Goal: Transaction & Acquisition: Purchase product/service

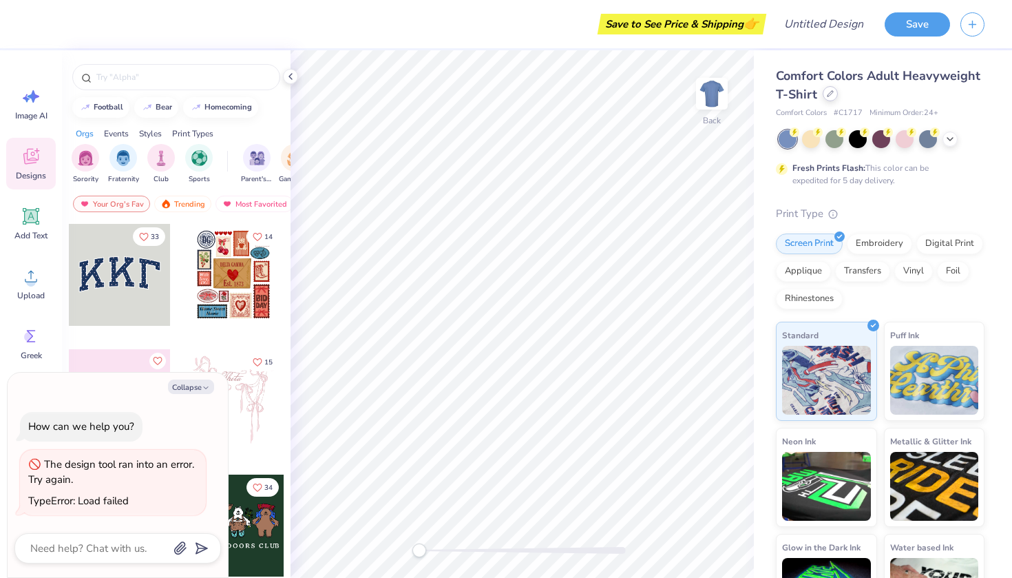
click at [829, 94] on icon at bounding box center [830, 94] width 6 height 6
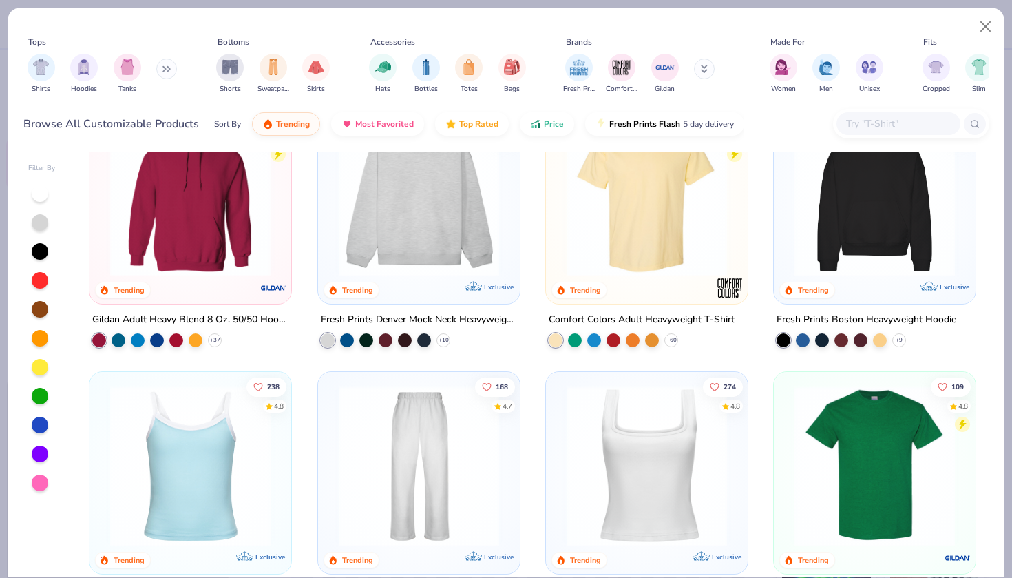
scroll to position [59, 0]
click at [624, 220] on img at bounding box center [647, 195] width 174 height 160
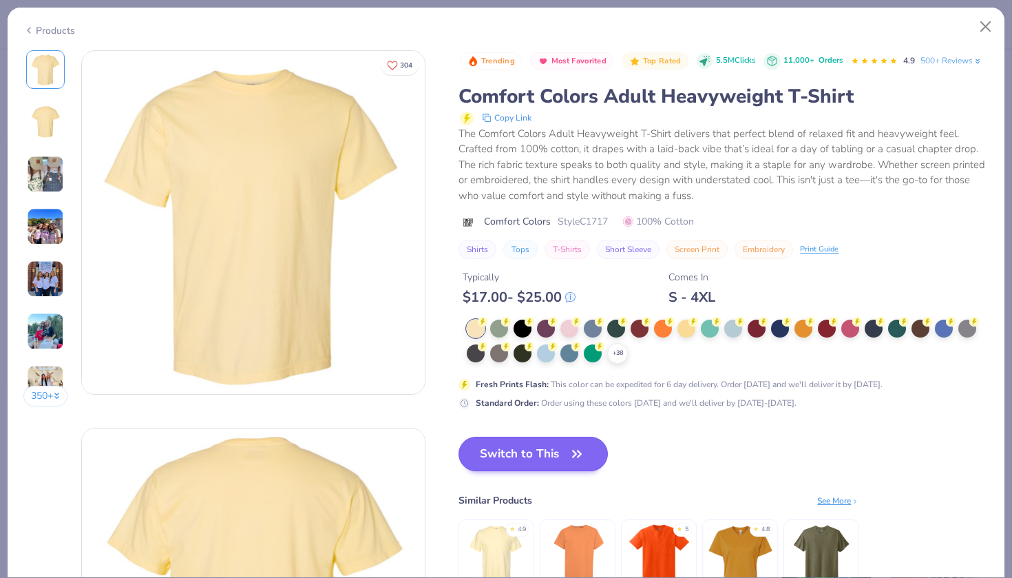
click at [551, 449] on button "Switch to This" at bounding box center [532, 453] width 149 height 34
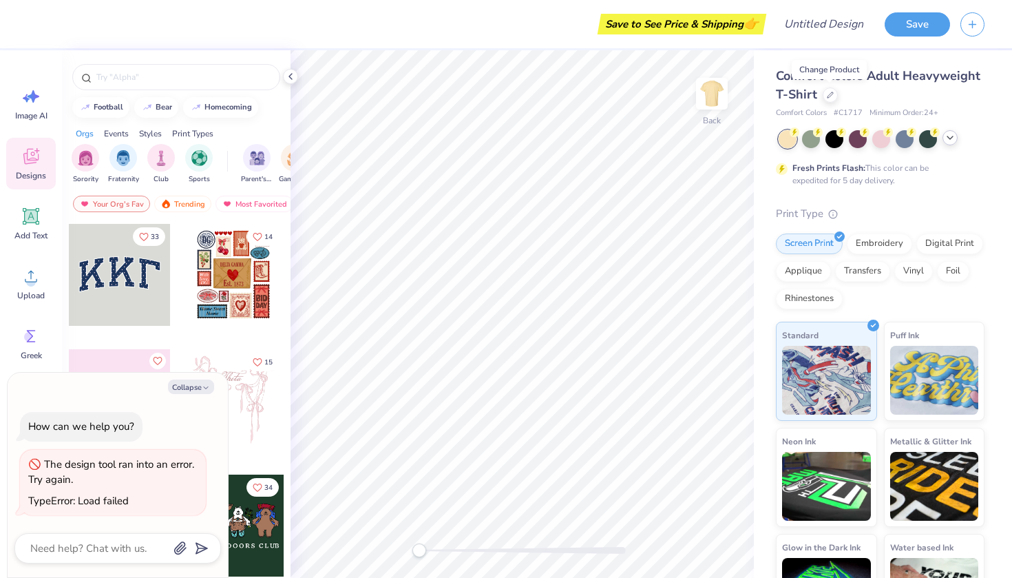
click at [953, 141] on icon at bounding box center [949, 137] width 11 height 11
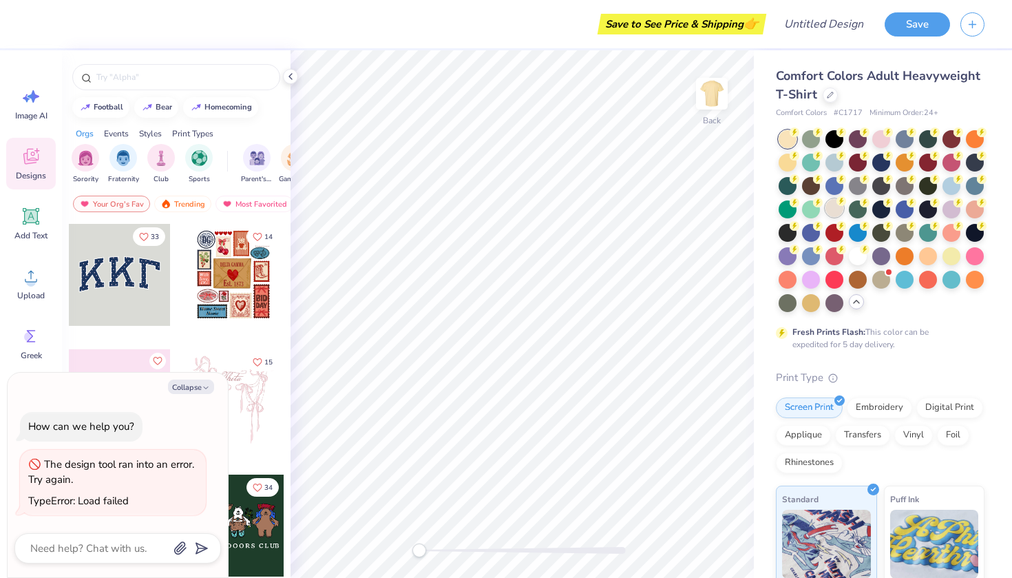
click at [834, 209] on div at bounding box center [834, 208] width 18 height 18
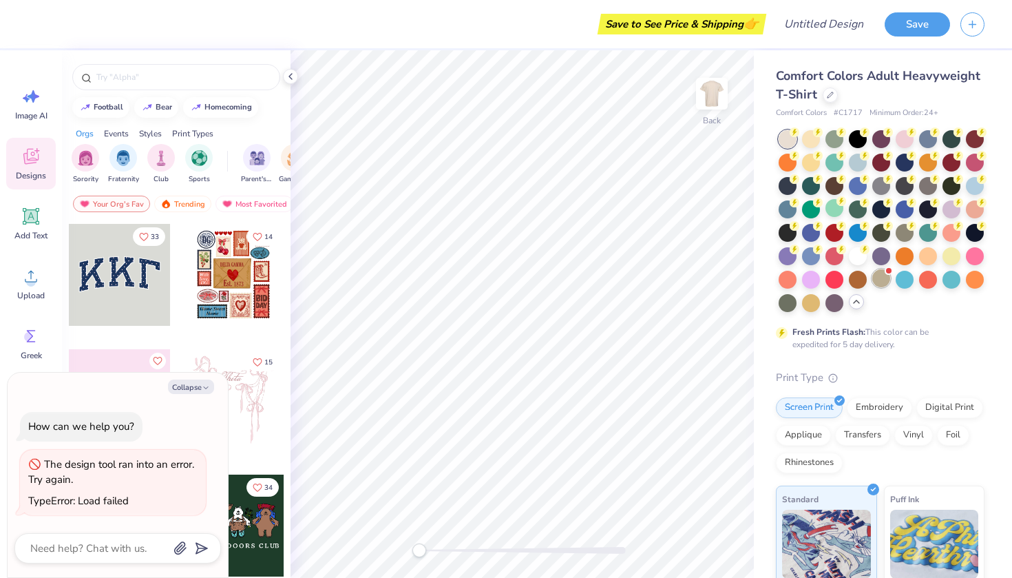
click at [886, 273] on span at bounding box center [889, 271] width 8 height 8
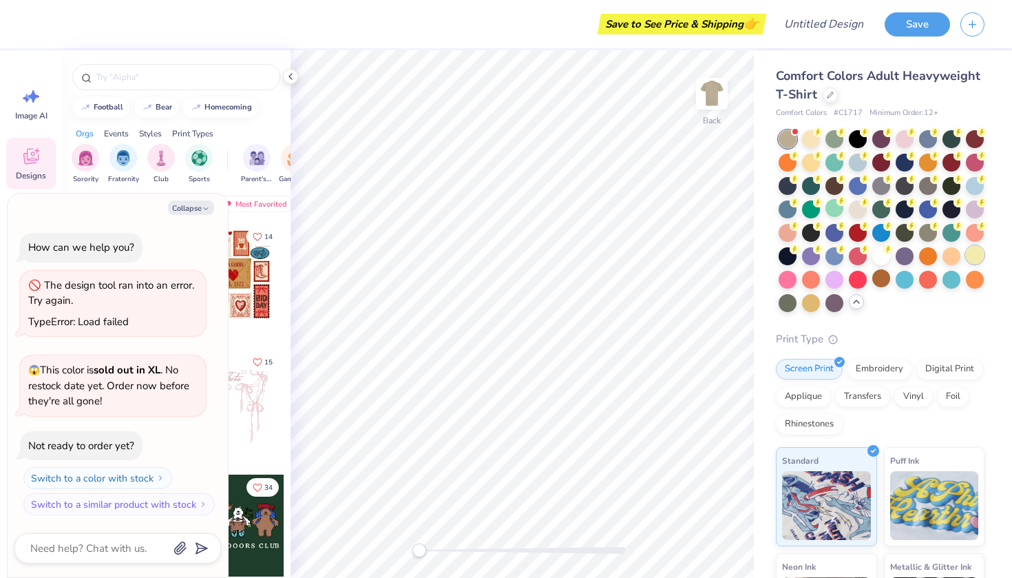
click at [970, 262] on div at bounding box center [975, 255] width 18 height 18
click at [863, 218] on div at bounding box center [882, 221] width 206 height 182
click at [862, 215] on div at bounding box center [858, 208] width 18 height 18
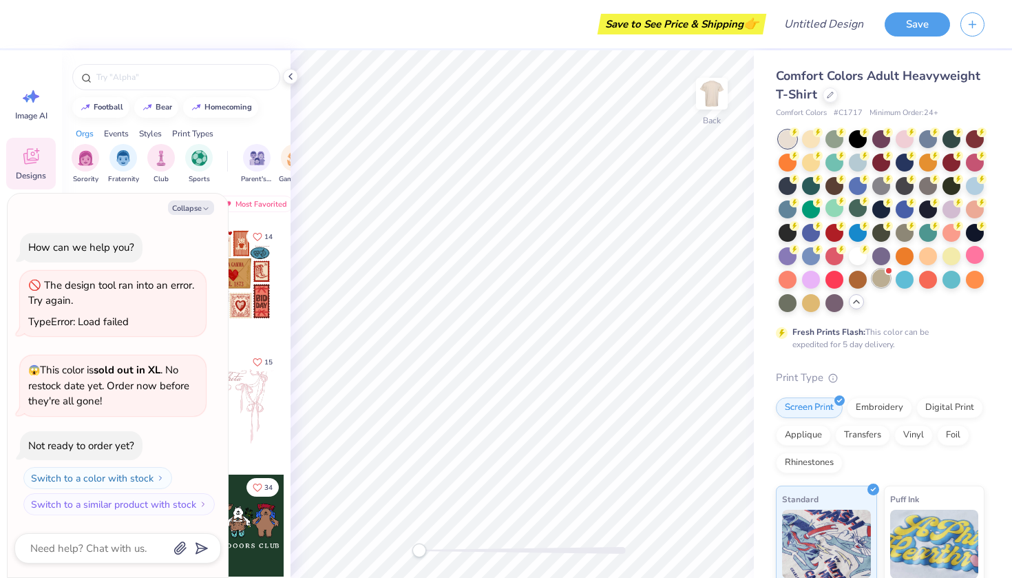
click at [882, 275] on div at bounding box center [881, 278] width 18 height 18
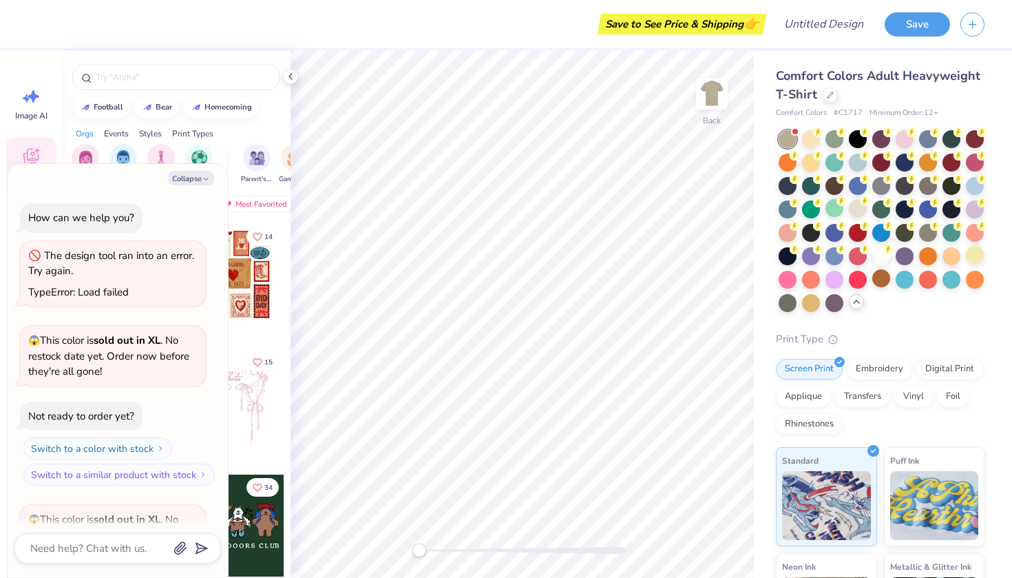
scroll to position [145, 0]
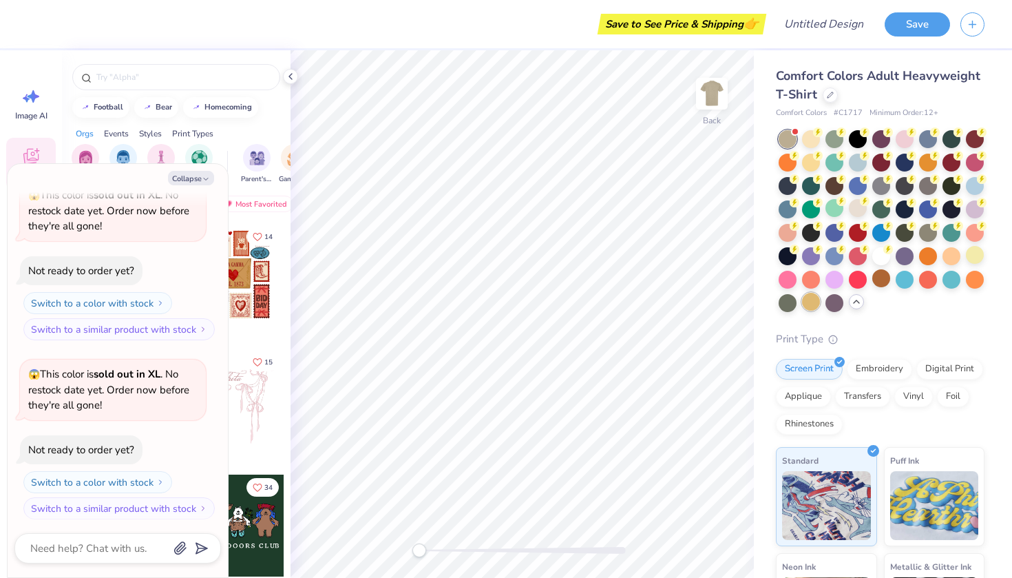
click at [808, 302] on div at bounding box center [811, 302] width 18 height 18
click at [930, 233] on div at bounding box center [928, 231] width 18 height 18
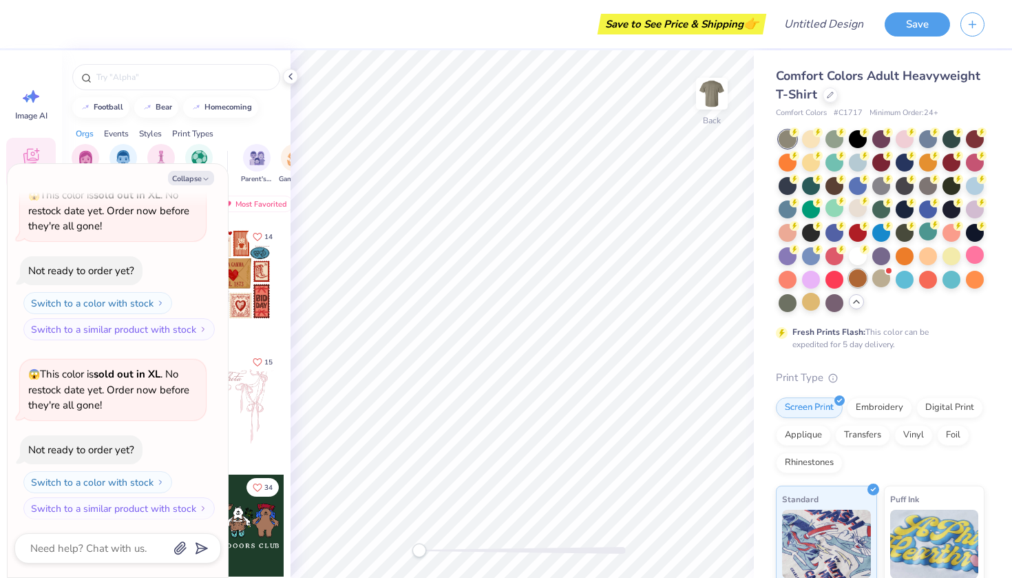
click at [859, 274] on div at bounding box center [858, 278] width 18 height 18
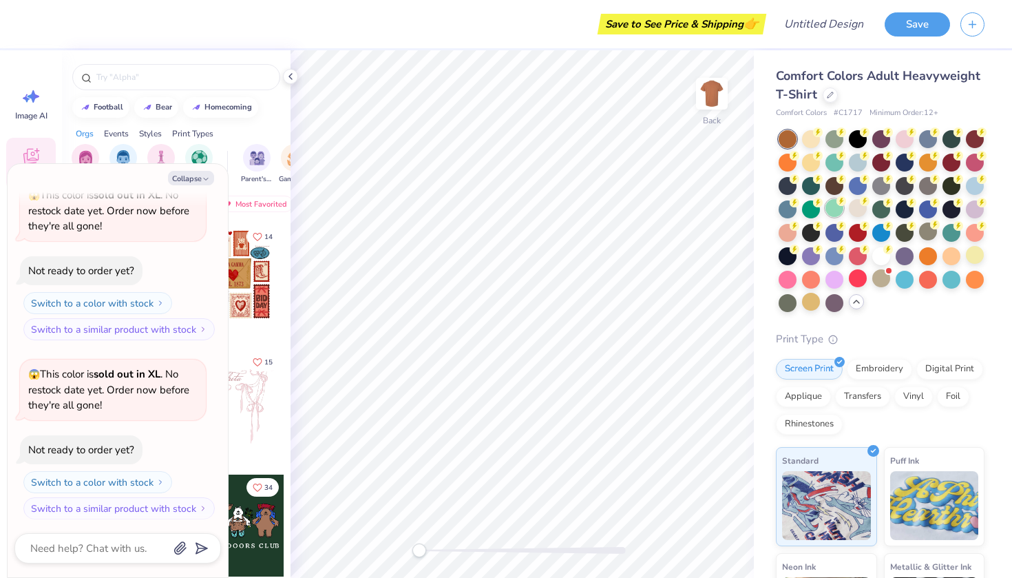
click at [837, 212] on div at bounding box center [834, 208] width 18 height 18
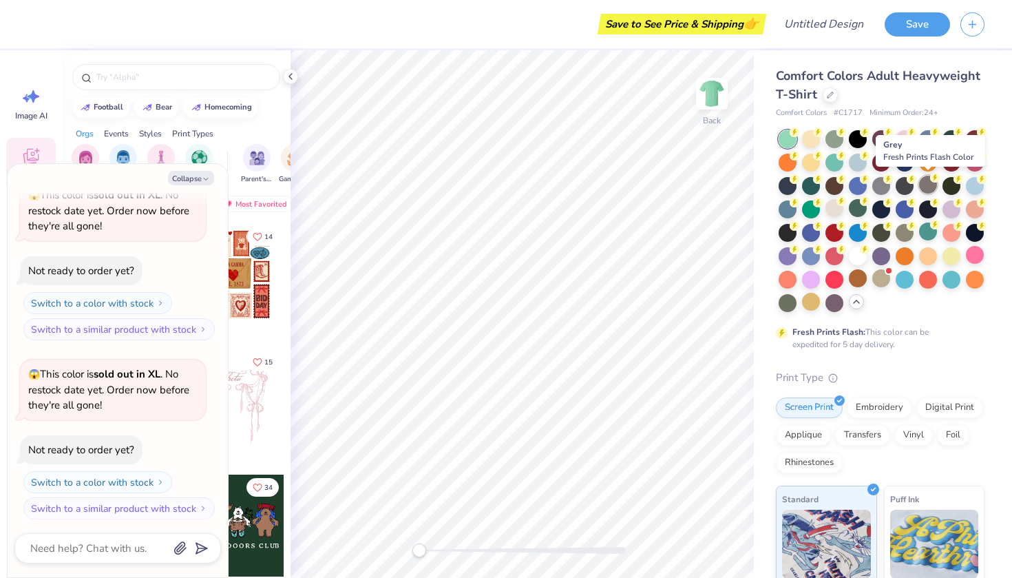
click at [929, 183] on div at bounding box center [928, 185] width 18 height 18
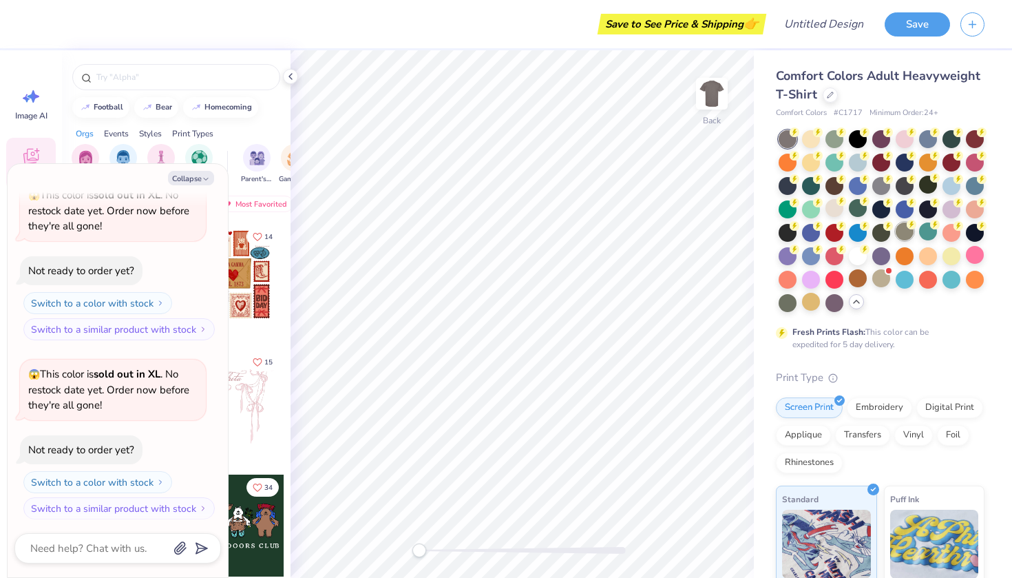
click at [902, 233] on div at bounding box center [905, 231] width 18 height 18
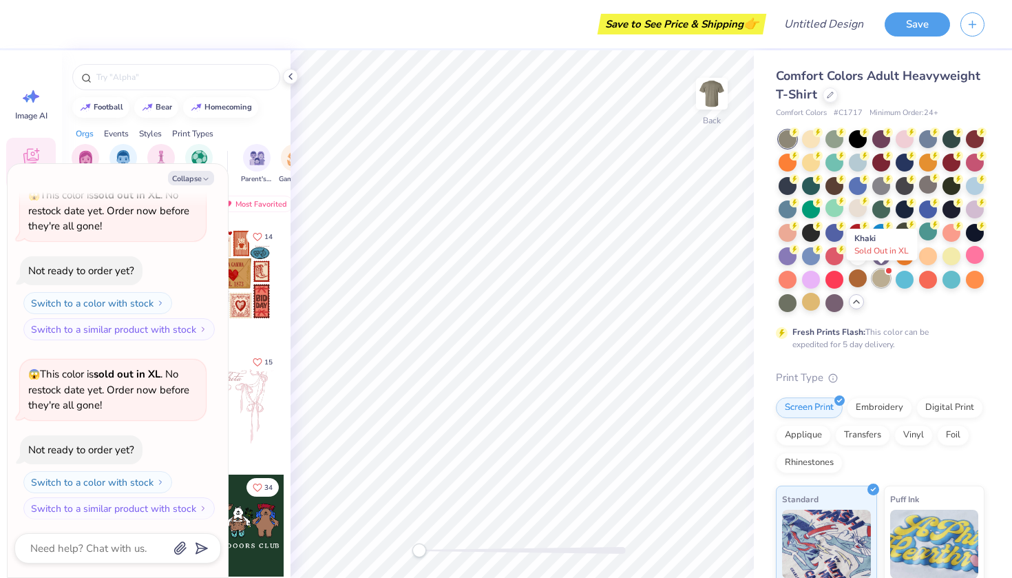
click at [883, 286] on div at bounding box center [881, 278] width 18 height 18
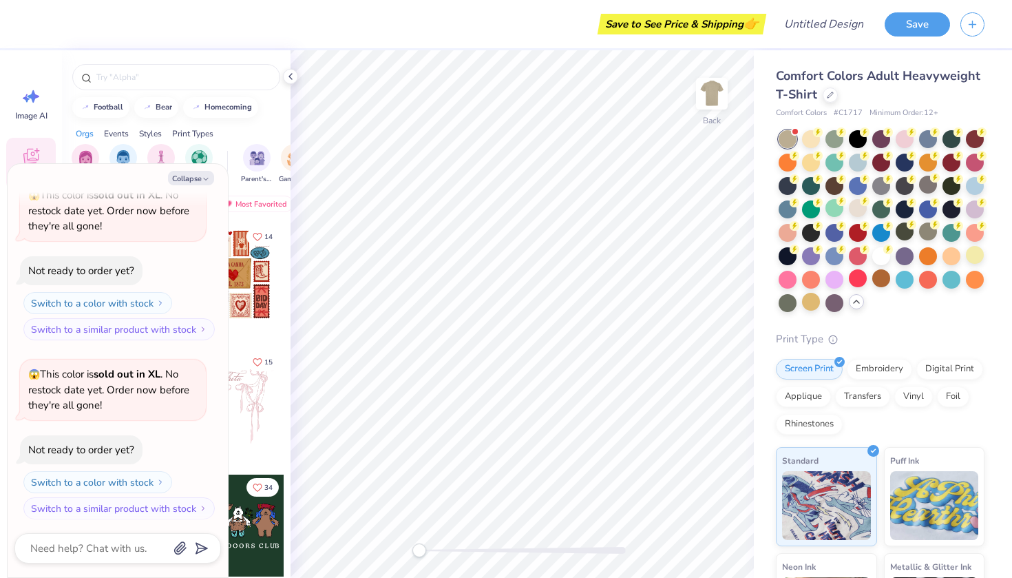
scroll to position [323, 0]
click at [973, 140] on div at bounding box center [975, 138] width 18 height 18
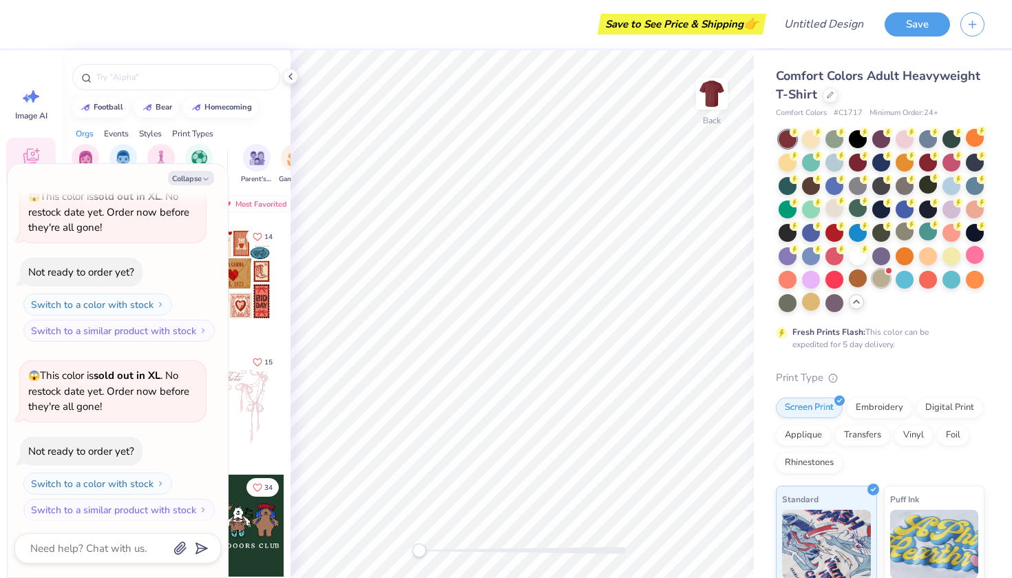
click at [882, 275] on div at bounding box center [881, 278] width 18 height 18
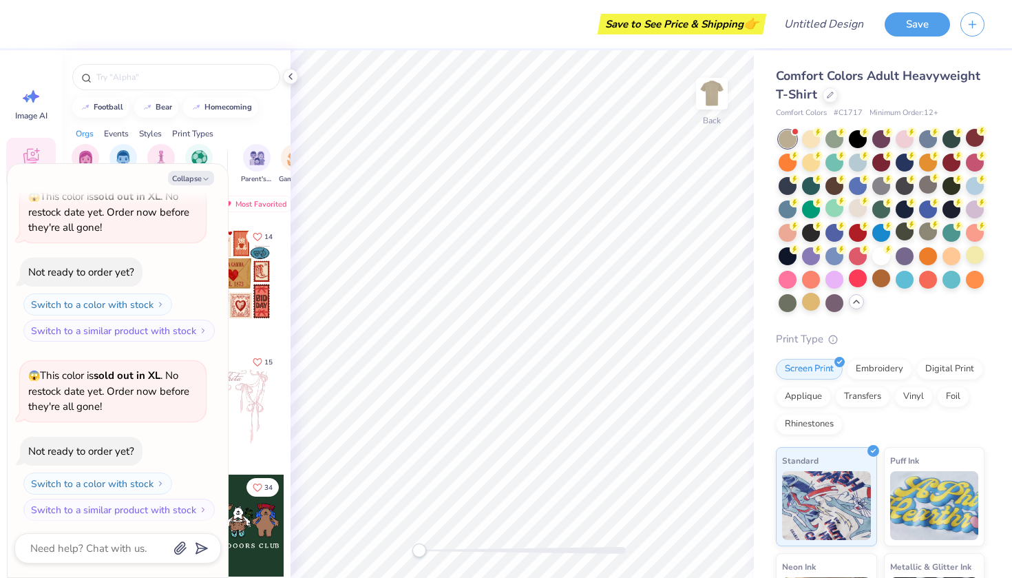
type textarea "x"
click at [201, 77] on input "text" at bounding box center [183, 77] width 176 height 14
click at [166, 76] on input "text" at bounding box center [183, 77] width 176 height 14
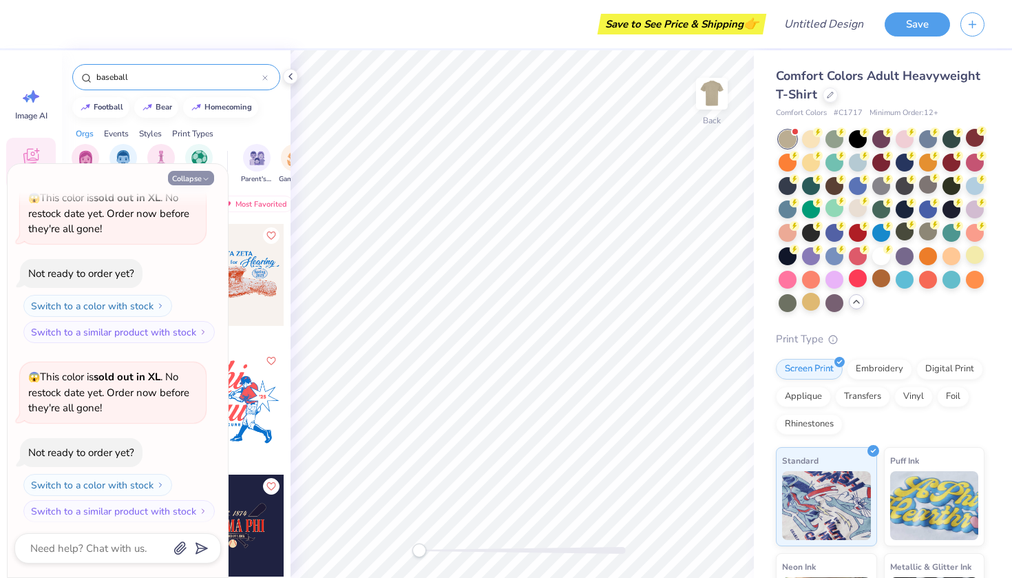
type input "baseball"
click at [184, 173] on button "Collapse" at bounding box center [191, 178] width 46 height 14
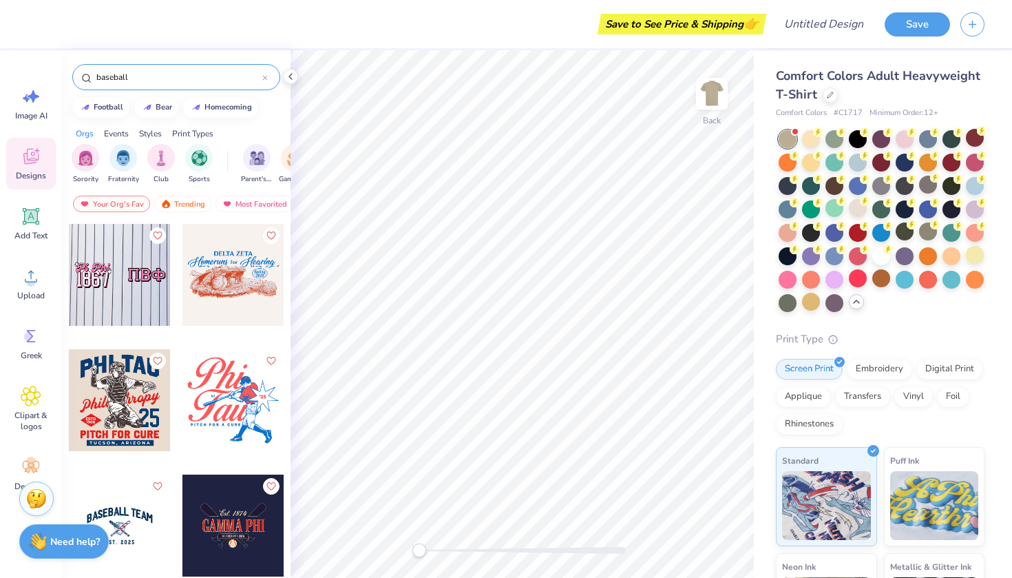
click at [129, 273] on div at bounding box center [120, 275] width 102 height 102
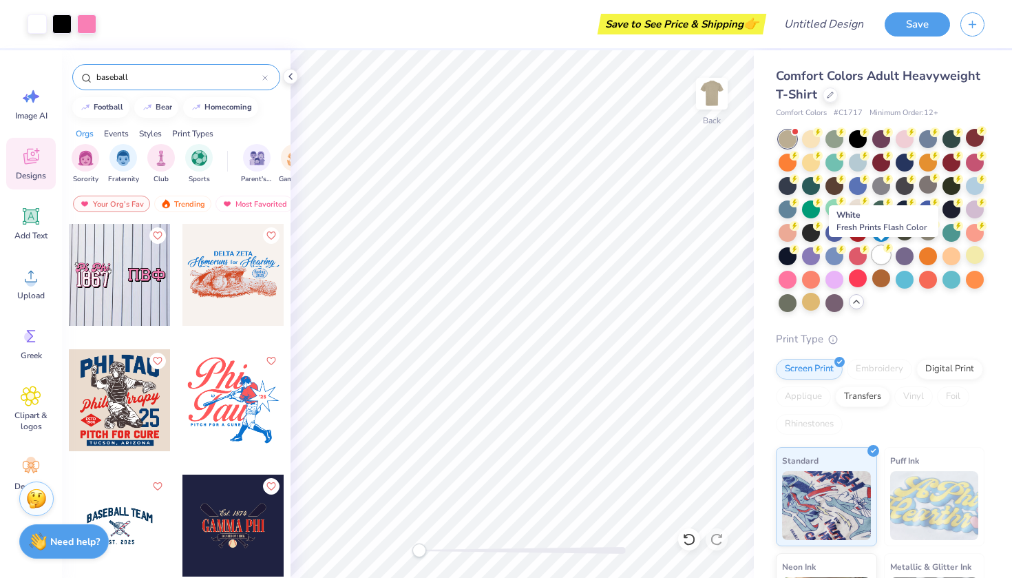
click at [882, 257] on div at bounding box center [881, 255] width 18 height 18
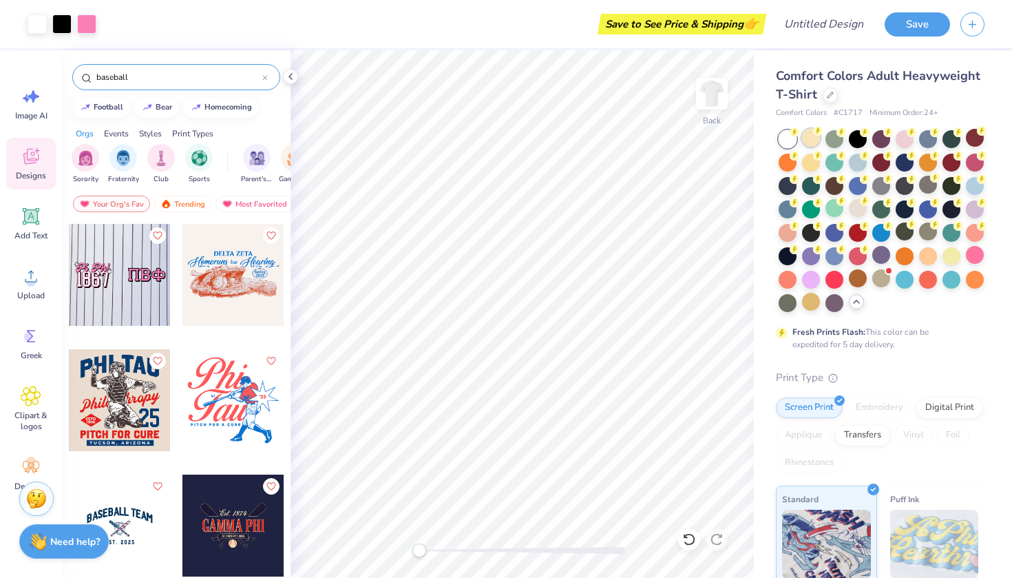
click at [812, 143] on div at bounding box center [811, 138] width 18 height 18
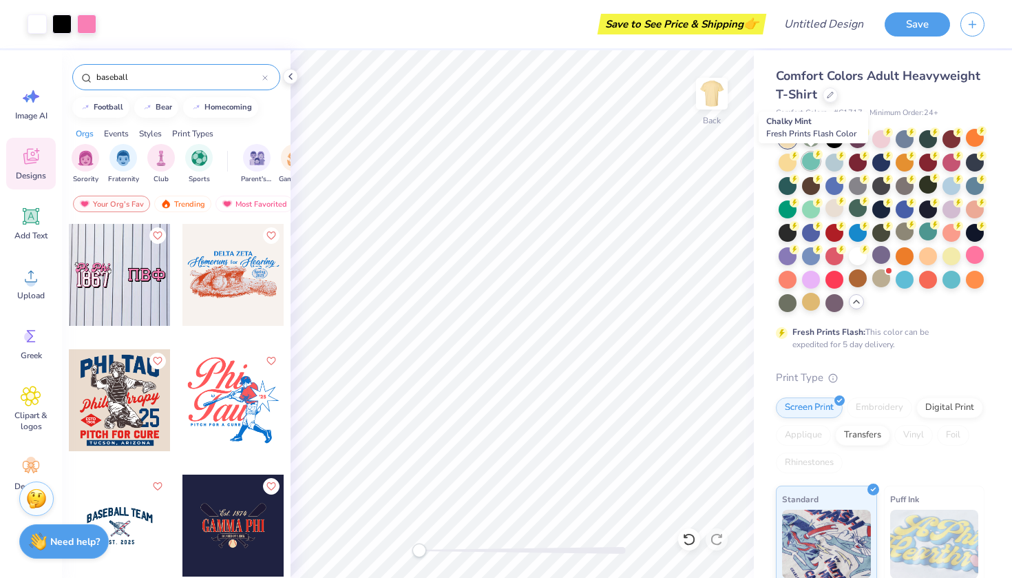
click at [812, 165] on div at bounding box center [811, 161] width 18 height 18
click at [832, 205] on div at bounding box center [834, 208] width 18 height 18
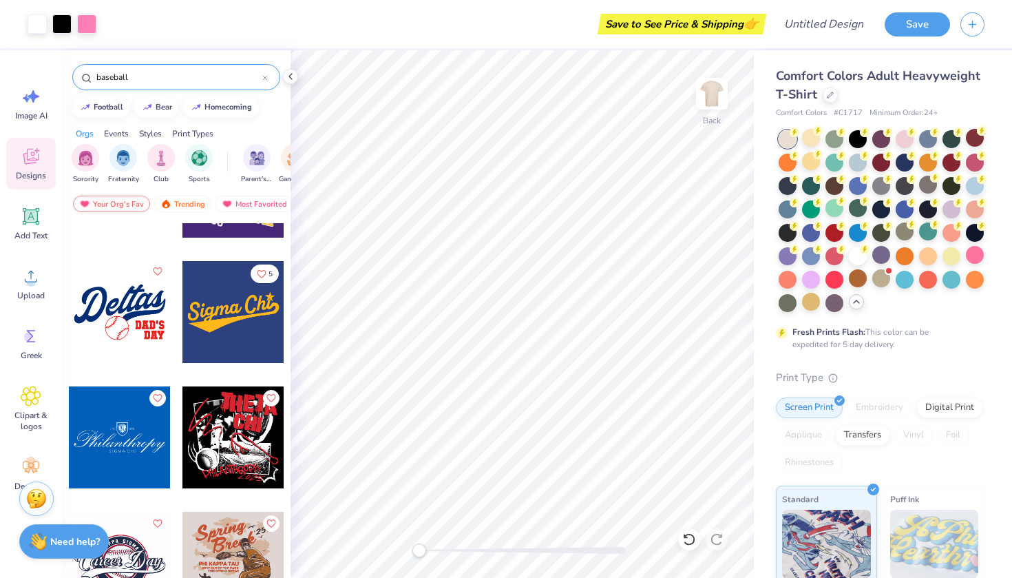
scroll to position [1388, 0]
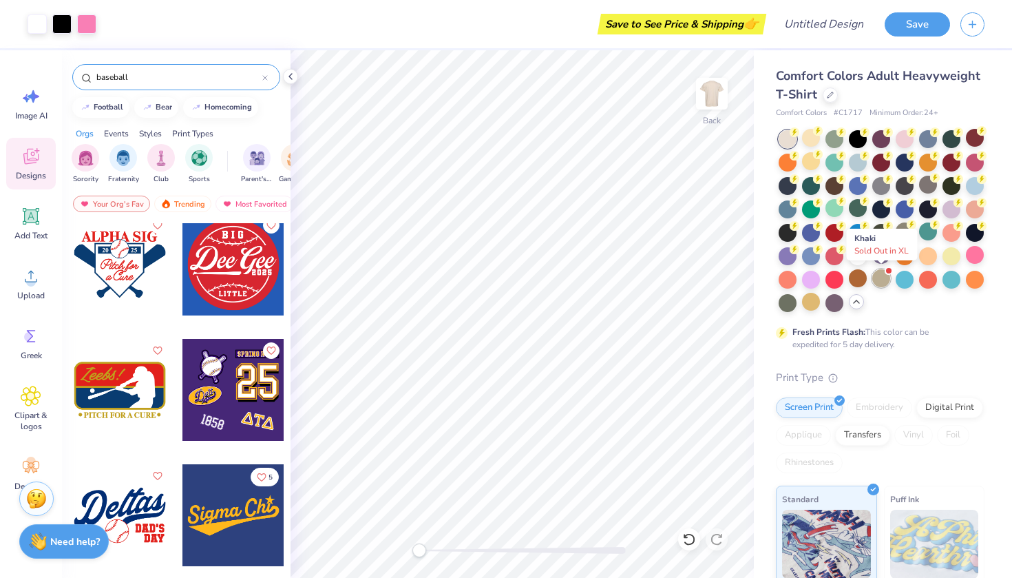
click at [879, 284] on div at bounding box center [881, 278] width 18 height 18
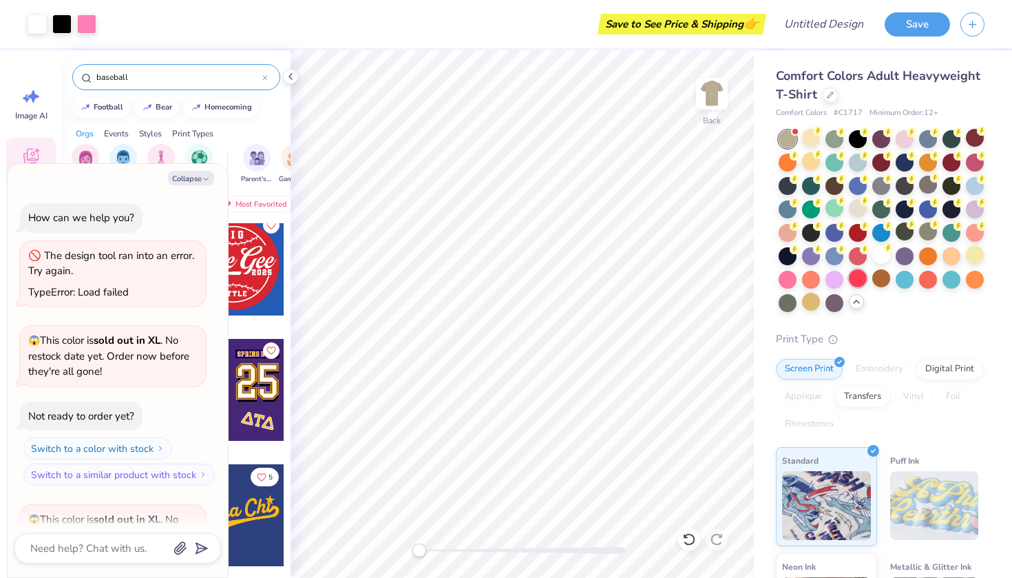
scroll to position [678, 0]
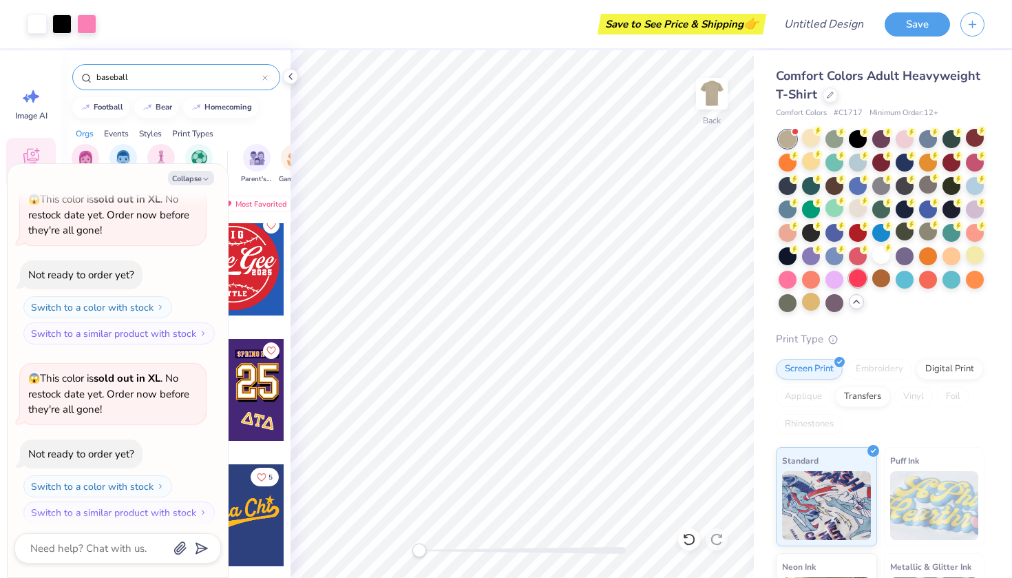
click at [860, 279] on div at bounding box center [858, 278] width 18 height 18
click at [878, 256] on div at bounding box center [881, 255] width 18 height 18
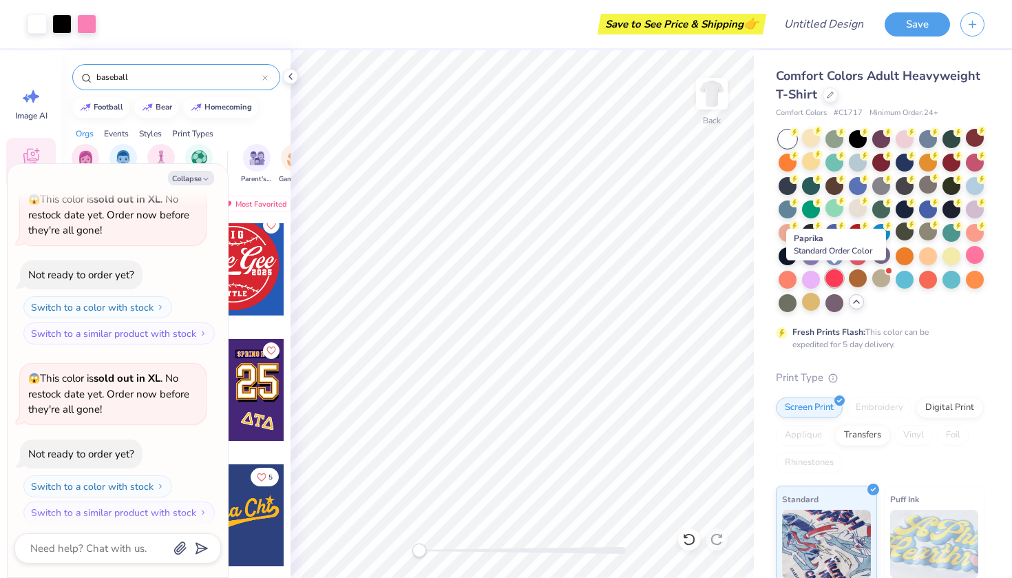
click at [832, 281] on div at bounding box center [834, 278] width 18 height 18
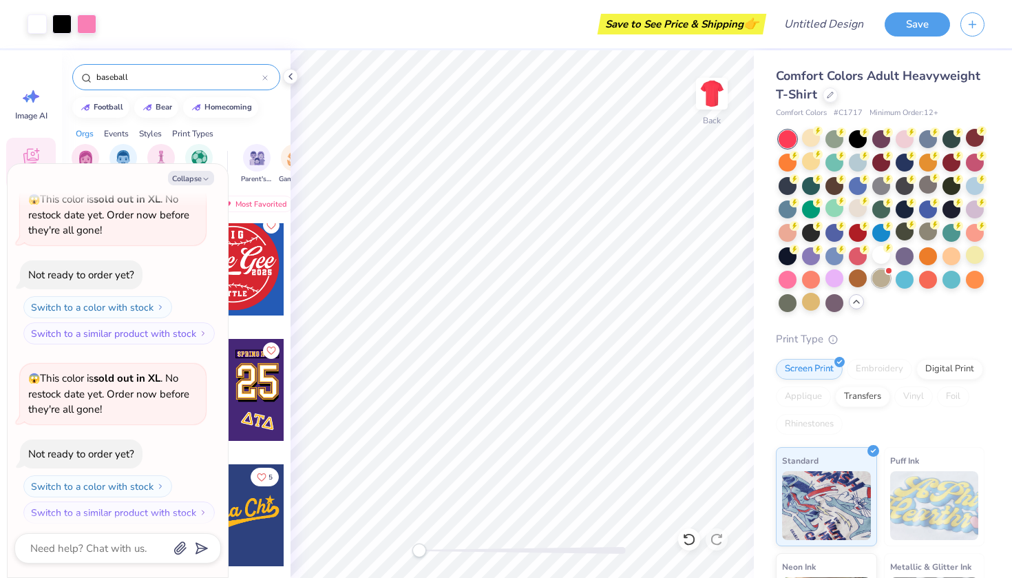
click at [875, 275] on div at bounding box center [881, 278] width 18 height 18
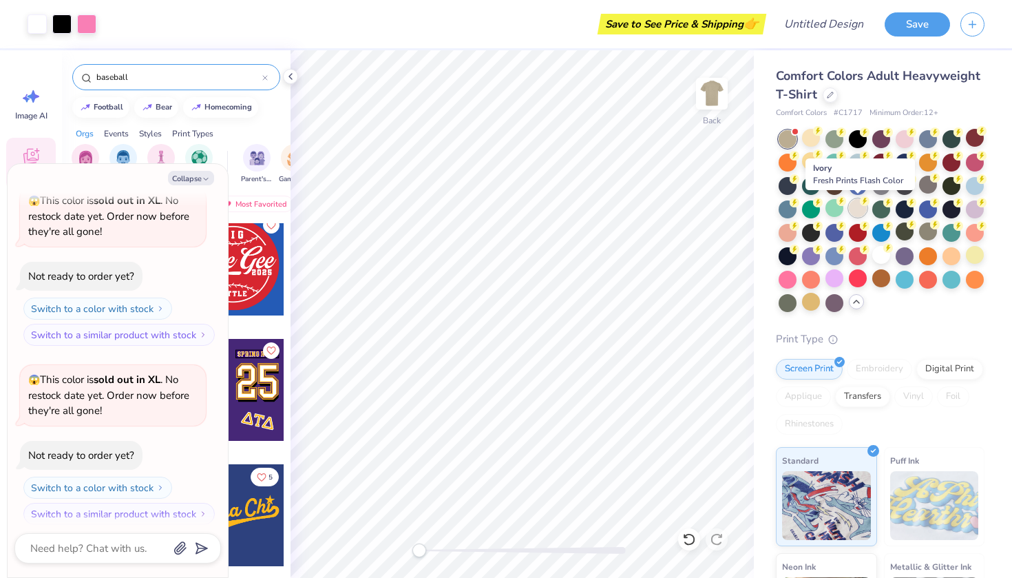
click at [853, 211] on div at bounding box center [858, 208] width 18 height 18
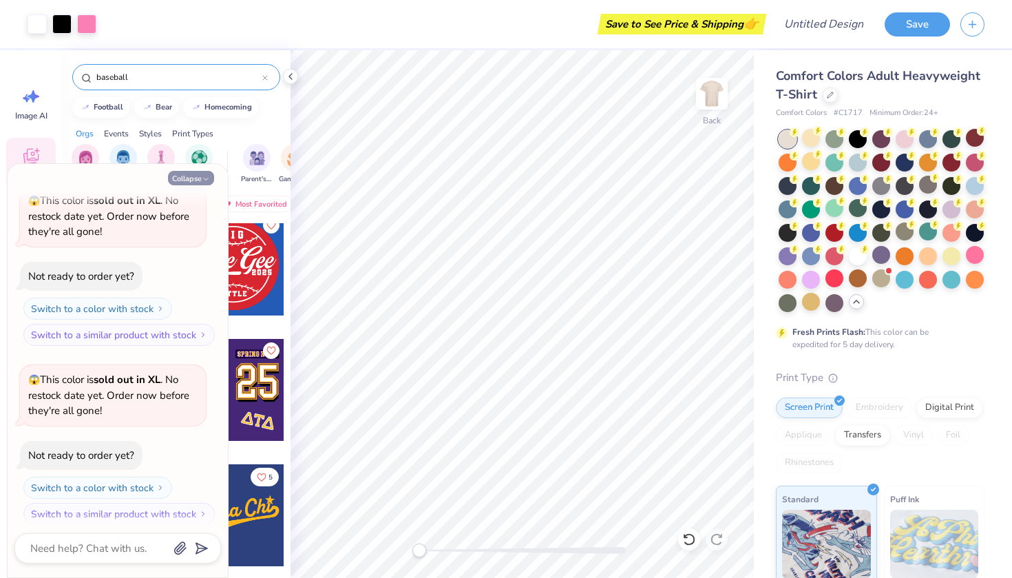
click at [203, 181] on icon "button" at bounding box center [206, 179] width 8 height 8
type textarea "x"
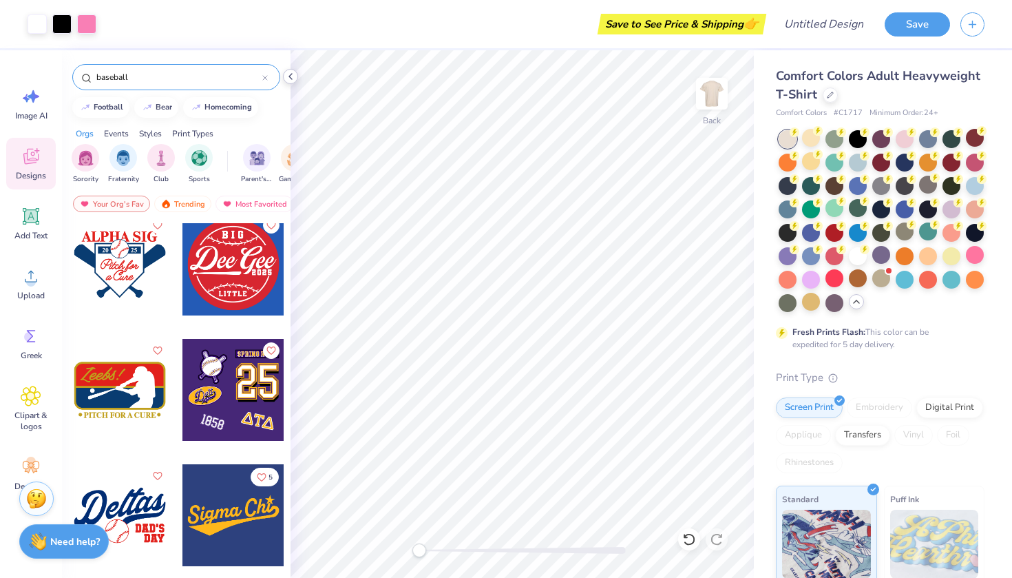
click at [291, 75] on icon at bounding box center [290, 76] width 11 height 11
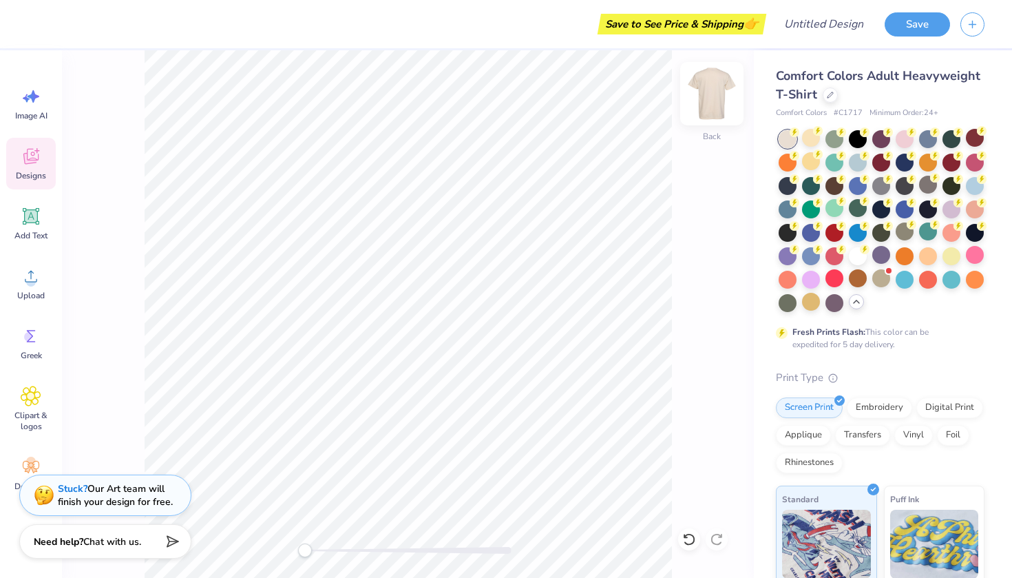
click at [712, 106] on img at bounding box center [711, 93] width 55 height 55
click at [856, 279] on div at bounding box center [858, 278] width 18 height 18
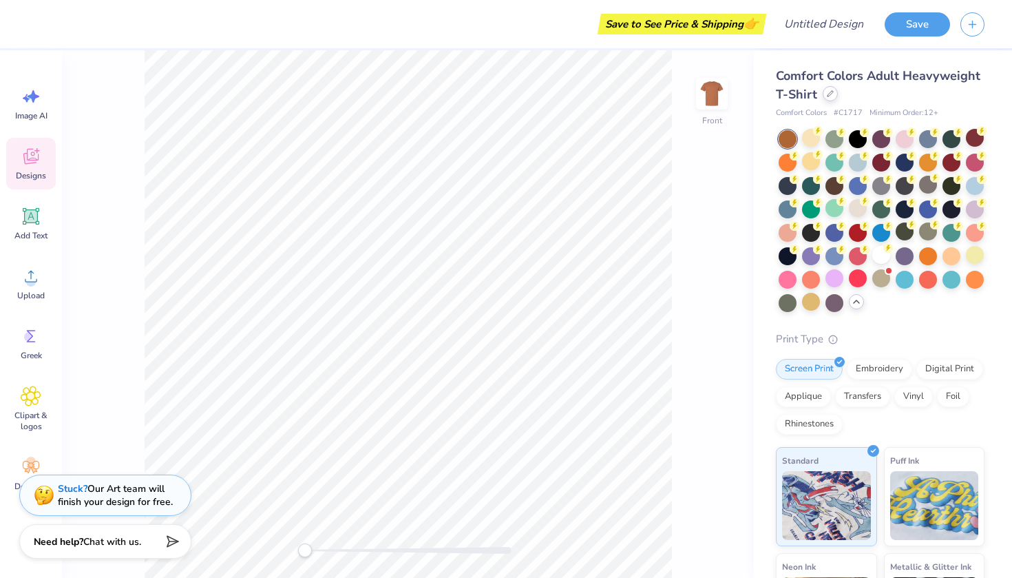
click at [827, 94] on icon at bounding box center [830, 93] width 7 height 7
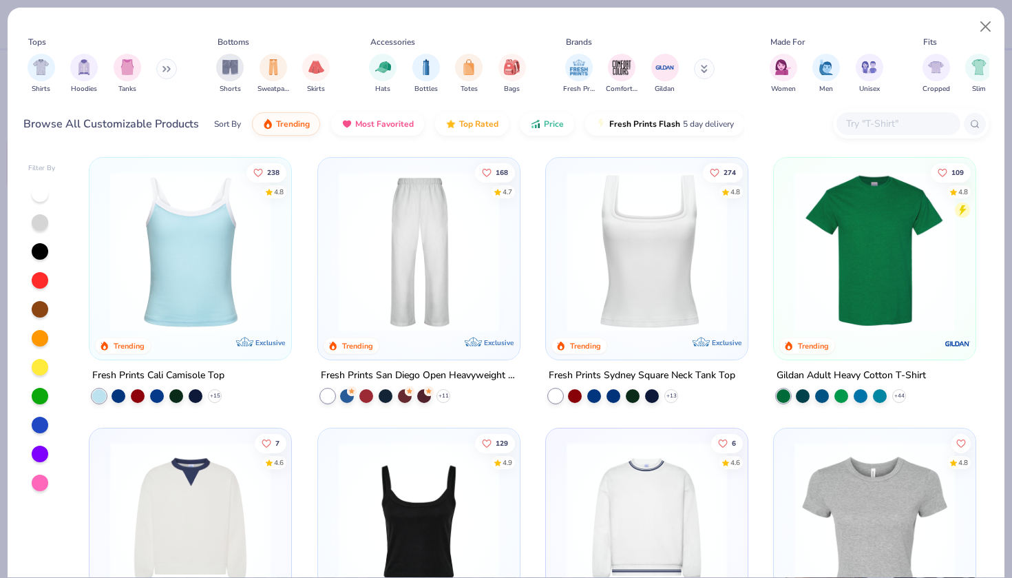
scroll to position [273, 0]
click at [847, 258] on img at bounding box center [874, 251] width 174 height 160
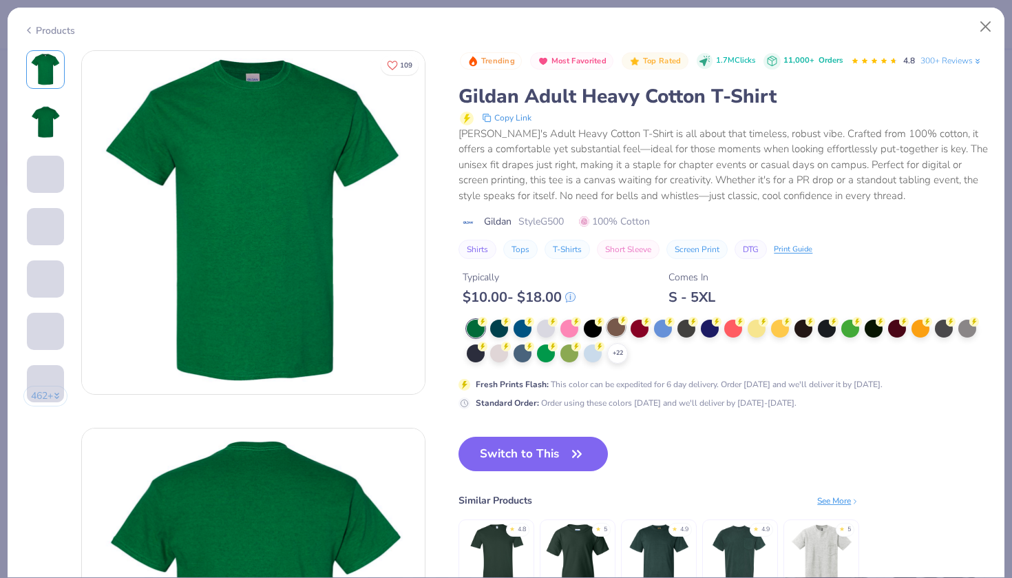
click at [614, 326] on div at bounding box center [616, 327] width 18 height 18
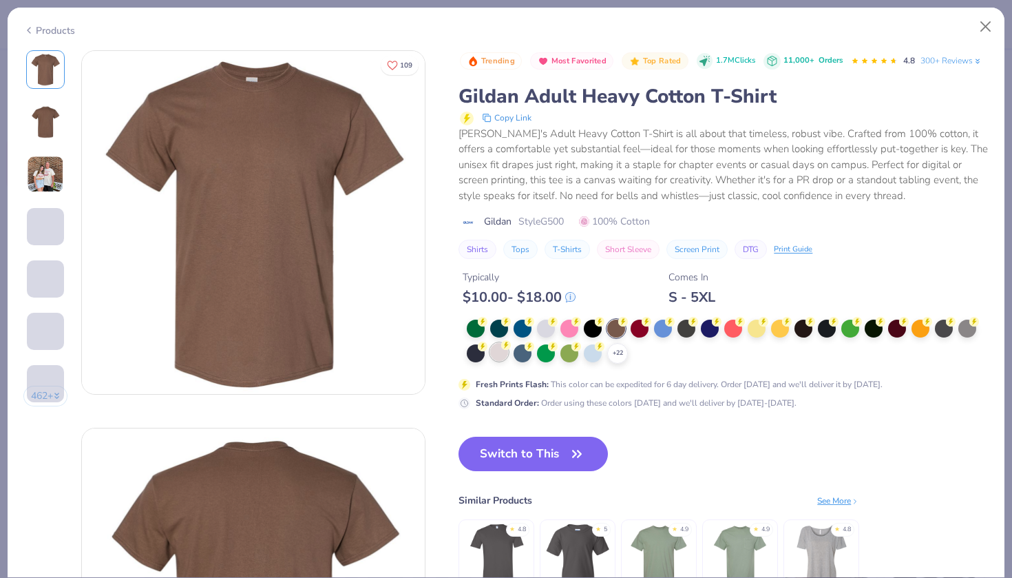
click at [499, 354] on div at bounding box center [499, 352] width 18 height 18
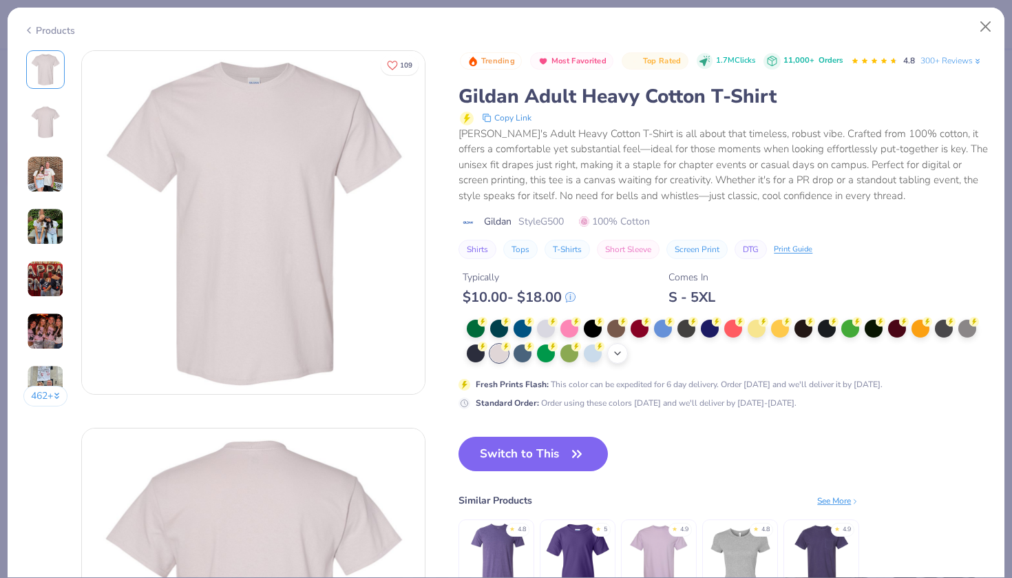
click at [620, 348] on icon at bounding box center [617, 353] width 11 height 11
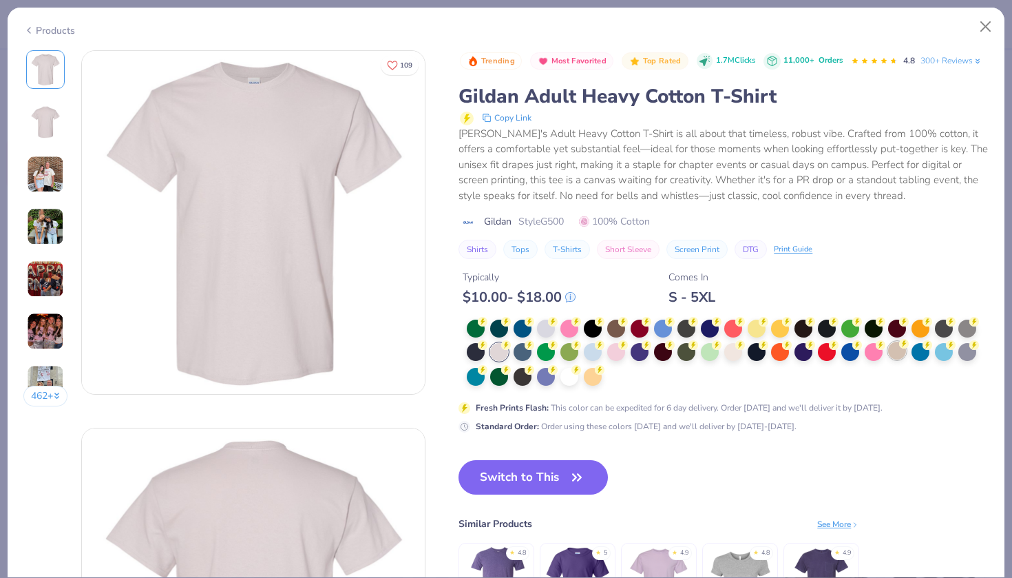
click at [896, 352] on div at bounding box center [897, 350] width 18 height 18
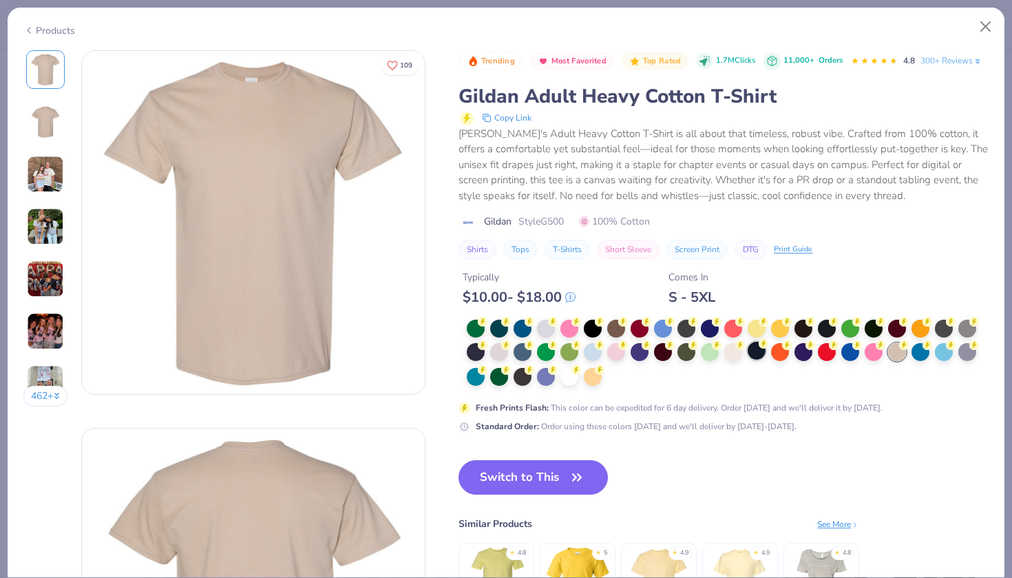
click at [756, 353] on div at bounding box center [757, 350] width 18 height 18
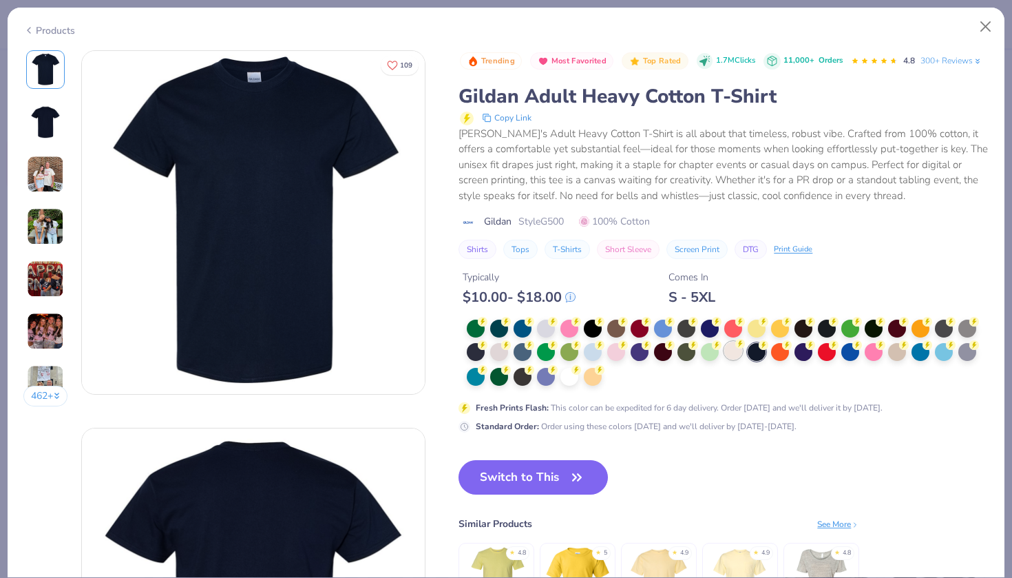
click at [734, 351] on div at bounding box center [733, 350] width 18 height 18
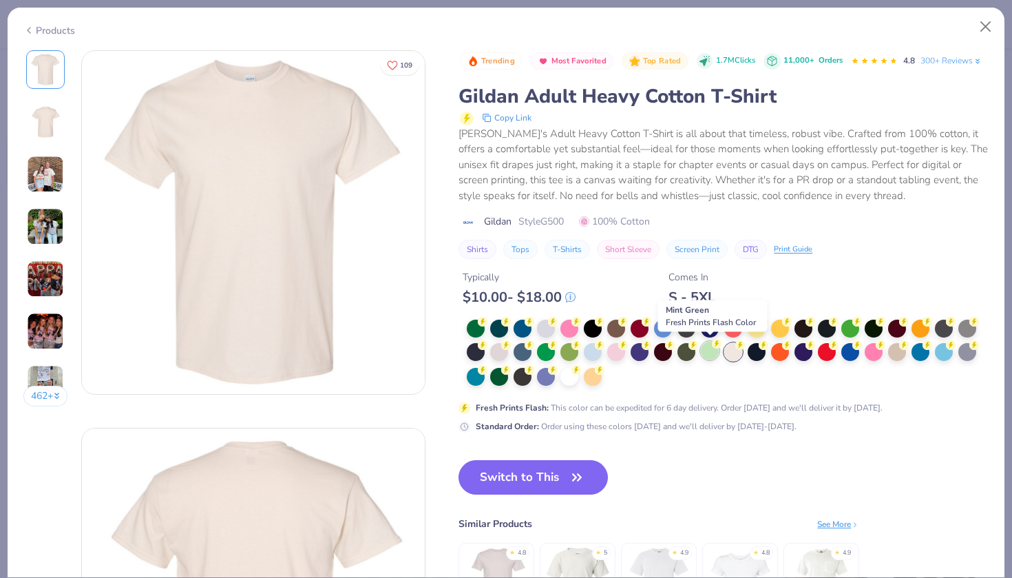
click at [707, 351] on div at bounding box center [710, 350] width 18 height 18
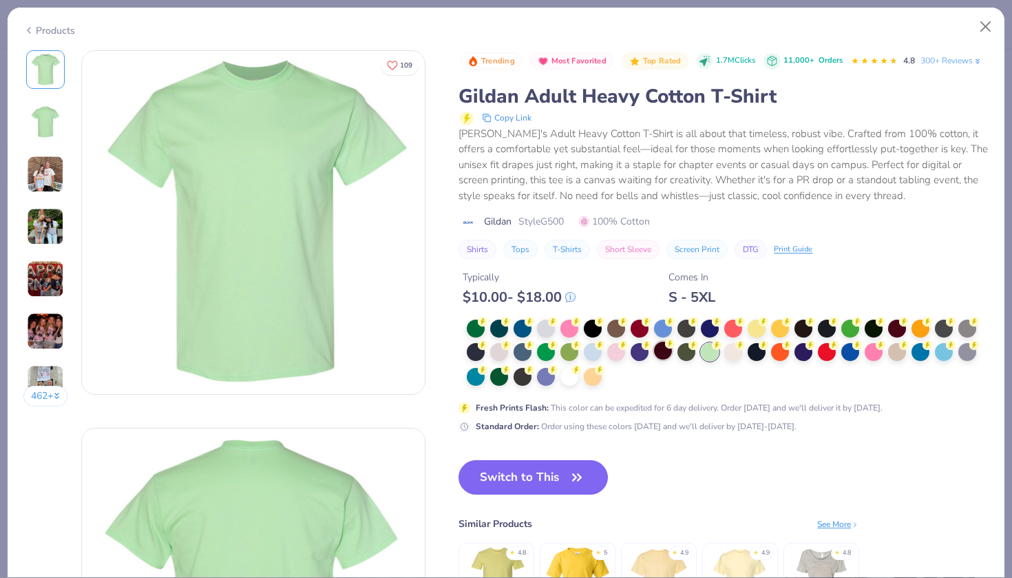
click at [666, 350] on div at bounding box center [663, 350] width 18 height 18
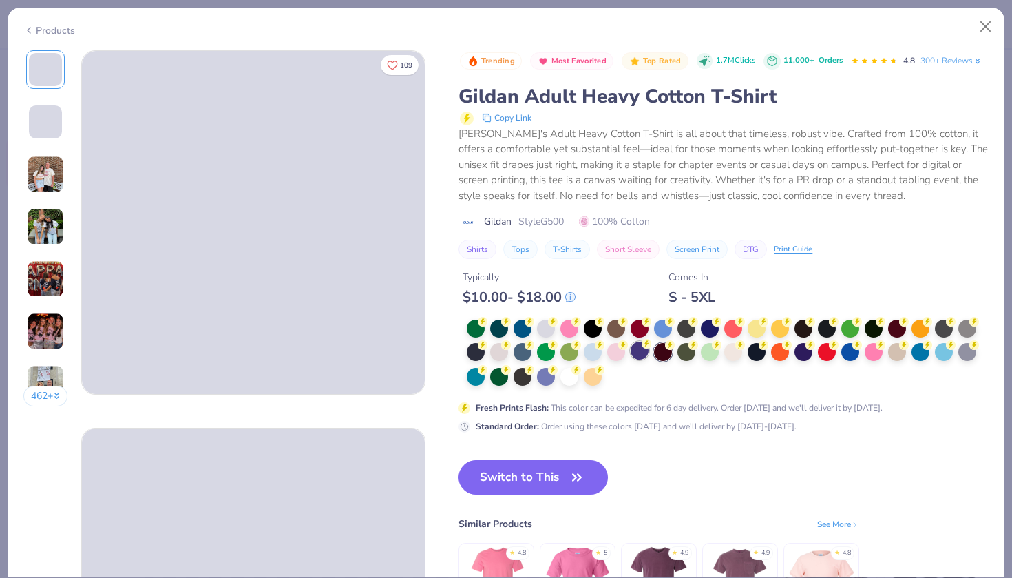
click at [637, 350] on div at bounding box center [640, 350] width 18 height 18
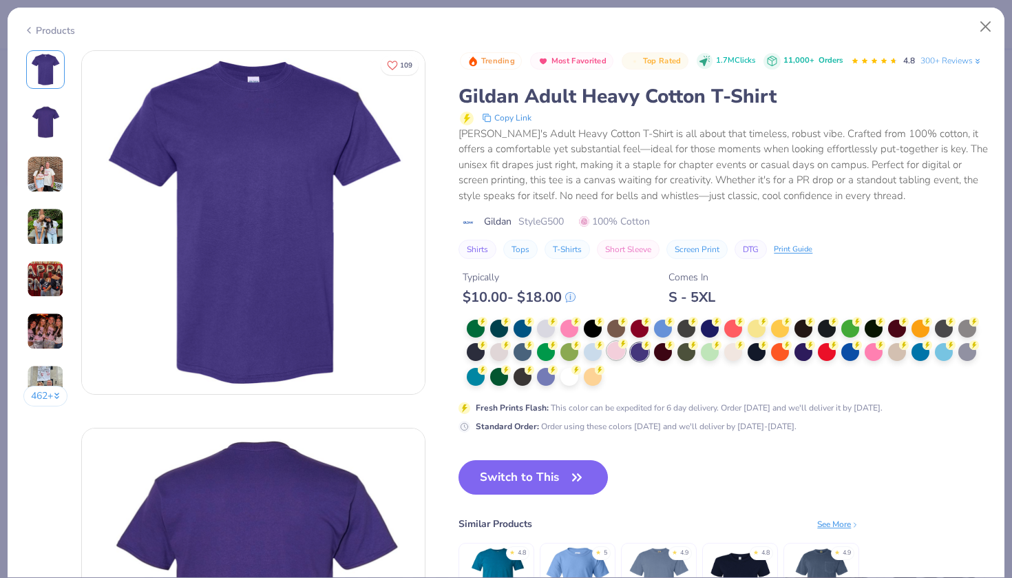
click at [617, 352] on div at bounding box center [616, 350] width 18 height 18
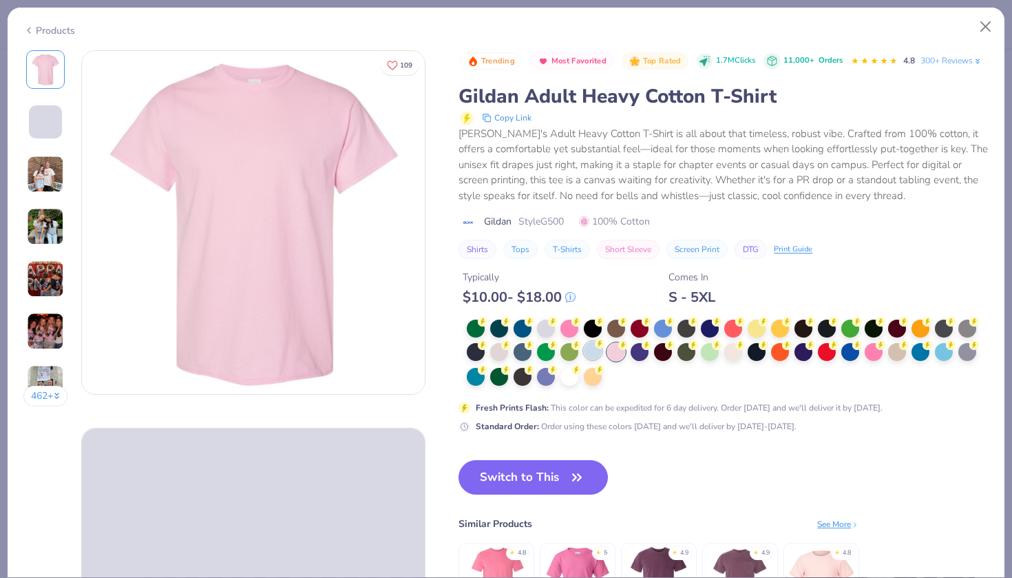
click at [593, 352] on div at bounding box center [593, 350] width 18 height 18
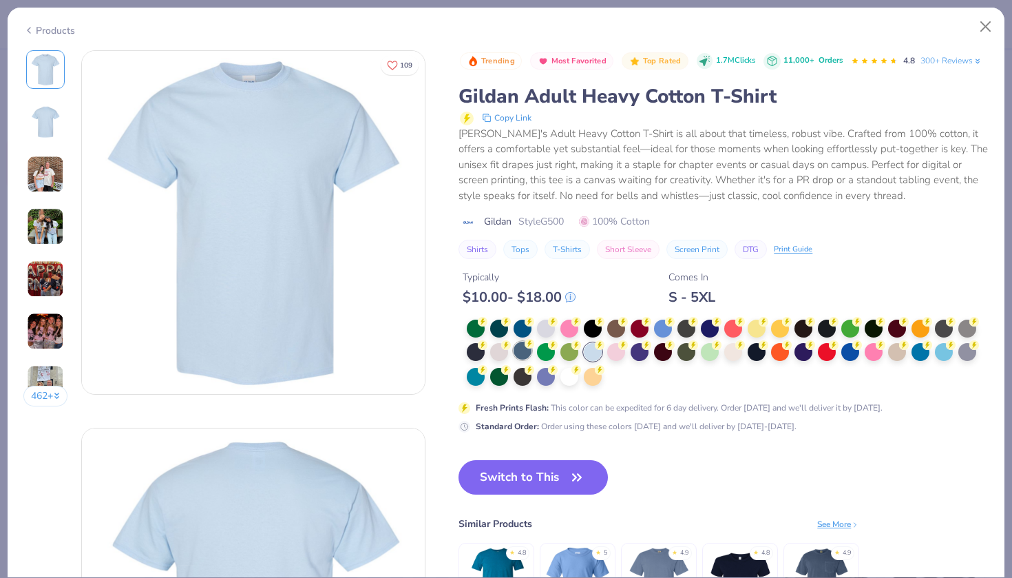
click at [526, 352] on div at bounding box center [523, 350] width 18 height 18
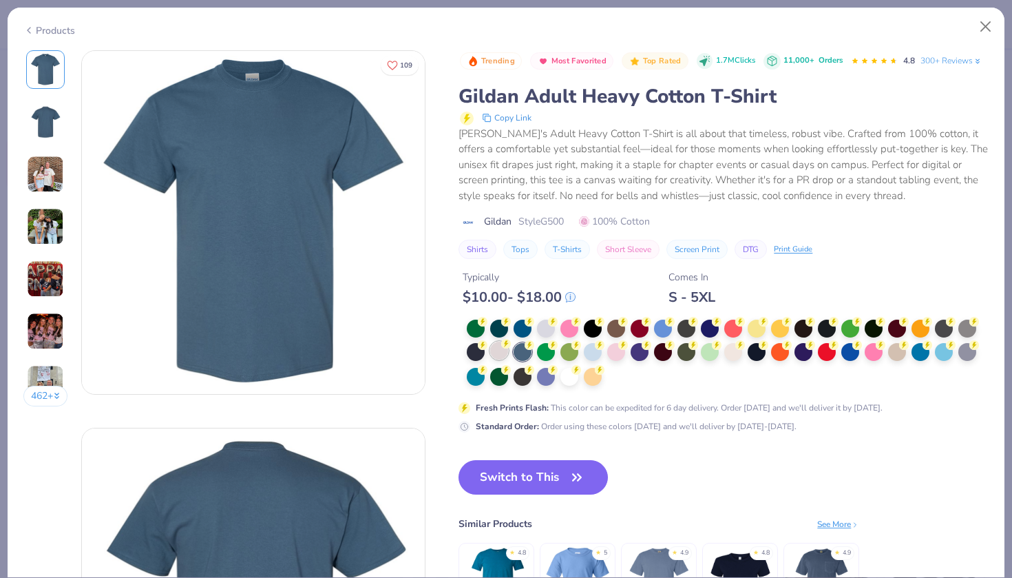
click at [505, 352] on div at bounding box center [499, 350] width 18 height 18
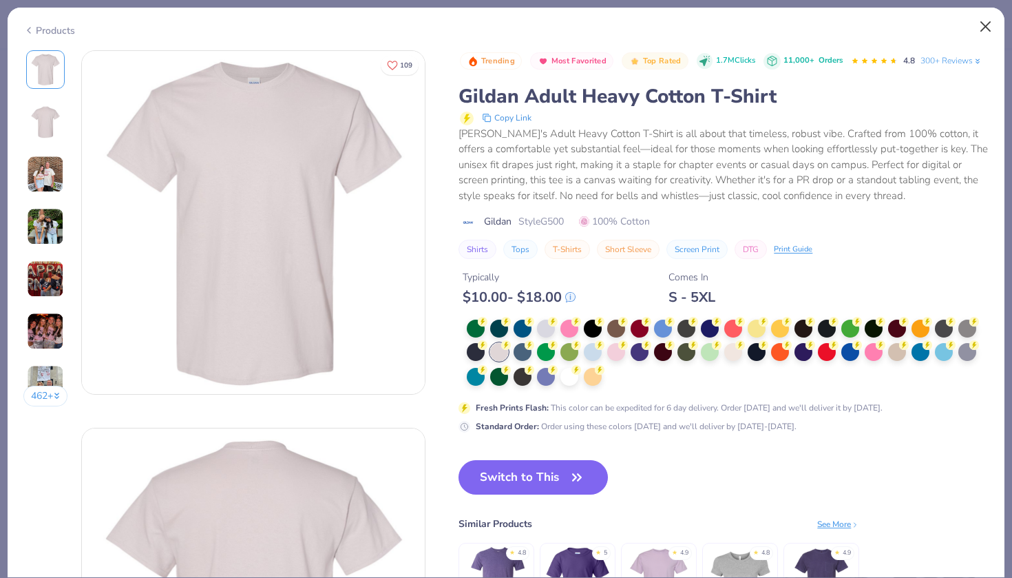
click at [984, 28] on button "Close" at bounding box center [986, 27] width 26 height 26
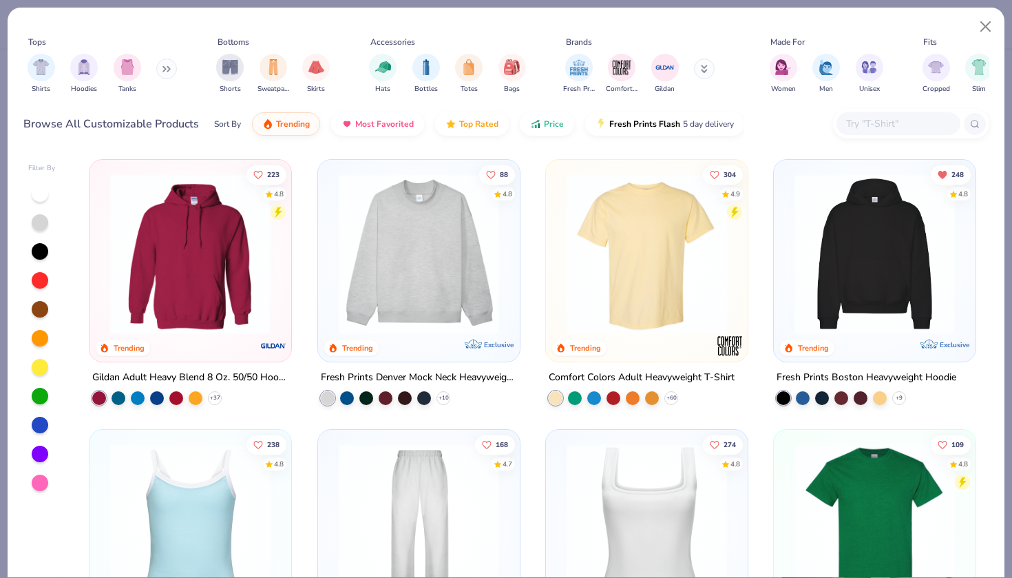
click at [662, 256] on img at bounding box center [647, 253] width 174 height 160
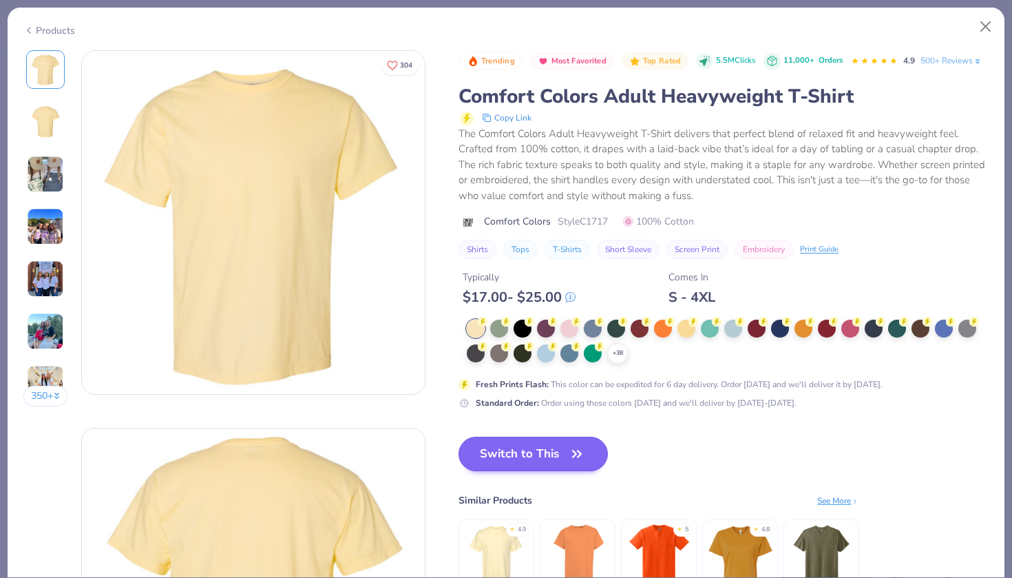
click at [561, 454] on button "Switch to This" at bounding box center [532, 453] width 149 height 34
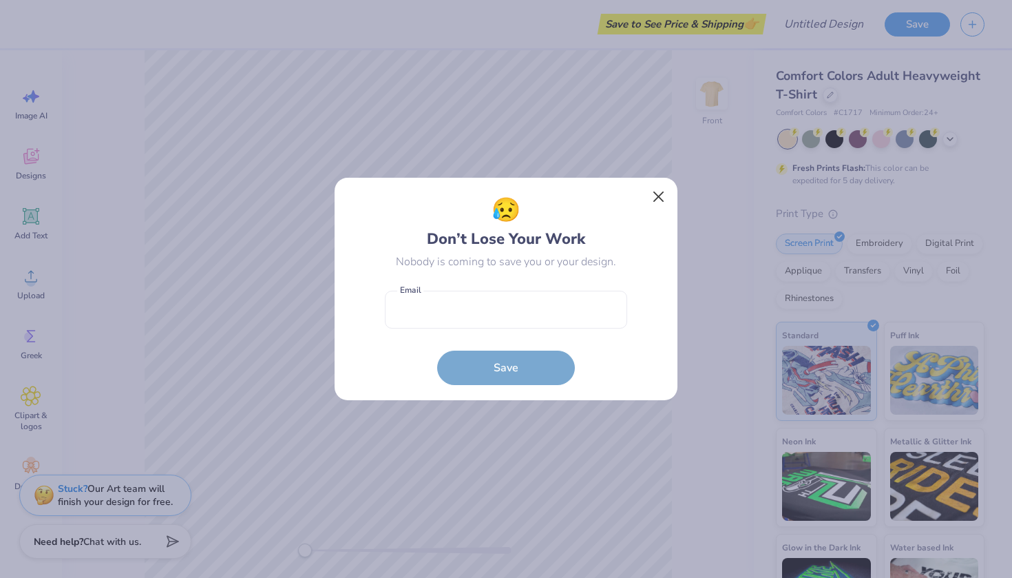
click at [659, 199] on button "Close" at bounding box center [659, 197] width 26 height 26
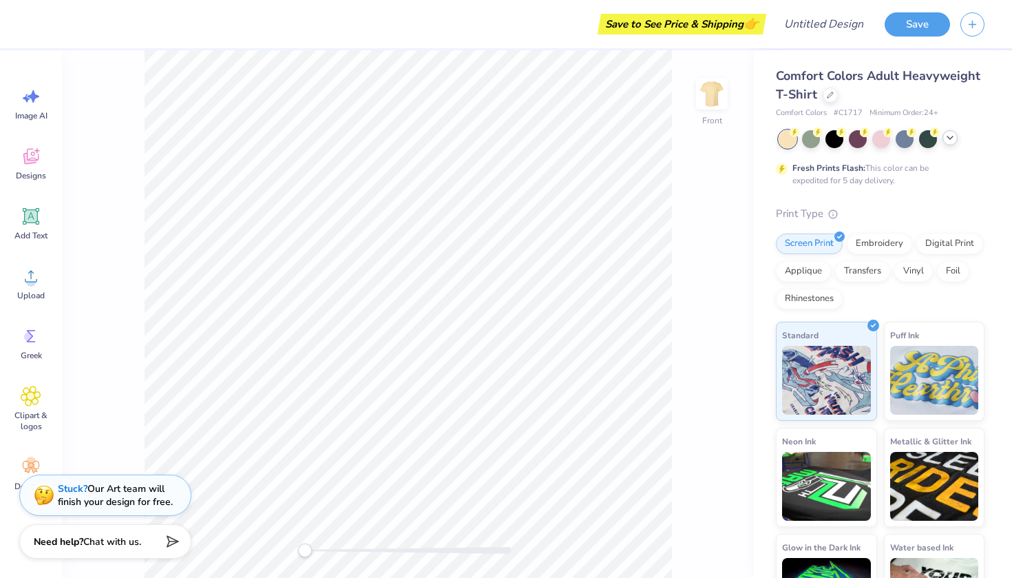
click at [944, 138] on icon at bounding box center [949, 137] width 11 height 11
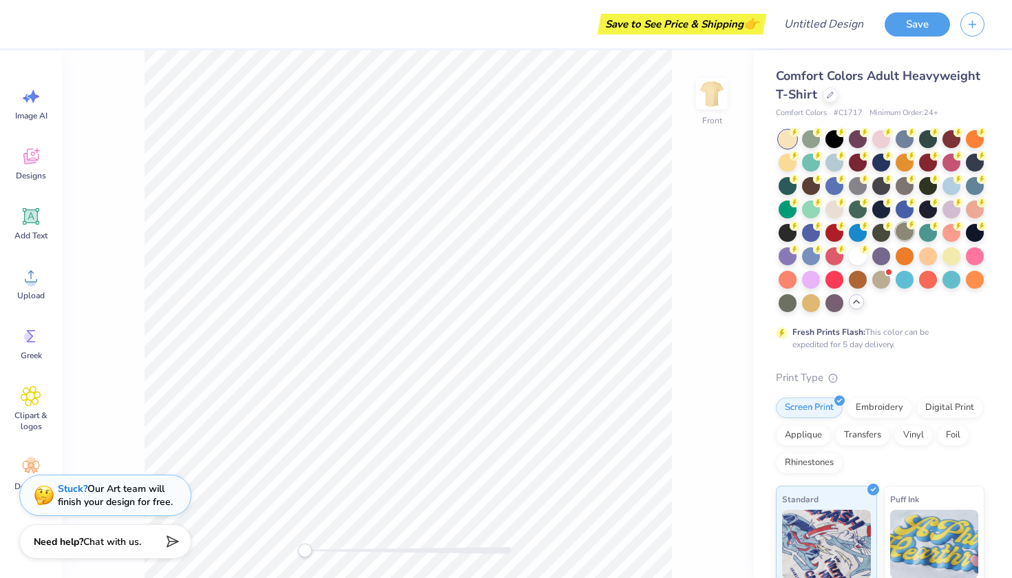
click at [908, 230] on div at bounding box center [905, 231] width 18 height 18
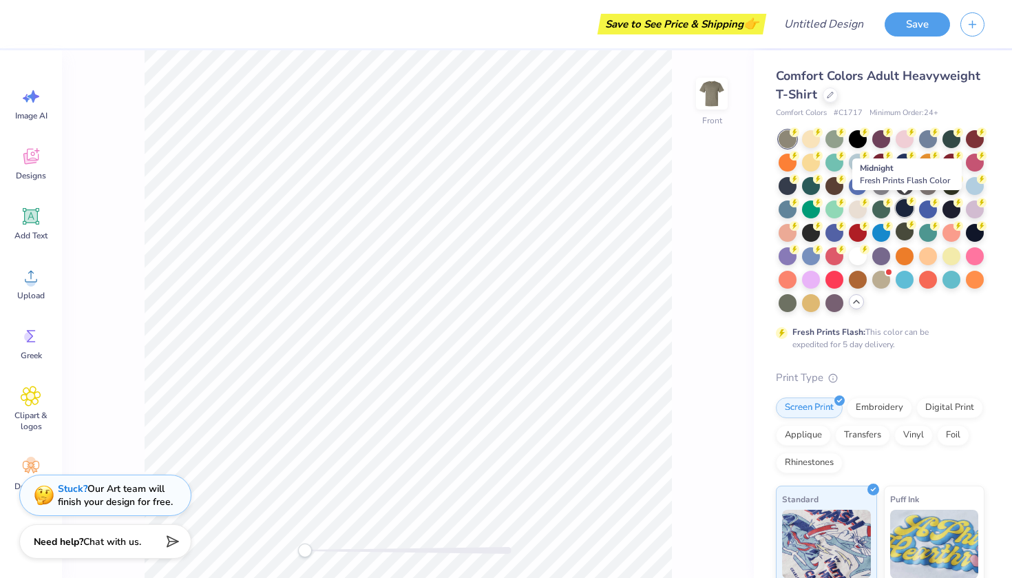
click at [906, 208] on div at bounding box center [905, 208] width 18 height 18
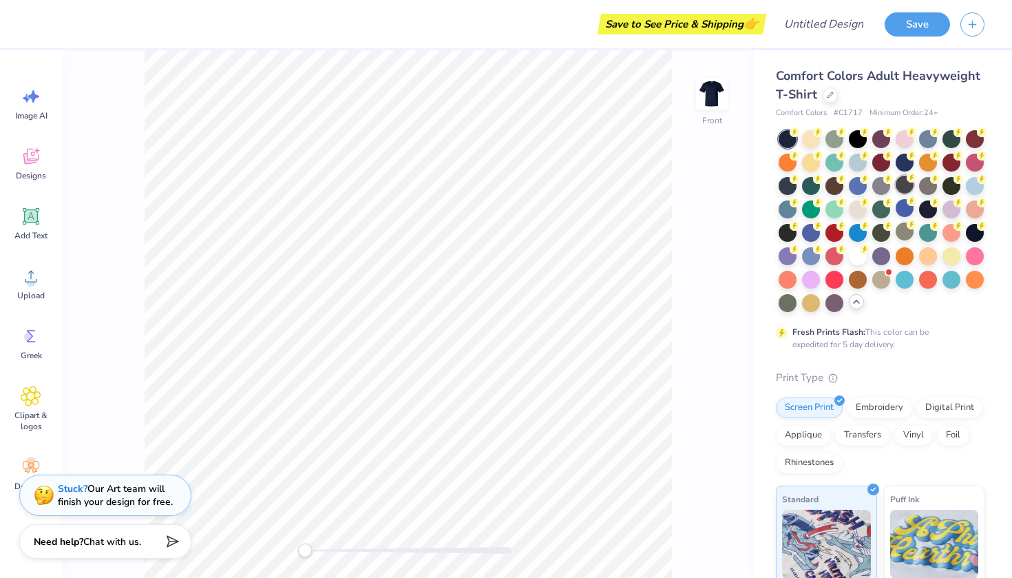
click at [913, 182] on div at bounding box center [905, 185] width 18 height 18
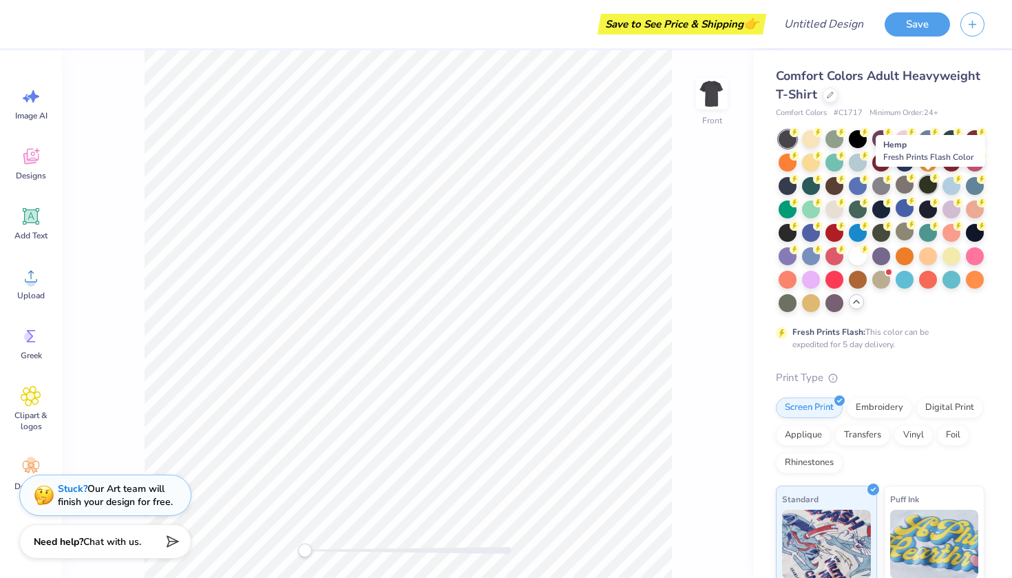
click at [927, 185] on div at bounding box center [928, 185] width 18 height 18
click at [924, 165] on div at bounding box center [928, 161] width 18 height 18
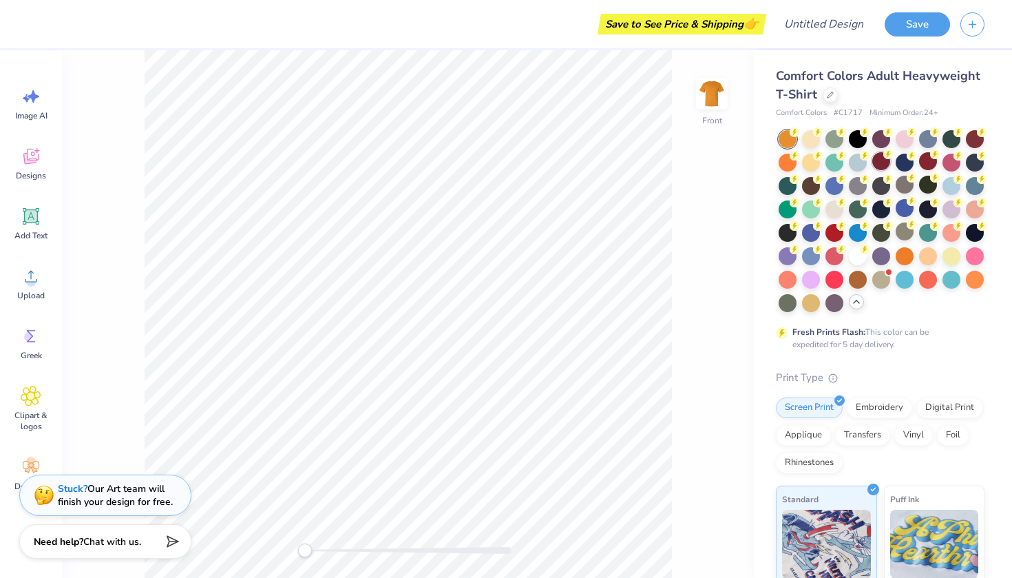
click at [887, 164] on div at bounding box center [881, 161] width 18 height 18
click at [858, 142] on div at bounding box center [858, 138] width 18 height 18
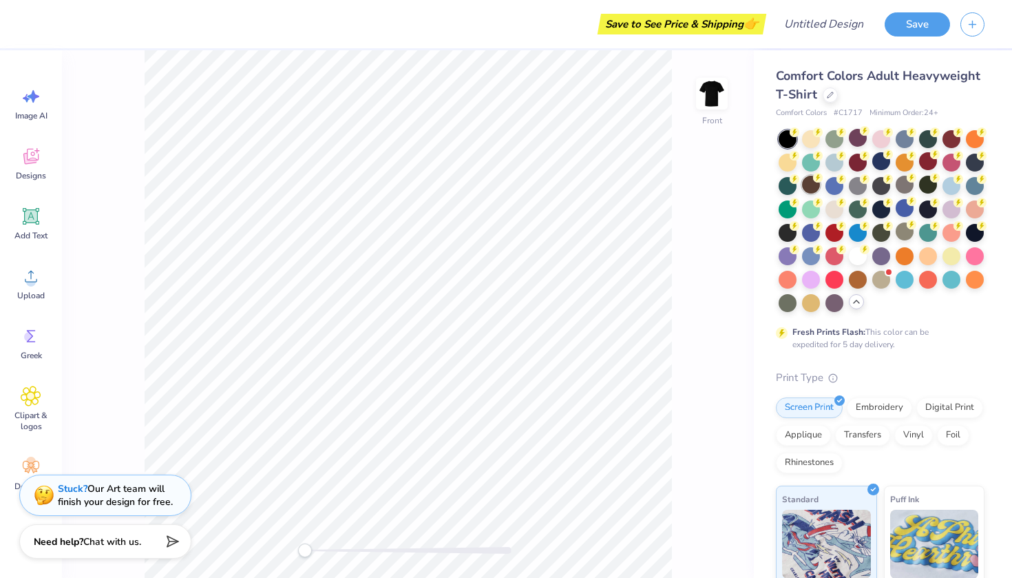
click at [817, 190] on div at bounding box center [811, 185] width 18 height 18
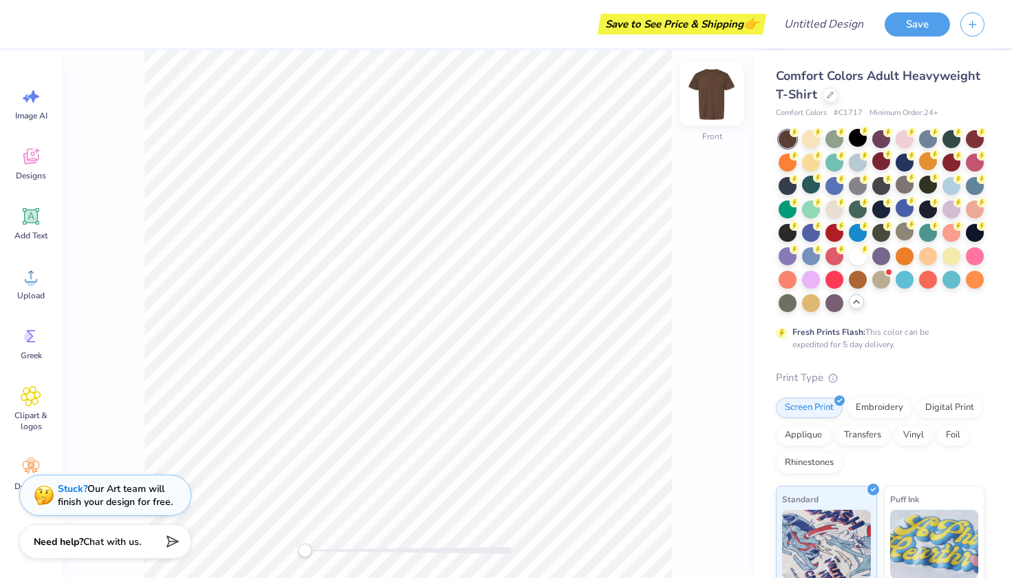
click at [718, 104] on img at bounding box center [711, 93] width 55 height 55
click at [834, 210] on div at bounding box center [834, 208] width 18 height 18
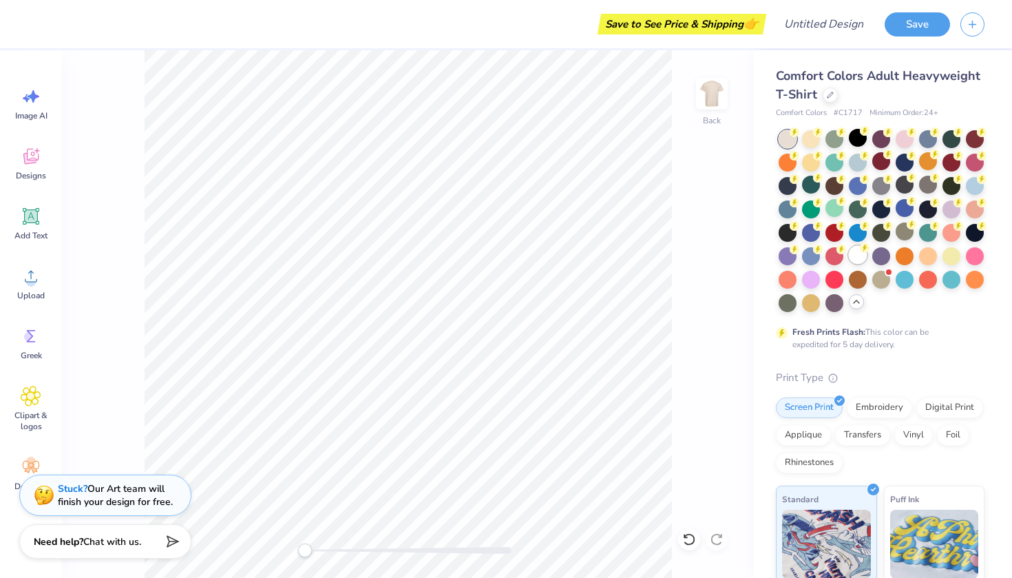
click at [860, 257] on div at bounding box center [858, 255] width 18 height 18
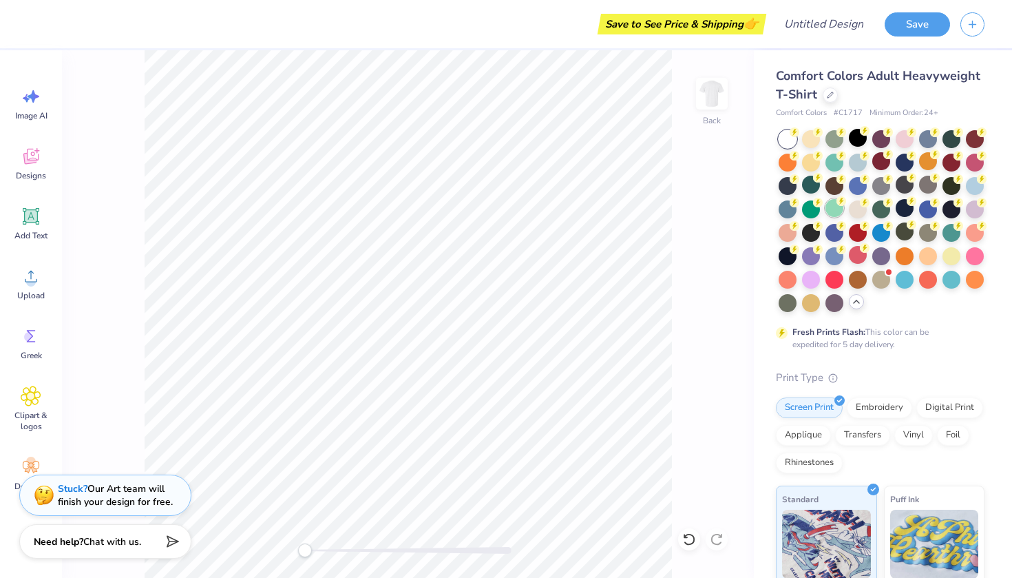
click at [837, 215] on div at bounding box center [834, 208] width 18 height 18
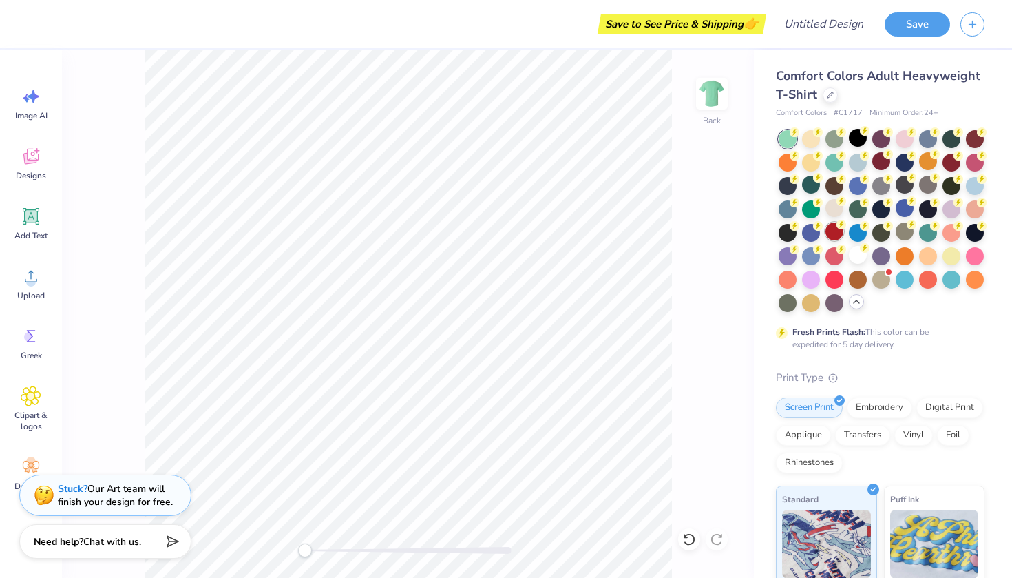
click at [835, 233] on div at bounding box center [834, 231] width 18 height 18
click at [857, 205] on div at bounding box center [858, 208] width 18 height 18
click at [32, 162] on icon at bounding box center [30, 158] width 13 height 11
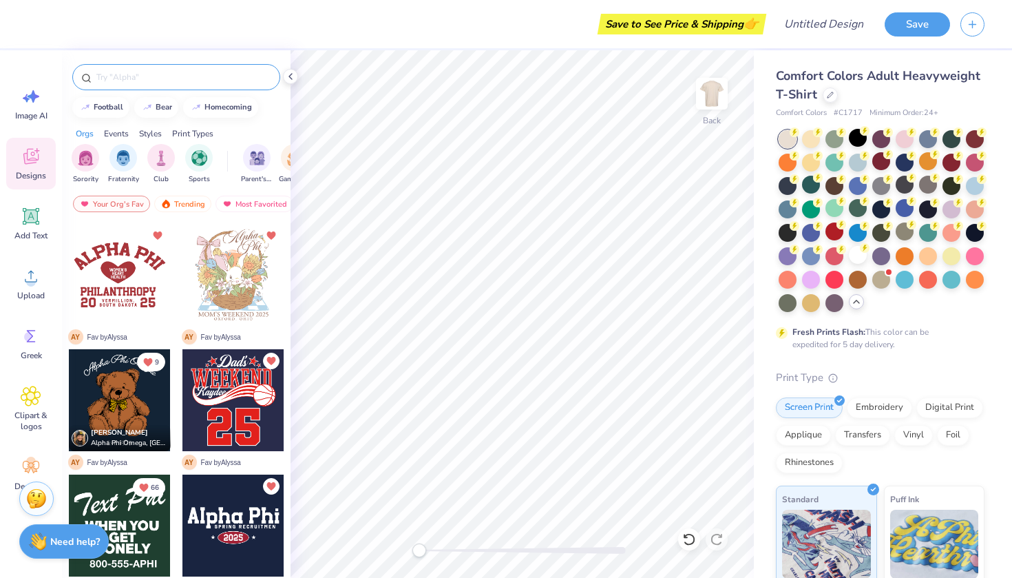
scroll to position [-1, 0]
click at [177, 76] on input "text" at bounding box center [183, 77] width 176 height 14
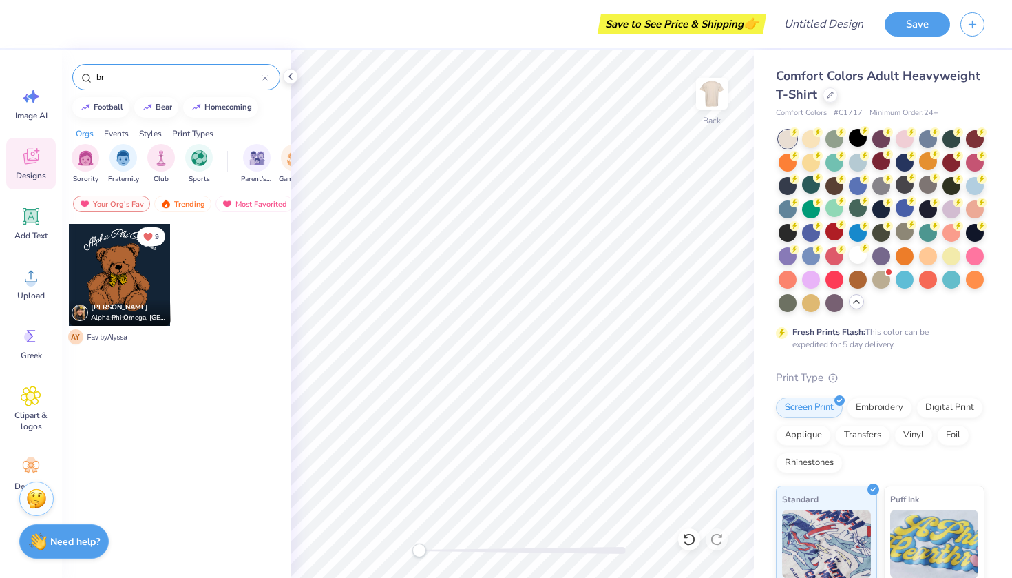
type input "b"
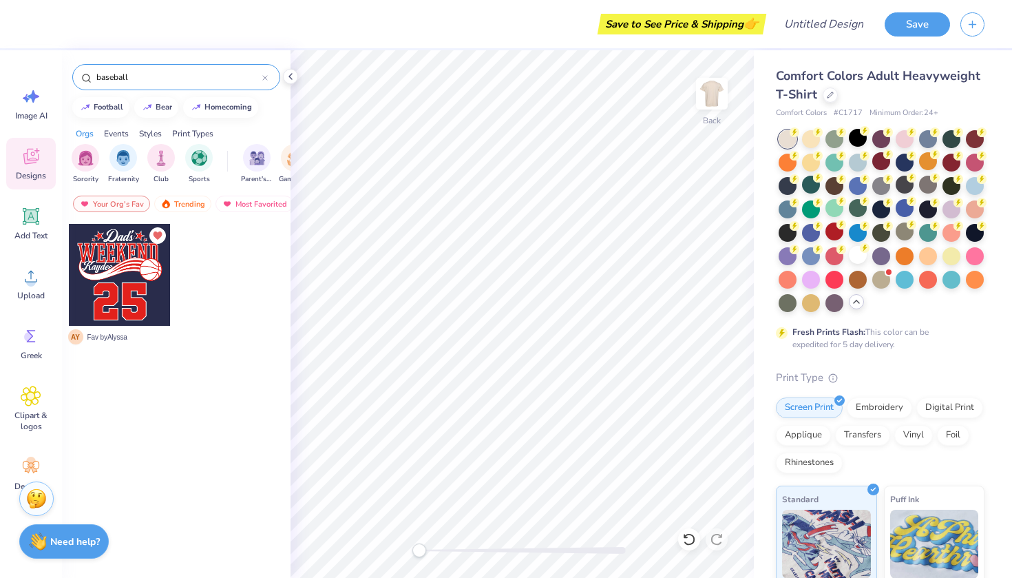
type input "baseball"
click at [268, 81] on div "baseball" at bounding box center [176, 77] width 208 height 26
click at [267, 81] on icon at bounding box center [265, 78] width 6 height 6
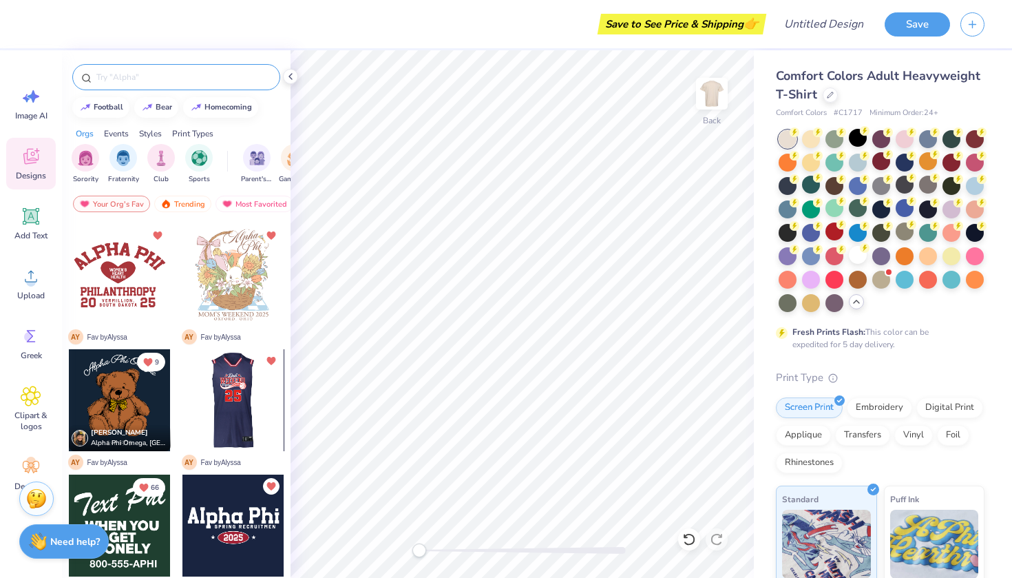
scroll to position [0, 0]
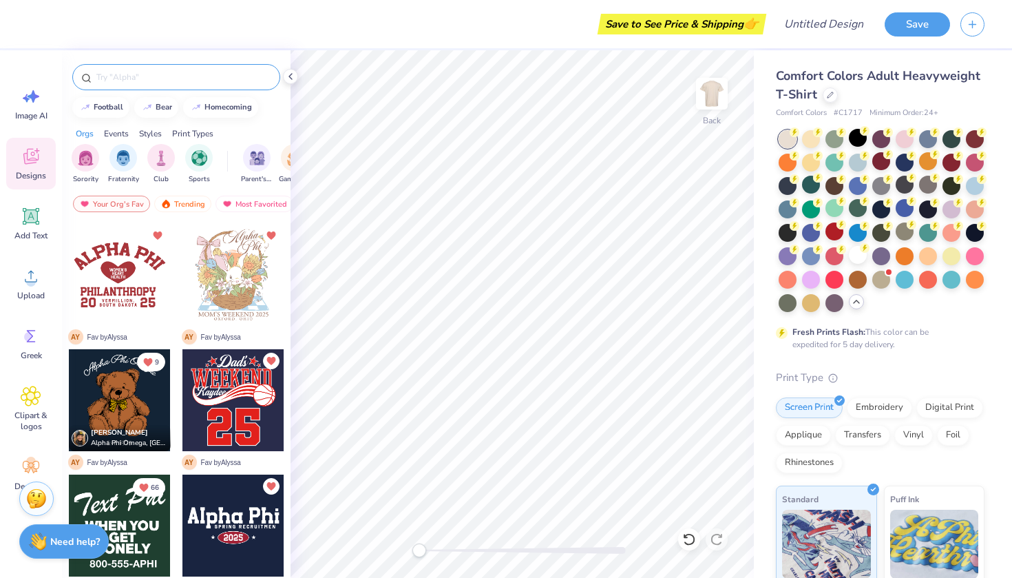
click at [188, 81] on input "text" at bounding box center [183, 77] width 176 height 14
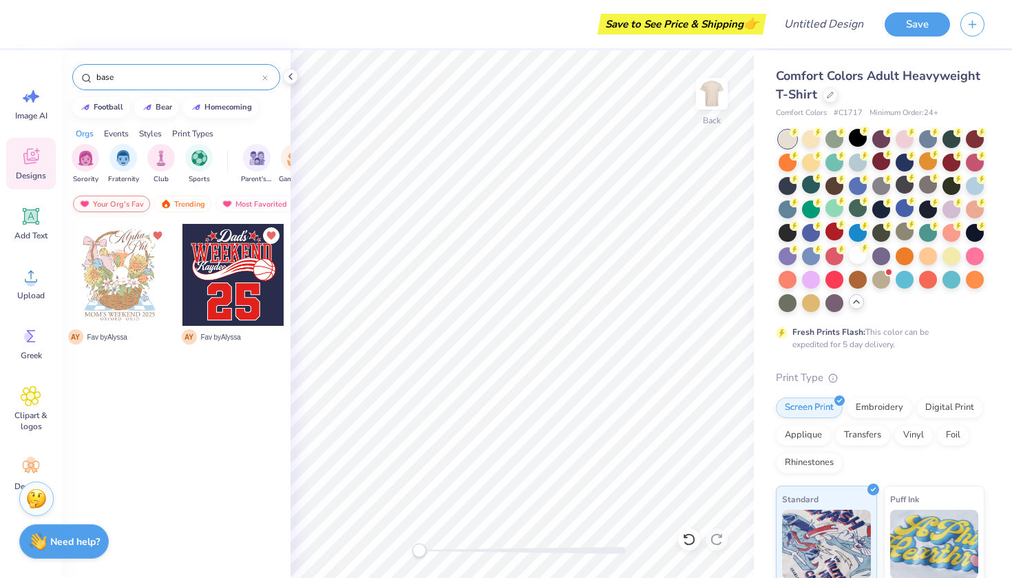
type input "base"
click at [136, 202] on div "Your Org's Fav" at bounding box center [111, 203] width 77 height 17
click at [173, 202] on div "Trending" at bounding box center [182, 203] width 57 height 17
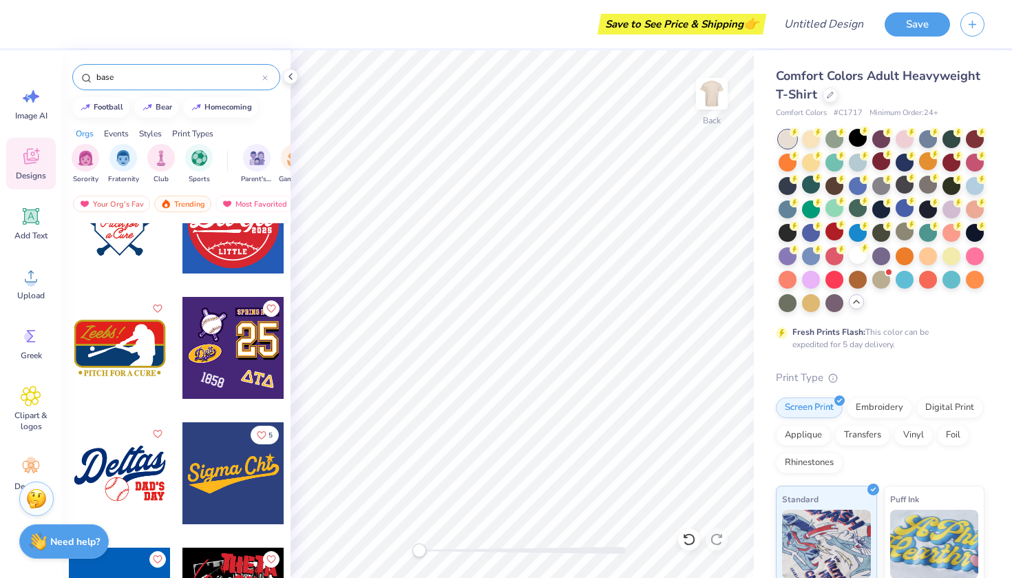
scroll to position [1442, 0]
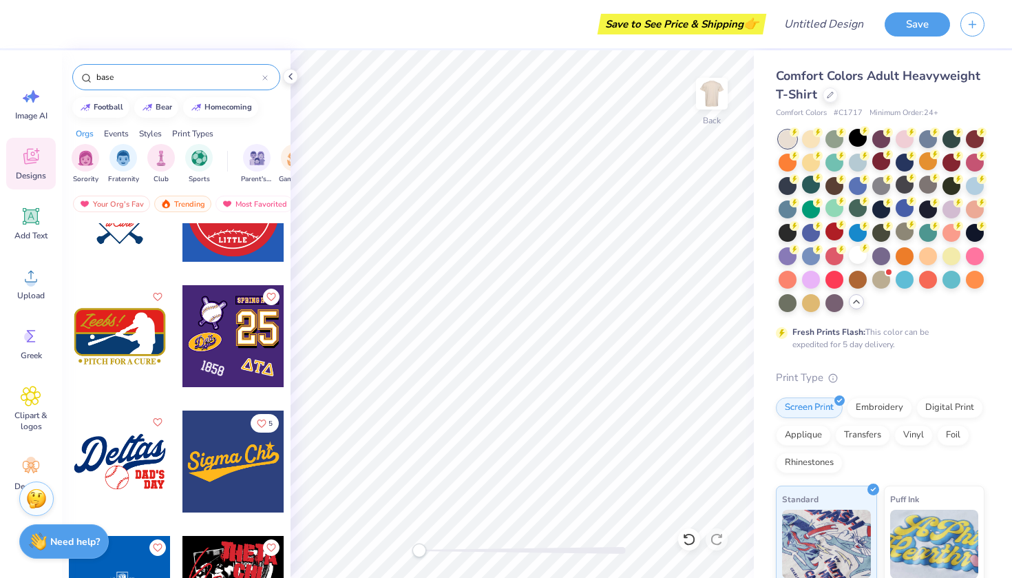
click at [230, 328] on div at bounding box center [233, 336] width 102 height 102
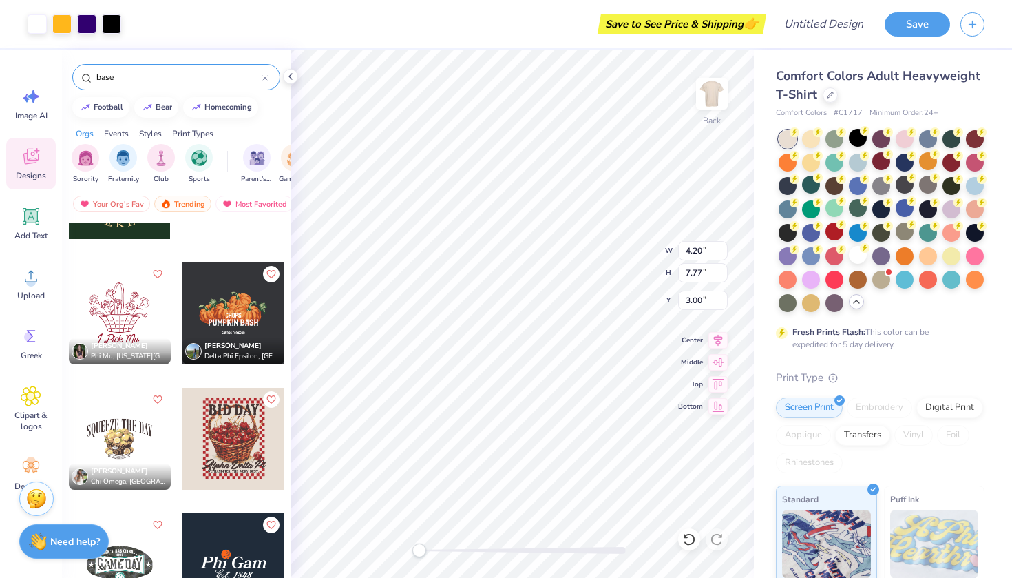
scroll to position [5527, 0]
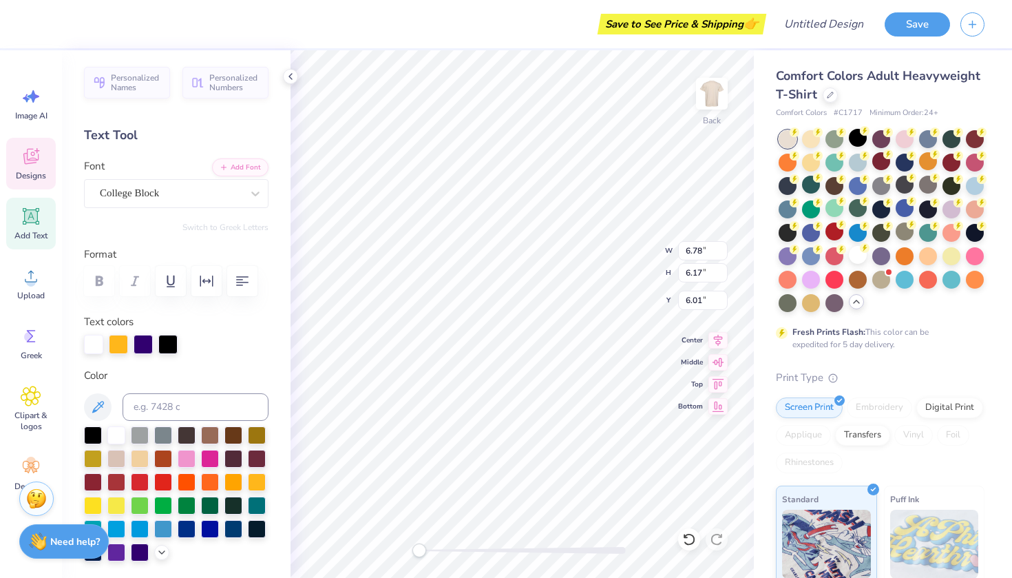
type textarea "72"
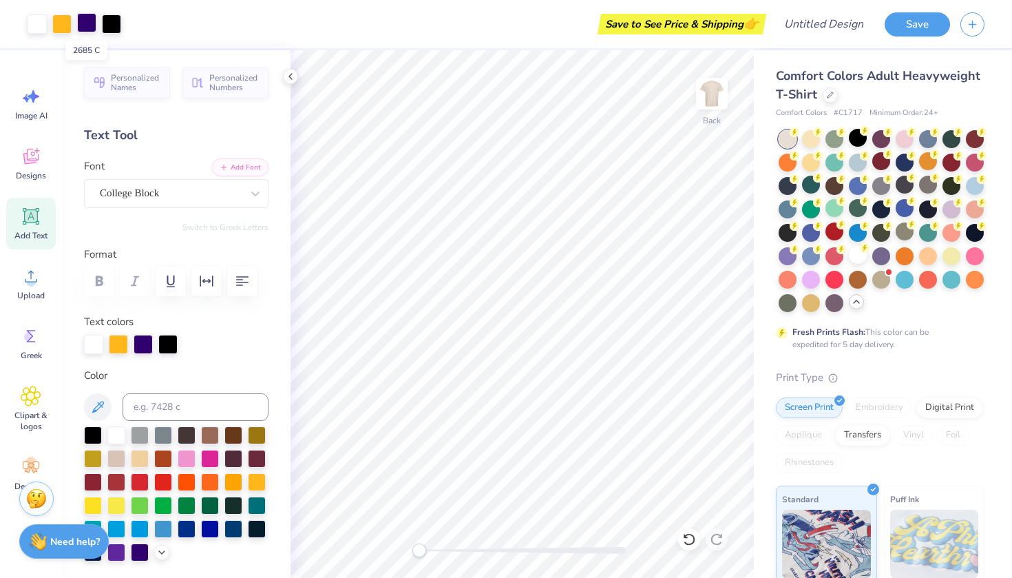
click at [83, 25] on div at bounding box center [86, 22] width 19 height 19
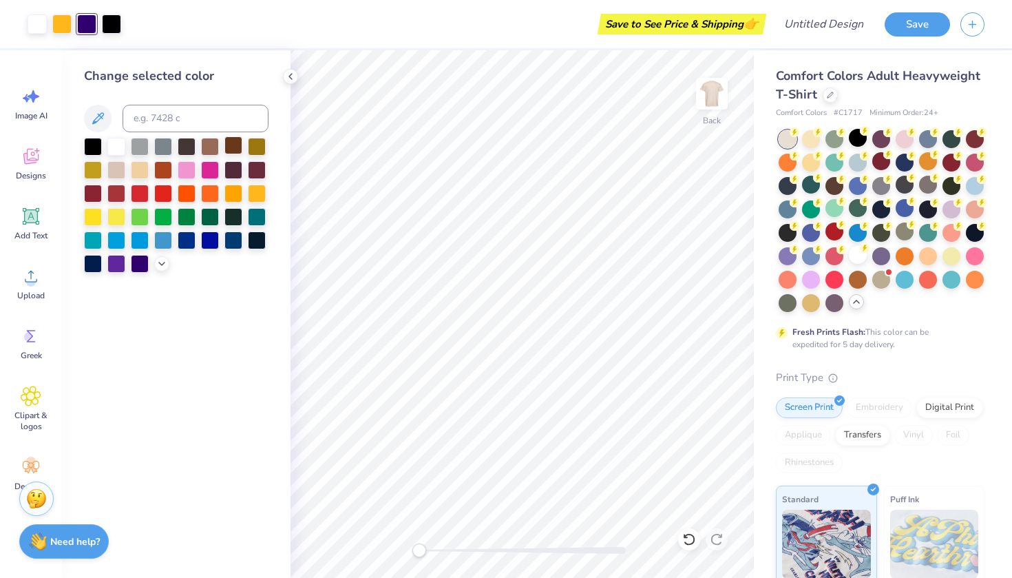
click at [229, 149] on div at bounding box center [233, 145] width 18 height 18
click at [117, 27] on div at bounding box center [111, 22] width 19 height 19
click at [231, 154] on div at bounding box center [233, 145] width 18 height 18
click at [64, 21] on div at bounding box center [61, 22] width 19 height 19
click at [229, 148] on div at bounding box center [233, 145] width 18 height 18
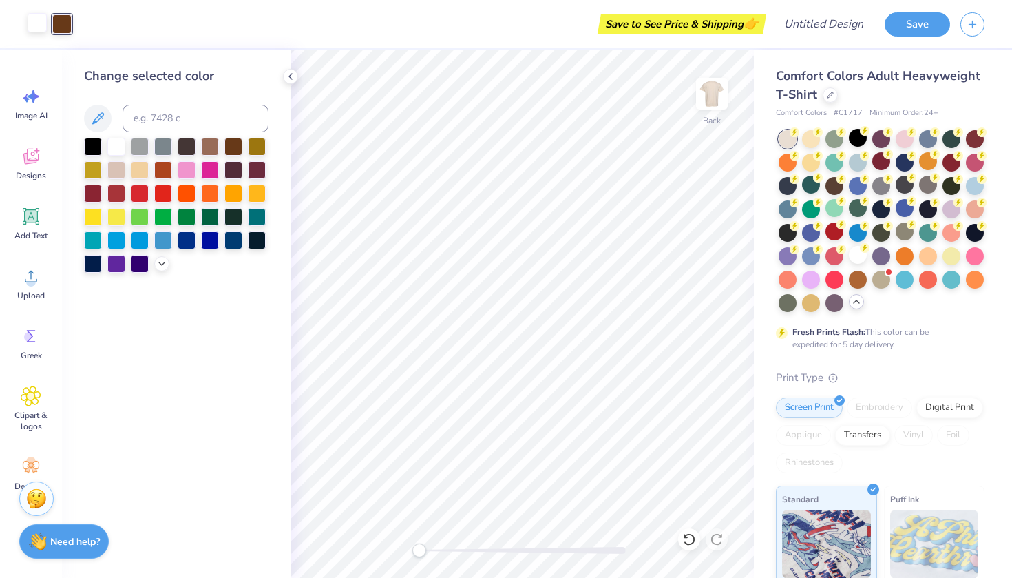
click at [38, 26] on div at bounding box center [37, 22] width 19 height 19
click at [92, 217] on div at bounding box center [93, 216] width 18 height 18
click at [118, 147] on div at bounding box center [116, 145] width 18 height 18
click at [115, 215] on div at bounding box center [116, 216] width 18 height 18
click at [95, 219] on div at bounding box center [93, 216] width 18 height 18
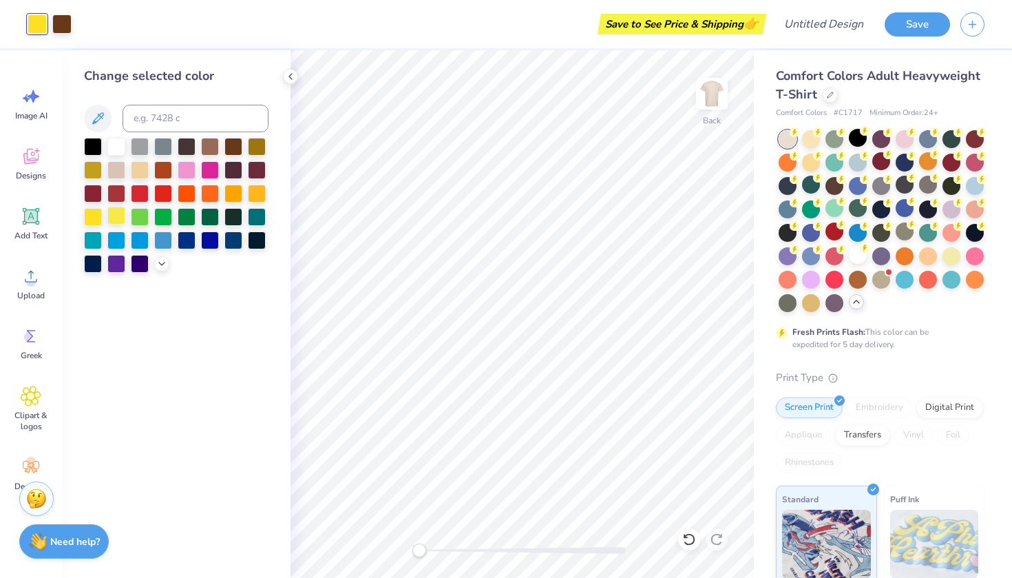
click at [109, 220] on div at bounding box center [116, 216] width 18 height 18
click at [96, 219] on div at bounding box center [93, 216] width 18 height 18
click at [292, 78] on icon at bounding box center [290, 76] width 11 height 11
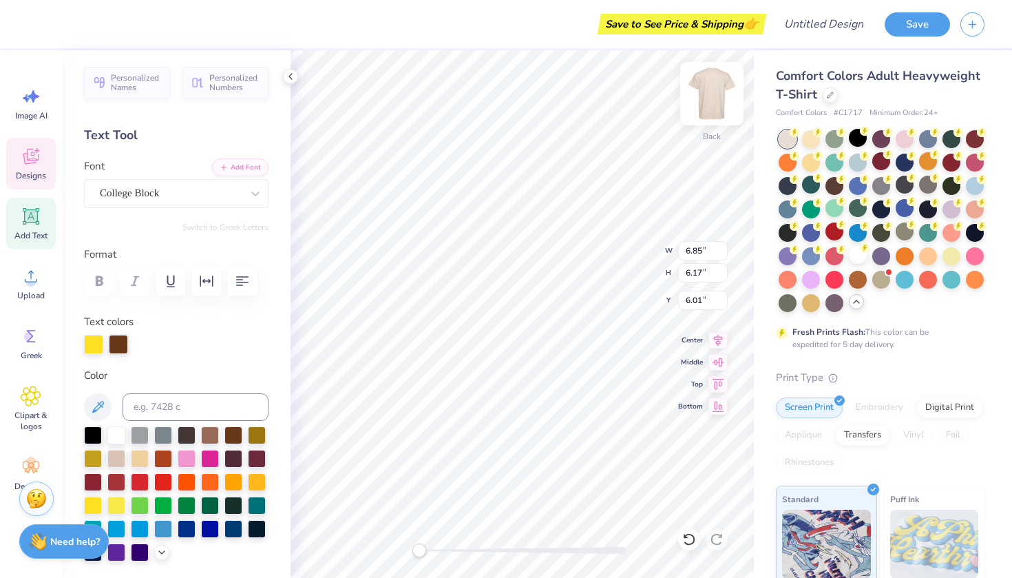
click at [693, 103] on img at bounding box center [711, 93] width 55 height 55
click at [116, 430] on div at bounding box center [116, 434] width 18 height 18
click at [116, 344] on div at bounding box center [118, 342] width 19 height 19
click at [117, 503] on div at bounding box center [116, 504] width 18 height 18
drag, startPoint x: 116, startPoint y: 345, endPoint x: 83, endPoint y: 348, distance: 32.5
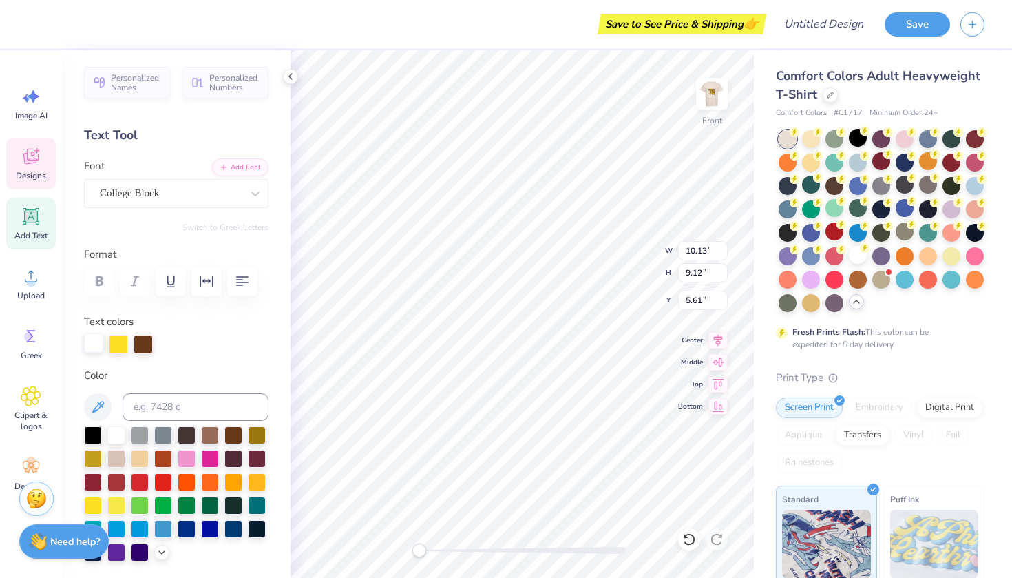
click at [84, 348] on div at bounding box center [176, 344] width 184 height 19
click at [93, 342] on div at bounding box center [93, 342] width 19 height 19
click at [116, 502] on div at bounding box center [116, 504] width 18 height 18
click at [98, 504] on div at bounding box center [93, 504] width 18 height 18
click at [138, 342] on div at bounding box center [143, 342] width 19 height 19
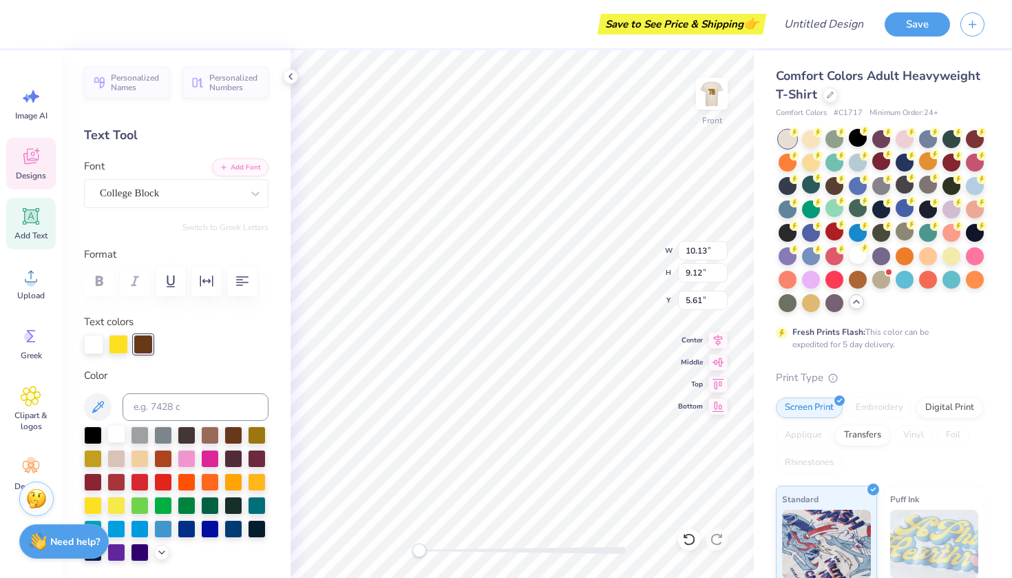
click at [113, 436] on div at bounding box center [116, 434] width 18 height 18
click at [139, 343] on div at bounding box center [143, 342] width 19 height 19
click at [232, 436] on div at bounding box center [233, 434] width 18 height 18
click at [92, 346] on div at bounding box center [93, 342] width 19 height 19
click at [233, 438] on div at bounding box center [233, 434] width 18 height 18
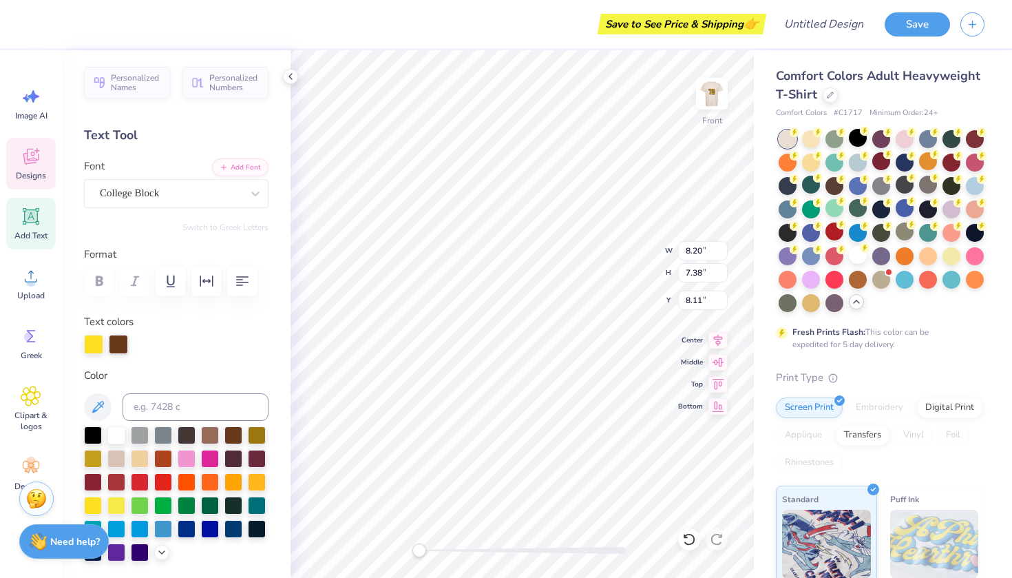
click at [27, 156] on icon at bounding box center [30, 158] width 13 height 11
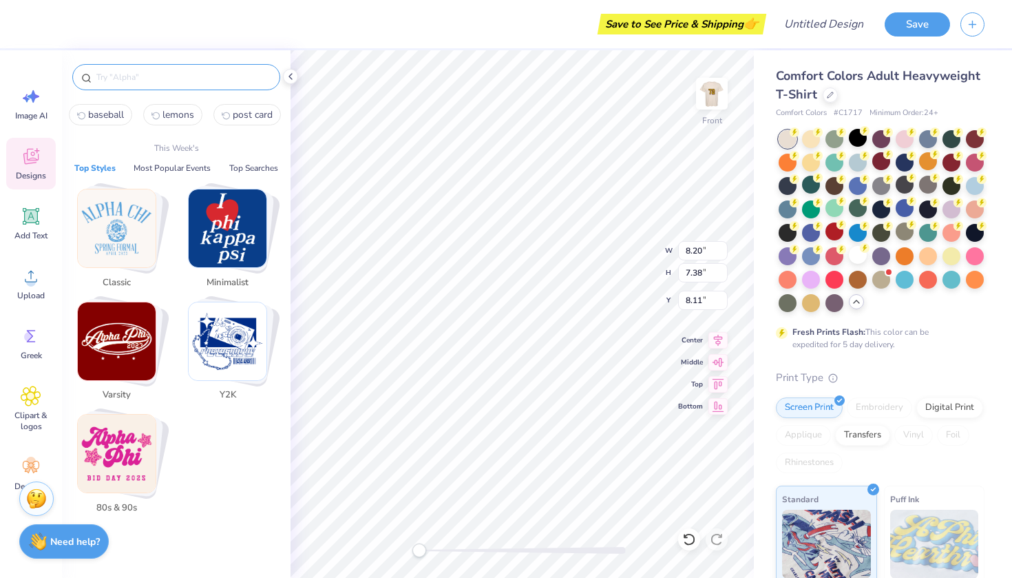
click at [169, 76] on input "text" at bounding box center [183, 77] width 176 height 14
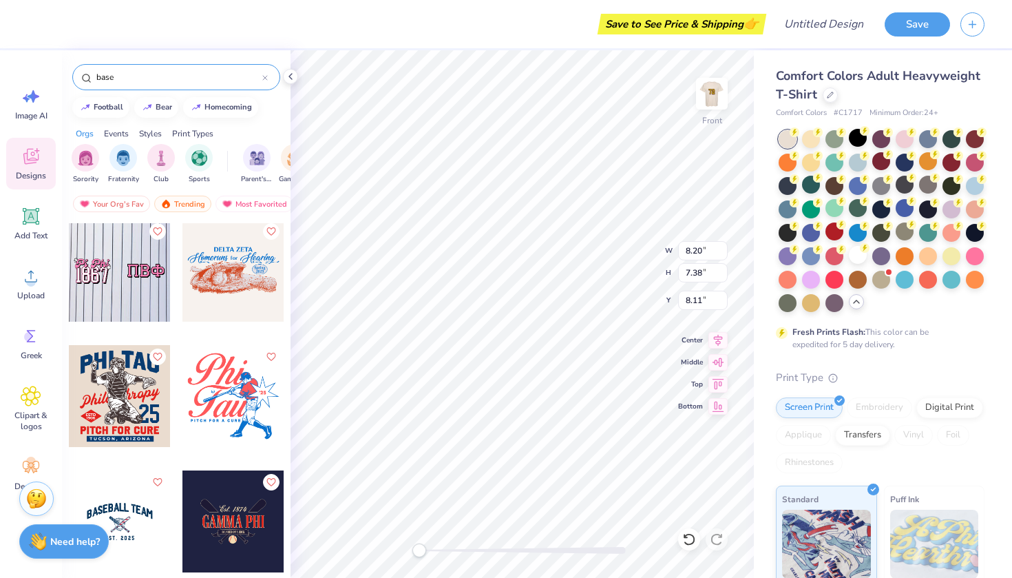
scroll to position [0, 0]
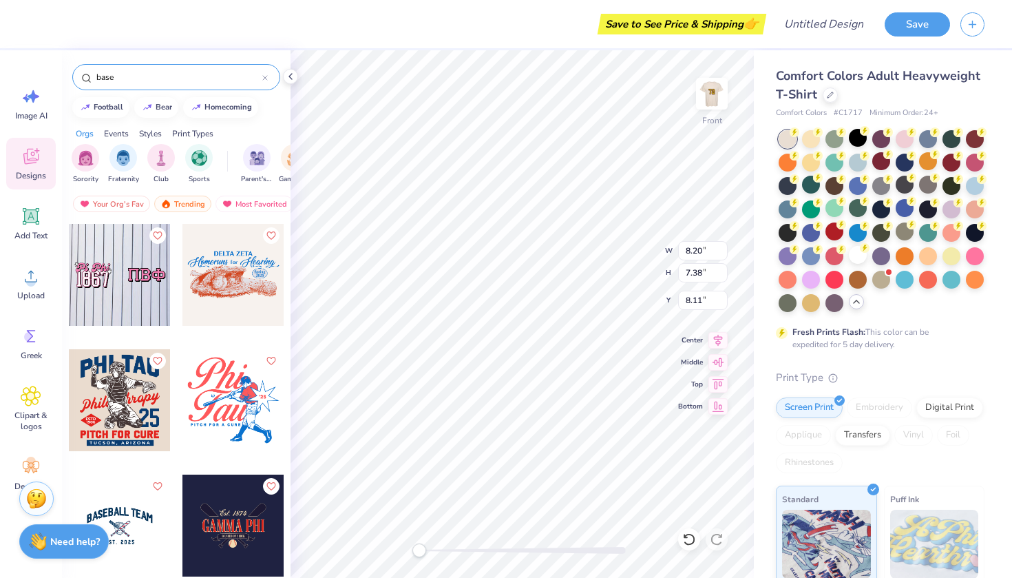
type input "base"
click at [132, 273] on div at bounding box center [120, 275] width 102 height 102
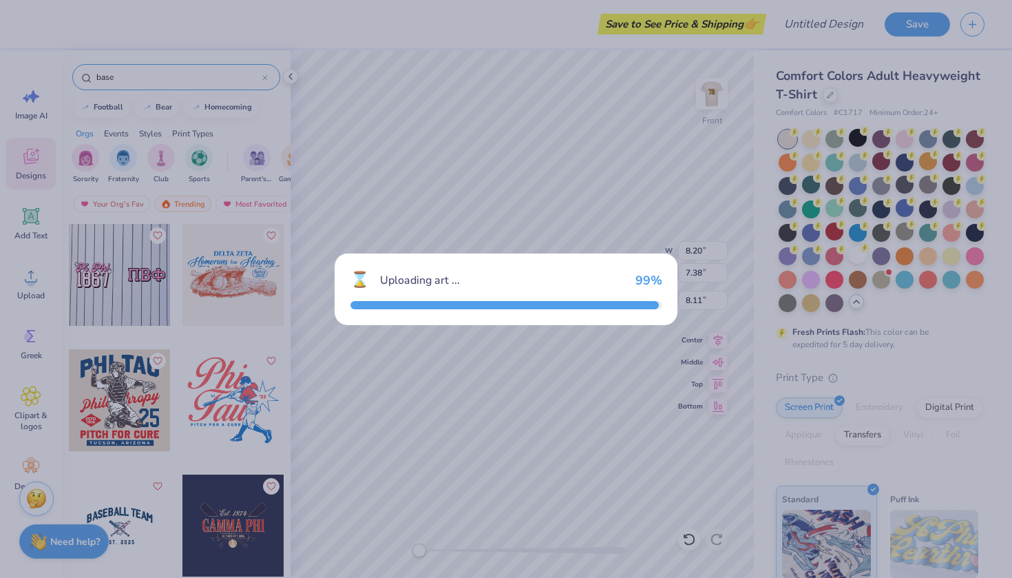
type input "10.15"
type input "2.54"
type input "3.00"
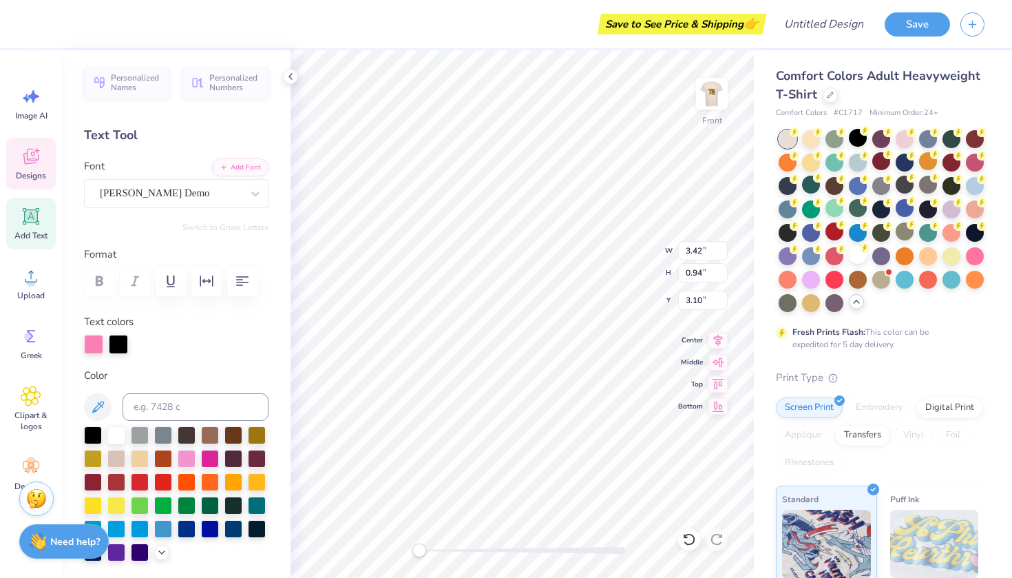
scroll to position [0, 1]
type textarea "Alpha Phi"
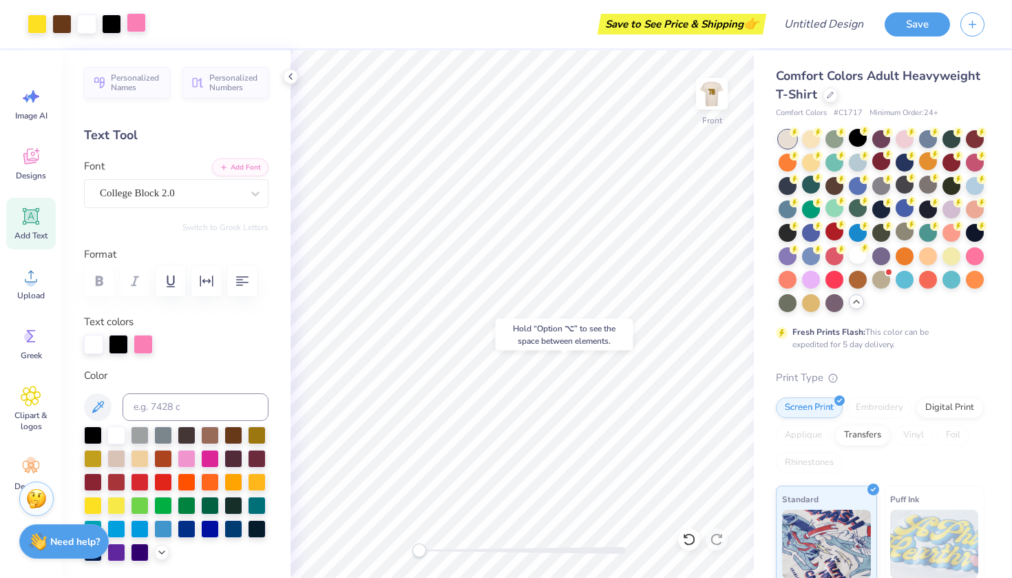
click at [138, 23] on div at bounding box center [136, 22] width 19 height 19
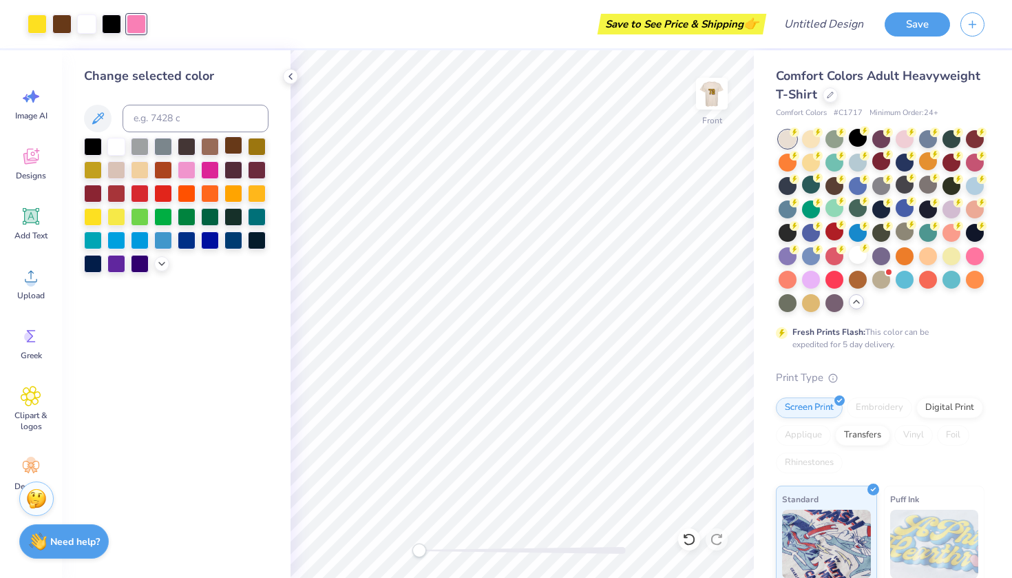
click at [230, 148] on div at bounding box center [233, 145] width 18 height 18
click at [97, 214] on div at bounding box center [93, 216] width 18 height 18
click at [85, 28] on div at bounding box center [86, 22] width 19 height 19
click at [234, 145] on div at bounding box center [233, 145] width 18 height 18
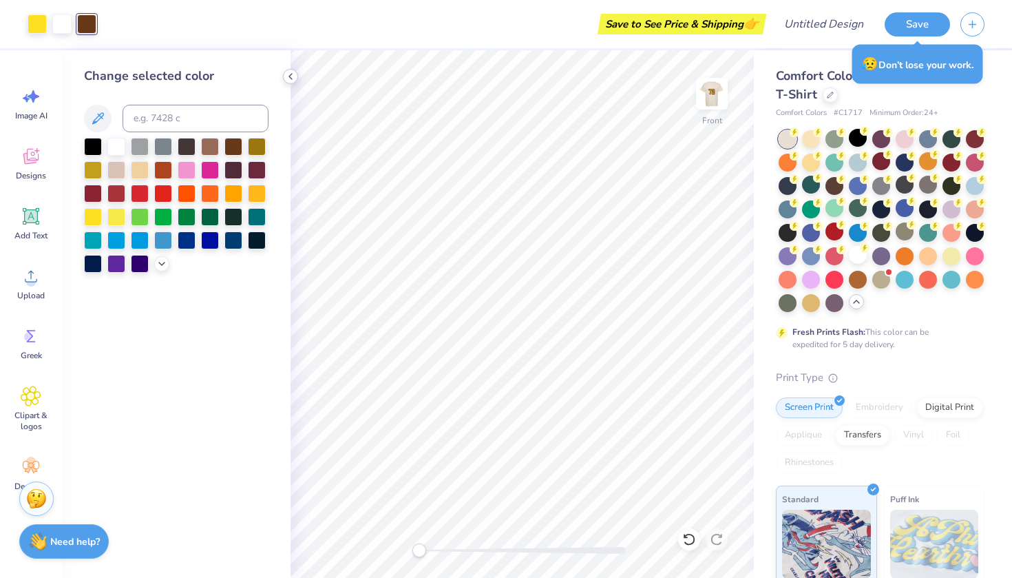
click at [288, 75] on icon at bounding box center [290, 76] width 11 height 11
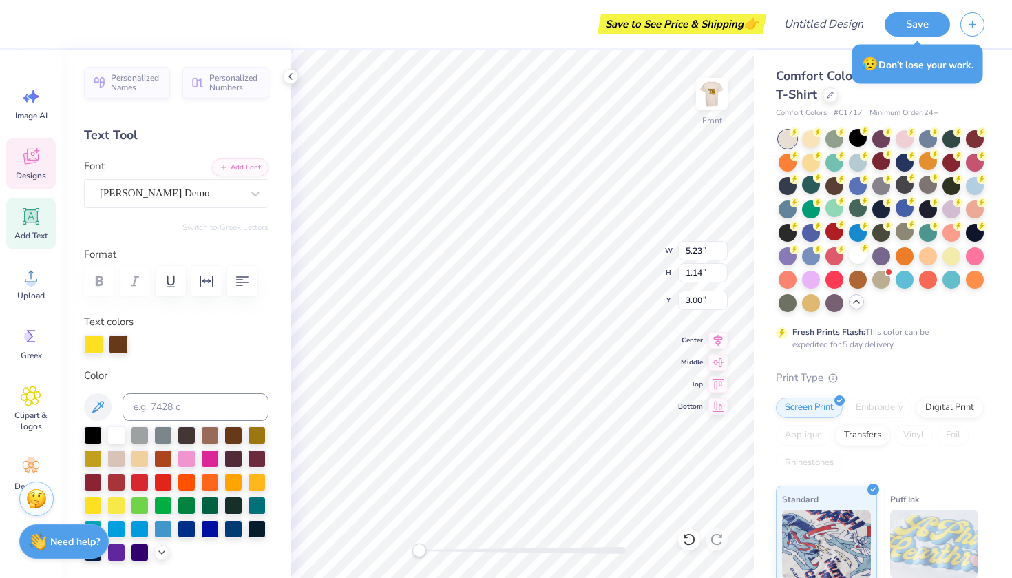
type input "3.21"
type input "1.73"
type input "16.94"
drag, startPoint x: 120, startPoint y: 343, endPoint x: 87, endPoint y: 343, distance: 32.4
click at [87, 343] on div at bounding box center [176, 344] width 184 height 19
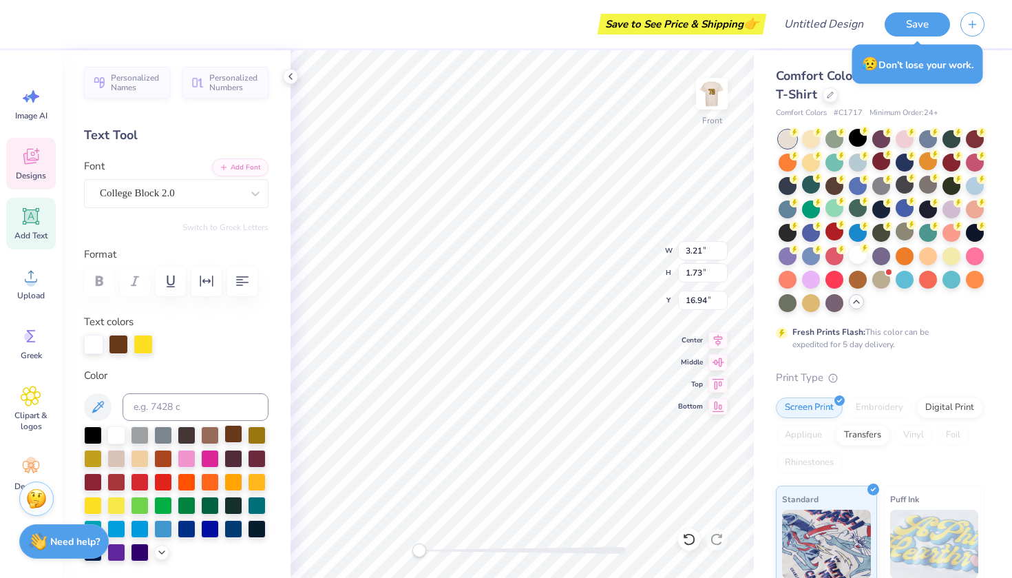
click at [234, 438] on div at bounding box center [233, 434] width 18 height 18
type textarea "72"
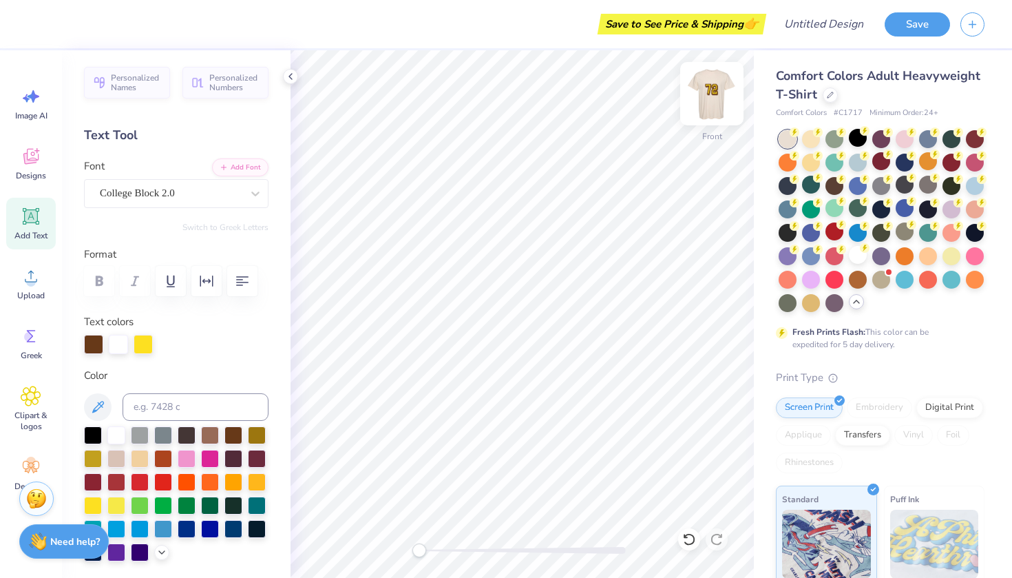
click at [712, 103] on img at bounding box center [711, 93] width 55 height 55
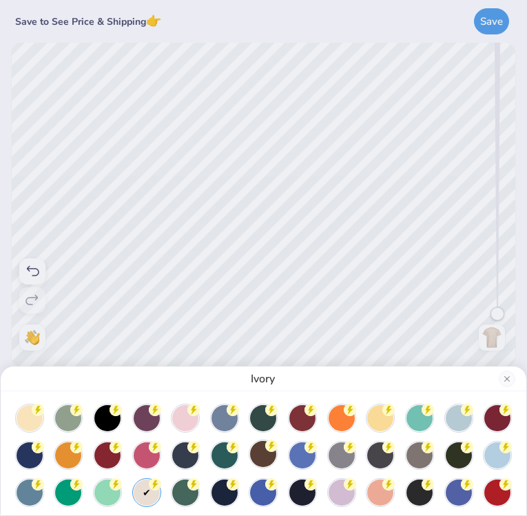
click at [258, 447] on div at bounding box center [263, 454] width 26 height 26
click at [502, 383] on button "Close" at bounding box center [506, 378] width 17 height 17
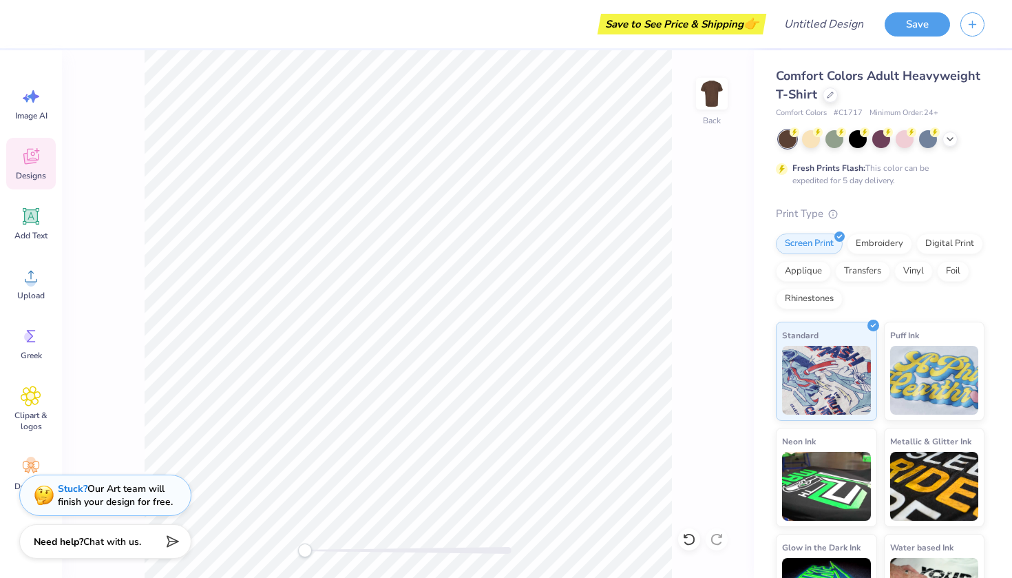
click at [36, 159] on icon at bounding box center [30, 157] width 15 height 16
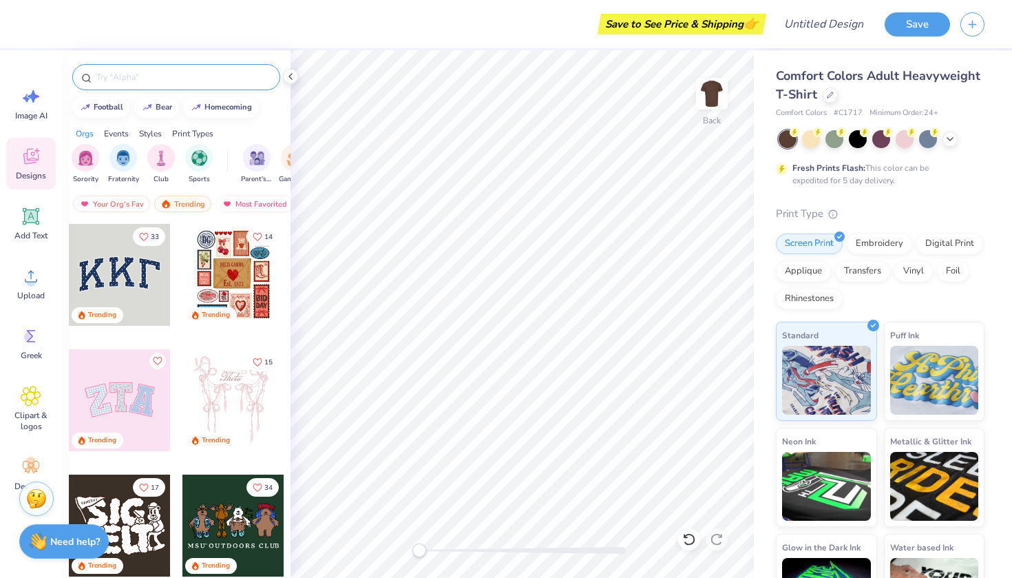
click at [146, 79] on input "text" at bounding box center [183, 77] width 176 height 14
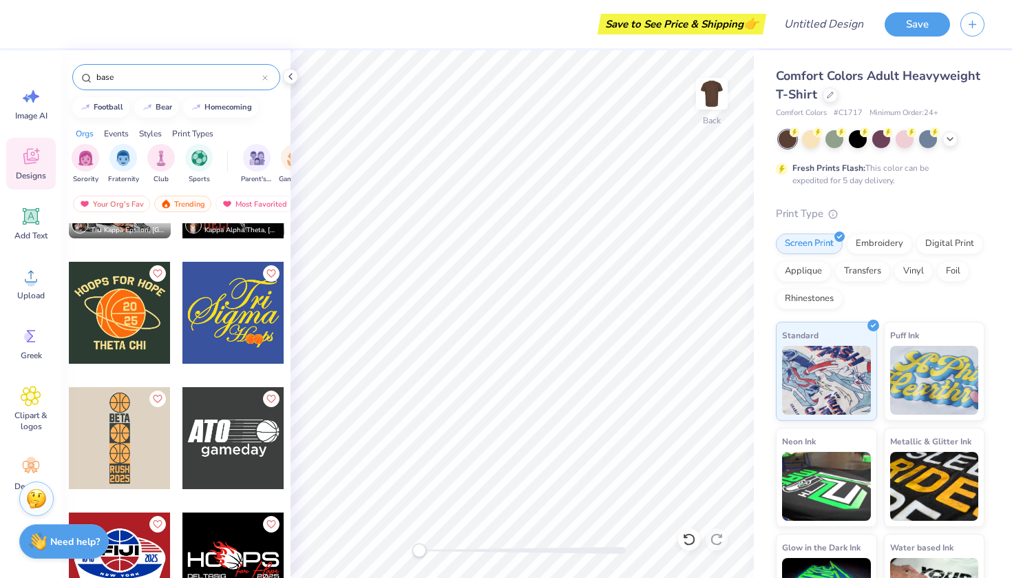
scroll to position [7476, 0]
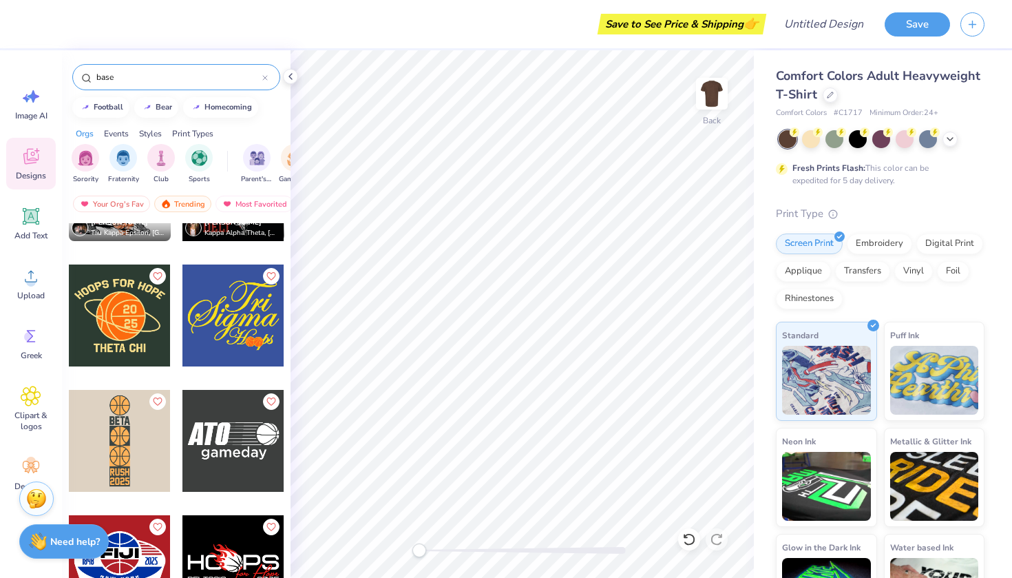
type input "base"
click at [208, 326] on div at bounding box center [233, 315] width 102 height 102
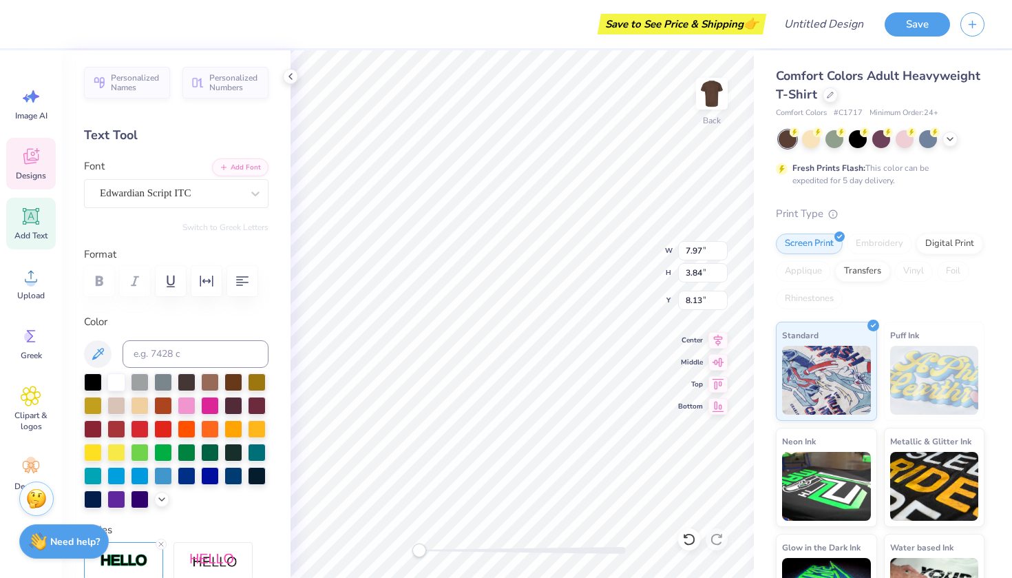
type textarea "S"
type textarea "Alpha Phi"
click at [97, 454] on div at bounding box center [93, 451] width 18 height 18
click at [110, 454] on div at bounding box center [116, 451] width 18 height 18
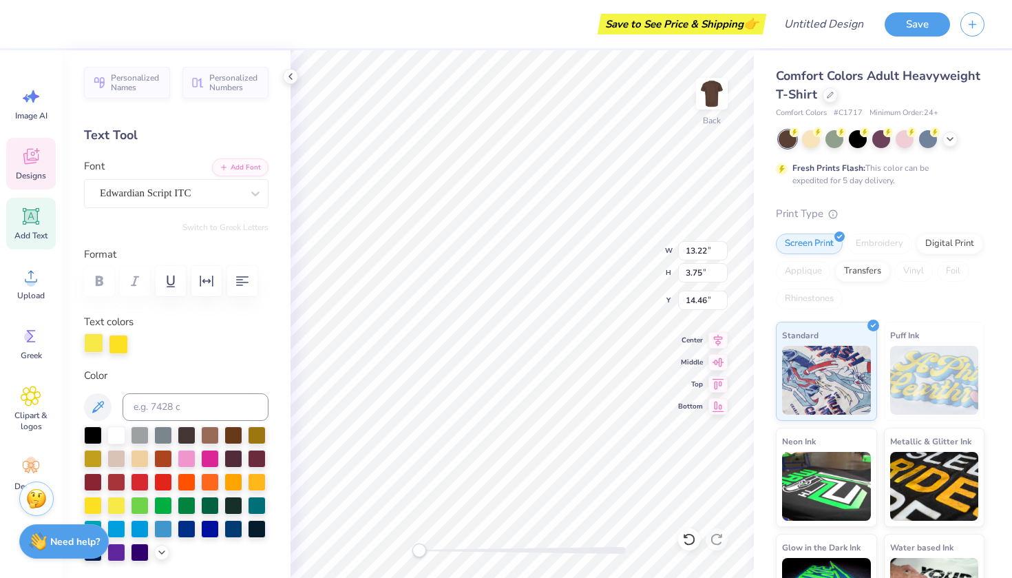
click at [94, 343] on div at bounding box center [93, 342] width 19 height 19
click at [94, 505] on div at bounding box center [93, 504] width 18 height 18
click at [95, 333] on div at bounding box center [93, 342] width 19 height 19
click at [93, 500] on div at bounding box center [93, 504] width 18 height 18
click at [149, 369] on label "Color" at bounding box center [176, 376] width 184 height 16
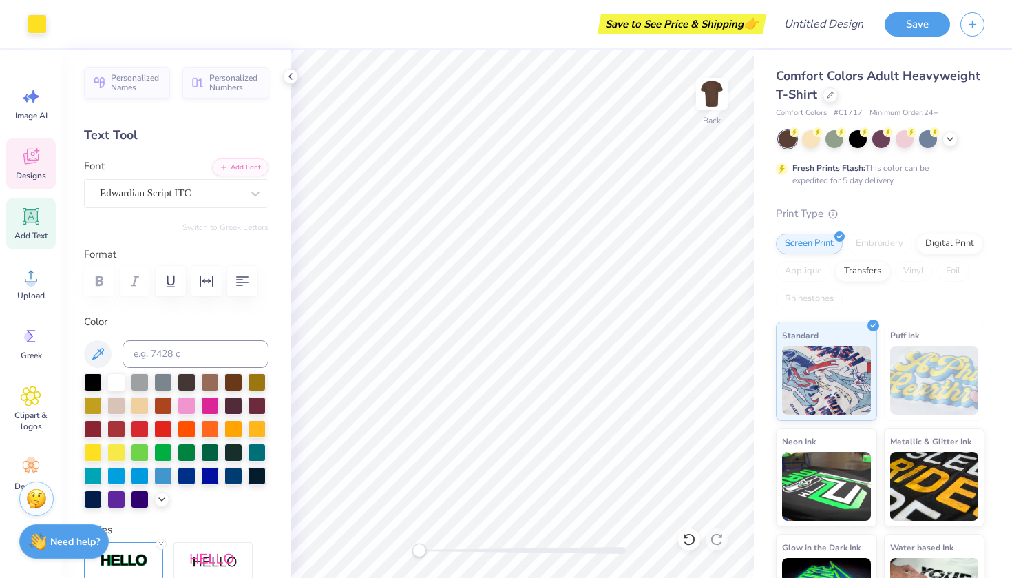
click at [35, 175] on span "Designs" at bounding box center [31, 175] width 30 height 11
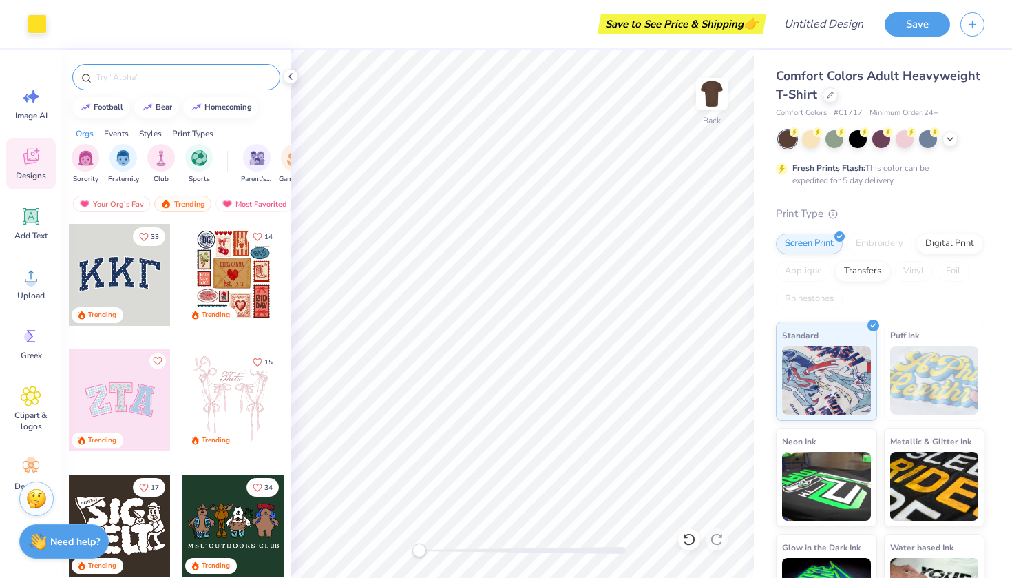
click at [172, 88] on div at bounding box center [176, 77] width 208 height 26
click at [174, 79] on input "text" at bounding box center [183, 77] width 176 height 14
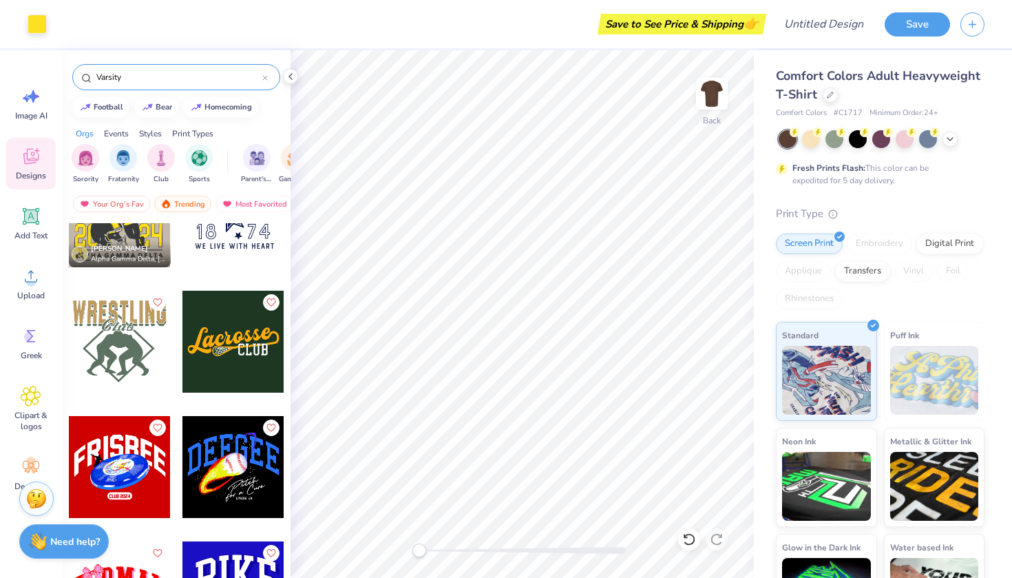
scroll to position [2210, 0]
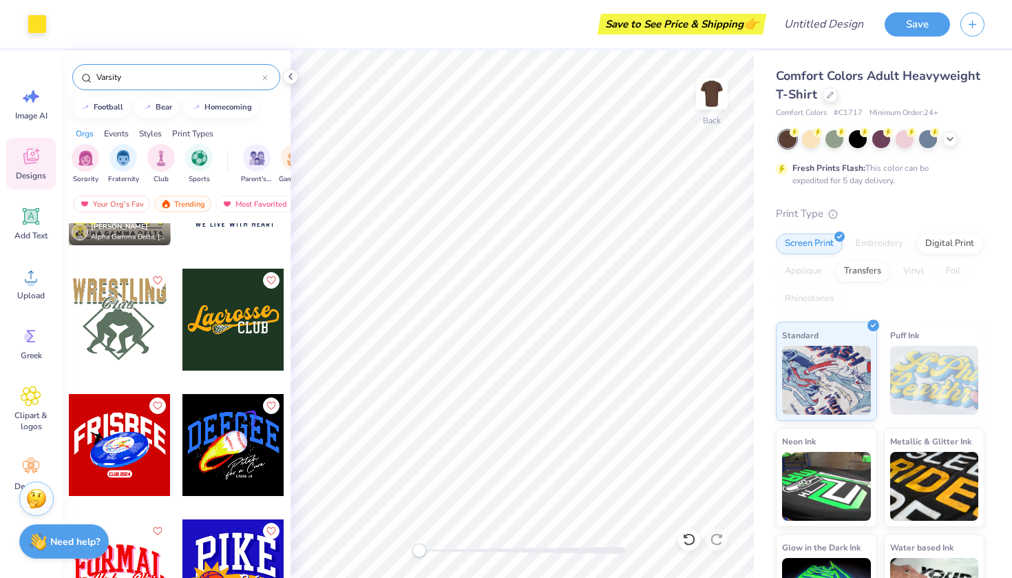
type input "Varsity"
click at [242, 329] on div at bounding box center [233, 319] width 102 height 102
type input "13.22"
type input "3.75"
type input "6.16"
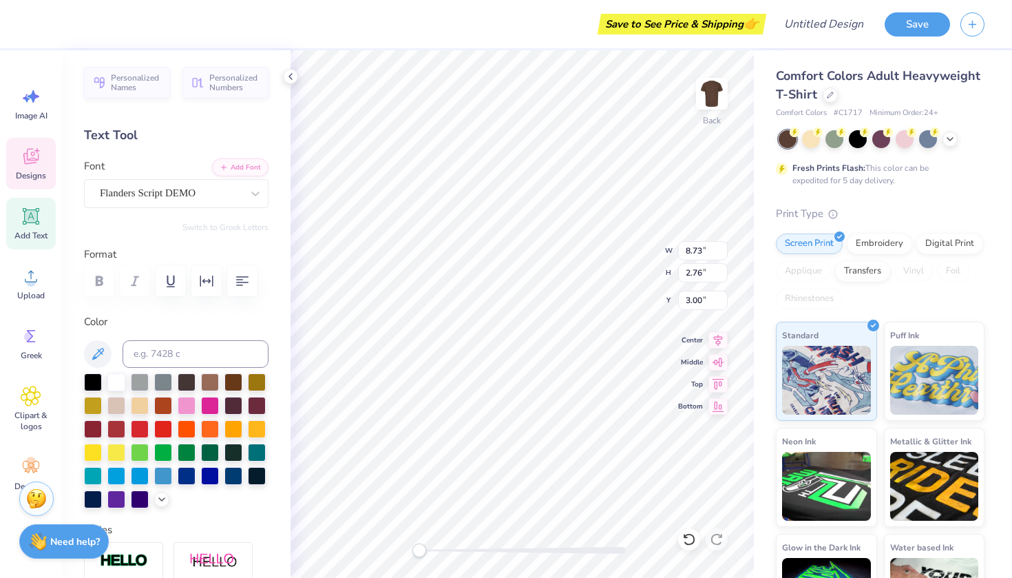
scroll to position [0, 1]
type textarea "Alpha Phi"
click at [114, 378] on div at bounding box center [116, 381] width 18 height 18
click at [25, 160] on icon at bounding box center [30, 158] width 13 height 11
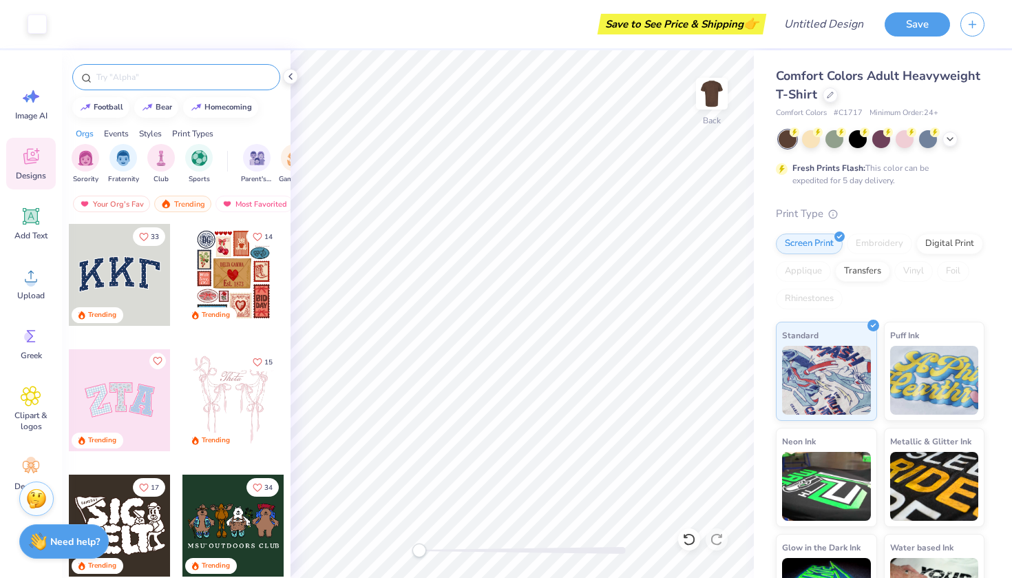
click at [159, 83] on input "text" at bounding box center [183, 77] width 176 height 14
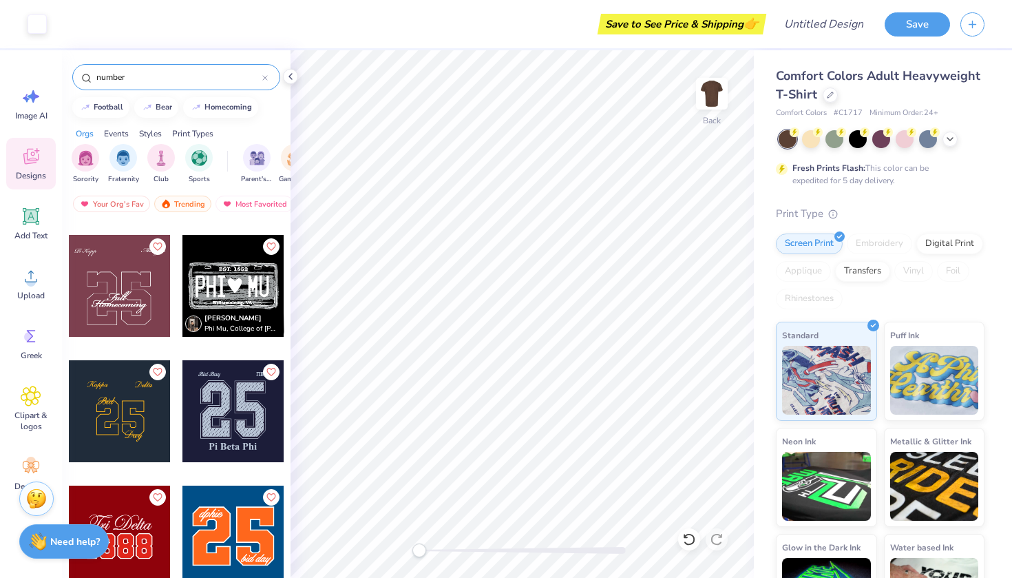
scroll to position [116, 0]
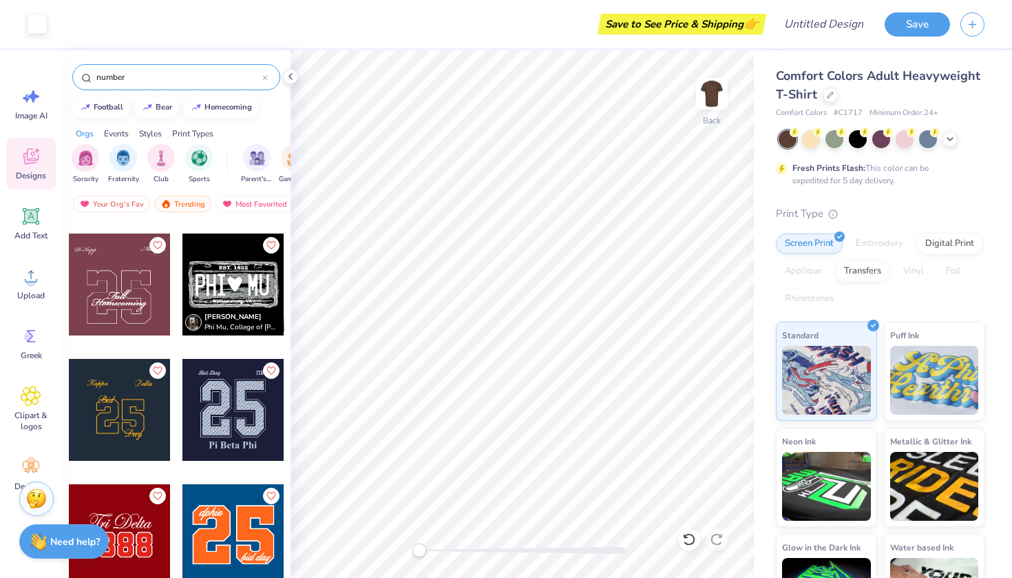
click at [236, 388] on div at bounding box center [233, 410] width 102 height 102
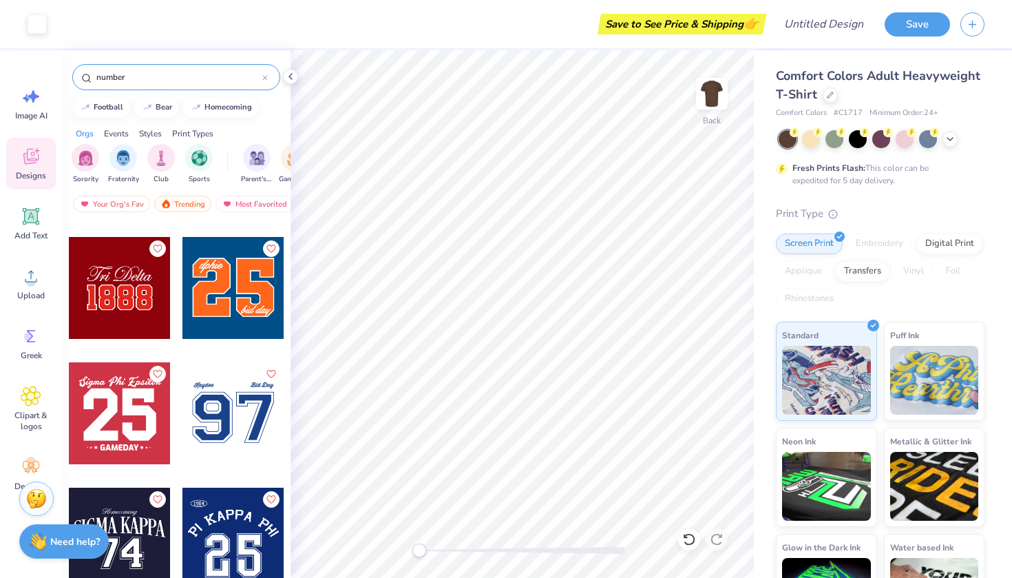
scroll to position [291, 0]
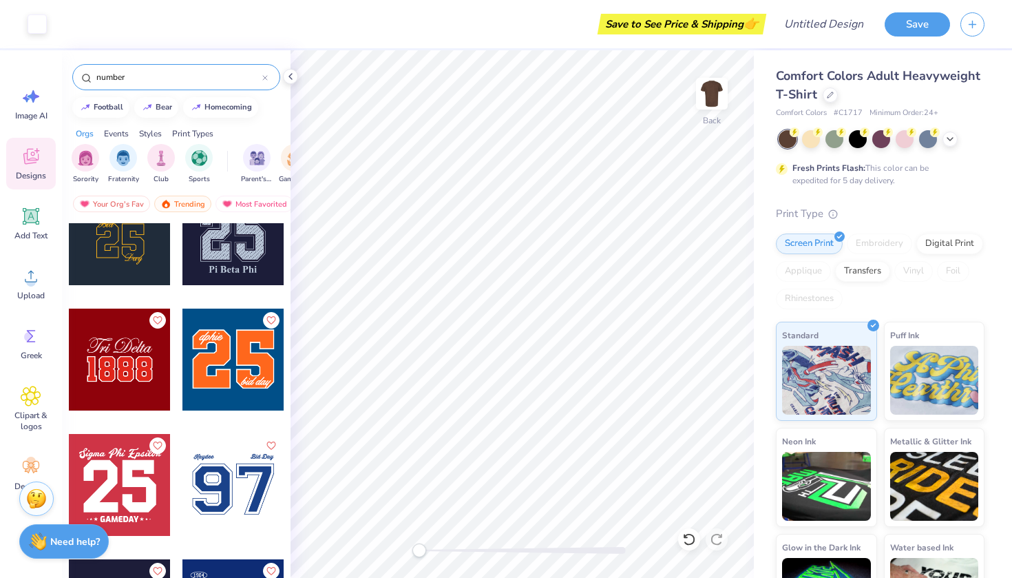
drag, startPoint x: 197, startPoint y: 82, endPoint x: 1, endPoint y: 63, distance: 197.1
click at [1, 63] on div "Art colors Save to See Price & Shipping 👉 Design Title Save Image AI Designs Ad…" at bounding box center [506, 289] width 1012 height 578
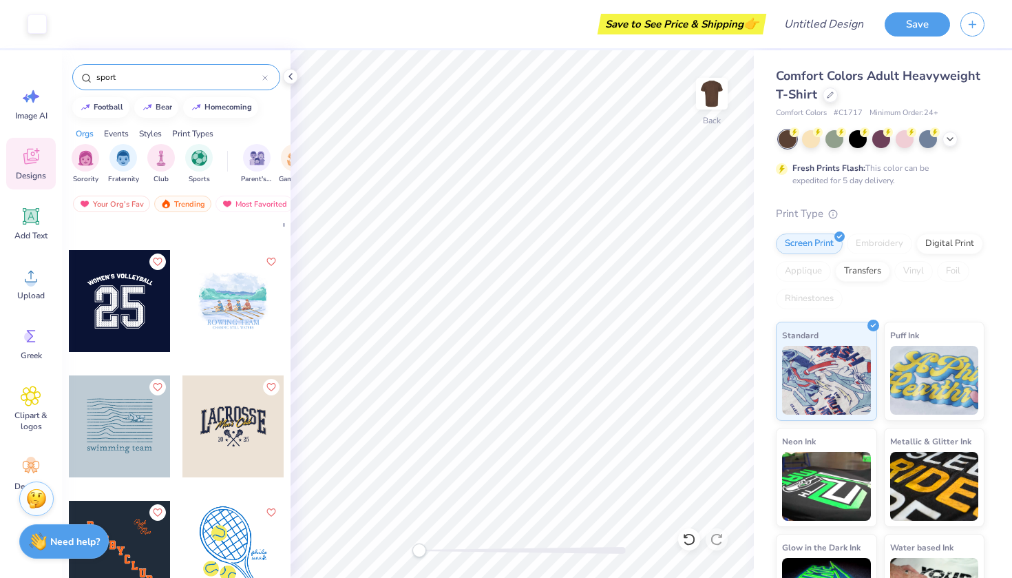
scroll to position [4988, 0]
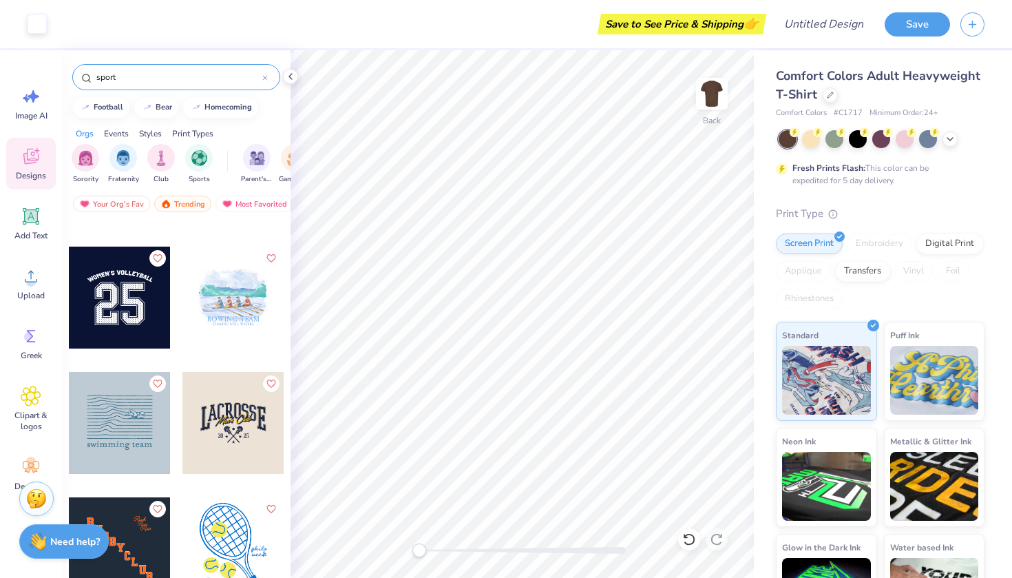
click at [128, 302] on div at bounding box center [120, 297] width 102 height 102
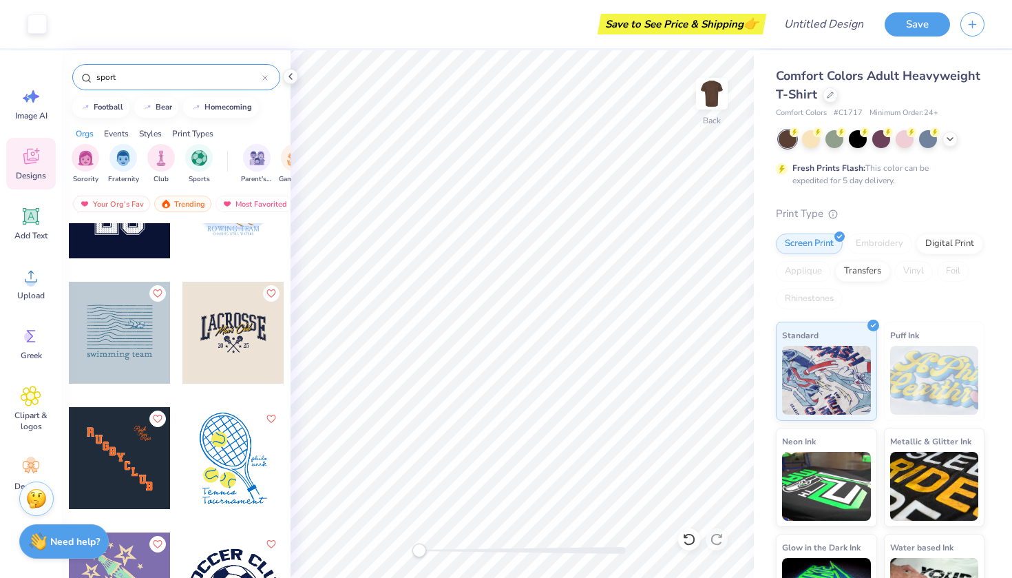
scroll to position [5091, 0]
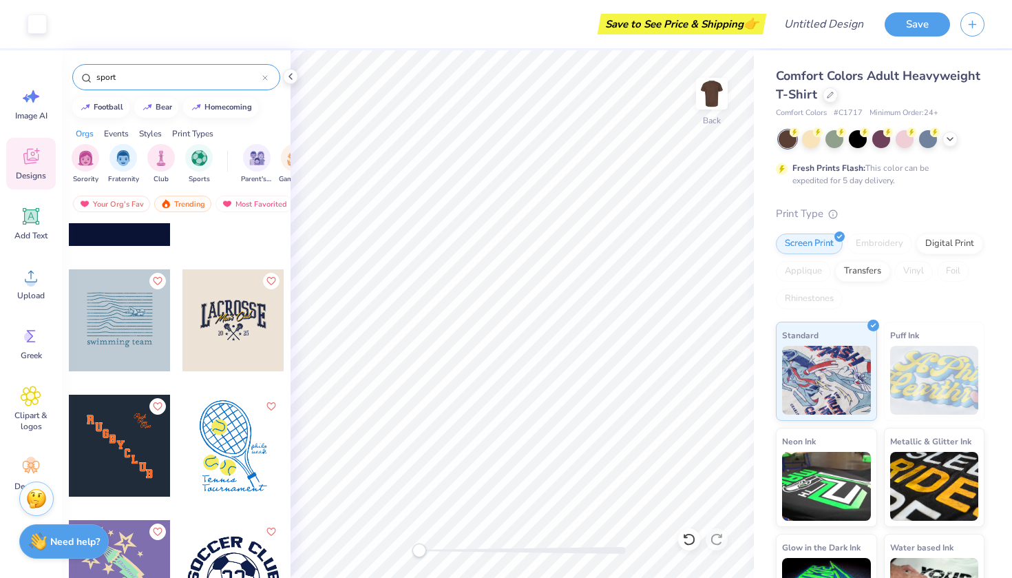
drag, startPoint x: 187, startPoint y: 75, endPoint x: 85, endPoint y: 68, distance: 101.4
click at [85, 68] on div "sport" at bounding box center [176, 77] width 208 height 26
type input "m"
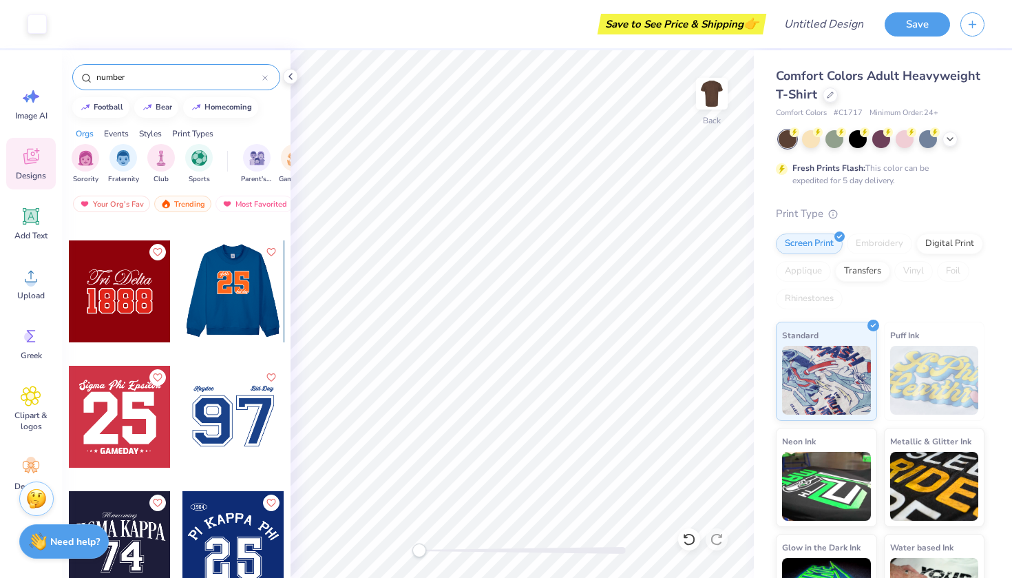
scroll to position [360, 0]
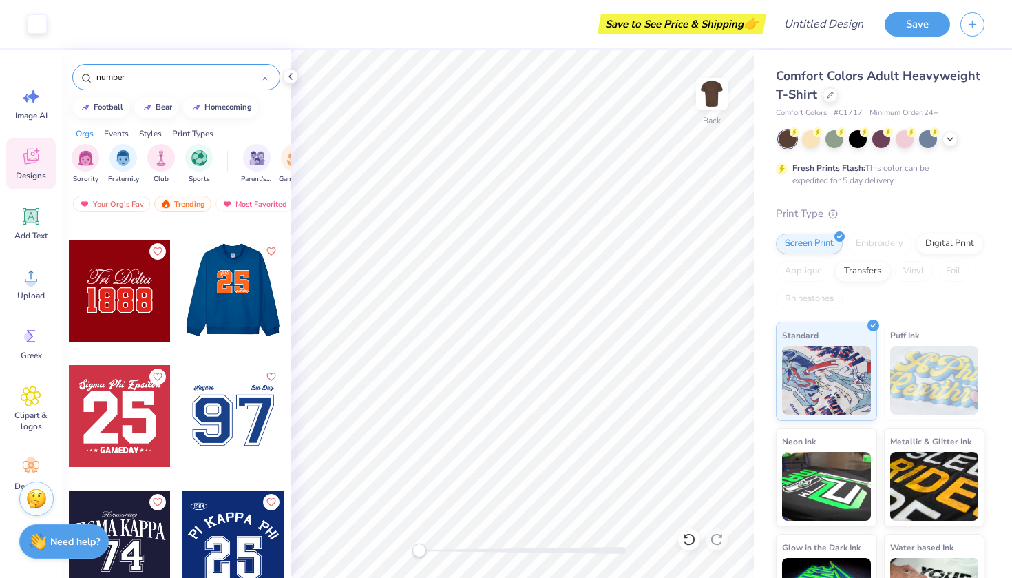
type input "number"
click at [241, 419] on div at bounding box center [233, 416] width 102 height 102
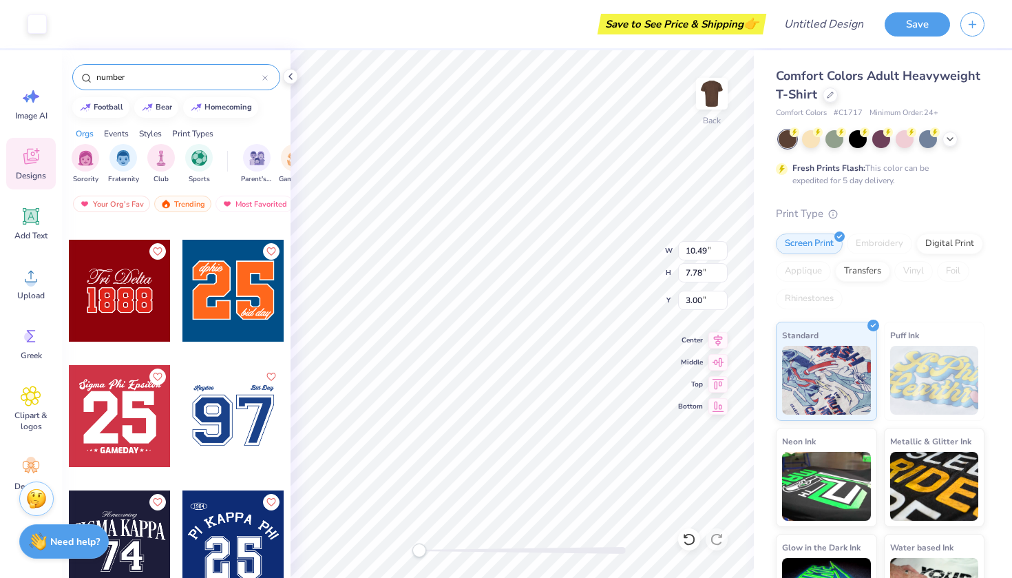
type input "3.31"
type input "5.92"
type input "9.54"
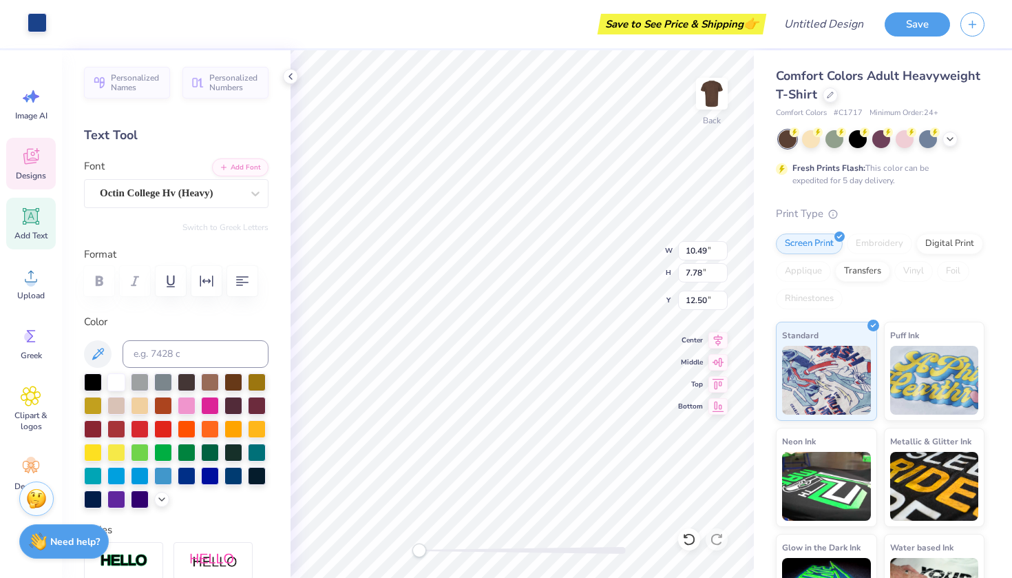
click at [34, 32] on div at bounding box center [37, 22] width 19 height 19
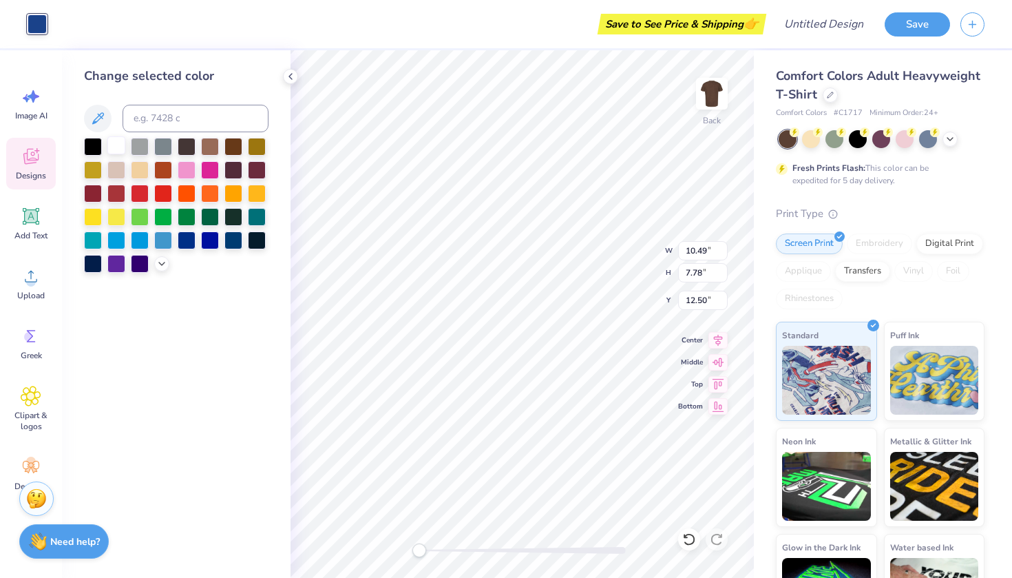
click at [118, 142] on div at bounding box center [116, 145] width 18 height 18
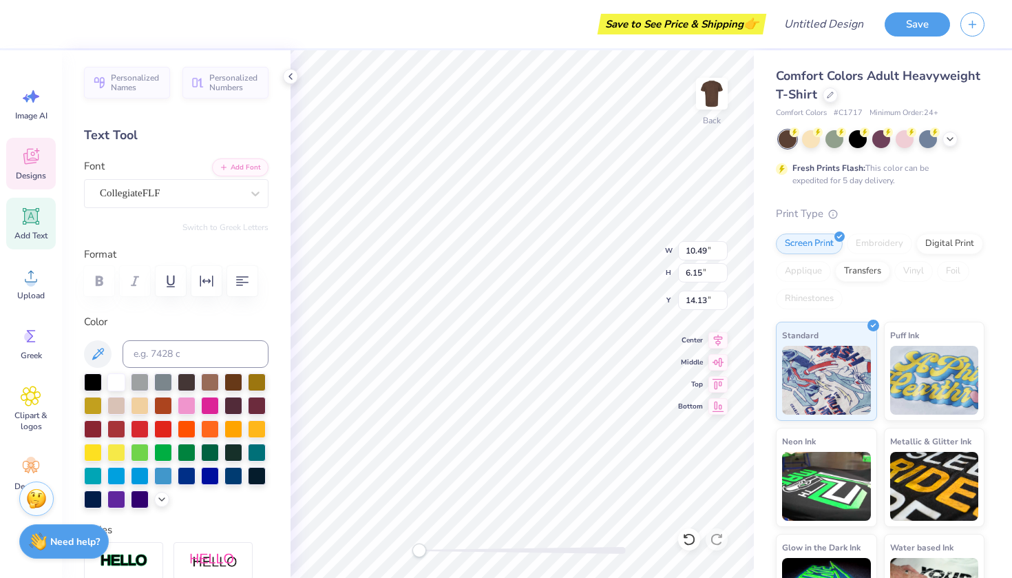
type textarea "72"
type input "9.95"
type input "6.56"
type input "14.78"
click at [116, 387] on div at bounding box center [116, 381] width 18 height 18
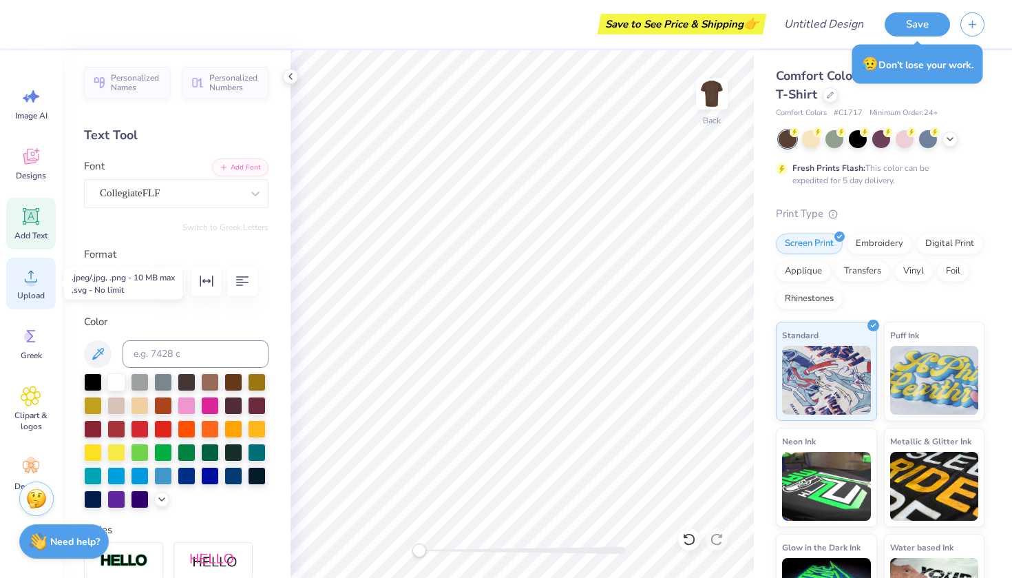
click at [32, 282] on circle at bounding box center [31, 282] width 10 height 10
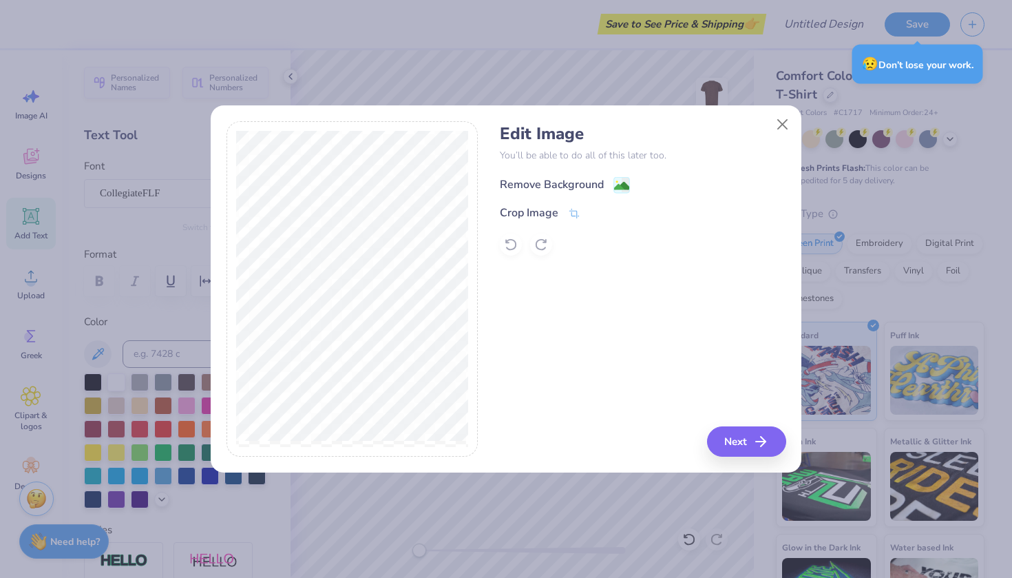
click at [552, 184] on div "Remove Background" at bounding box center [552, 184] width 104 height 17
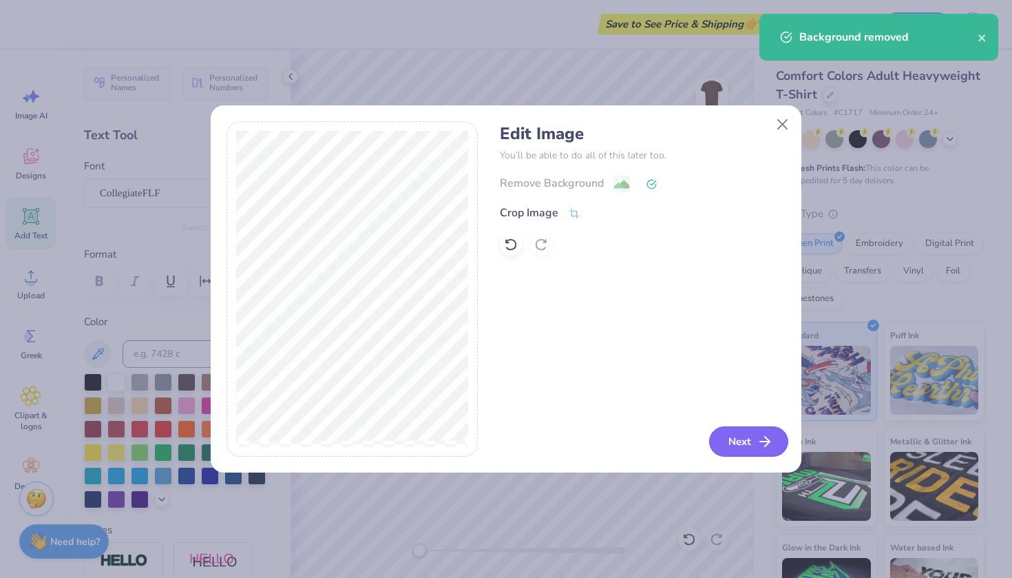
click at [732, 441] on button "Next" at bounding box center [748, 441] width 79 height 30
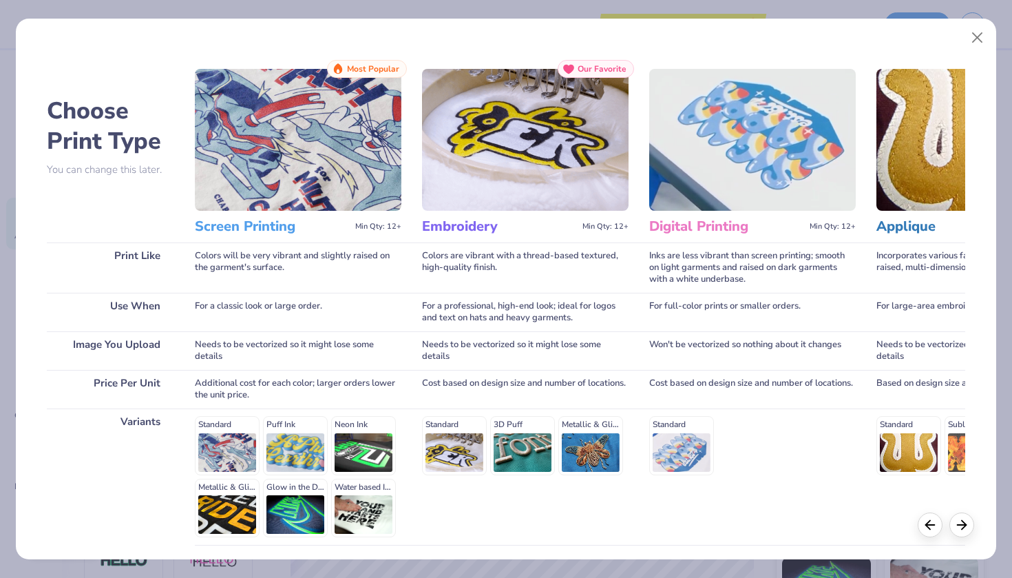
click at [692, 167] on img at bounding box center [752, 140] width 207 height 142
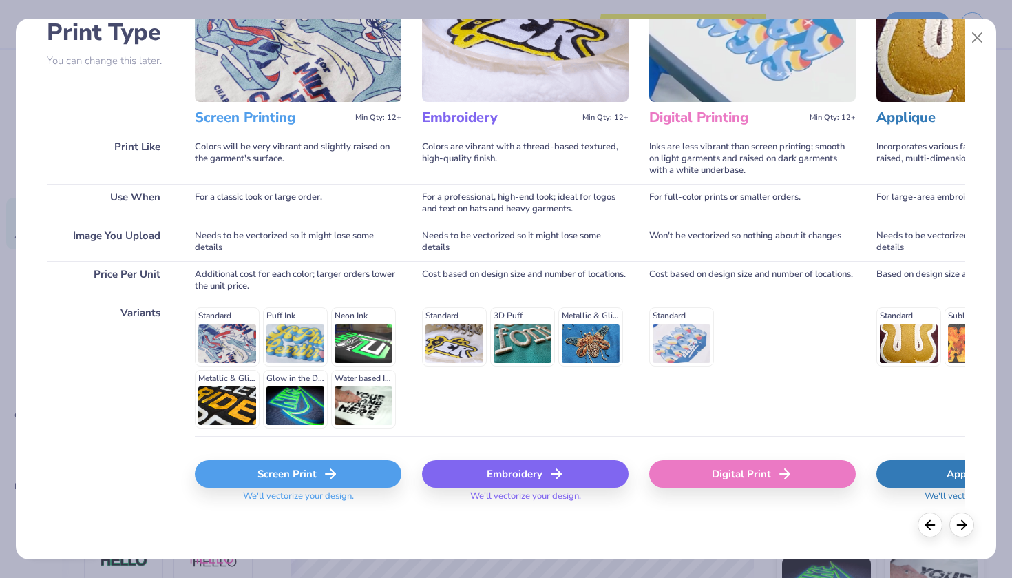
scroll to position [108, 0]
click at [720, 470] on div "Digital Print" at bounding box center [752, 475] width 207 height 28
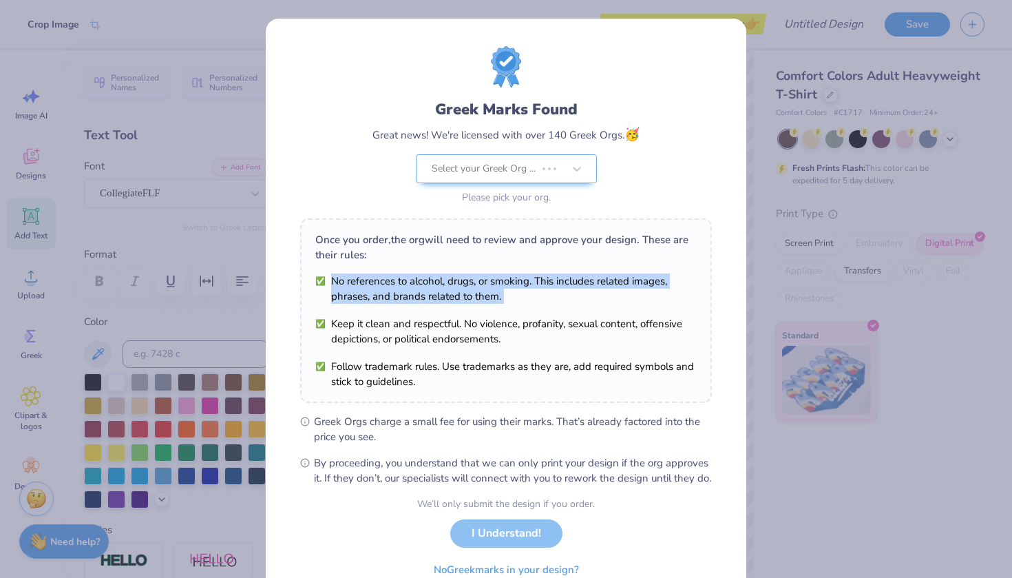
click at [562, 260] on div "Once you order, the org will need to review and approve your design. These are …" at bounding box center [506, 310] width 412 height 184
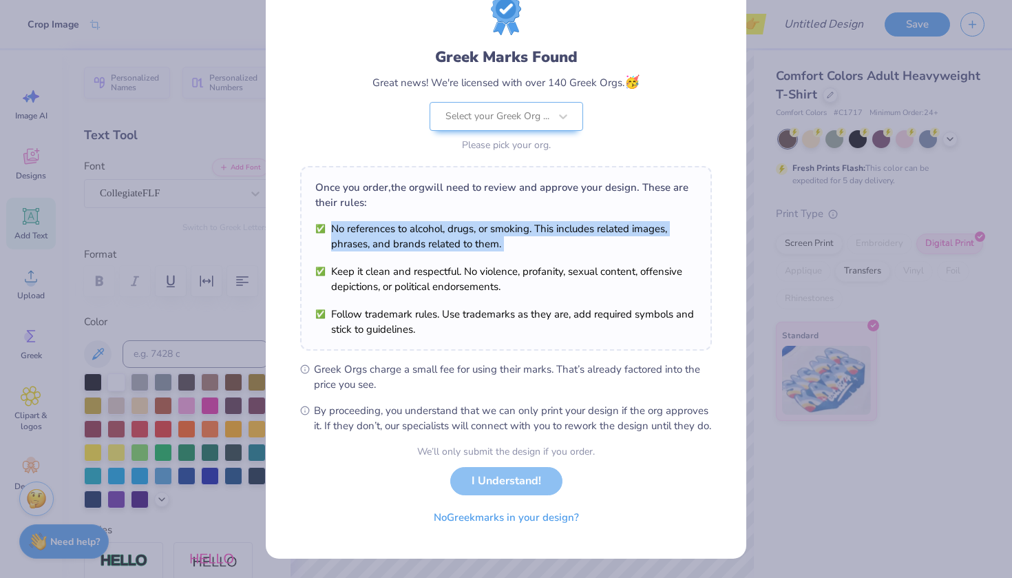
scroll to position [67, 0]
click at [487, 484] on div "We’ll only submit the design if you order. I Understand! No Greek marks in your…" at bounding box center [506, 487] width 178 height 87
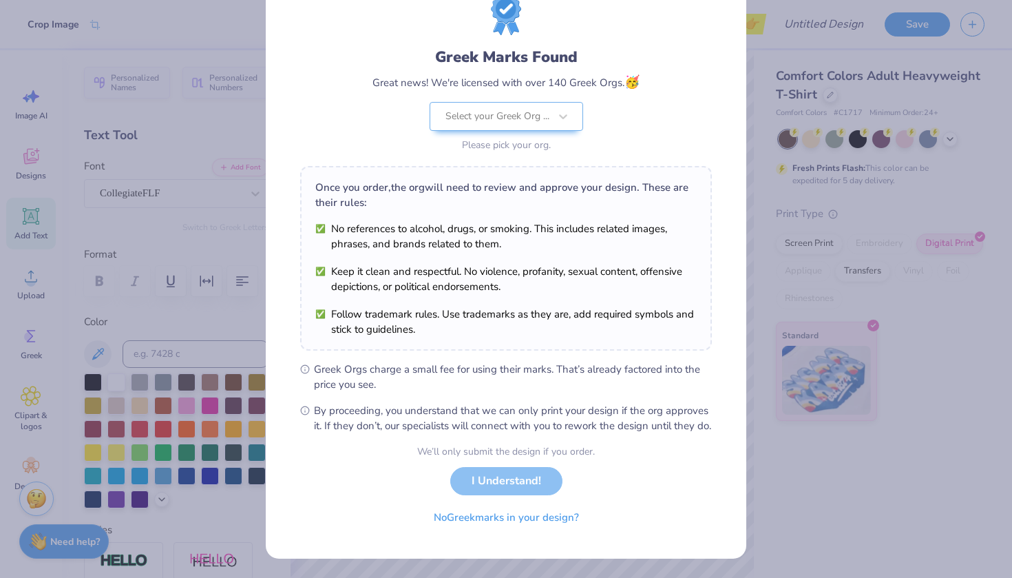
click at [487, 481] on div "We’ll only submit the design if you order. I Understand! No Greek marks in your…" at bounding box center [506, 487] width 178 height 87
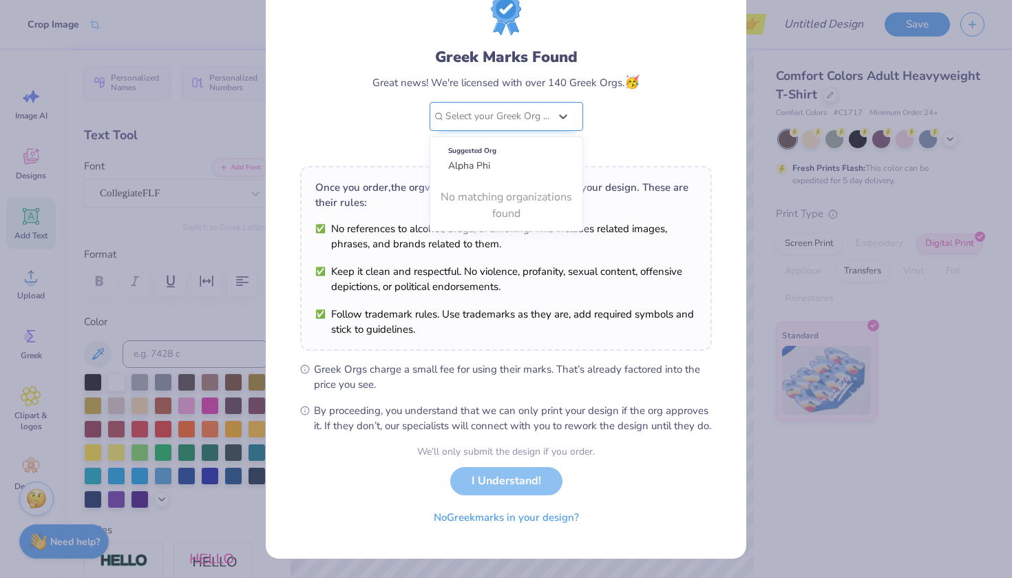
click at [509, 109] on div "Select your Greek Org ..." at bounding box center [497, 116] width 104 height 15
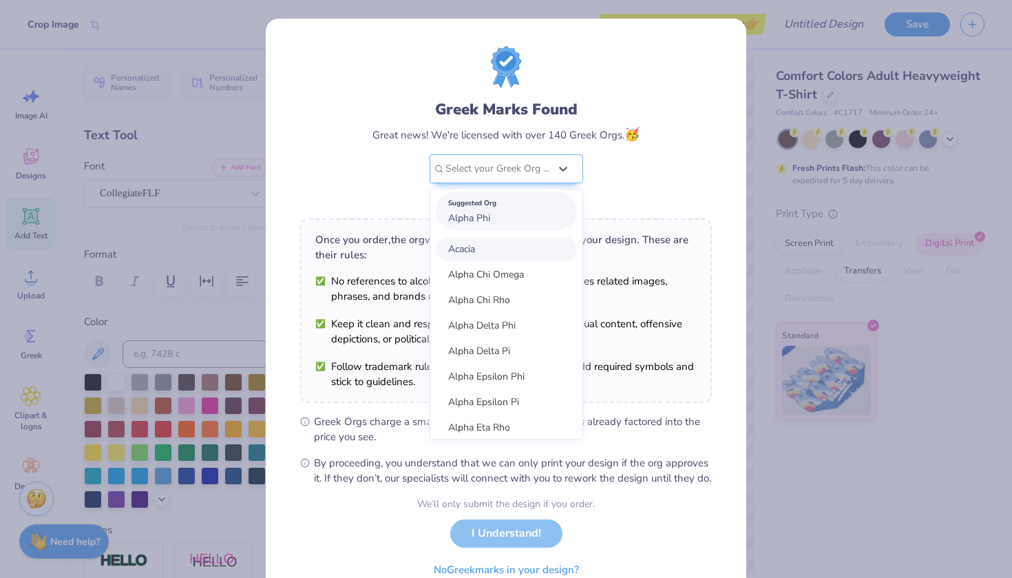
click at [498, 220] on div "Suggested Org Alpha Phi" at bounding box center [506, 210] width 141 height 39
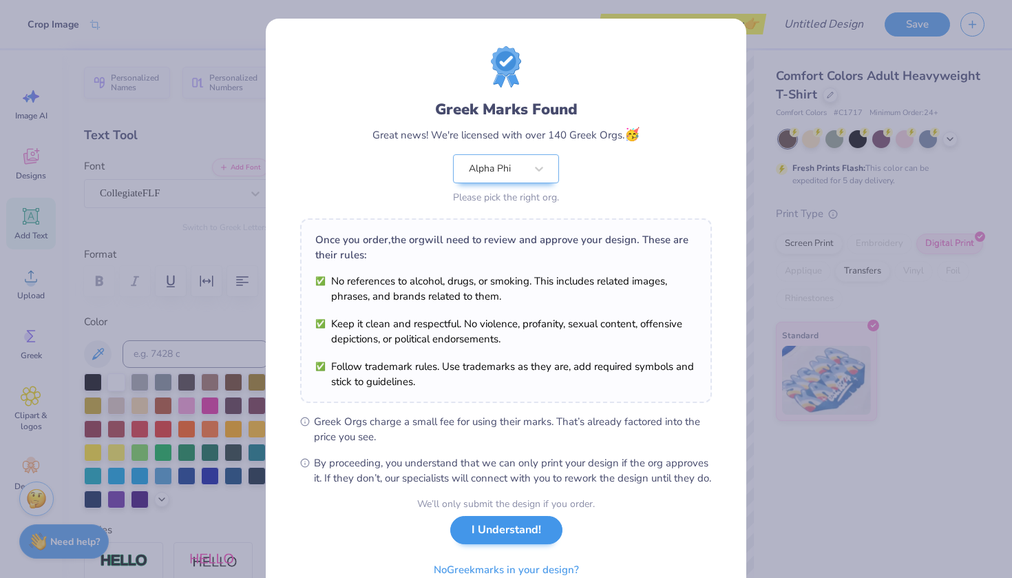
click at [488, 544] on button "I Understand!" at bounding box center [506, 530] width 112 height 28
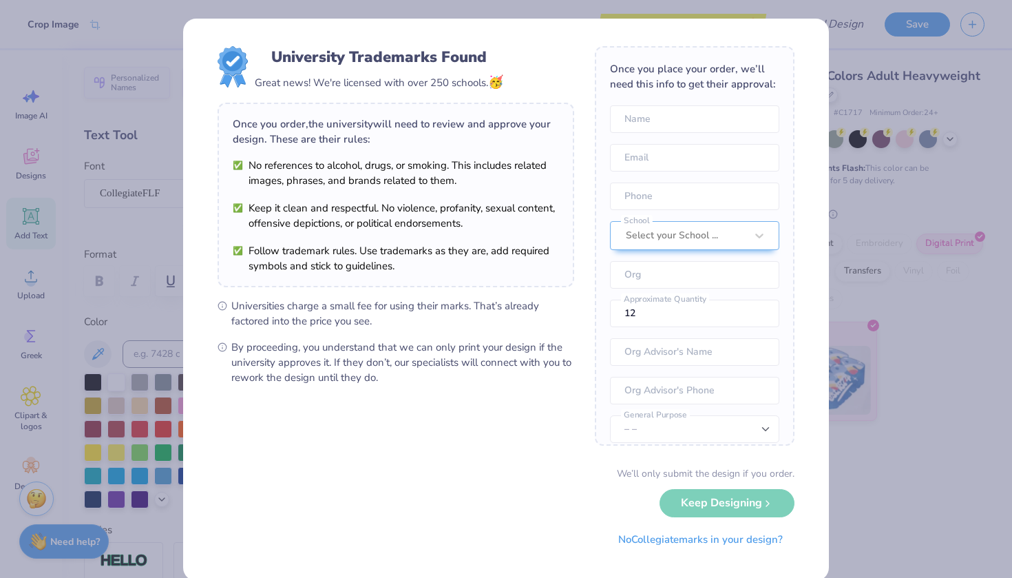
click at [381, 188] on li "No references to alcohol, drugs, or smoking. This includes related images, phra…" at bounding box center [396, 173] width 326 height 30
click at [816, 49] on div "University Trademarks Found Great news! We're licensed with over 250 schools. 🥳…" at bounding box center [506, 300] width 646 height 562
click at [838, 56] on div "University Trademarks Found Great news! We're licensed with over 250 schools. 🥳…" at bounding box center [506, 289] width 1012 height 578
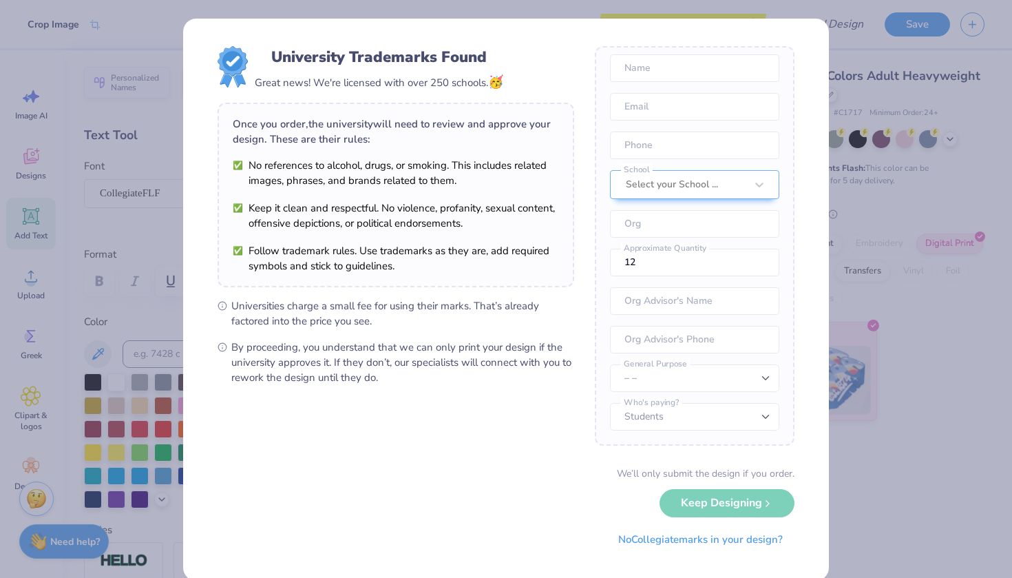
scroll to position [51, 0]
click at [681, 547] on button "No Collegiate marks in your design?" at bounding box center [700, 536] width 188 height 28
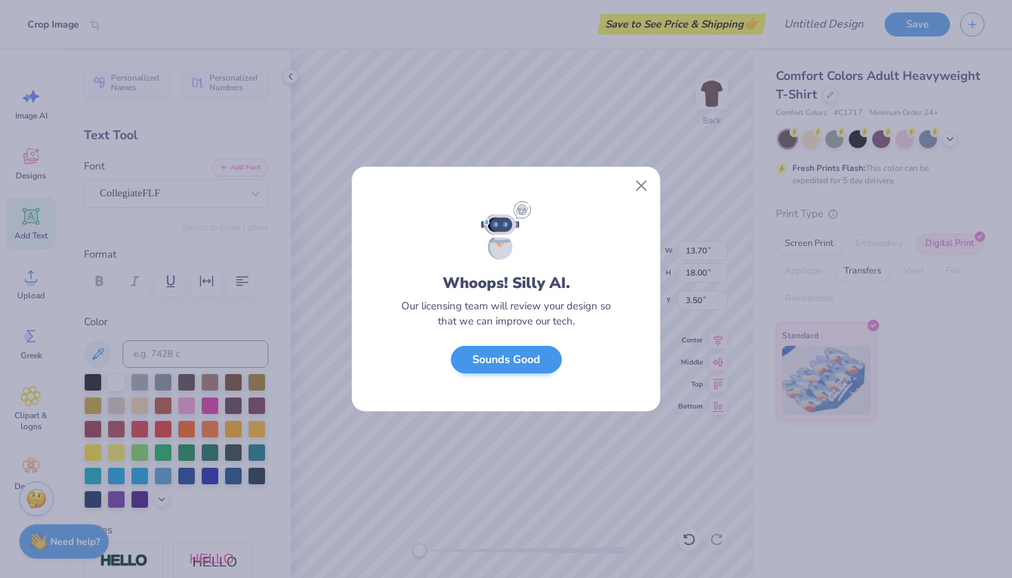
click at [527, 358] on button "Sounds Good" at bounding box center [506, 360] width 111 height 28
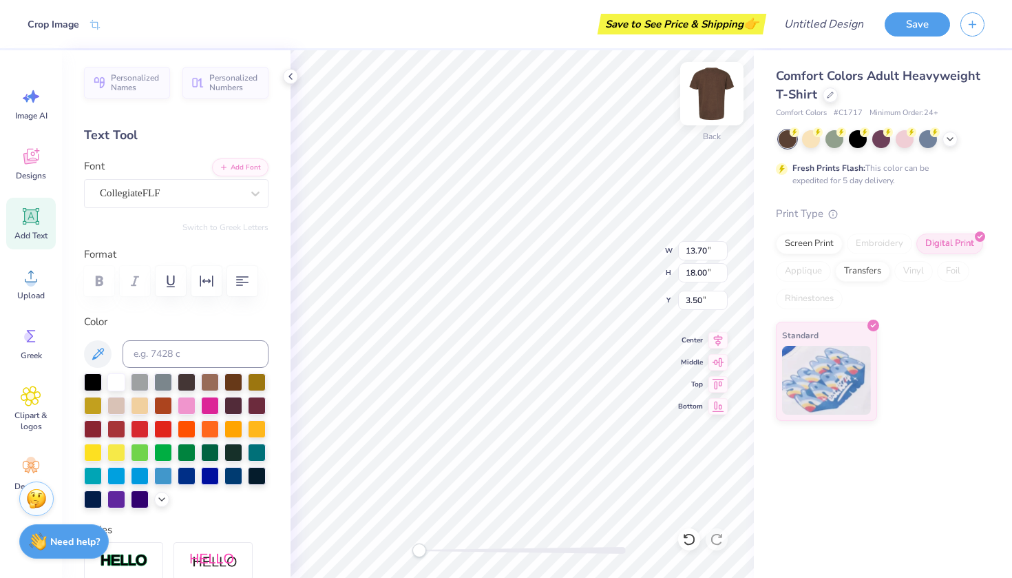
click at [717, 87] on img at bounding box center [711, 93] width 55 height 55
type input "13.03"
type input "17.12"
type input "7.08"
click at [721, 89] on img at bounding box center [711, 93] width 55 height 55
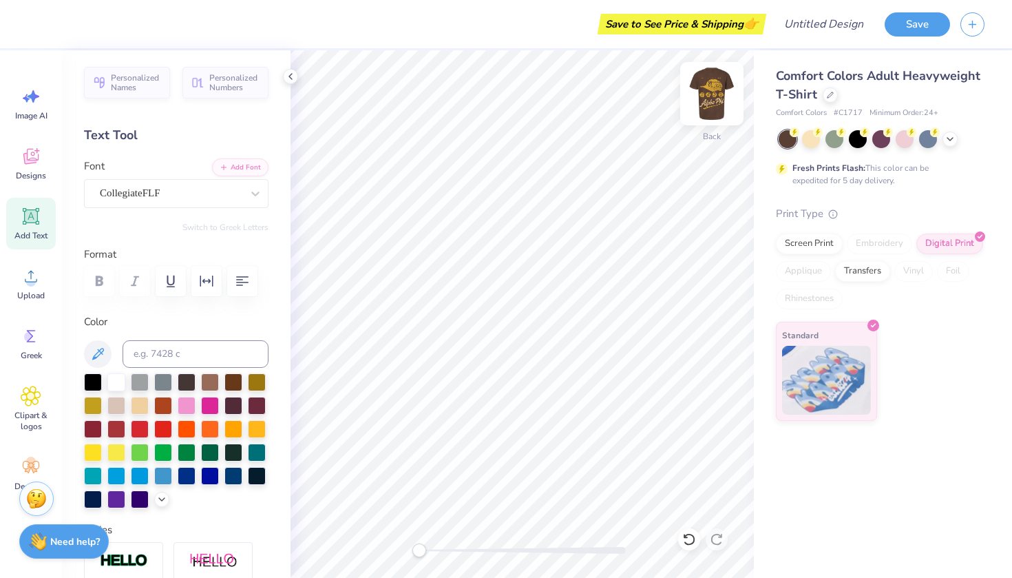
click at [710, 92] on img at bounding box center [711, 93] width 55 height 55
click at [294, 76] on icon at bounding box center [290, 76] width 11 height 11
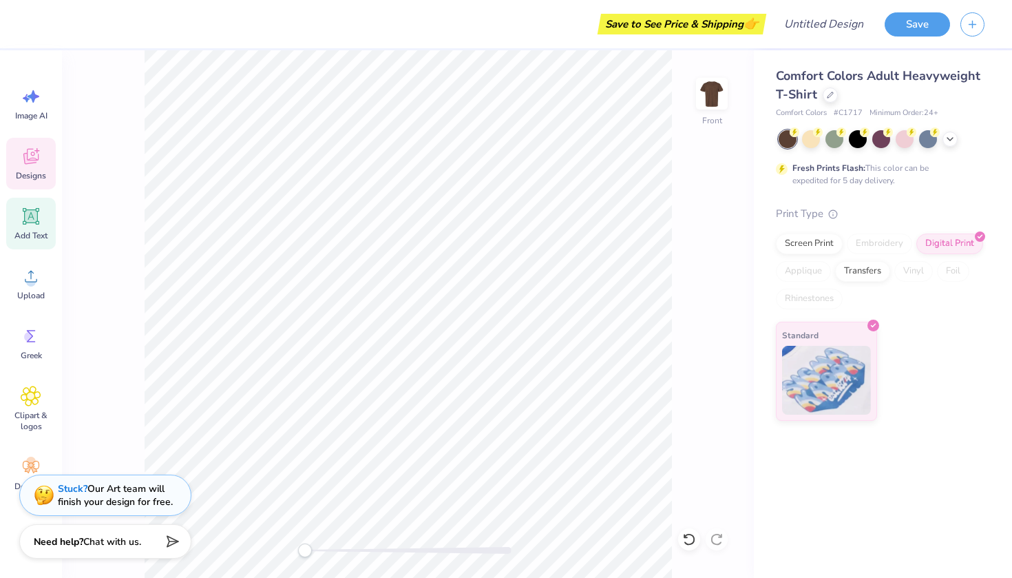
click at [43, 171] on span "Designs" at bounding box center [31, 175] width 30 height 11
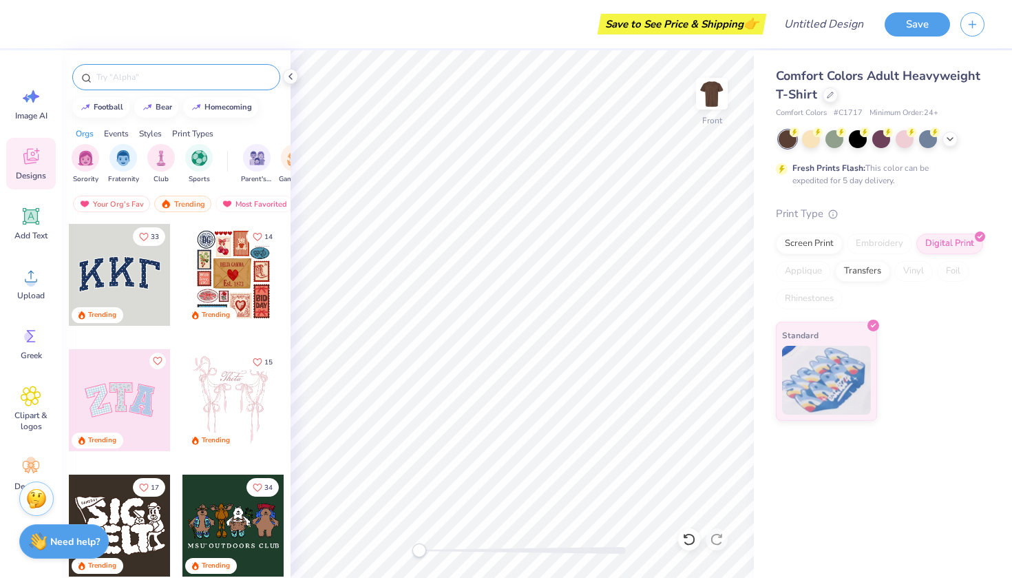
click at [156, 85] on div at bounding box center [176, 77] width 208 height 26
click at [158, 78] on input "text" at bounding box center [183, 77] width 176 height 14
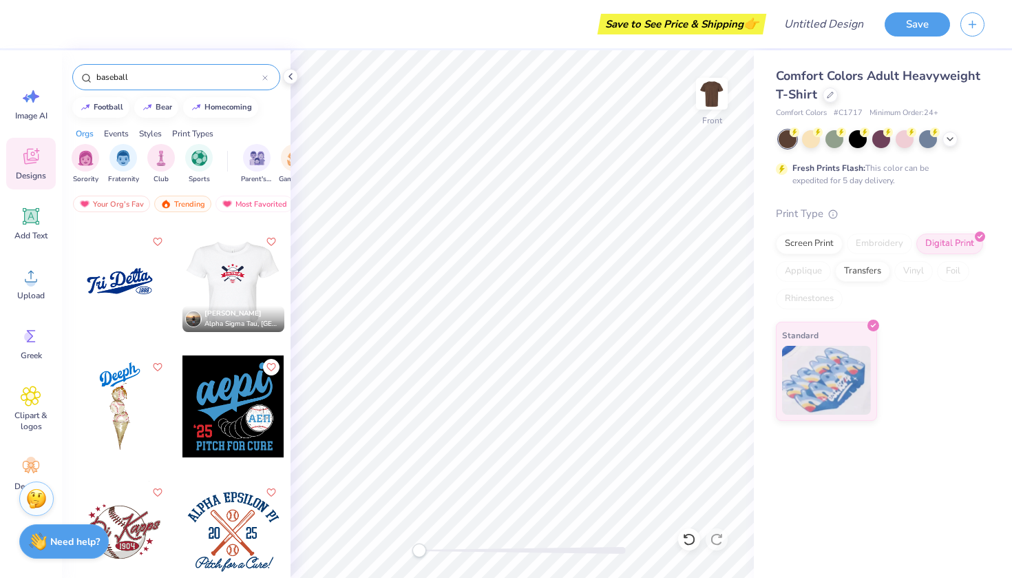
scroll to position [367, 0]
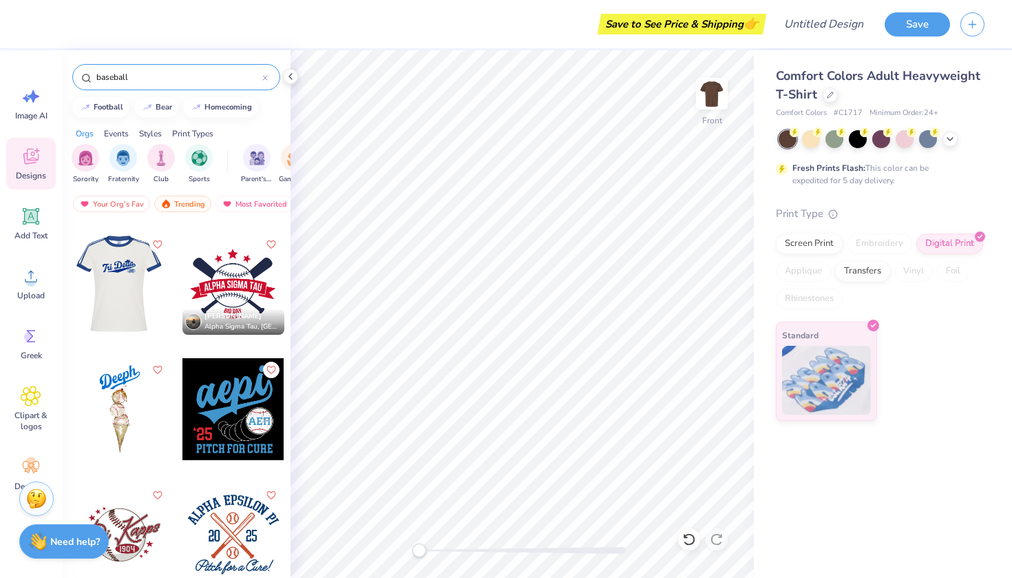
type input "baseball"
click at [116, 284] on div at bounding box center [18, 284] width 306 height 102
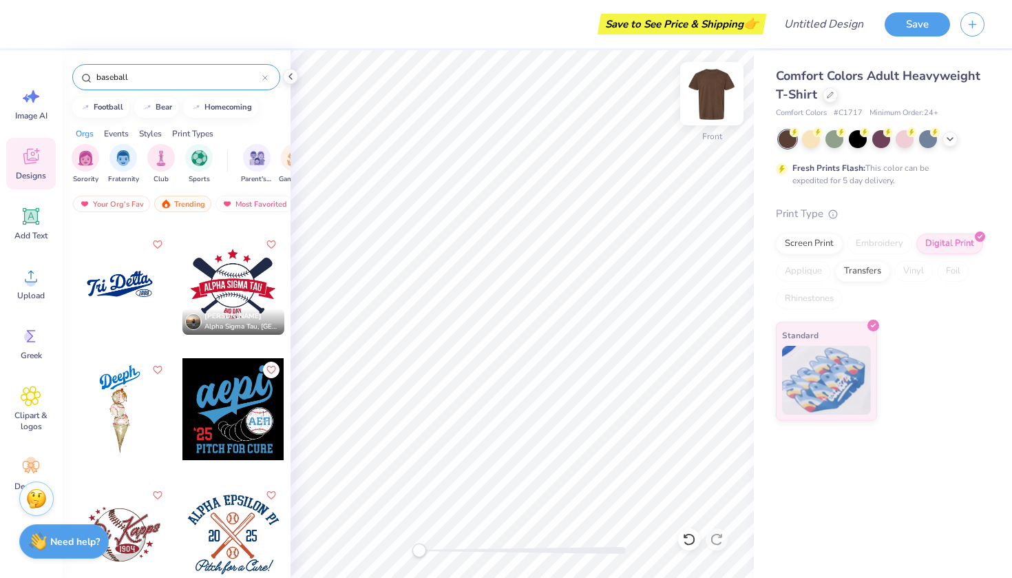
click at [715, 98] on img at bounding box center [711, 93] width 55 height 55
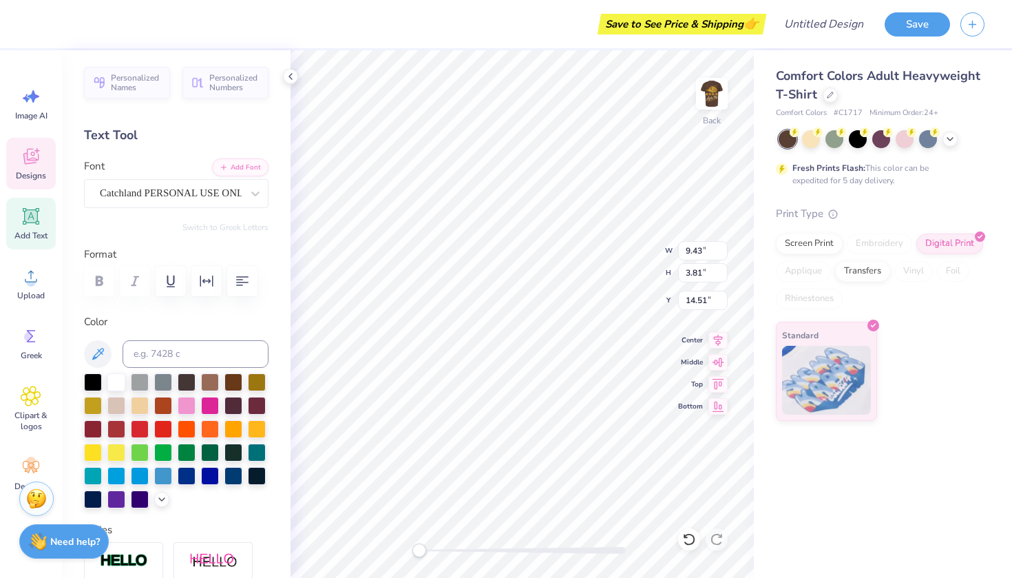
type textarea "T"
type textarea "A"
type textarea "a"
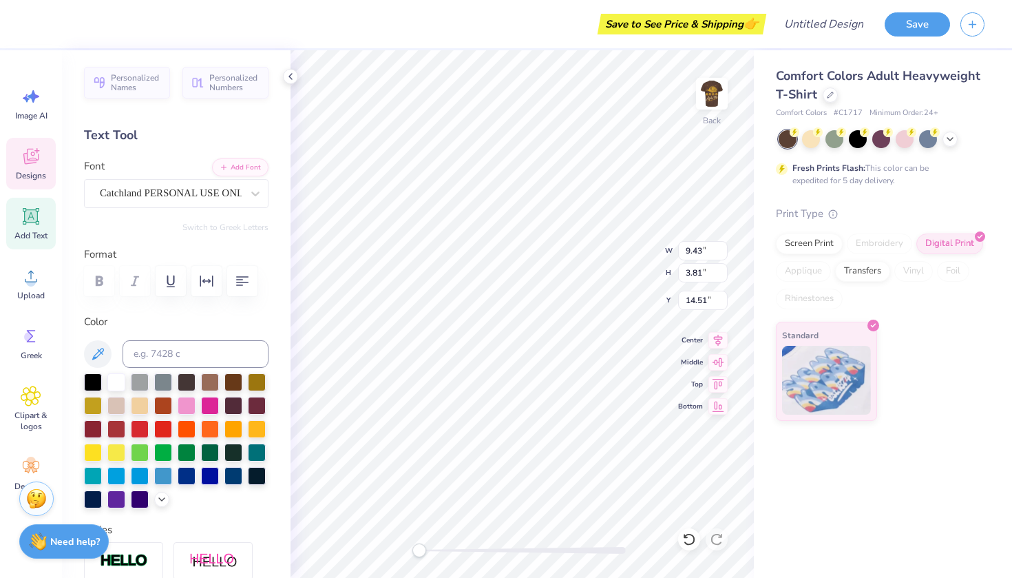
type textarea "Alpha Phi"
click at [40, 26] on div at bounding box center [37, 22] width 19 height 19
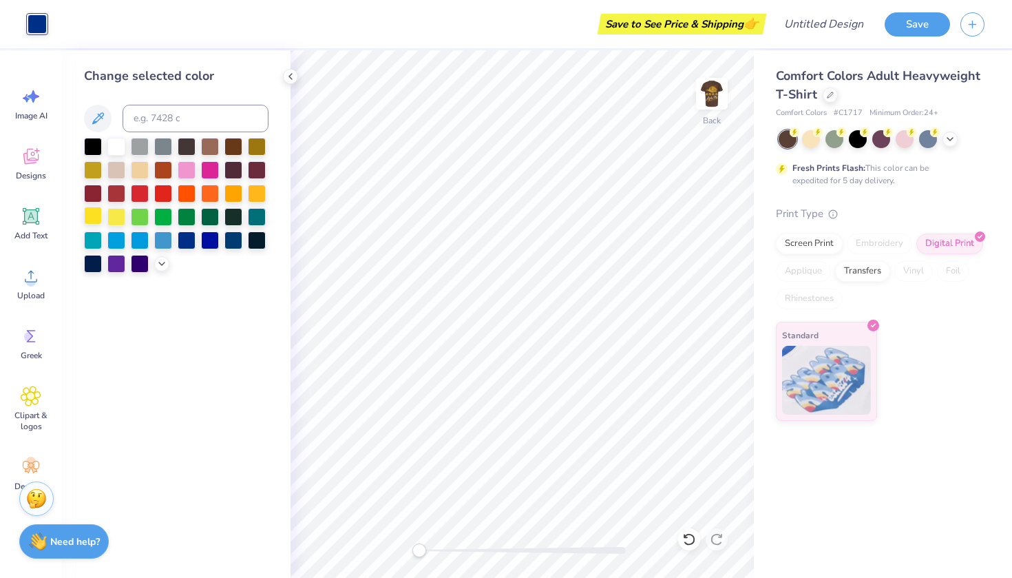
click at [90, 221] on div at bounding box center [93, 216] width 18 height 18
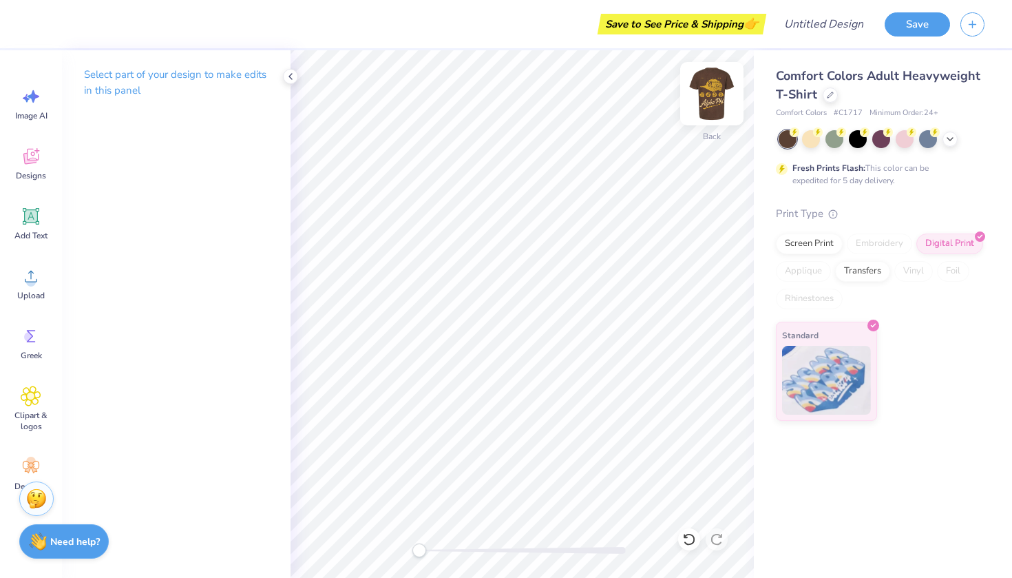
click at [710, 100] on img at bounding box center [711, 93] width 55 height 55
click at [290, 72] on icon at bounding box center [290, 76] width 11 height 11
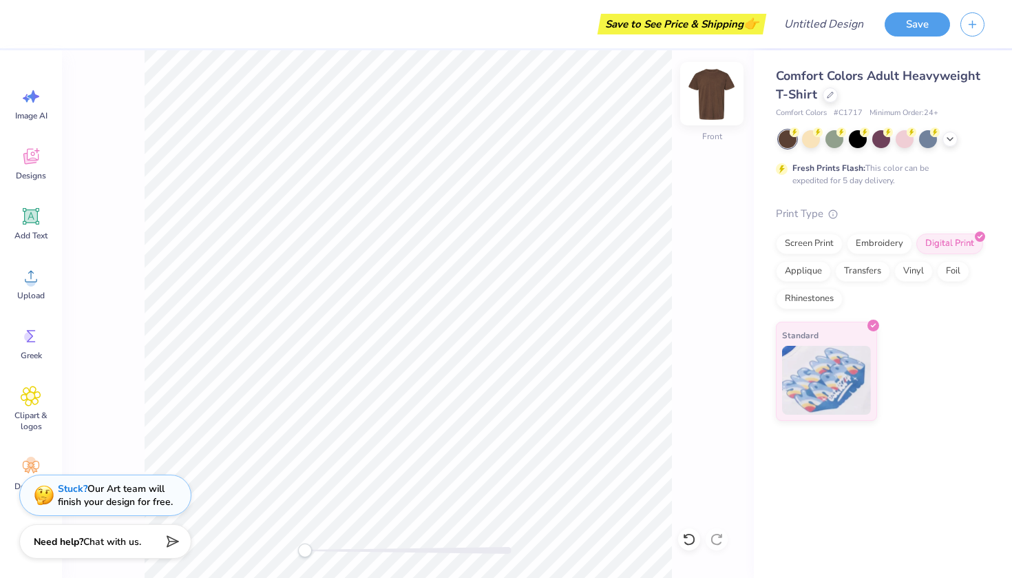
click at [716, 94] on img at bounding box center [711, 93] width 55 height 55
click at [33, 165] on icon at bounding box center [31, 156] width 21 height 21
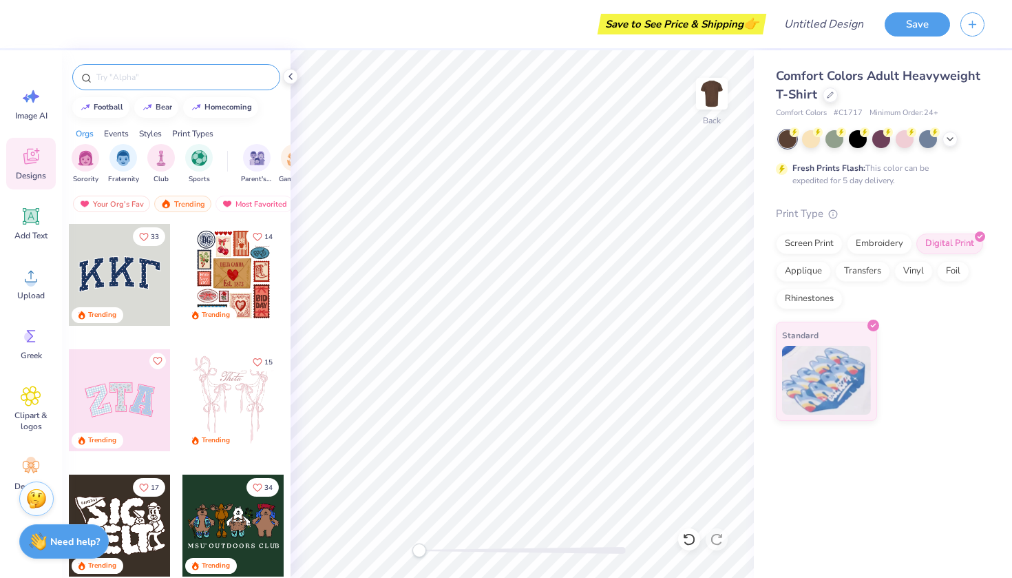
click at [136, 82] on input "text" at bounding box center [183, 77] width 176 height 14
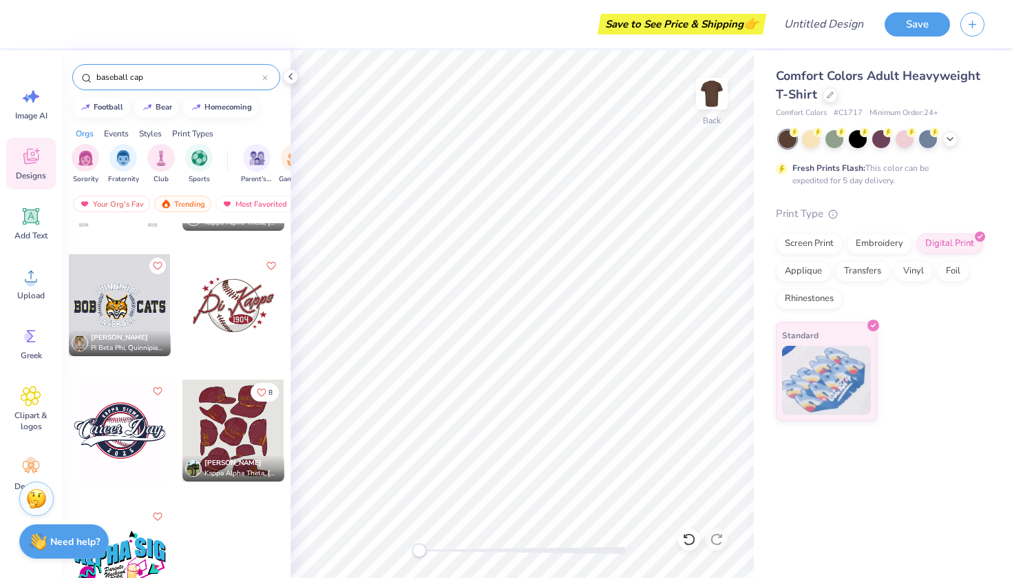
scroll to position [95, 0]
click at [237, 439] on div at bounding box center [233, 430] width 102 height 102
click at [261, 424] on div at bounding box center [233, 430] width 102 height 102
drag, startPoint x: 126, startPoint y: 78, endPoint x: 78, endPoint y: 76, distance: 48.2
click at [78, 76] on div "baseball cap" at bounding box center [176, 77] width 208 height 26
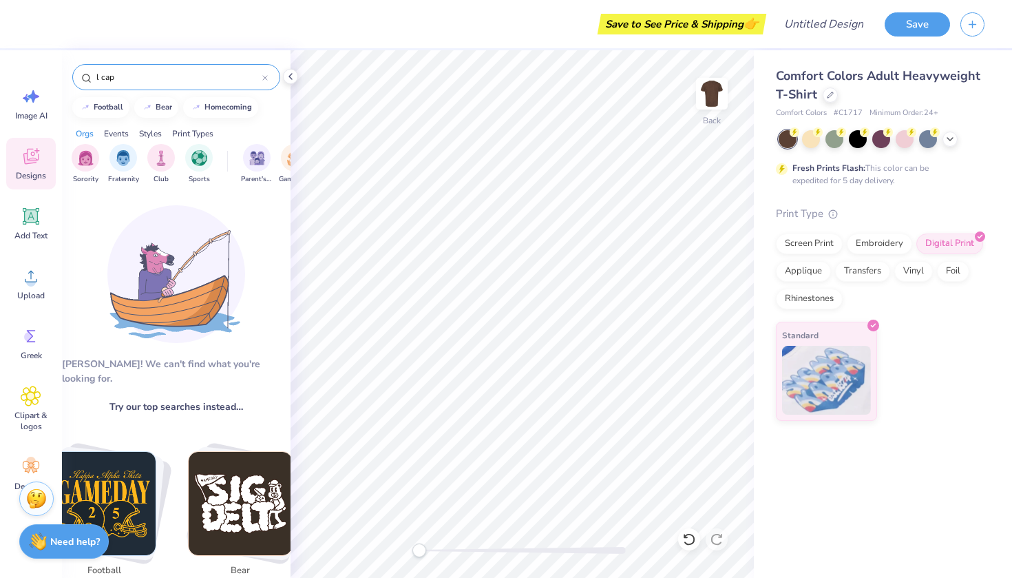
drag, startPoint x: 129, startPoint y: 75, endPoint x: 77, endPoint y: 75, distance: 51.6
click at [77, 75] on div "l cap" at bounding box center [176, 77] width 208 height 26
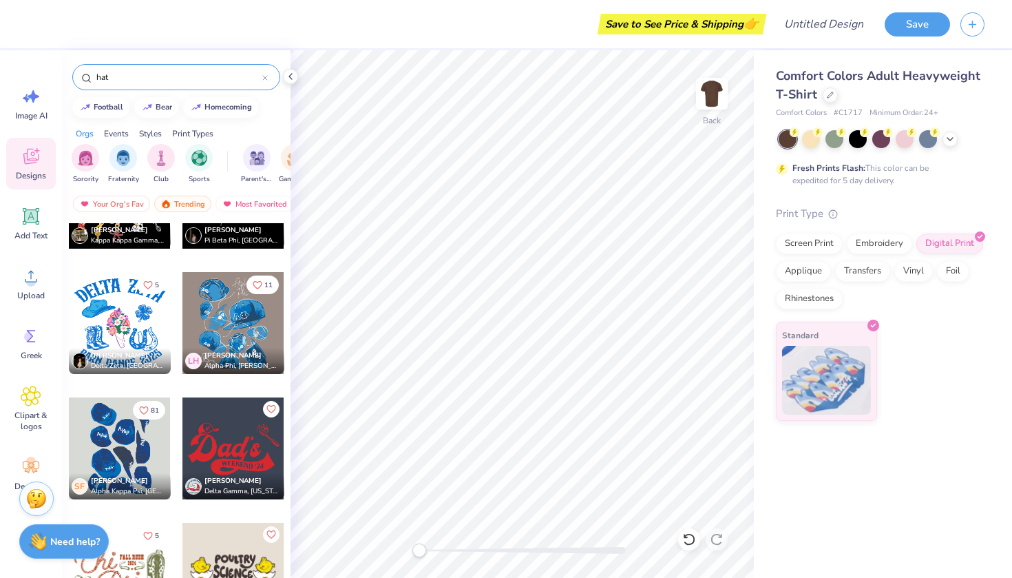
scroll to position [2957, 0]
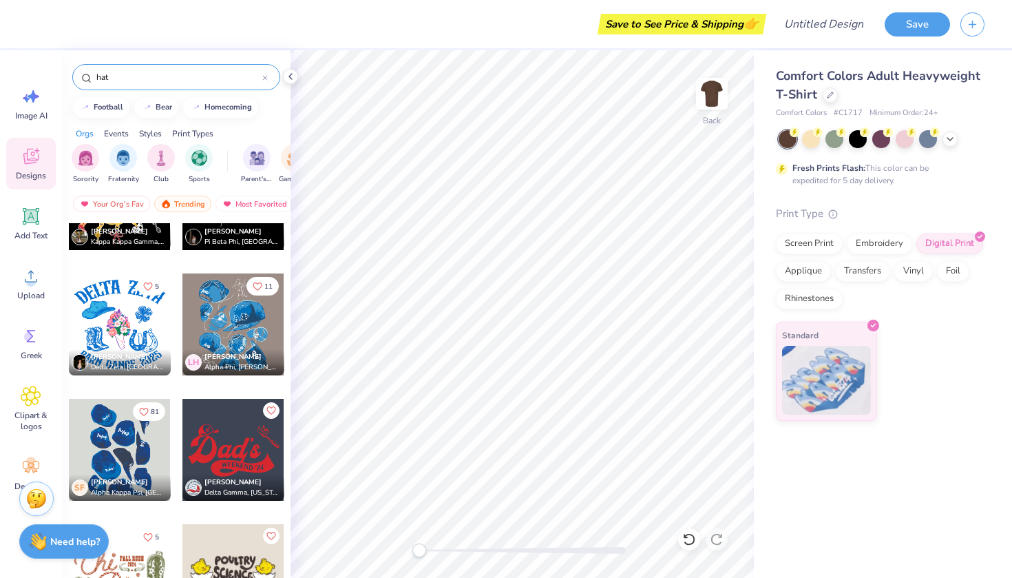
type input "hat"
click at [216, 338] on div at bounding box center [233, 324] width 102 height 102
click at [113, 31] on div at bounding box center [111, 22] width 19 height 19
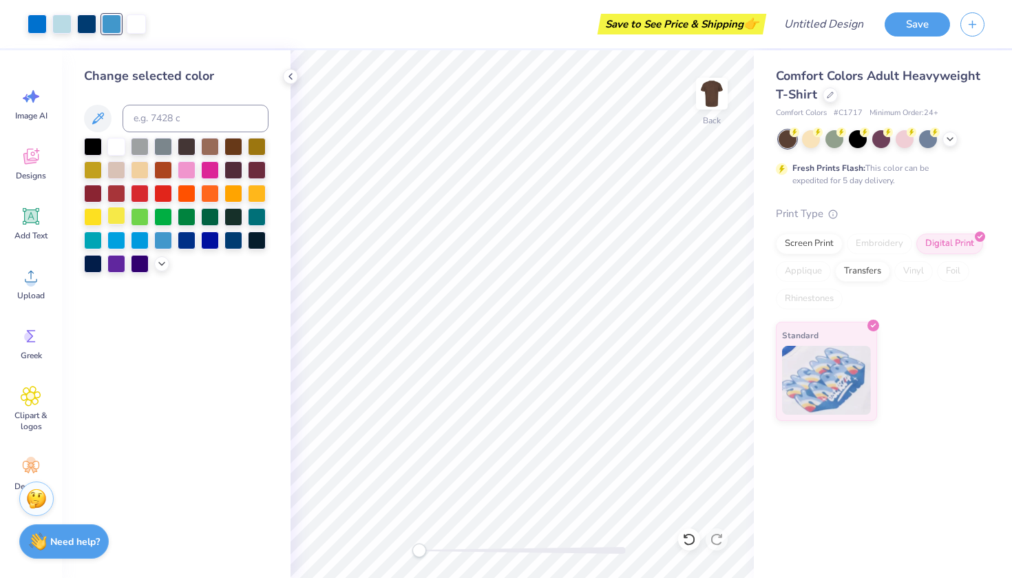
click at [115, 217] on div at bounding box center [116, 216] width 18 height 18
click at [90, 26] on div at bounding box center [86, 22] width 19 height 19
click at [114, 211] on div at bounding box center [116, 216] width 18 height 18
click at [63, 22] on div at bounding box center [61, 22] width 19 height 19
click at [115, 216] on div at bounding box center [116, 216] width 18 height 18
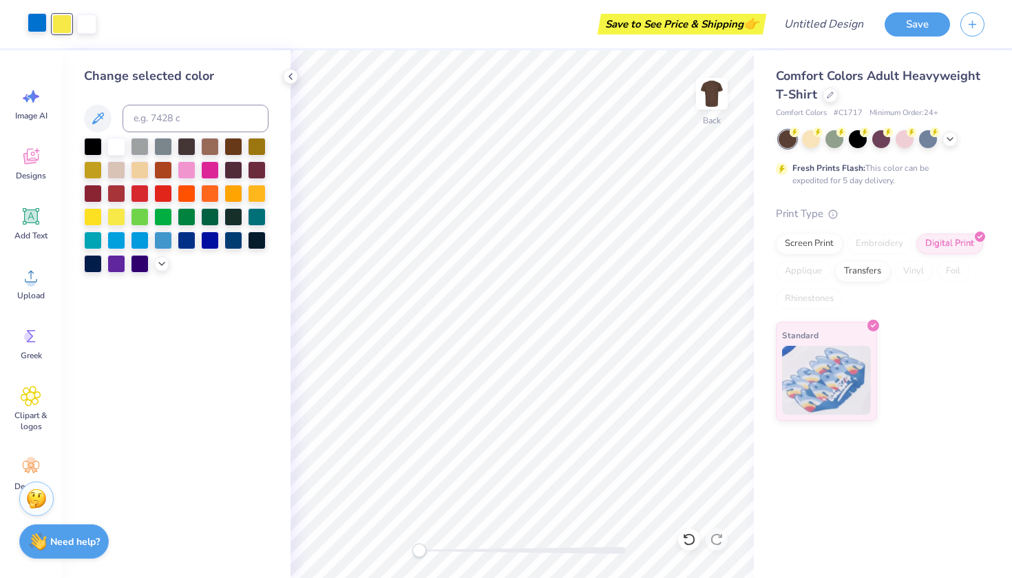
click at [36, 34] on div "Art colors" at bounding box center [48, 24] width 96 height 48
click at [43, 31] on div at bounding box center [37, 22] width 19 height 19
click at [114, 214] on div at bounding box center [116, 216] width 18 height 18
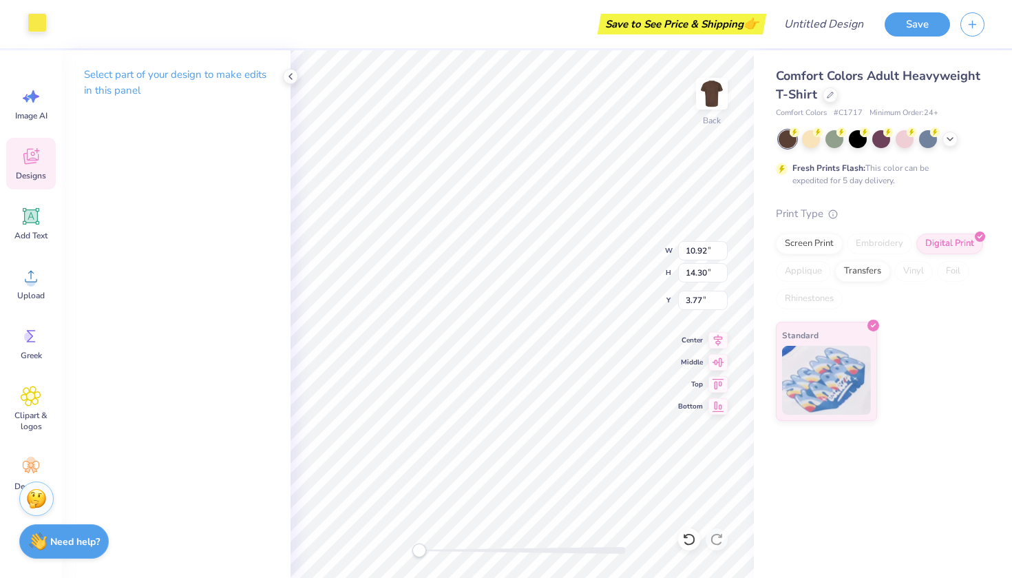
click at [44, 23] on div at bounding box center [37, 22] width 19 height 19
click at [42, 17] on div at bounding box center [37, 22] width 19 height 19
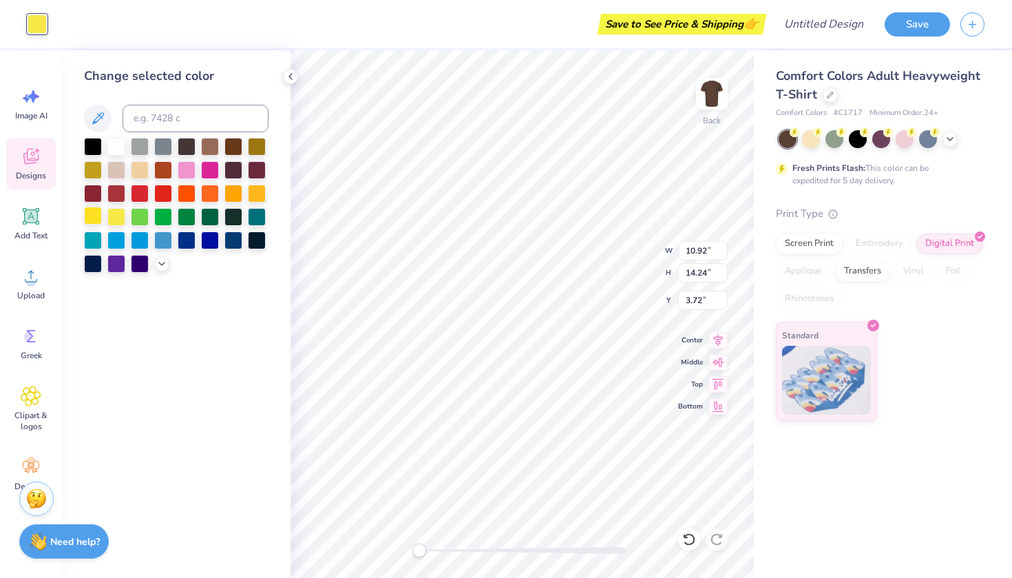
click at [99, 216] on div at bounding box center [93, 216] width 18 height 18
click at [284, 73] on div at bounding box center [290, 76] width 15 height 15
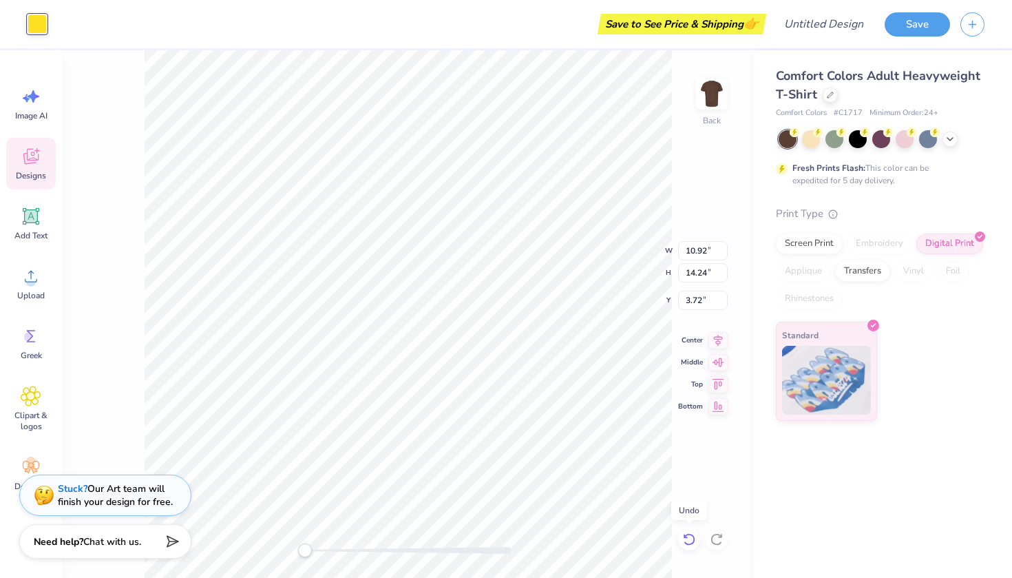
click at [685, 540] on icon at bounding box center [689, 539] width 14 height 14
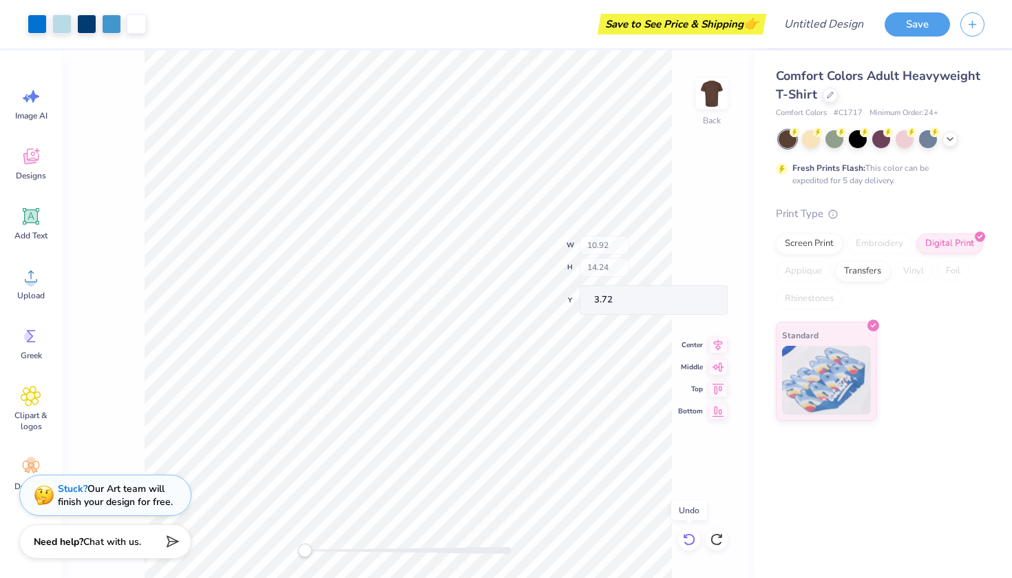
click at [685, 540] on icon at bounding box center [689, 539] width 14 height 14
click at [107, 25] on div at bounding box center [111, 22] width 19 height 19
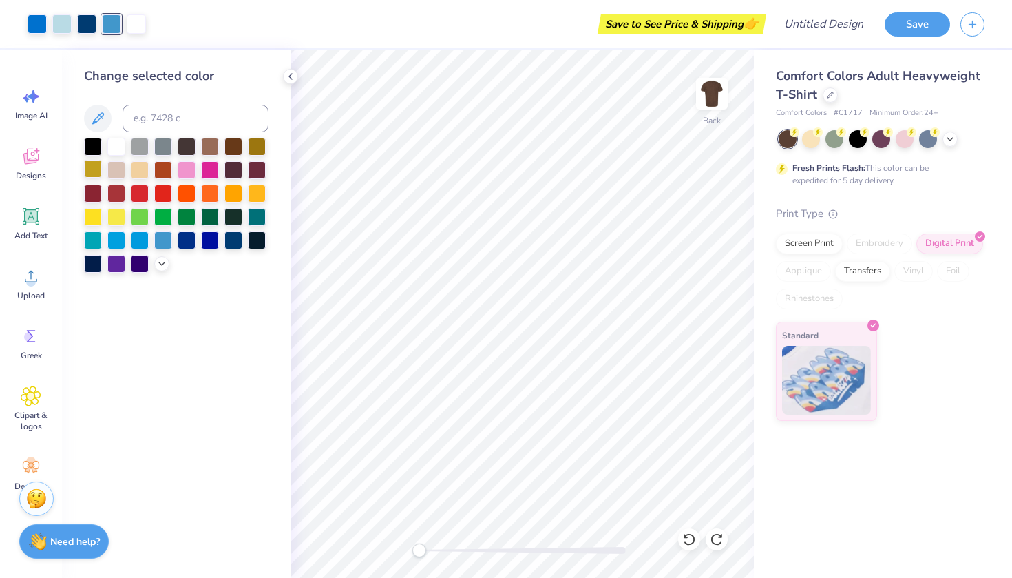
click at [94, 173] on div at bounding box center [93, 169] width 18 height 18
click at [88, 28] on div at bounding box center [86, 22] width 19 height 19
click at [90, 220] on div at bounding box center [93, 216] width 18 height 18
click at [215, 149] on div at bounding box center [210, 145] width 18 height 18
click at [61, 26] on div at bounding box center [61, 22] width 19 height 19
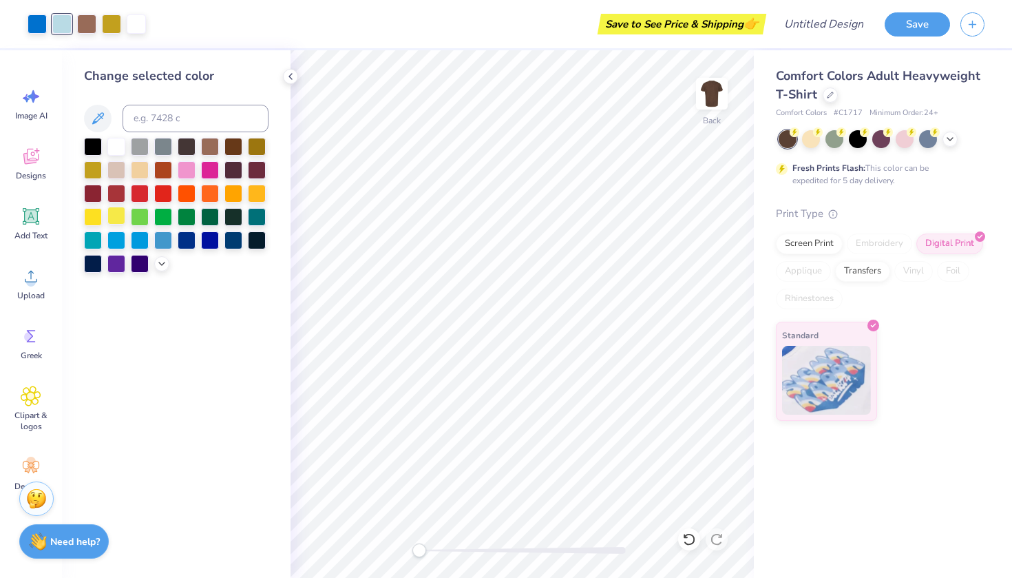
click at [112, 214] on div at bounding box center [116, 216] width 18 height 18
click at [45, 25] on div at bounding box center [37, 22] width 19 height 19
click at [256, 187] on div at bounding box center [257, 192] width 18 height 18
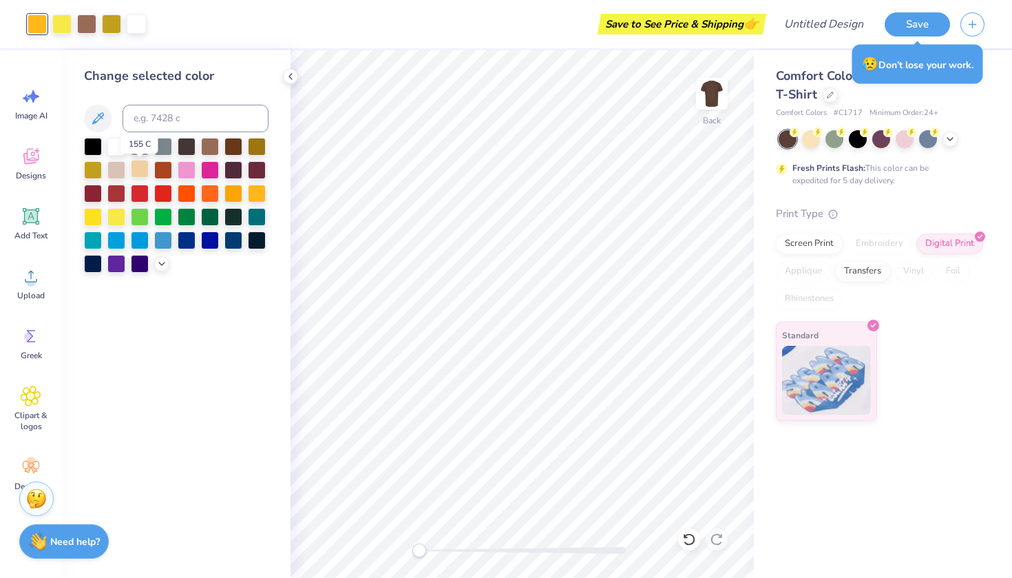
click at [140, 174] on div at bounding box center [140, 169] width 18 height 18
click at [89, 35] on div "Art colors" at bounding box center [73, 24] width 146 height 48
click at [87, 30] on div at bounding box center [86, 22] width 19 height 19
click at [120, 172] on div at bounding box center [116, 169] width 18 height 18
click at [142, 171] on div at bounding box center [140, 169] width 18 height 18
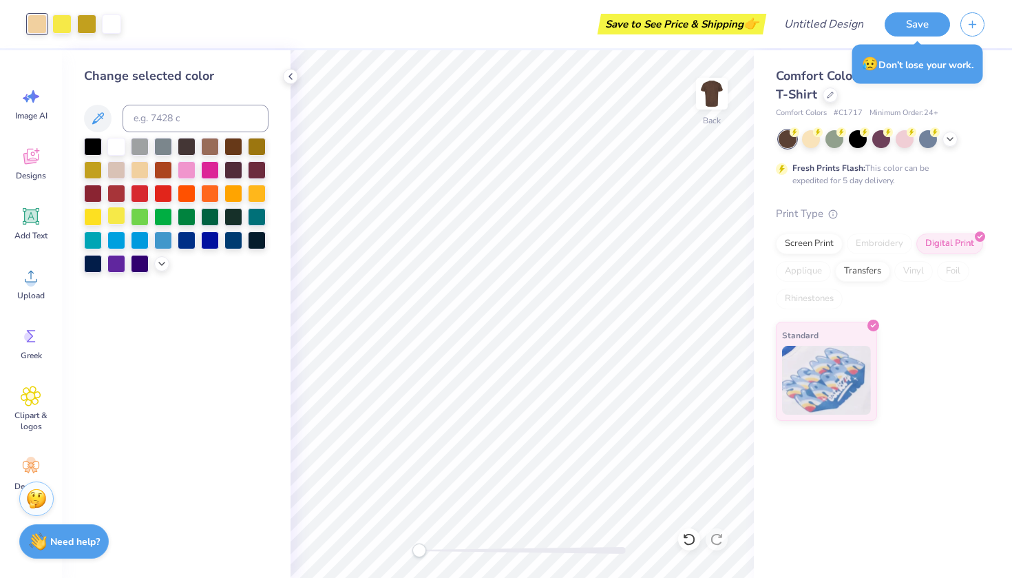
click at [115, 219] on div at bounding box center [116, 216] width 18 height 18
click at [94, 222] on div at bounding box center [93, 216] width 18 height 18
click at [258, 189] on div at bounding box center [257, 192] width 18 height 18
click at [241, 191] on div at bounding box center [233, 192] width 18 height 18
click at [258, 151] on div at bounding box center [257, 145] width 18 height 18
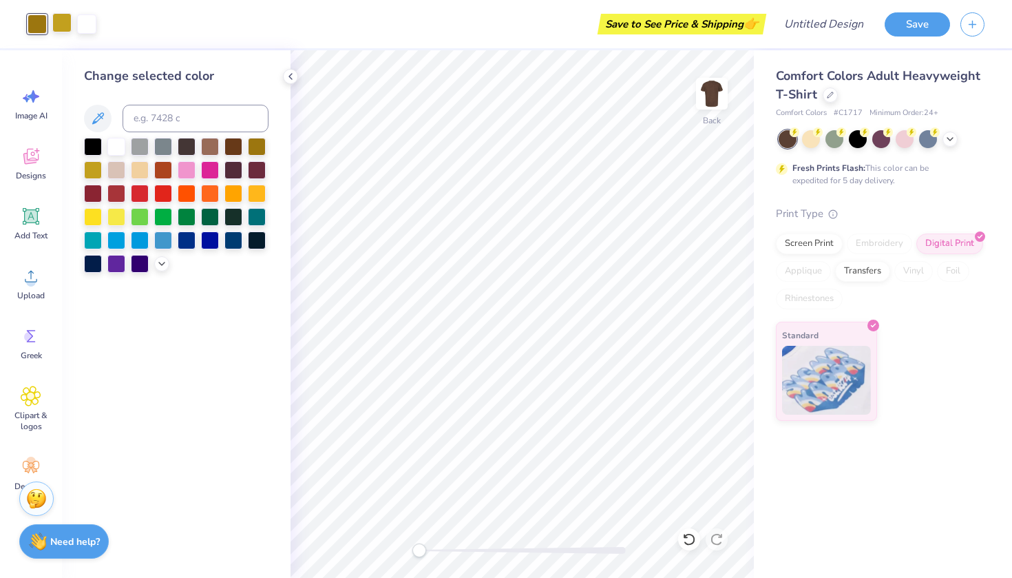
click at [61, 27] on div at bounding box center [61, 22] width 19 height 19
click at [117, 220] on div at bounding box center [116, 216] width 18 height 18
click at [96, 219] on div at bounding box center [93, 216] width 18 height 18
click at [142, 166] on div at bounding box center [140, 169] width 18 height 18
click at [213, 150] on div at bounding box center [210, 145] width 18 height 18
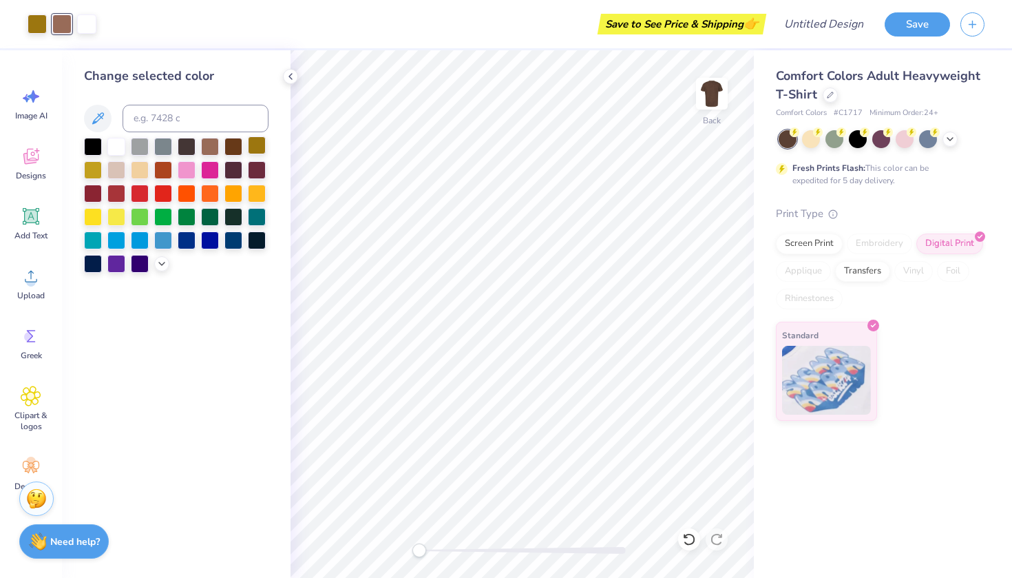
click at [253, 145] on div at bounding box center [257, 145] width 18 height 18
click at [122, 215] on div at bounding box center [116, 216] width 18 height 18
click at [296, 74] on div at bounding box center [290, 76] width 15 height 15
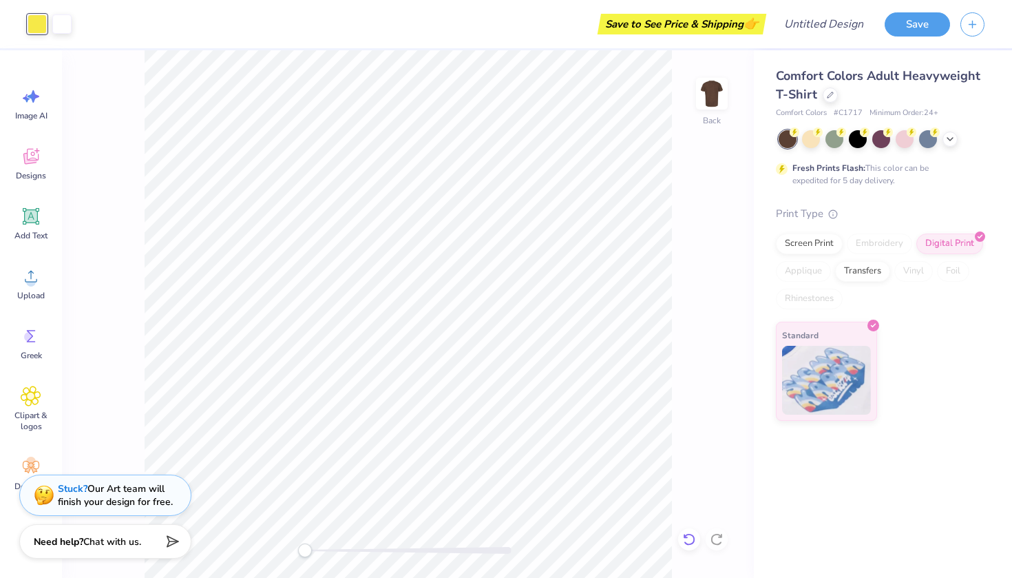
click at [683, 533] on icon at bounding box center [689, 539] width 14 height 14
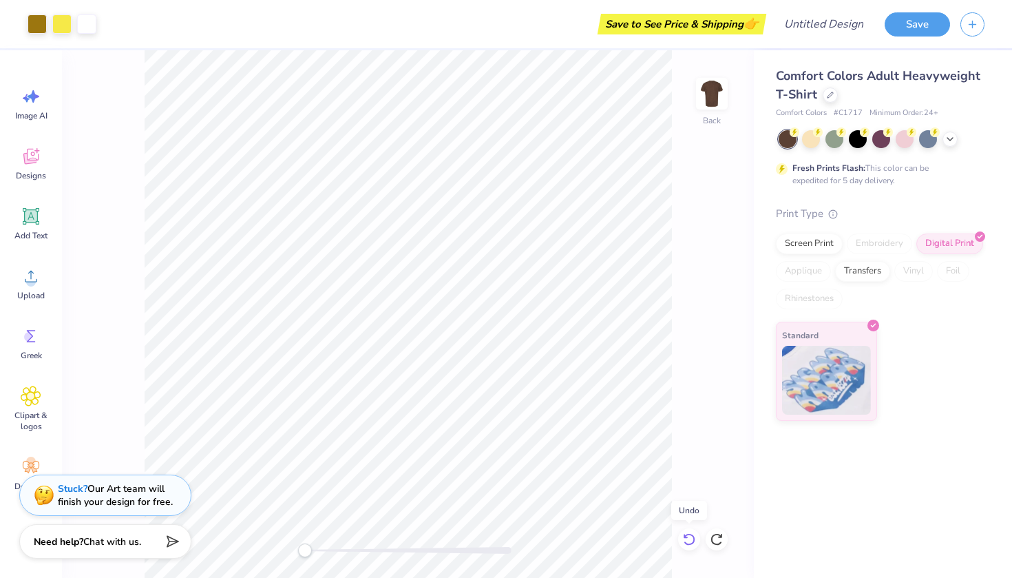
click at [683, 533] on icon at bounding box center [689, 539] width 14 height 14
click at [719, 534] on icon at bounding box center [716, 539] width 12 height 12
click at [718, 543] on icon at bounding box center [717, 539] width 14 height 14
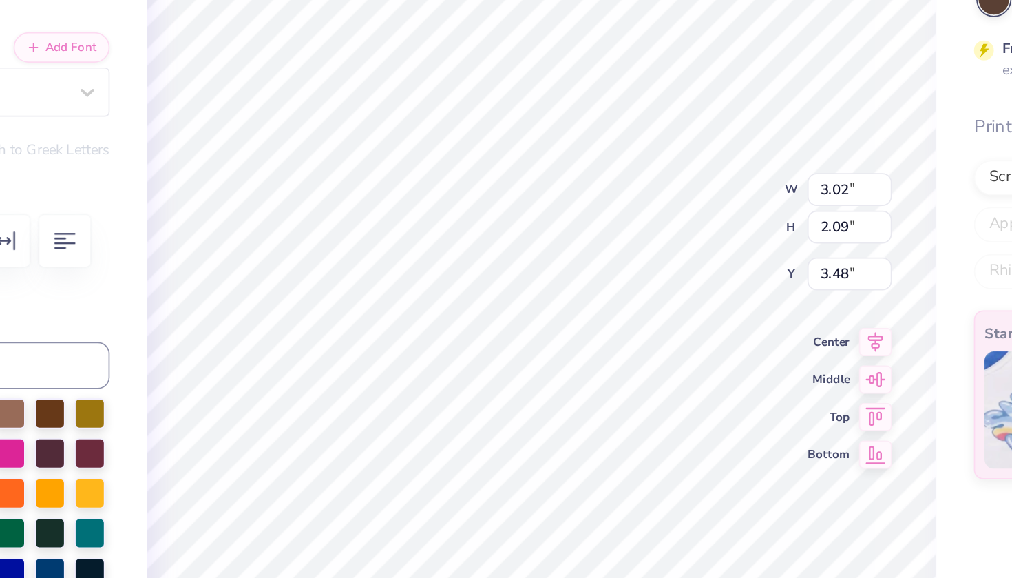
type textarea "P"
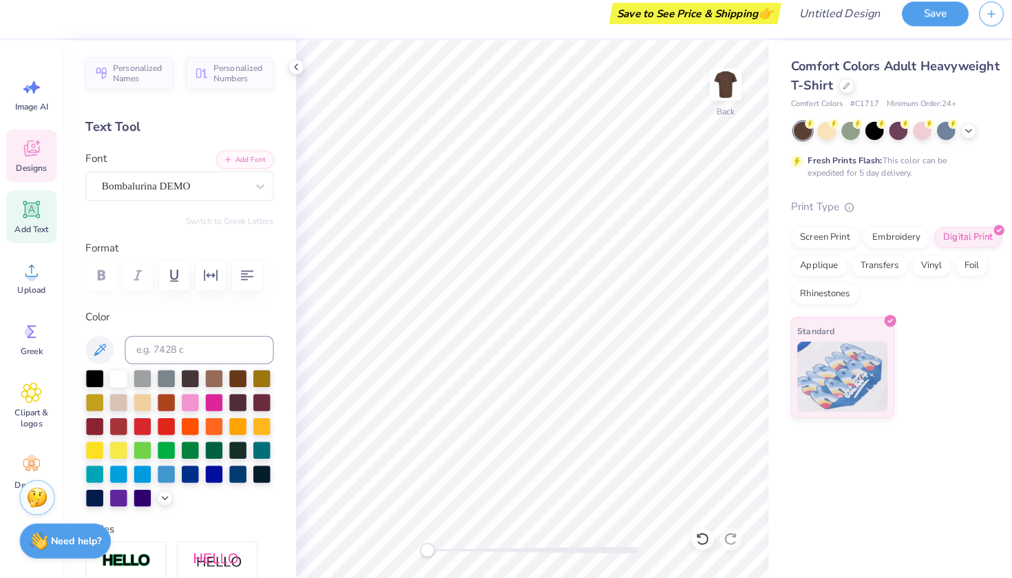
click at [36, 152] on icon at bounding box center [31, 156] width 21 height 21
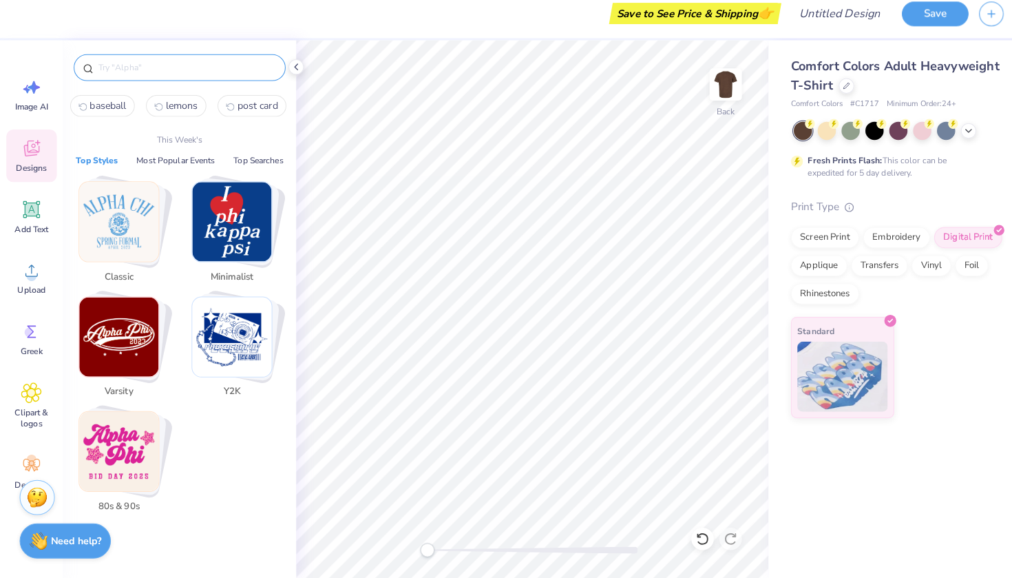
click at [139, 70] on input "text" at bounding box center [183, 77] width 176 height 14
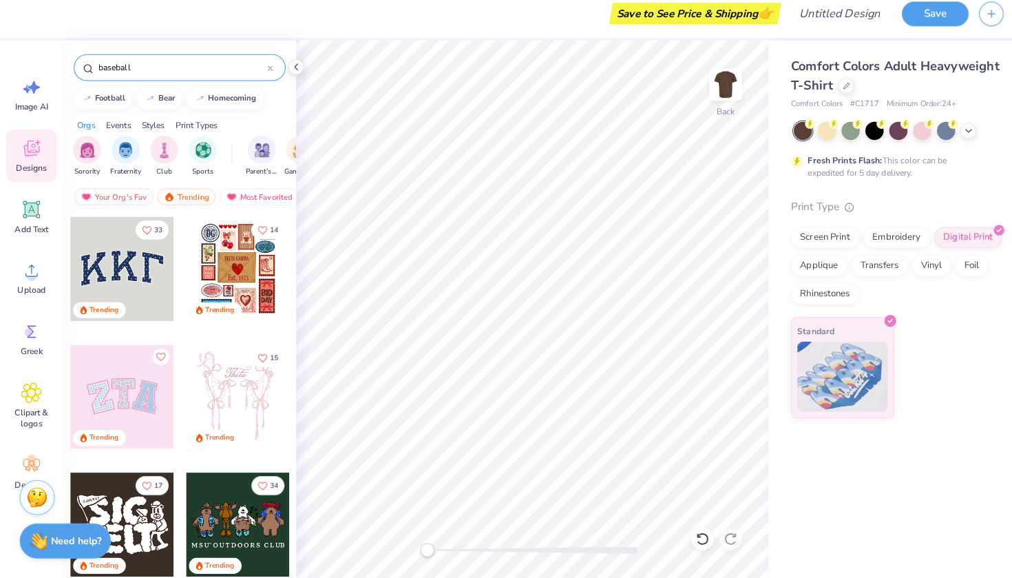
type input "baseball"
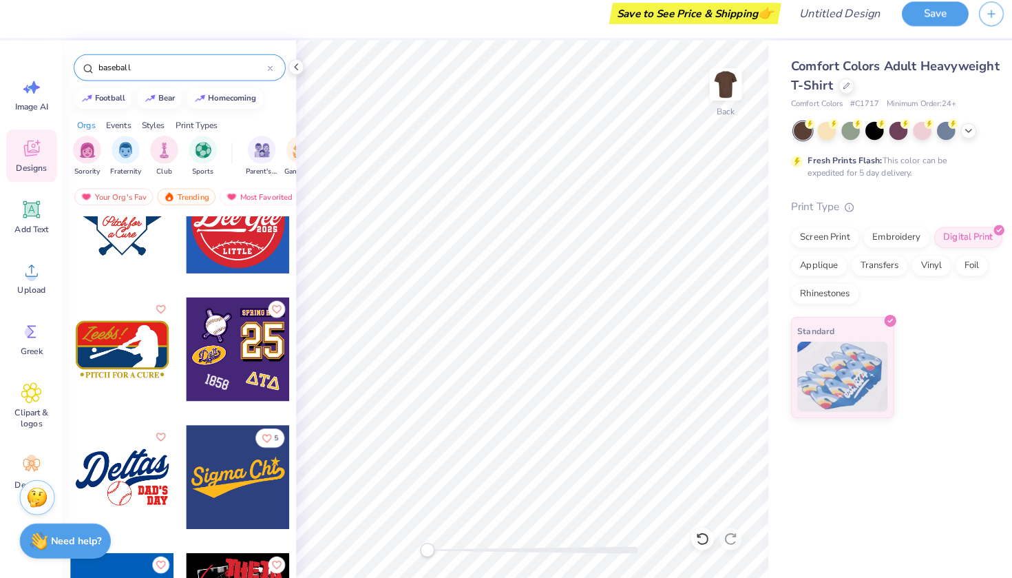
scroll to position [1434, 0]
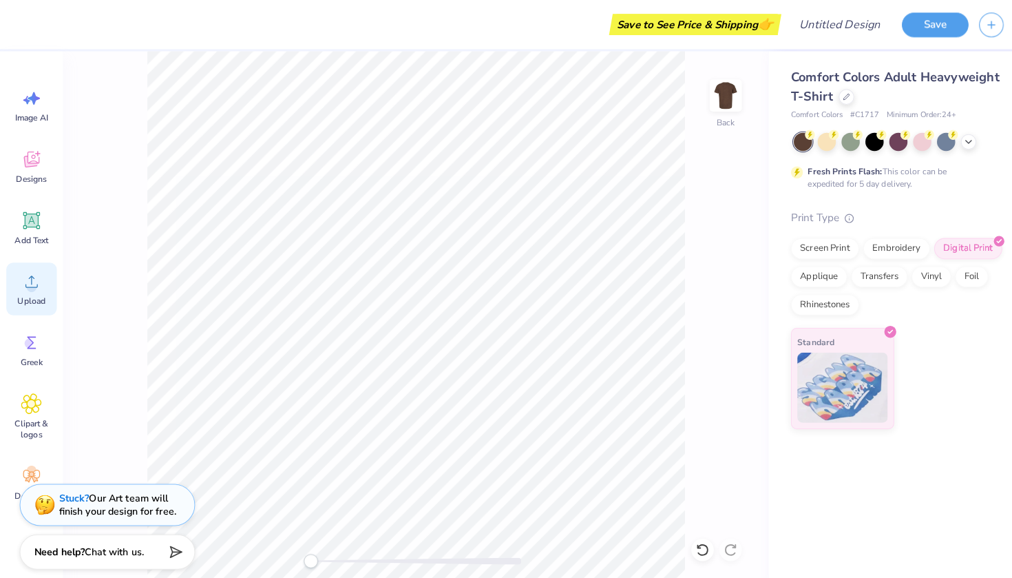
click at [25, 271] on icon at bounding box center [31, 276] width 21 height 21
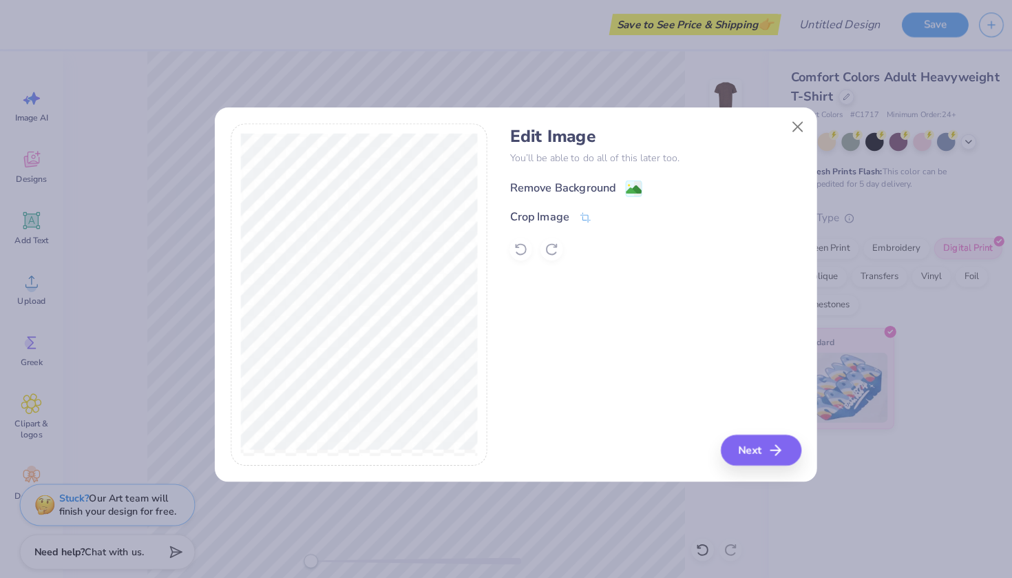
click at [571, 177] on div "Remove Background" at bounding box center [552, 184] width 104 height 17
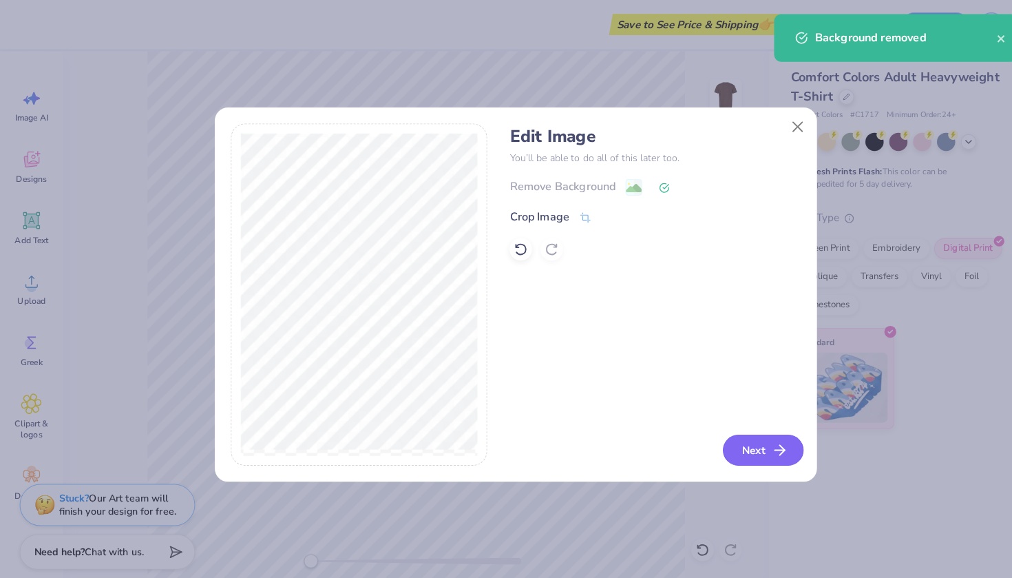
click at [739, 443] on button "Next" at bounding box center [748, 441] width 79 height 30
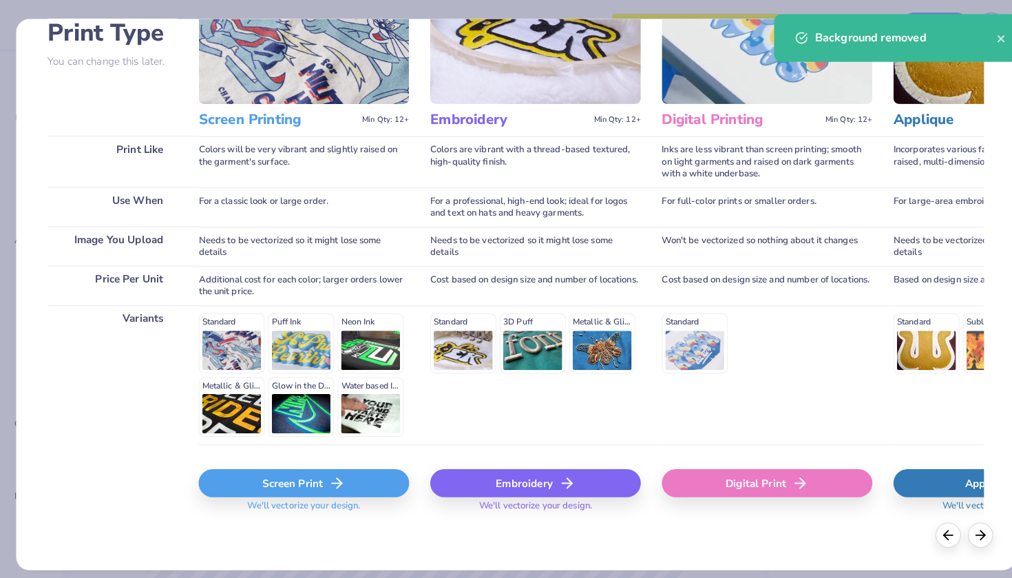
scroll to position [108, 0]
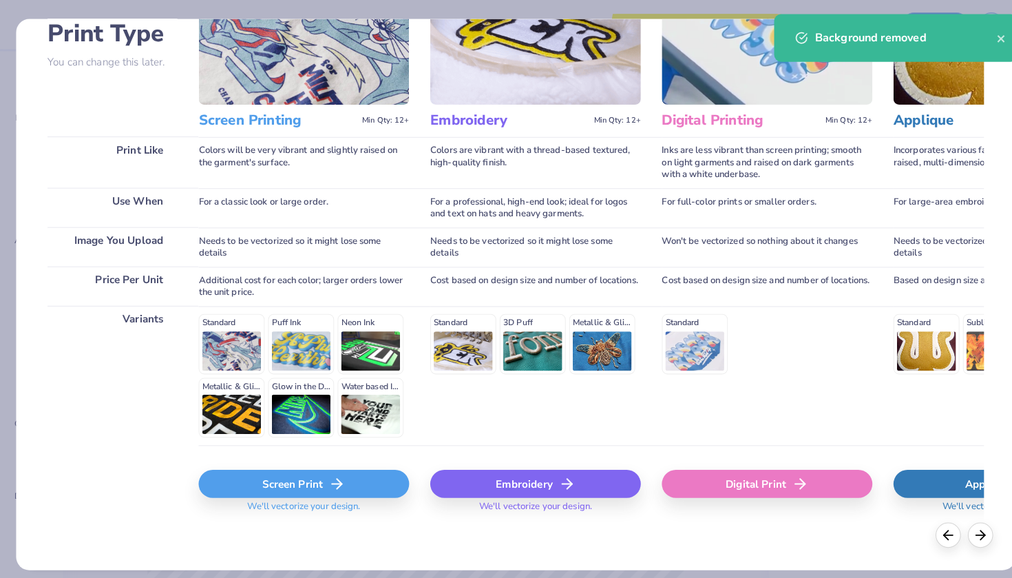
click at [730, 465] on div "Digital Print" at bounding box center [752, 475] width 207 height 28
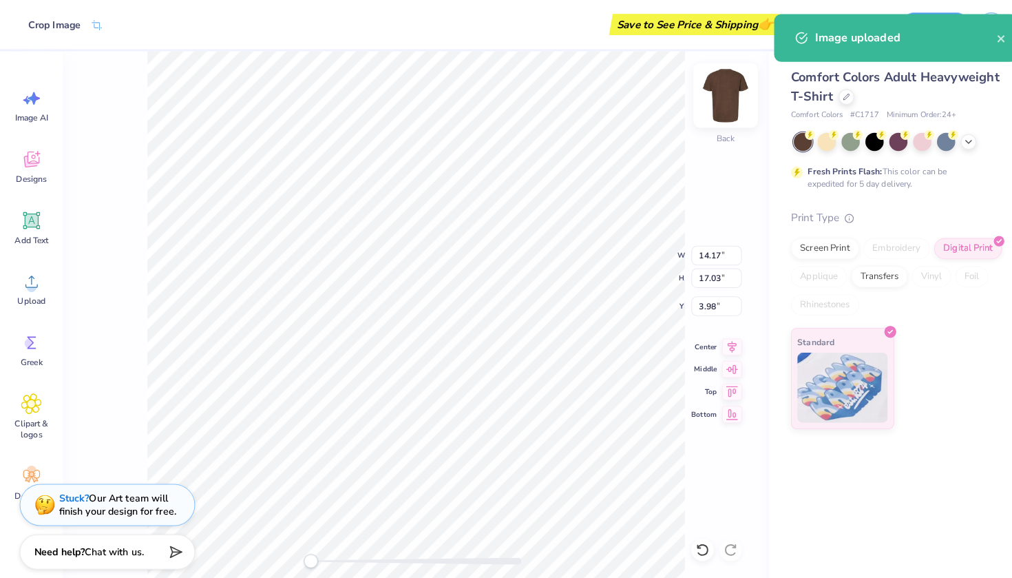
click at [707, 101] on img at bounding box center [711, 93] width 55 height 55
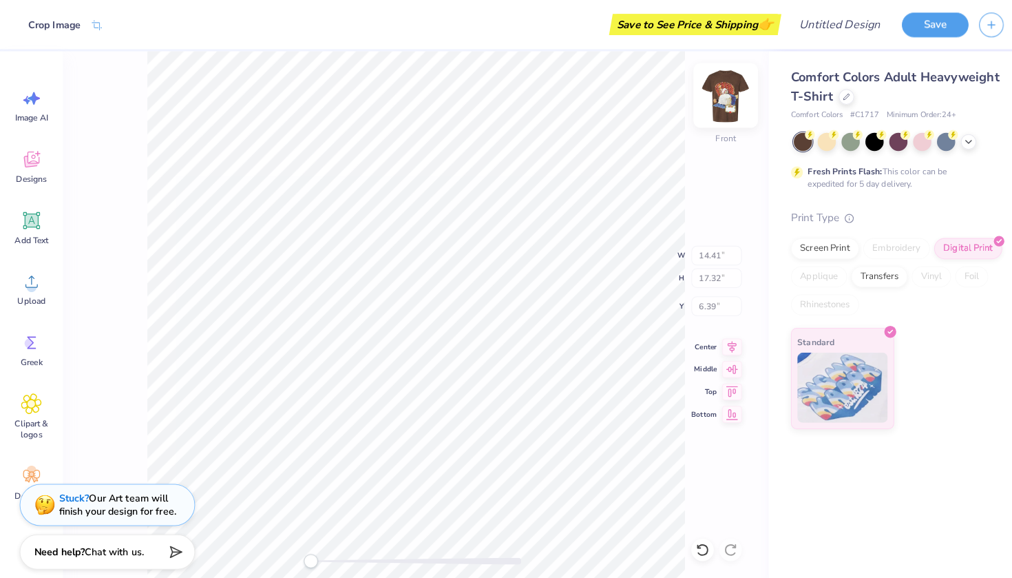
type input "14.41"
type input "17.32"
type input "6.39"
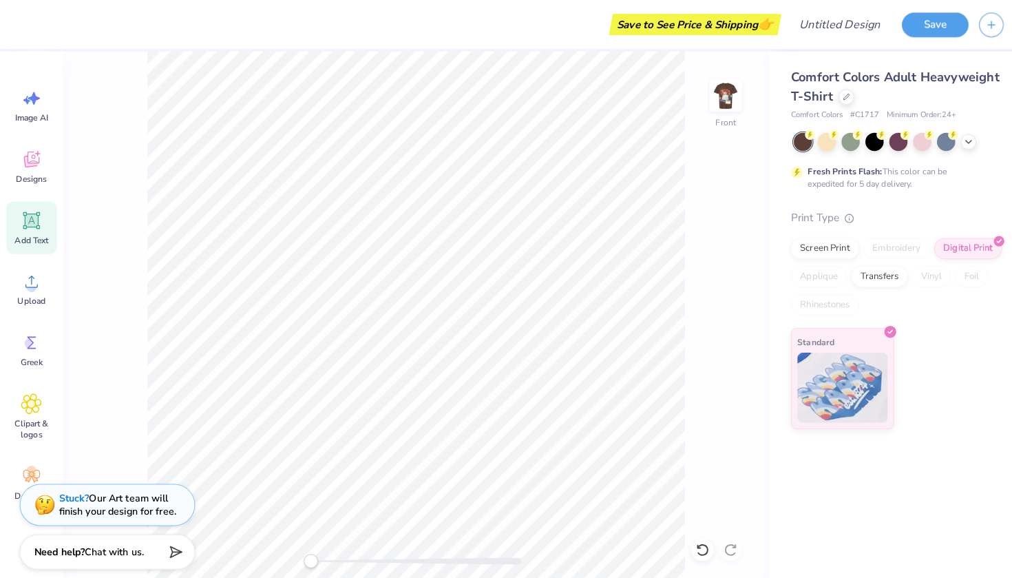
click at [34, 208] on icon at bounding box center [31, 216] width 21 height 21
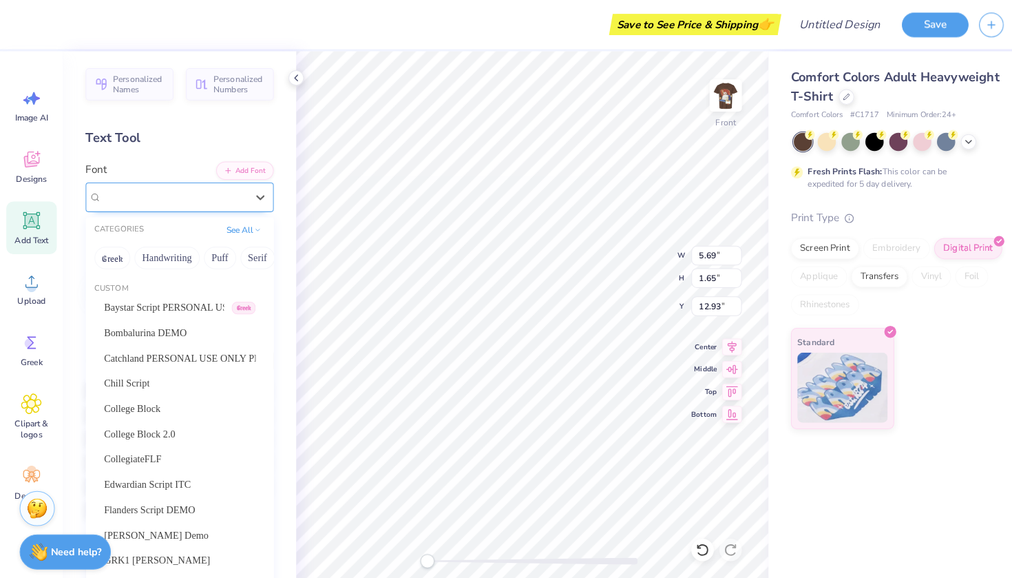
click at [235, 199] on div "Super Dream" at bounding box center [170, 192] width 145 height 21
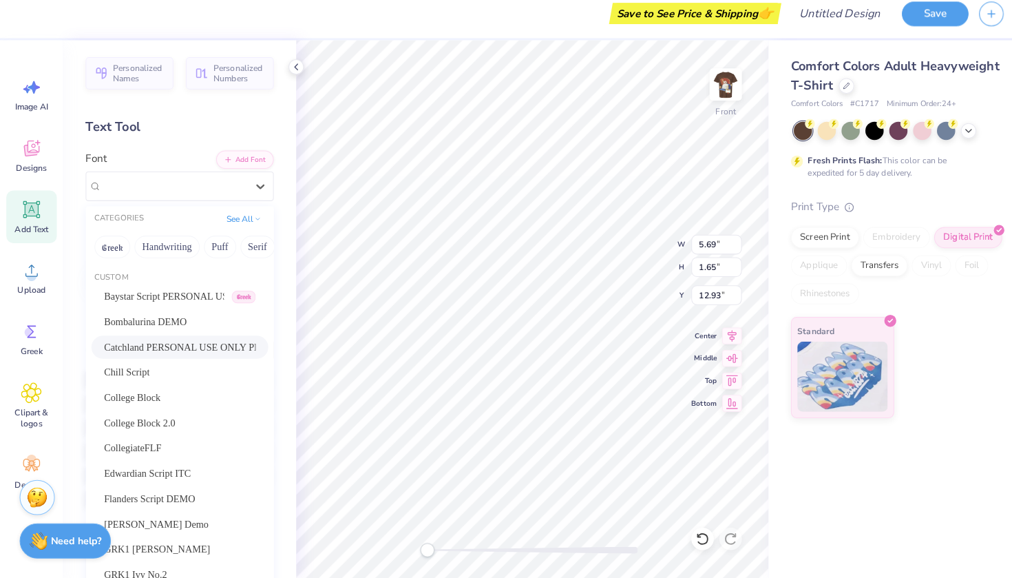
click at [212, 344] on span "Catchland PERSONAL USE ONLY PERSONAL USE ONLY" at bounding box center [176, 351] width 149 height 14
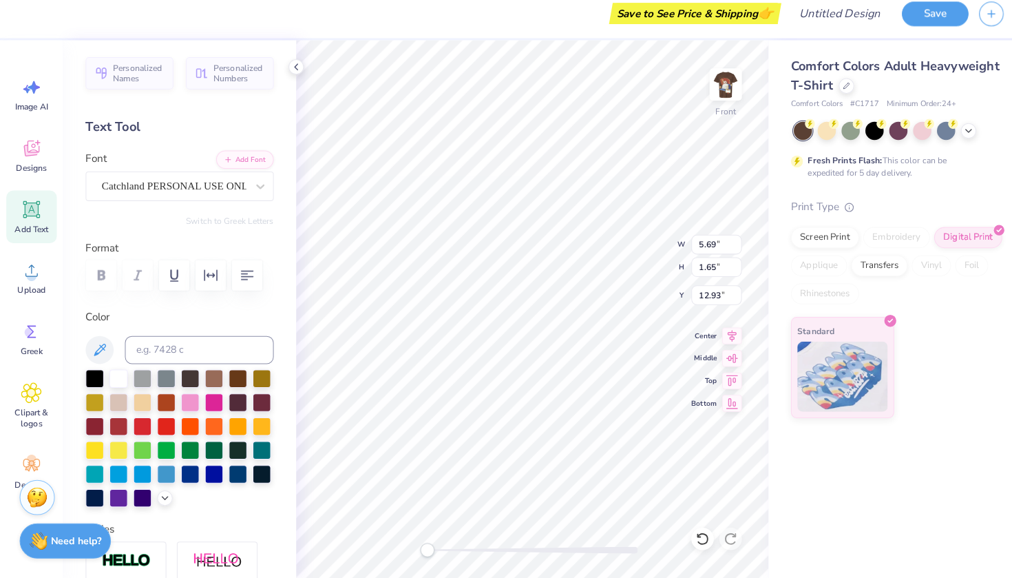
type textarea "a"
type textarea "Alpha Phi"
type input "14.41"
type input "17.32"
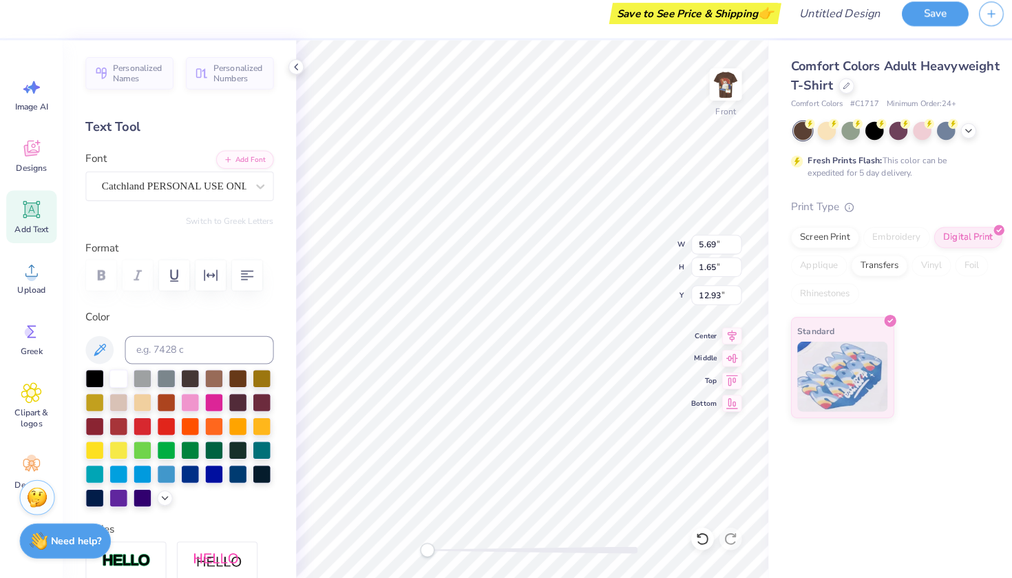
type input "5.58"
type input "12.57"
type input "4.49"
type input "11.50"
click at [207, 185] on span "Catchland PERSONAL USE ONLY PERSONAL USE ONLY" at bounding box center [171, 193] width 142 height 16
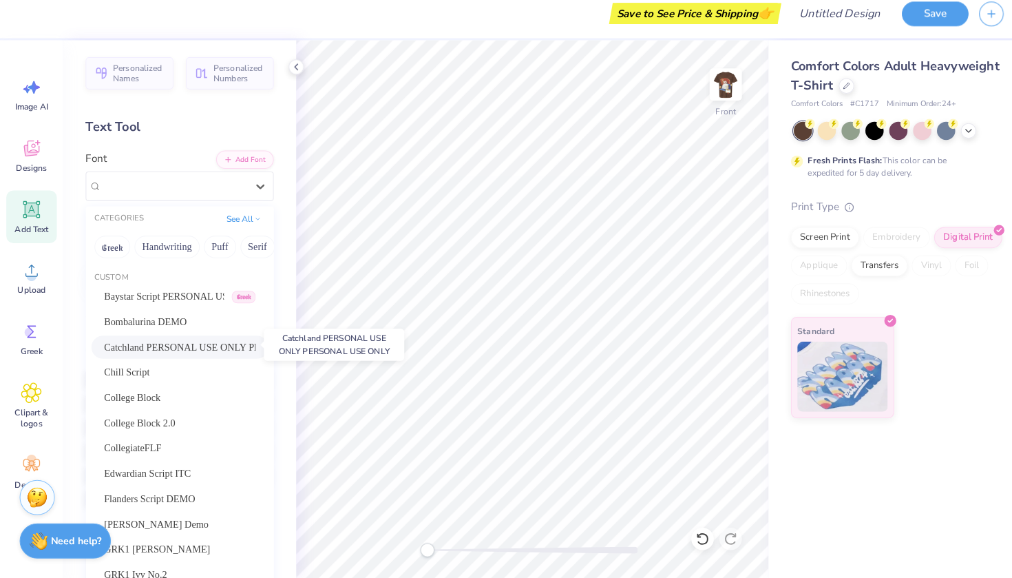
scroll to position [25, 0]
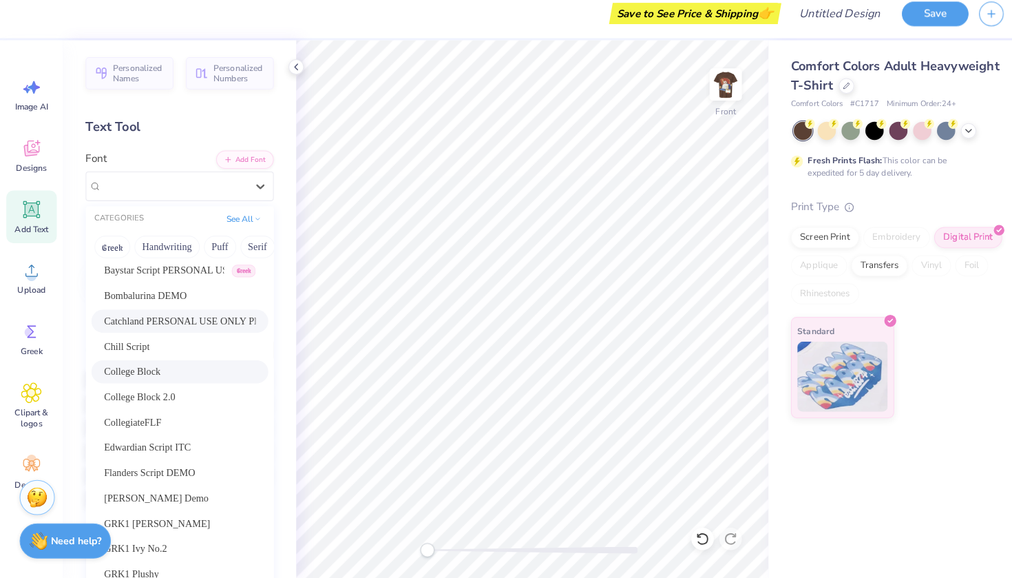
click at [200, 368] on div "College Block" at bounding box center [176, 375] width 149 height 14
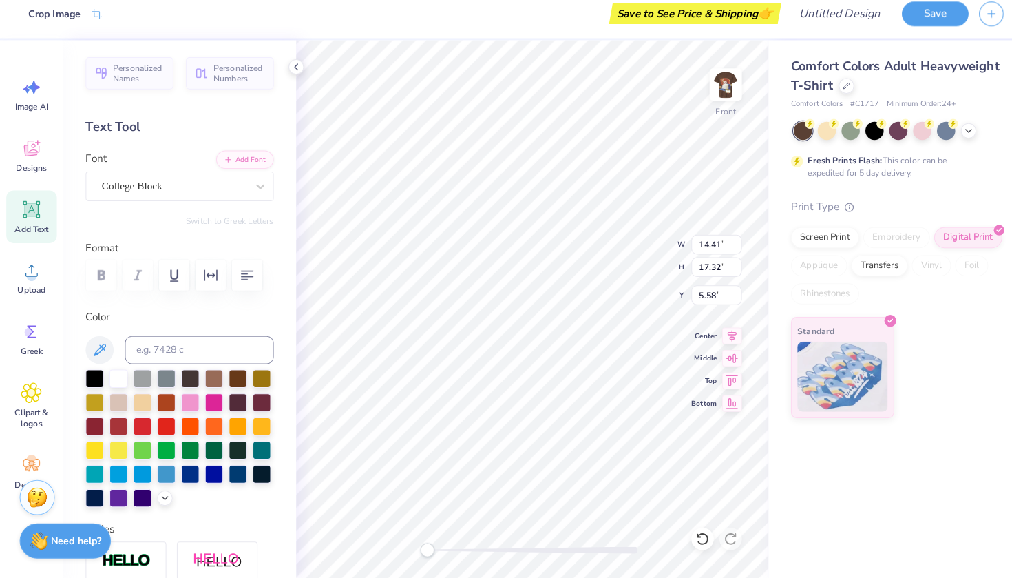
click at [287, 184] on div "Personalized Names Personalized Numbers Text Tool Add Font Font College Block S…" at bounding box center [176, 313] width 229 height 527
click at [36, 211] on icon at bounding box center [31, 216] width 21 height 21
click at [160, 184] on div at bounding box center [171, 193] width 142 height 19
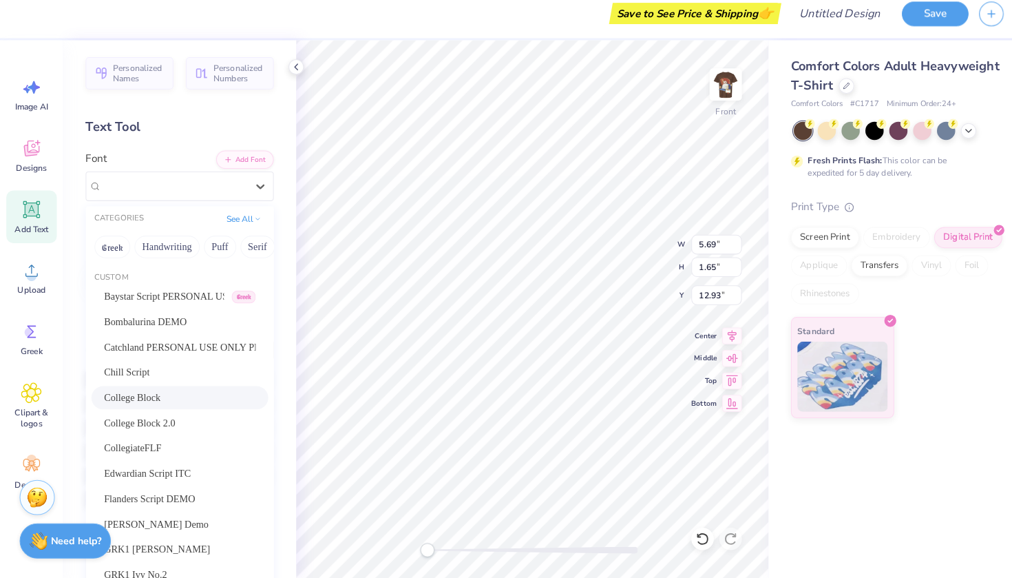
click at [180, 398] on div "College Block" at bounding box center [176, 401] width 149 height 14
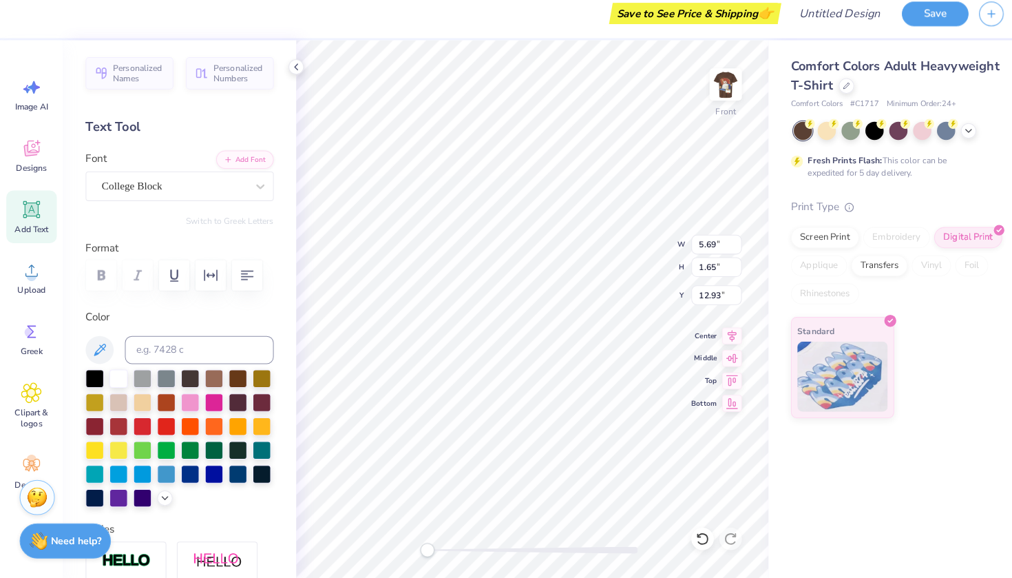
scroll to position [0, 2]
type textarea "ALPHA PHI"
type input "14.41"
type input "17.32"
type input "5.58"
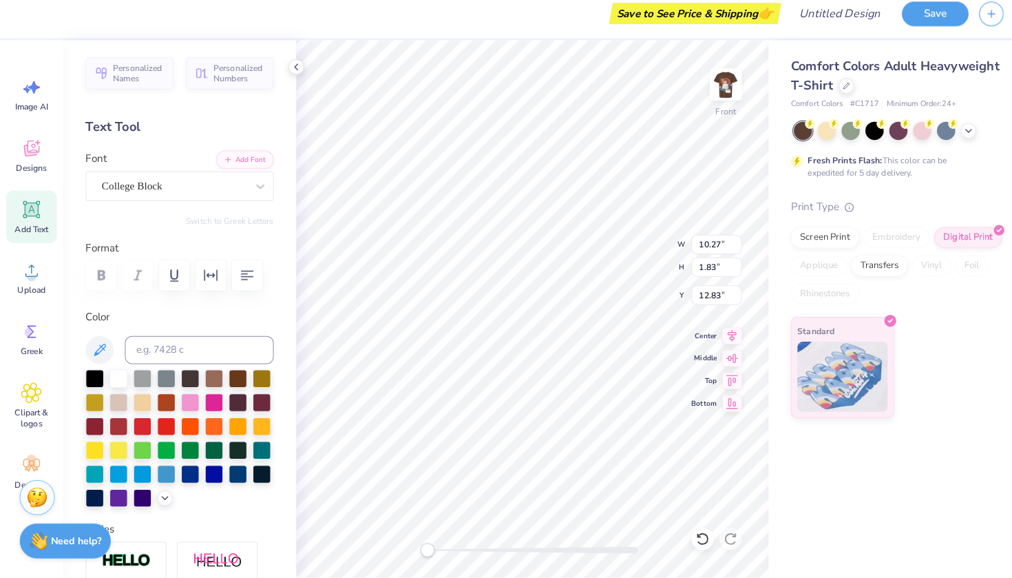
type input "14.41"
type input "17.32"
type input "5.58"
type textarea "parents weekeend"
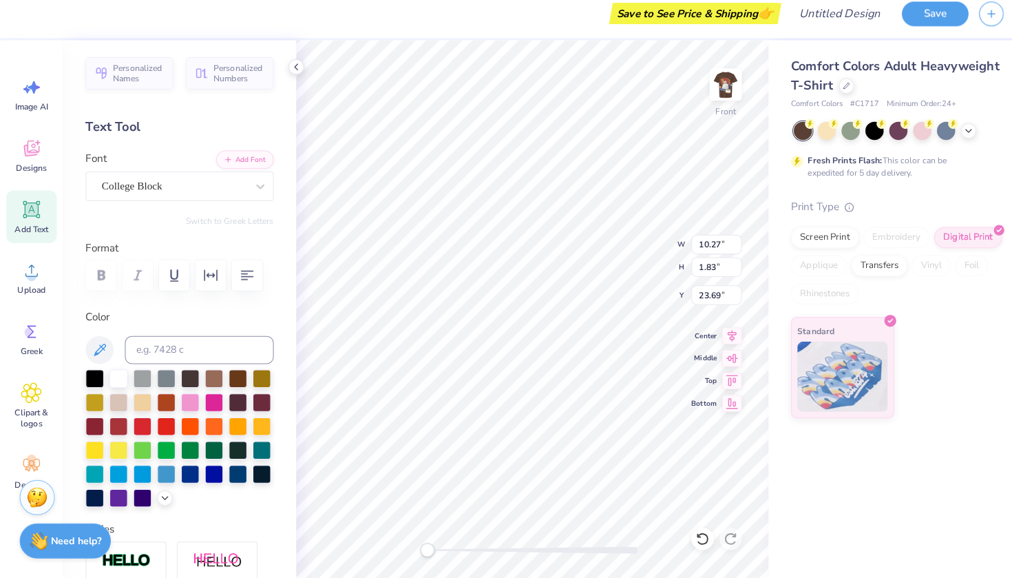
type input "14.41"
type input "17.32"
type input "5.62"
type input "14.53"
type input "1.32"
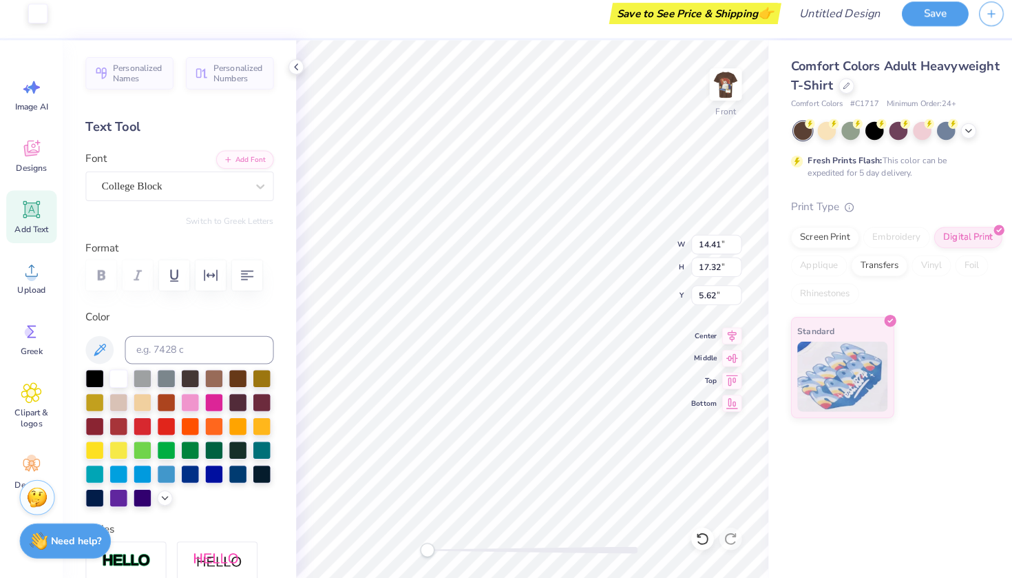
type input "15.67"
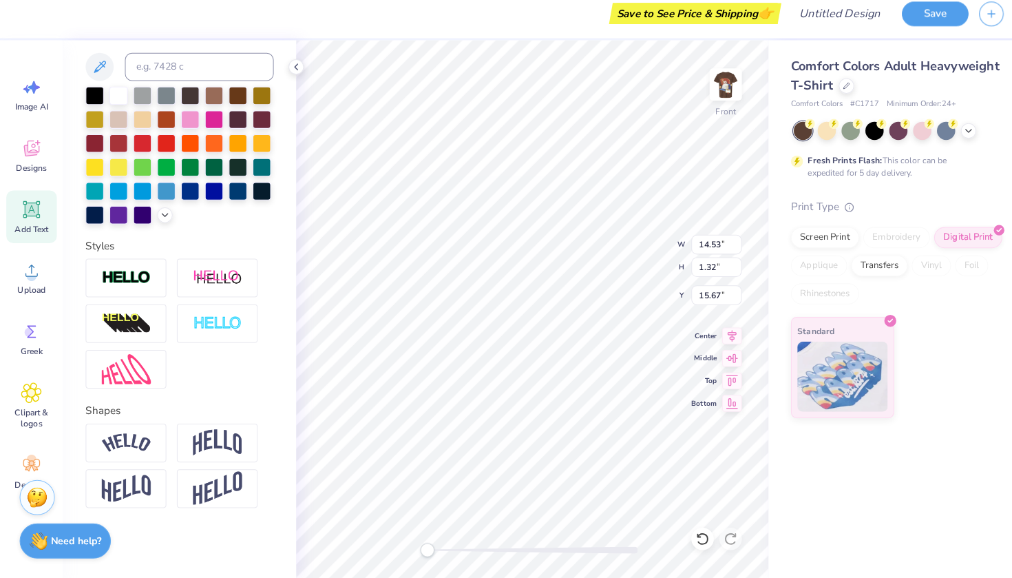
scroll to position [277, 0]
click at [130, 436] on img at bounding box center [124, 445] width 48 height 19
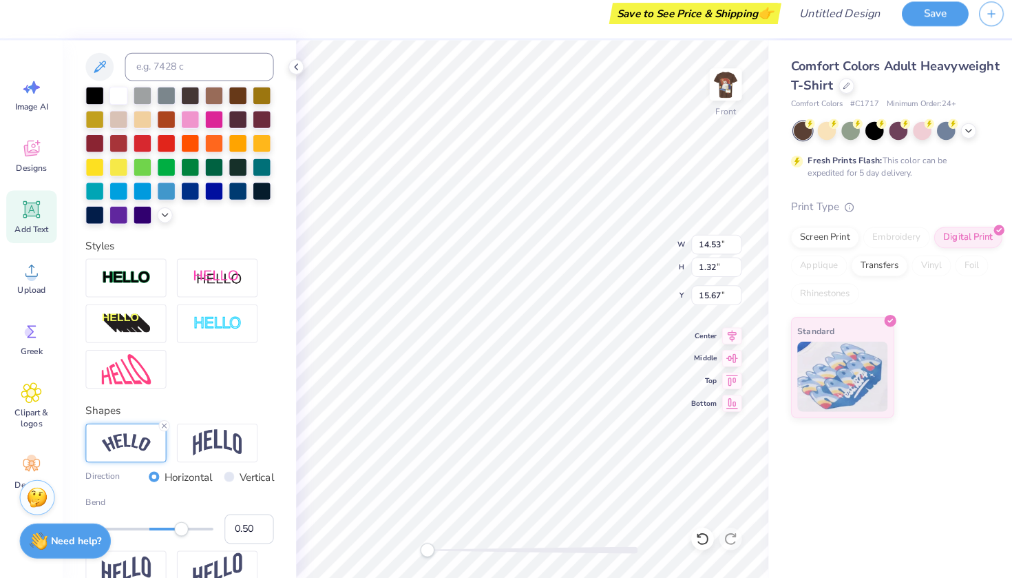
scroll to position [329, 0]
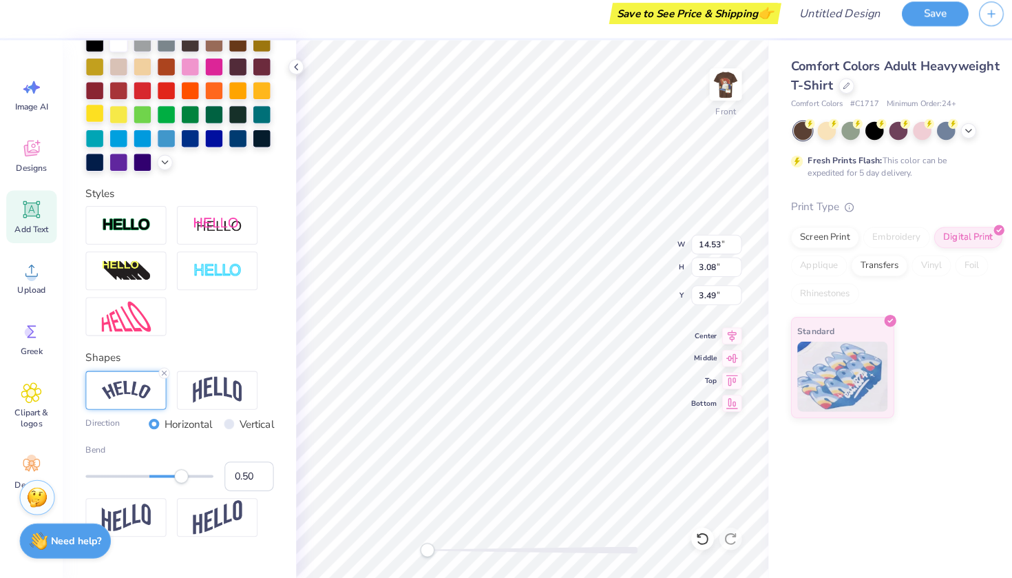
click at [97, 118] on div at bounding box center [93, 122] width 18 height 18
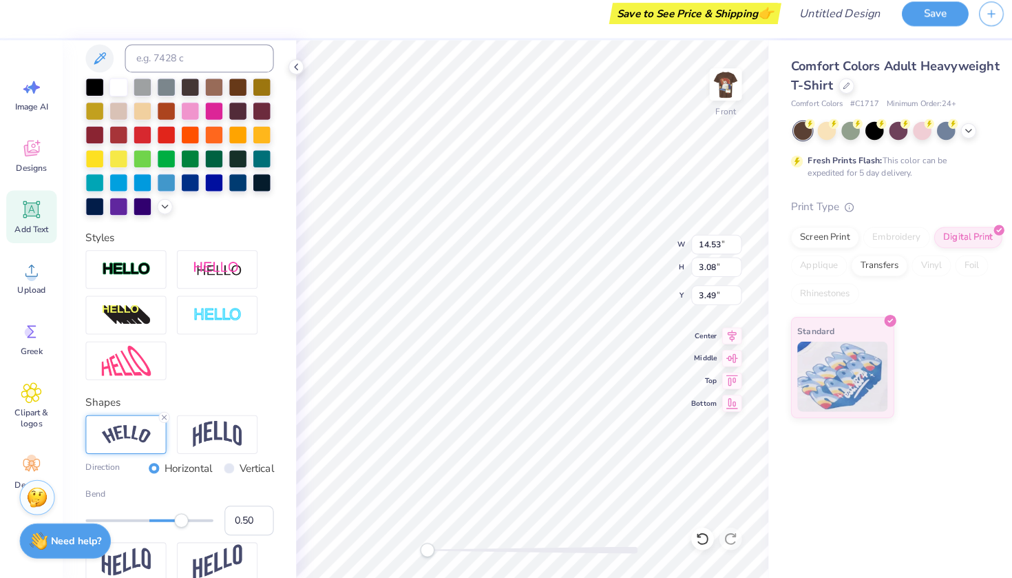
scroll to position [283, 0]
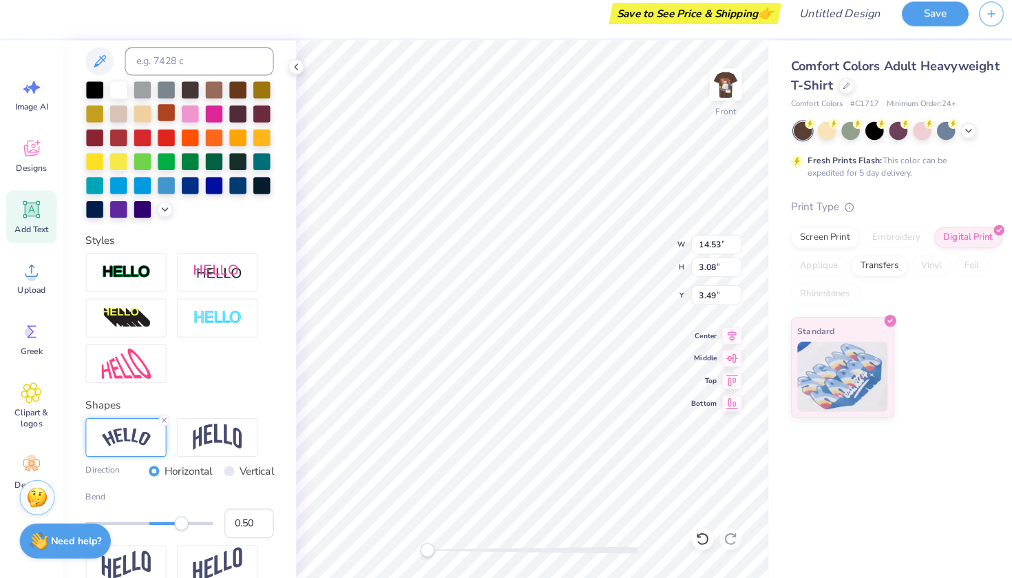
click at [160, 113] on div at bounding box center [163, 121] width 18 height 18
click at [117, 94] on div at bounding box center [116, 98] width 18 height 18
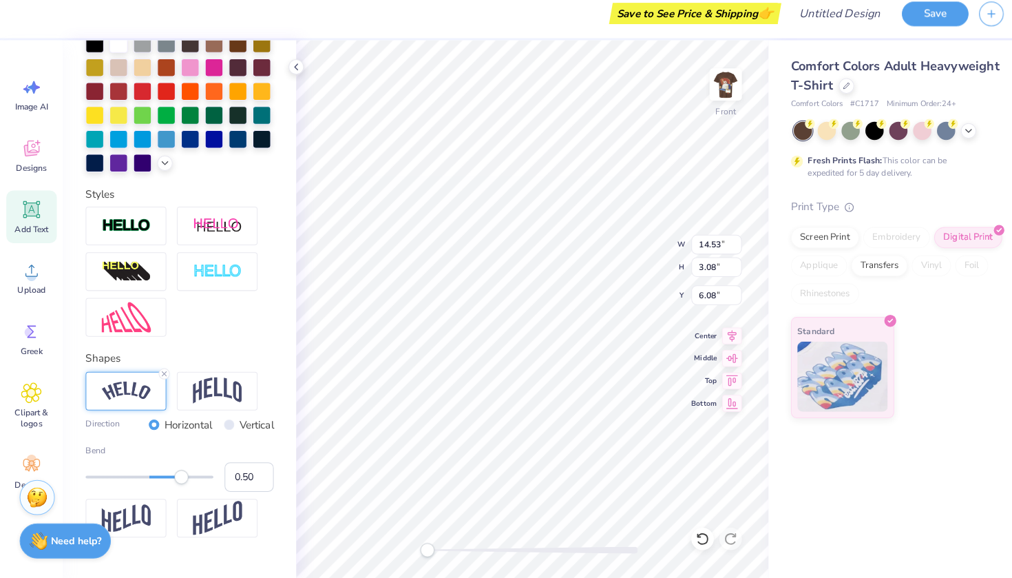
scroll to position [342, 0]
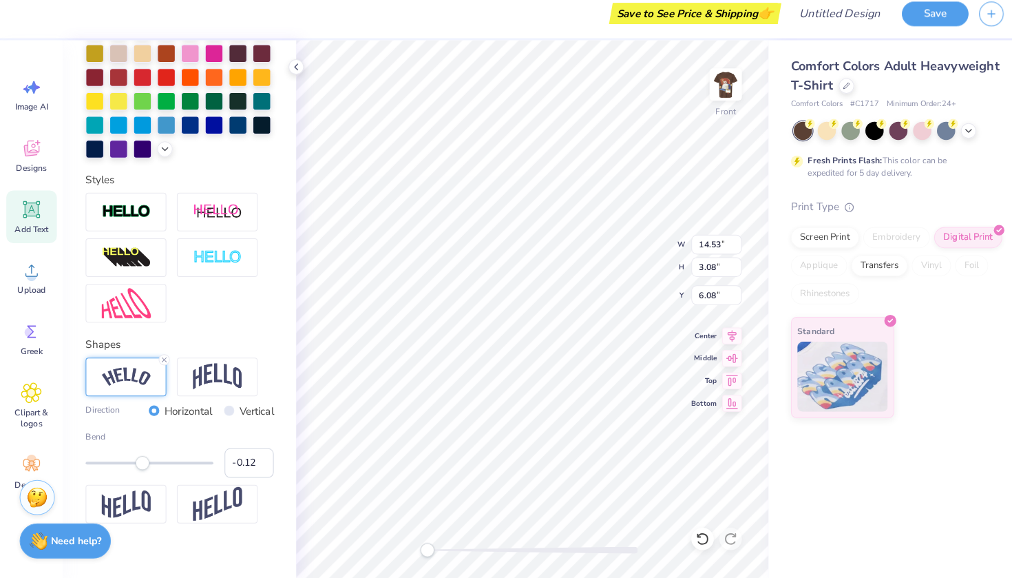
type input "-0.13"
drag, startPoint x: 174, startPoint y: 453, endPoint x: 138, endPoint y: 453, distance: 35.8
click at [138, 458] on div "Accessibility label" at bounding box center [140, 465] width 14 height 14
type input "-0.54"
drag, startPoint x: 138, startPoint y: 453, endPoint x: 113, endPoint y: 451, distance: 25.6
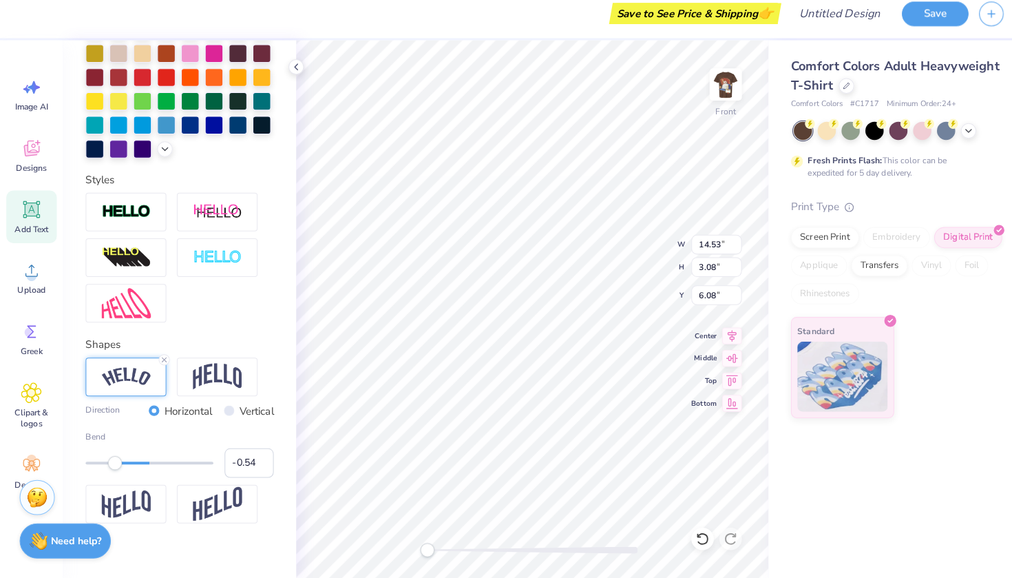
click at [113, 458] on div "Accessibility label" at bounding box center [113, 465] width 14 height 14
type input "-0.34"
drag, startPoint x: 113, startPoint y: 451, endPoint x: 125, endPoint y: 453, distance: 12.6
click at [125, 458] on div "Accessibility label" at bounding box center [124, 465] width 14 height 14
type input "11.62"
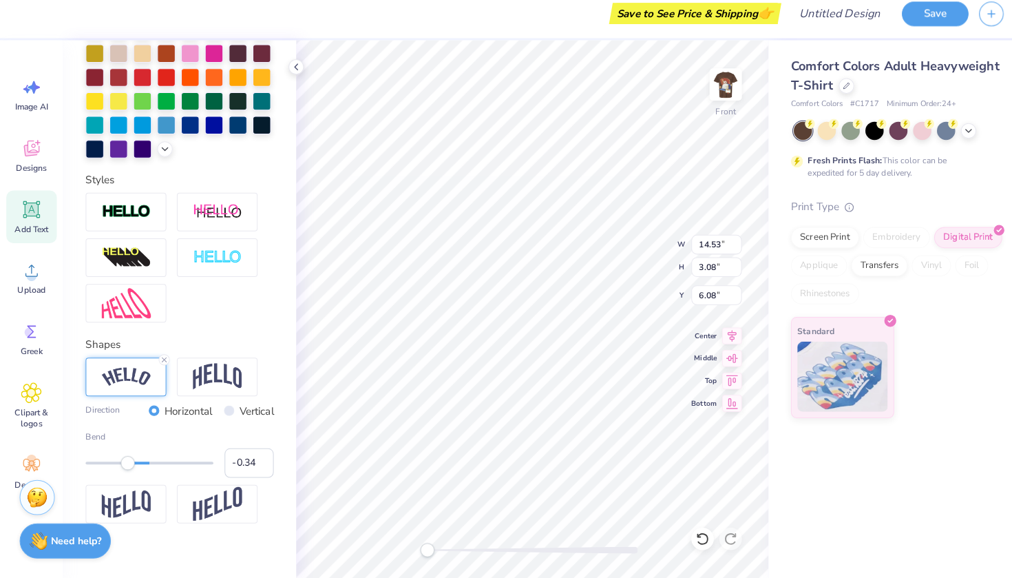
type input "13.96"
type input "8.25"
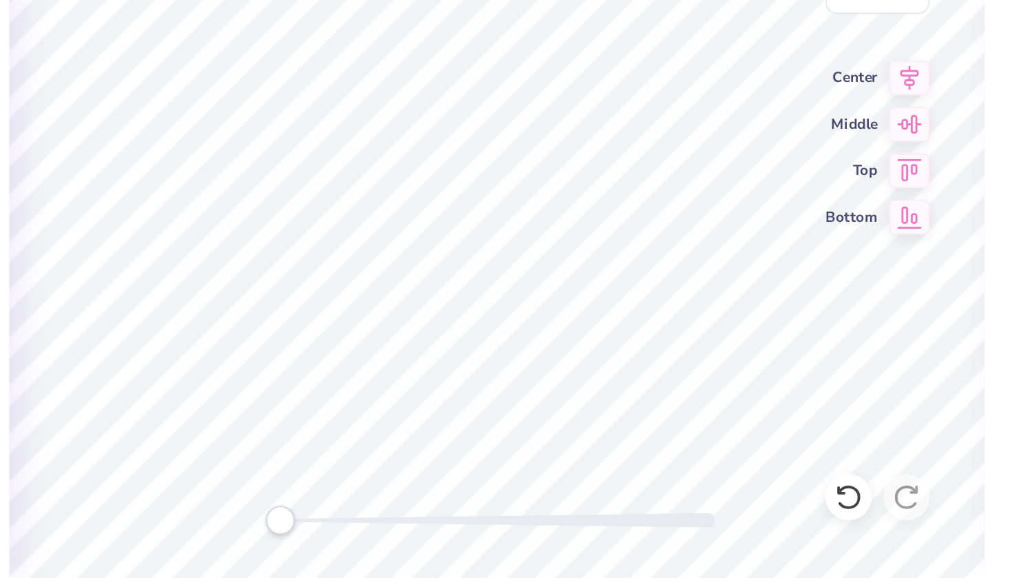
scroll to position [0, 3]
type textarea "parents"
type input "13.06"
type input "15.69"
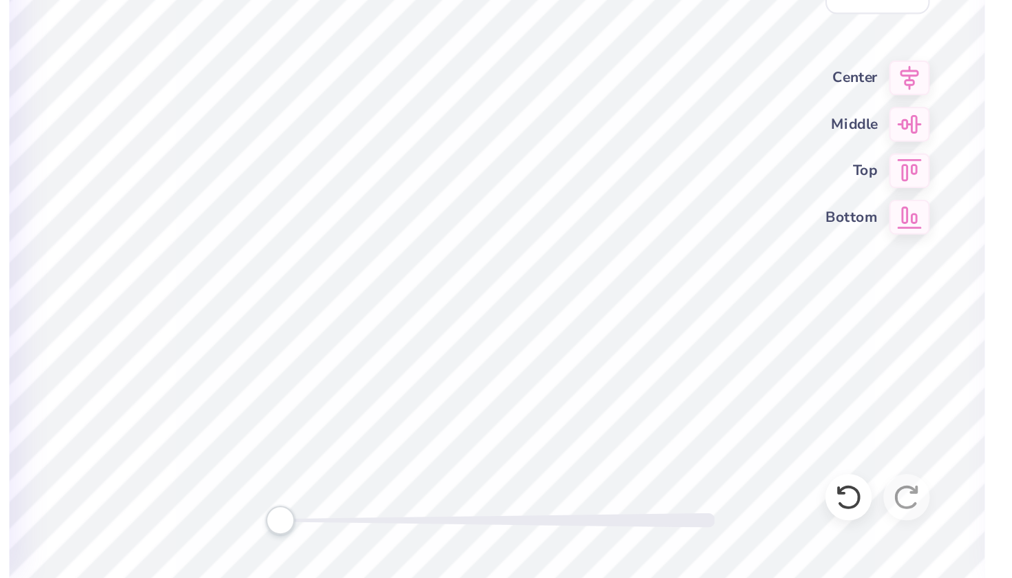
type input "6.69"
type input "3.98"
type input "1.23"
type input "16.50"
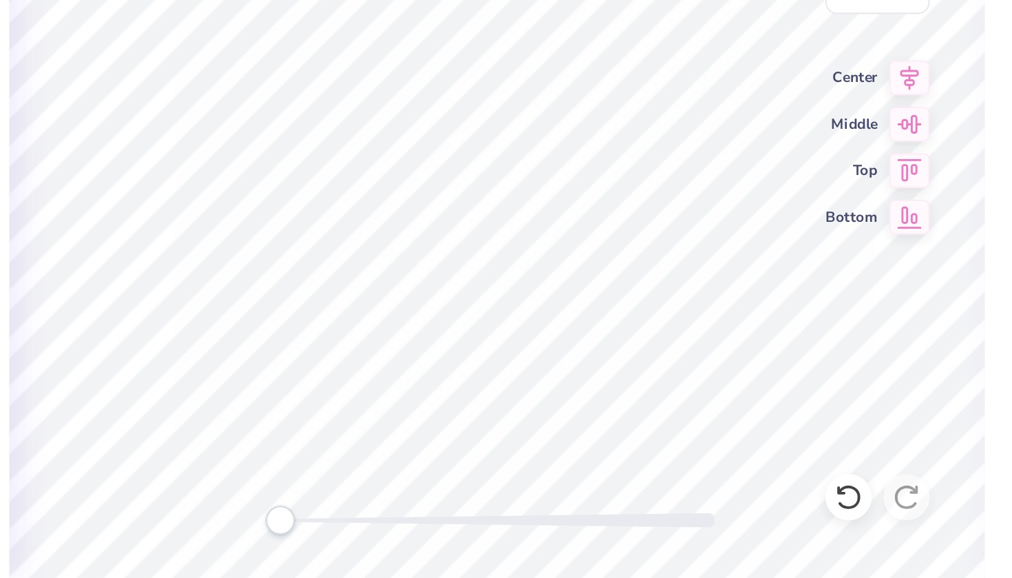
type textarea "WEEKEND"
type input "13.06"
type input "15.69"
type input "6.69"
type input "4.10"
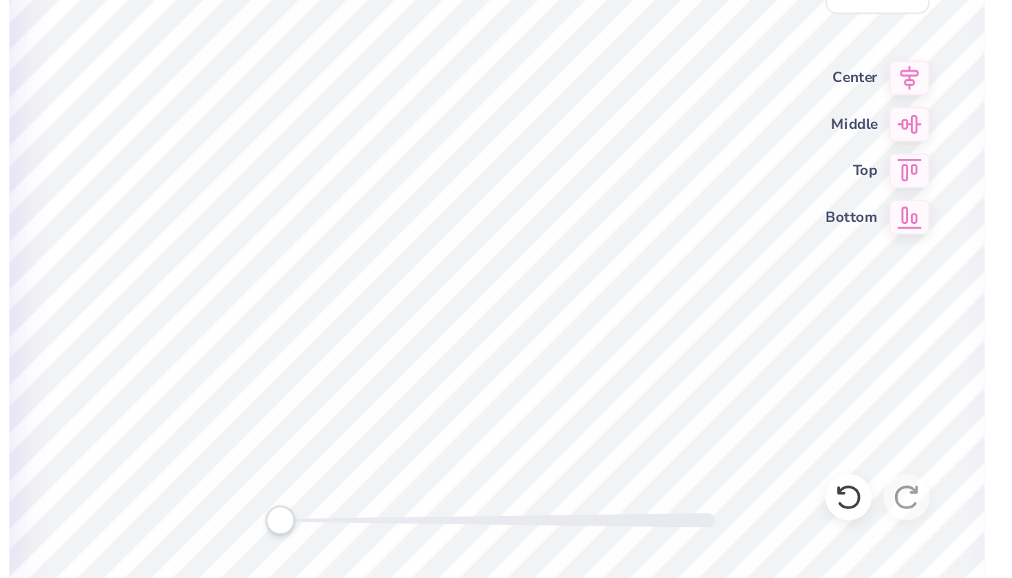
type input "1.28"
type input "17.91"
type input "13.06"
type input "15.69"
type input "6.69"
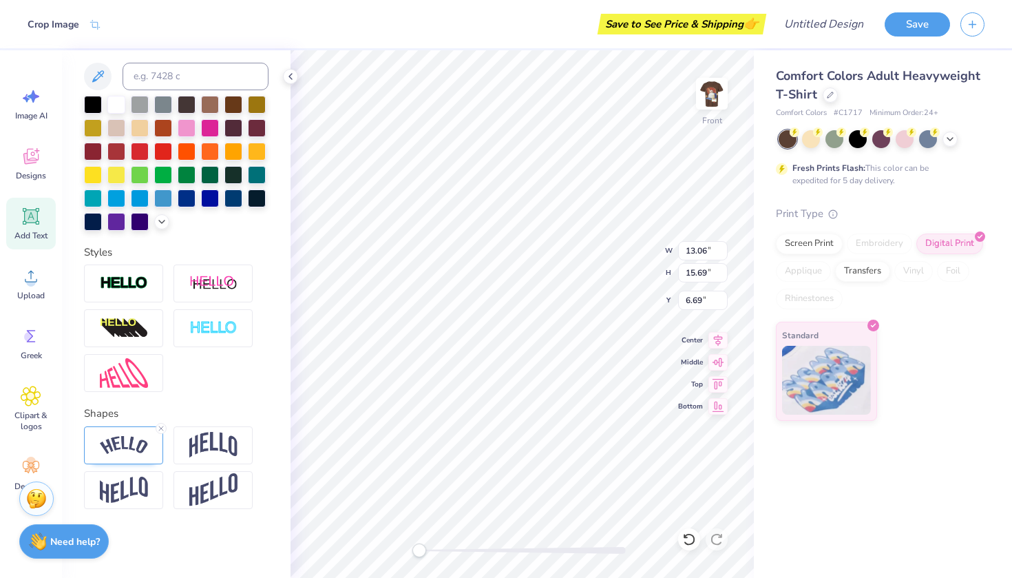
type input "3.98"
type input "1.23"
type input "16.50"
click at [95, 98] on div at bounding box center [93, 103] width 18 height 18
type input "3.89"
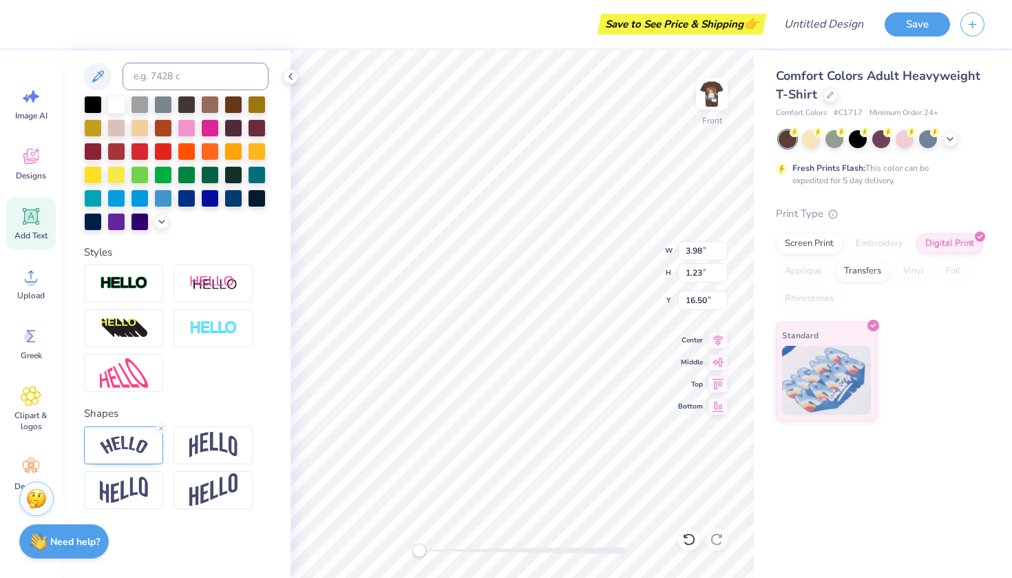
type input "2.01"
type input "17.53"
click at [92, 98] on div at bounding box center [93, 103] width 18 height 18
click at [116, 103] on div at bounding box center [116, 103] width 18 height 18
click at [182, 455] on div at bounding box center [212, 445] width 79 height 38
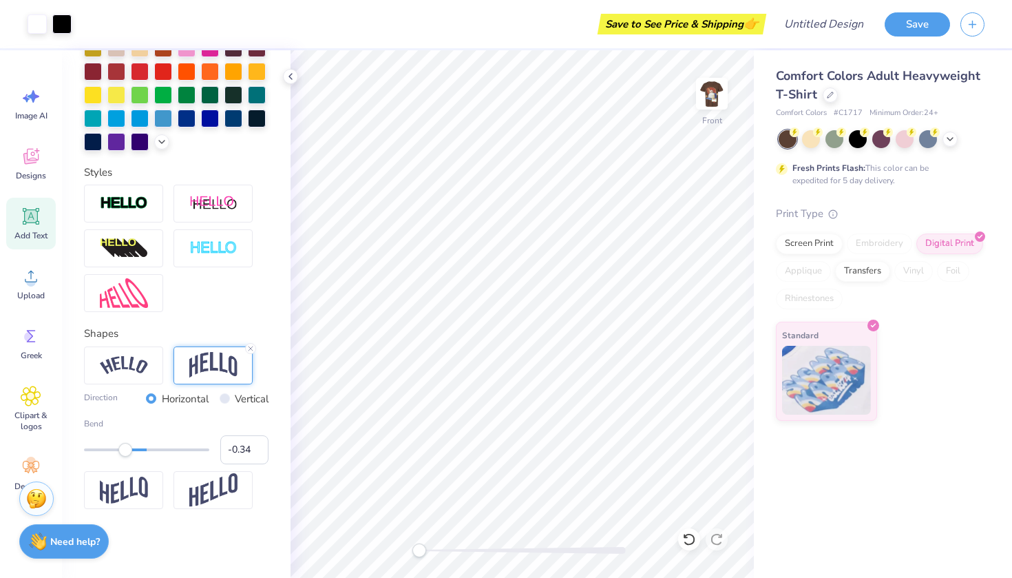
scroll to position [358, 0]
type input "0.20"
drag, startPoint x: 126, startPoint y: 451, endPoint x: 159, endPoint y: 449, distance: 33.1
click at [159, 449] on div "Accessibility label" at bounding box center [159, 450] width 14 height 14
type input "0.34"
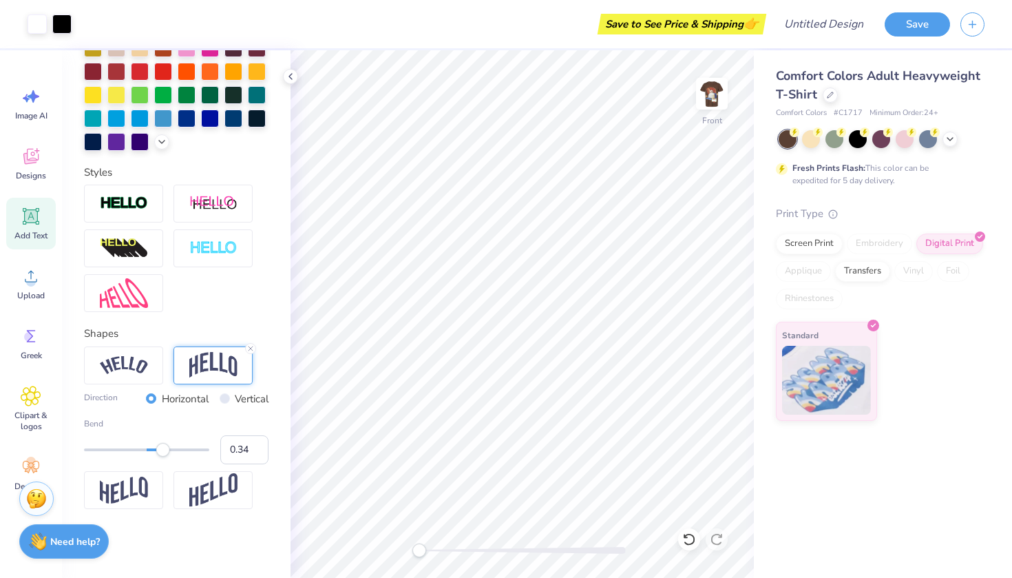
drag, startPoint x: 159, startPoint y: 449, endPoint x: 168, endPoint y: 450, distance: 9.0
click at [168, 450] on div "Accessibility label" at bounding box center [163, 450] width 14 height 14
type input "13.06"
type input "15.69"
type input "6.69"
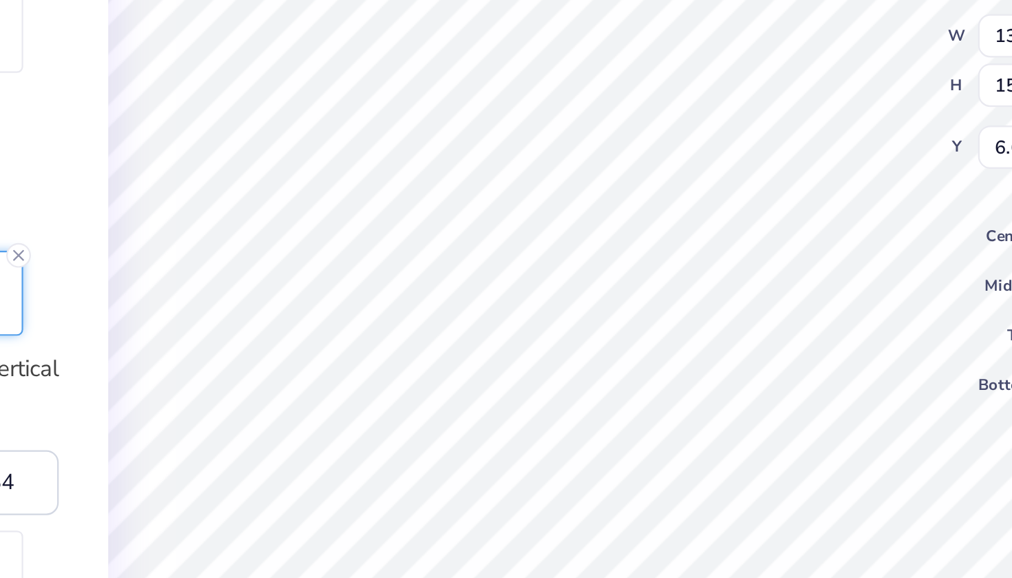
type input "3.98"
type input "1.23"
type input "16.50"
type input "3.56"
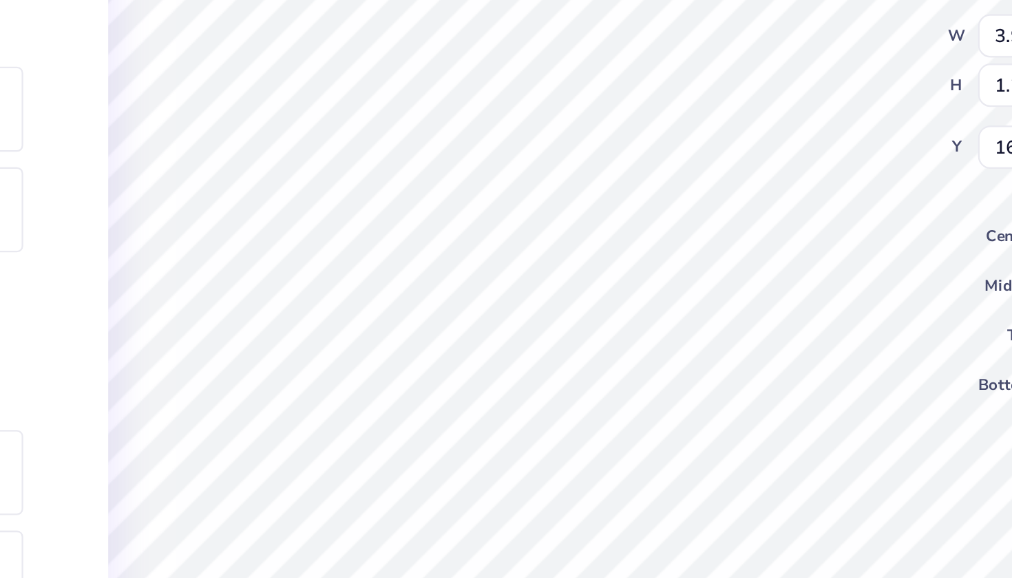
type input "1.56"
type input "17.97"
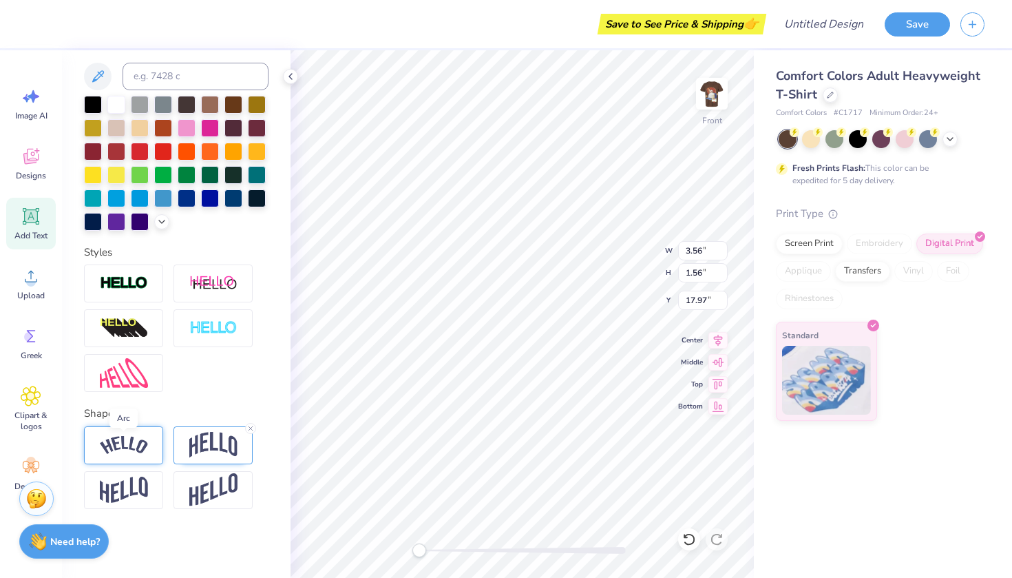
click at [140, 449] on img at bounding box center [124, 445] width 48 height 19
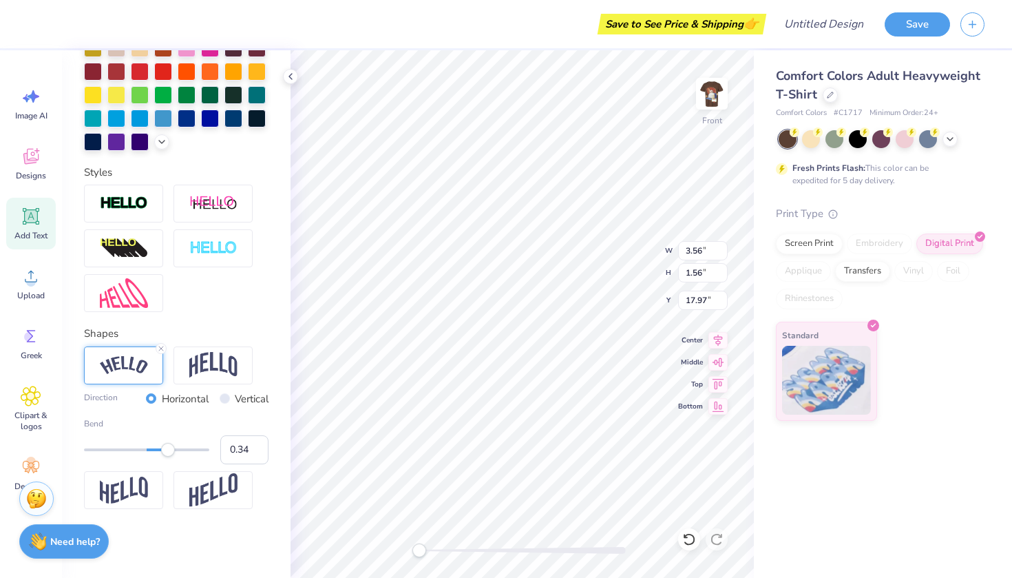
scroll to position [358, 0]
type input "0.00"
drag, startPoint x: 159, startPoint y: 450, endPoint x: 147, endPoint y: 449, distance: 12.4
click at [147, 449] on div at bounding box center [146, 449] width 125 height 3
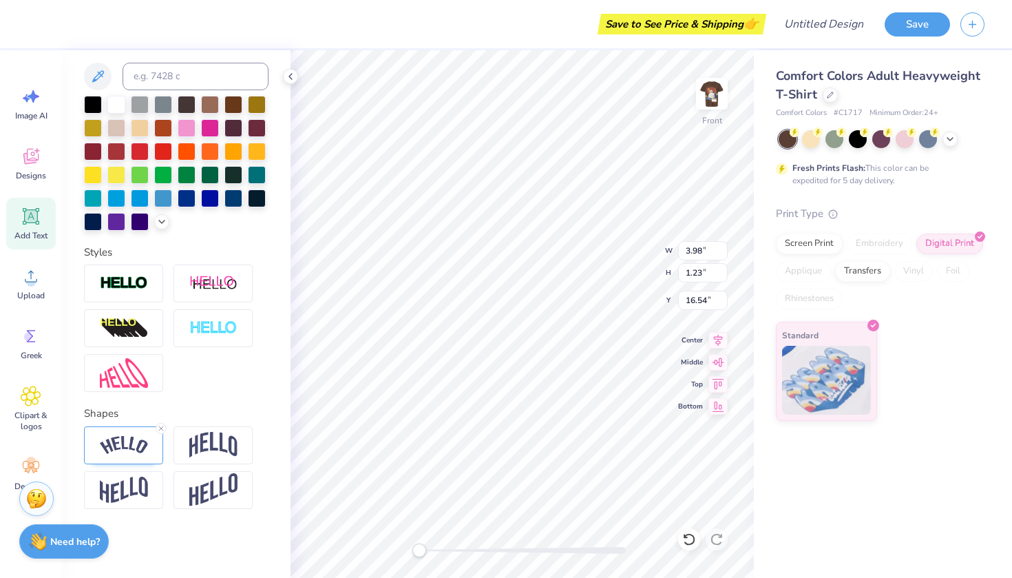
scroll to position [1, 1]
type textarea "parents Weekend"
type input "13.06"
type input "15.69"
type input "6.69"
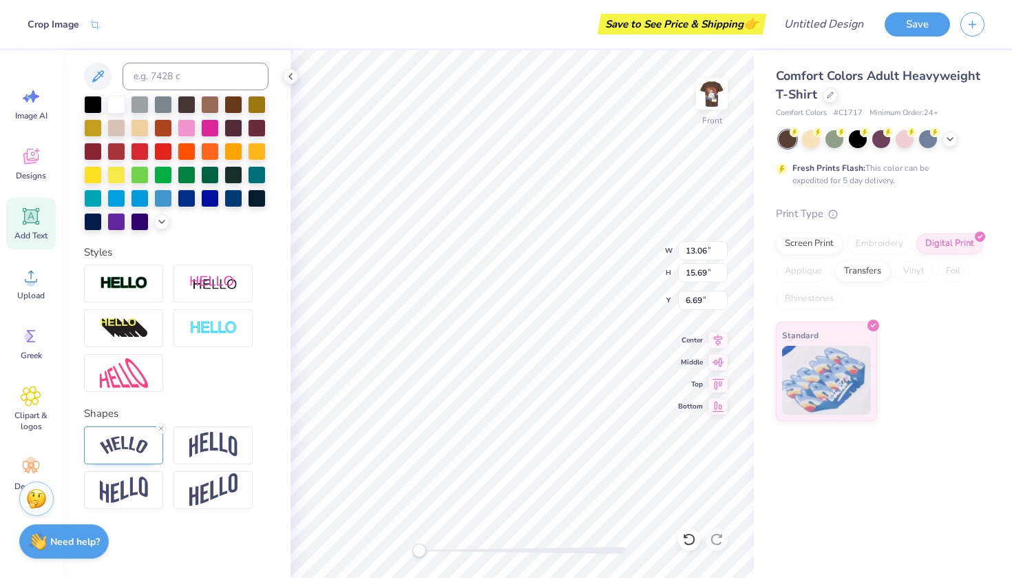
type input "5.13"
type input "2.33"
type input "15.97"
type input "13.06"
type input "15.69"
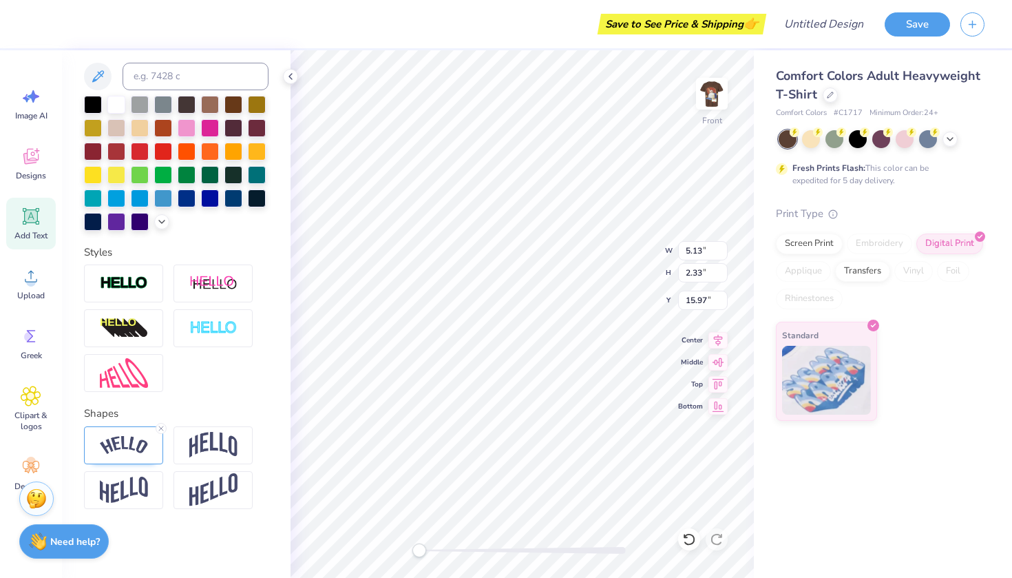
type input "6.69"
type input "3.56"
type input "1.43"
type input "17.89"
click at [23, 223] on icon at bounding box center [31, 216] width 17 height 17
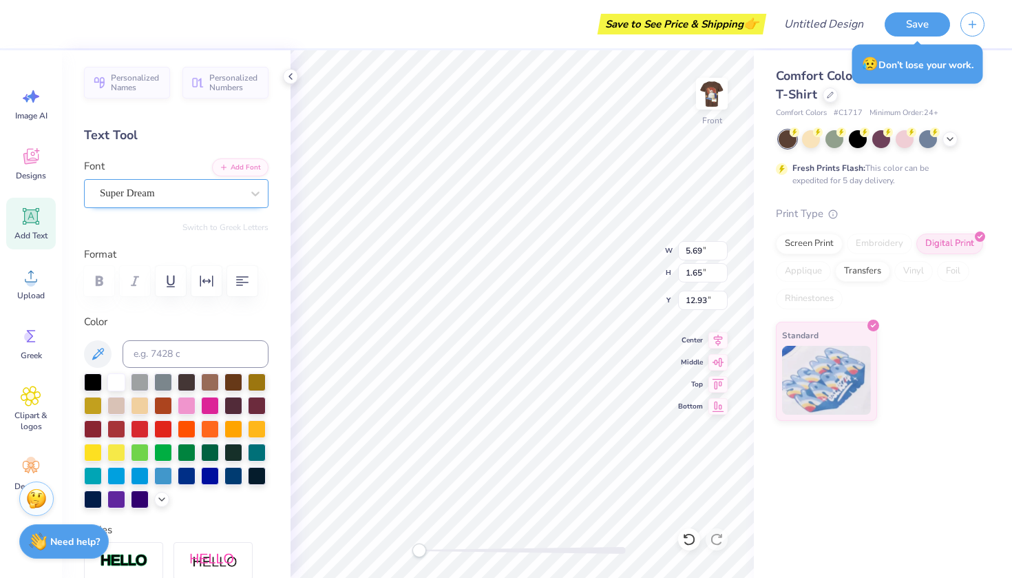
scroll to position [-1, 0]
type textarea "ALPHA PHI"
click at [155, 195] on span "Super Dream" at bounding box center [127, 193] width 55 height 16
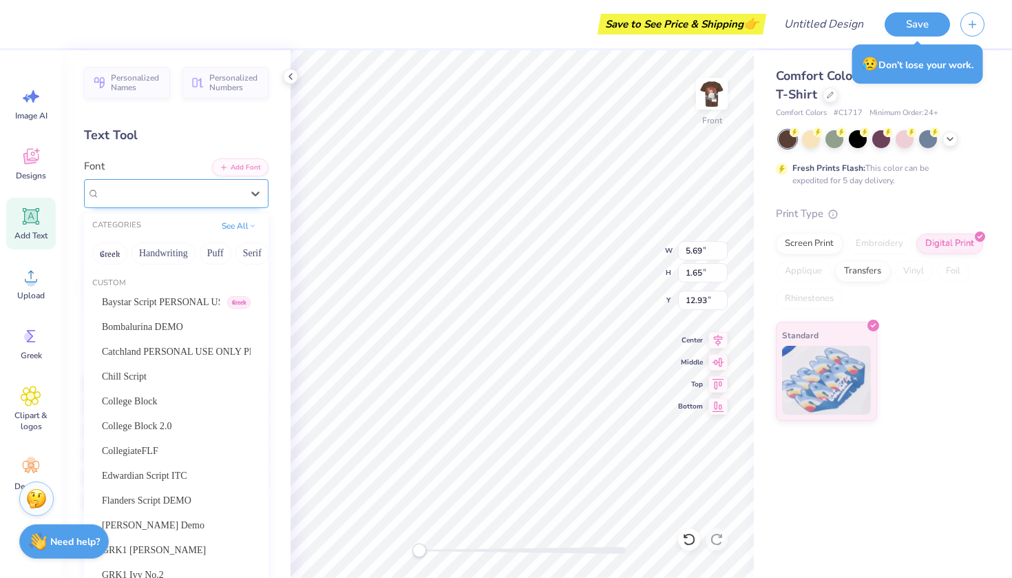
scroll to position [0, 0]
click at [184, 405] on div "College Block" at bounding box center [176, 401] width 149 height 14
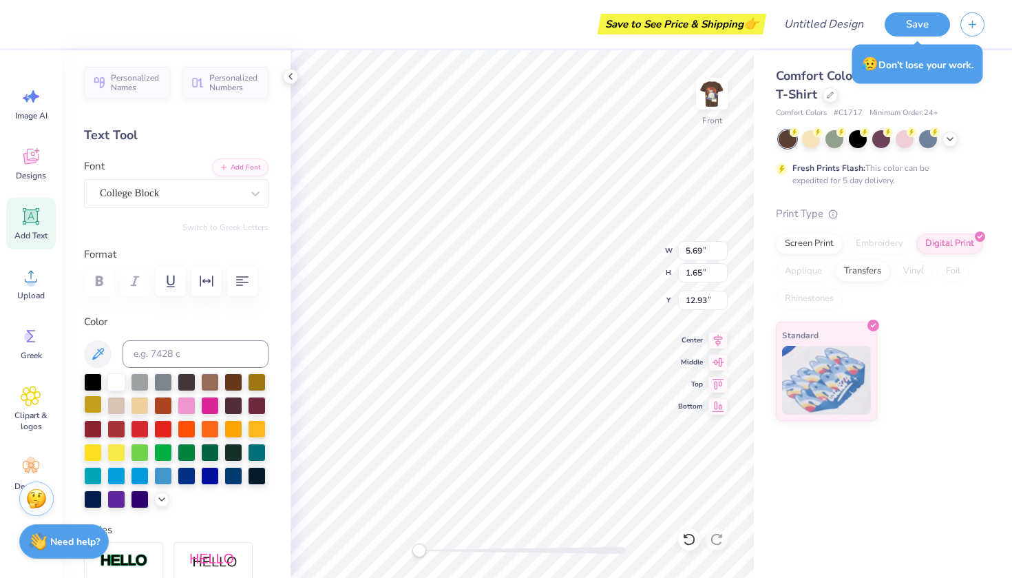
click at [92, 410] on div at bounding box center [93, 404] width 18 height 18
click at [118, 385] on div at bounding box center [116, 381] width 18 height 18
type input "13.06"
type input "15.69"
type input "6.69"
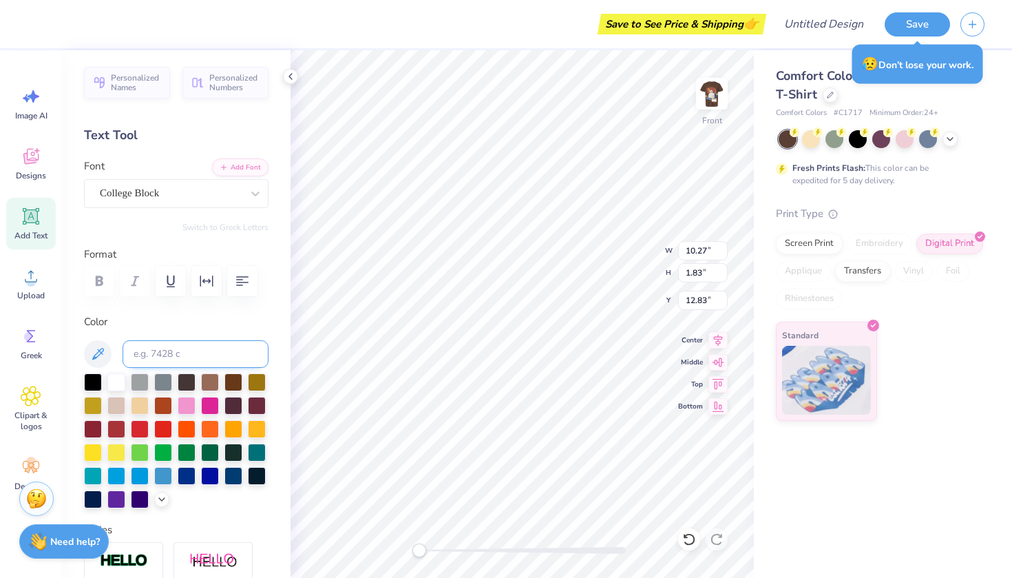
type input "13.06"
type input "15.69"
type input "6.69"
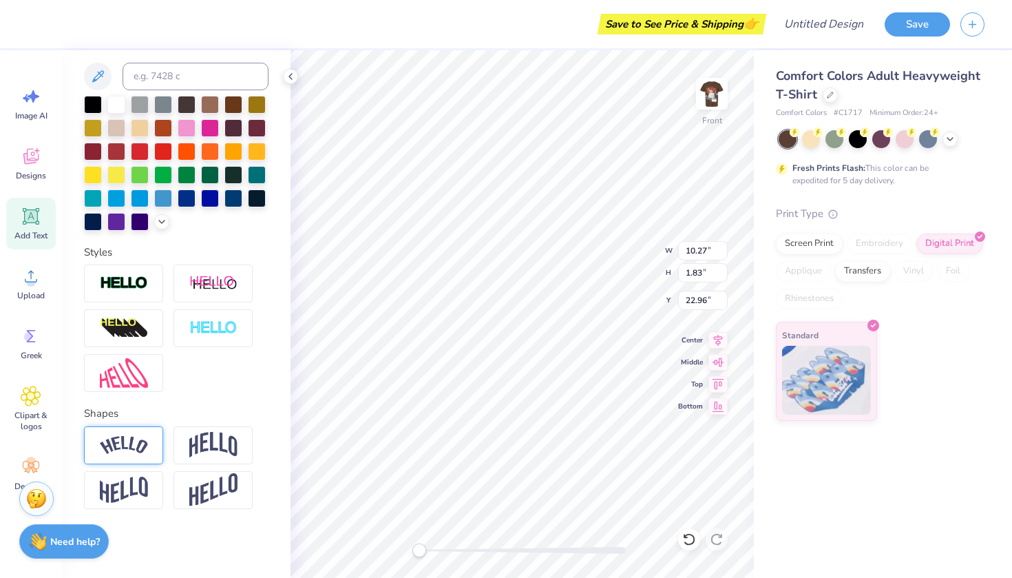
scroll to position [277, 0]
click at [138, 449] on img at bounding box center [124, 445] width 48 height 19
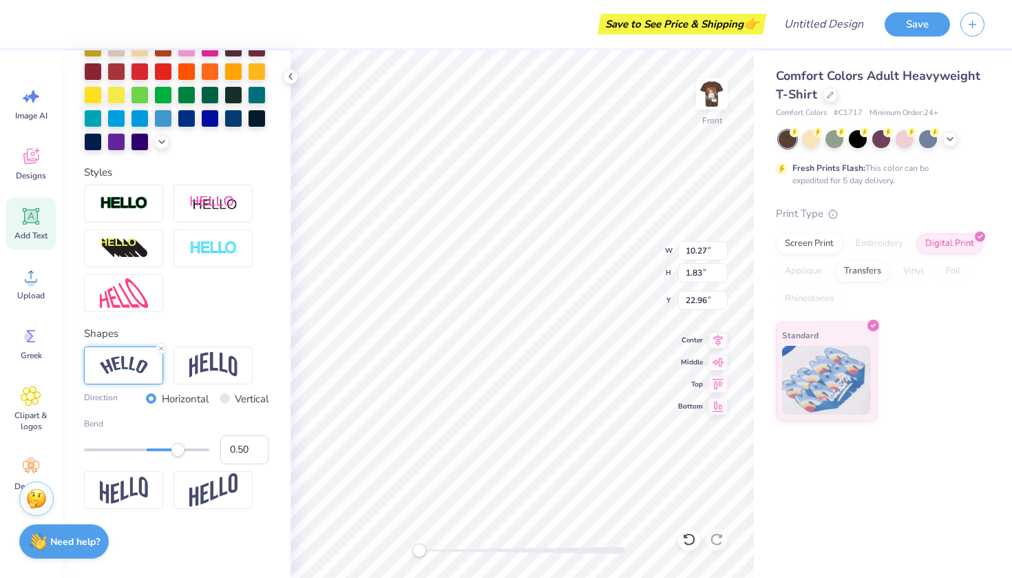
scroll to position [358, 0]
type input "0.35"
click at [169, 451] on div at bounding box center [146, 450] width 125 height 14
type input "13.06"
type input "15.69"
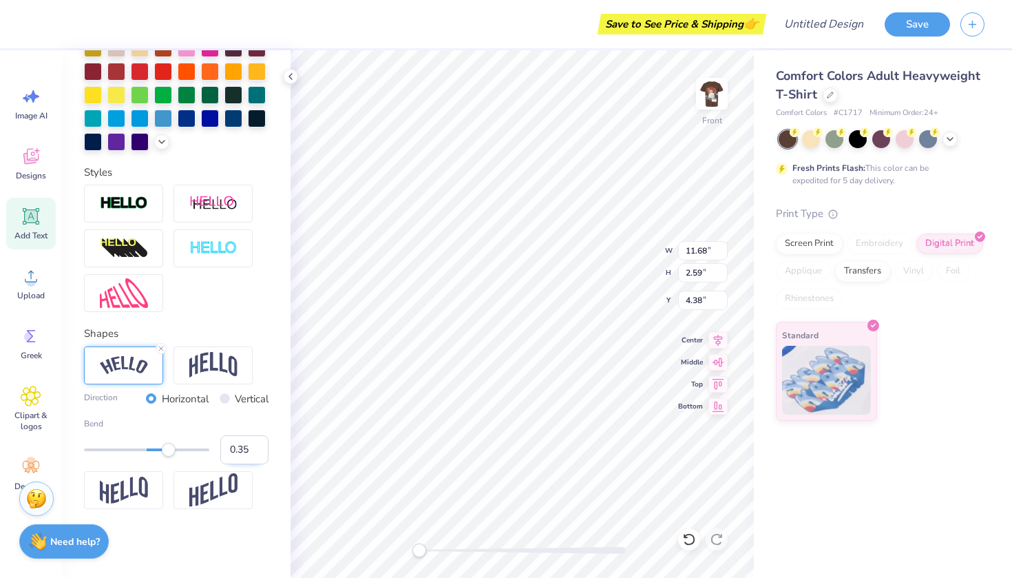
type input "6.69"
type input "11.68"
type input "2.59"
type input "4.10"
type input "5.13"
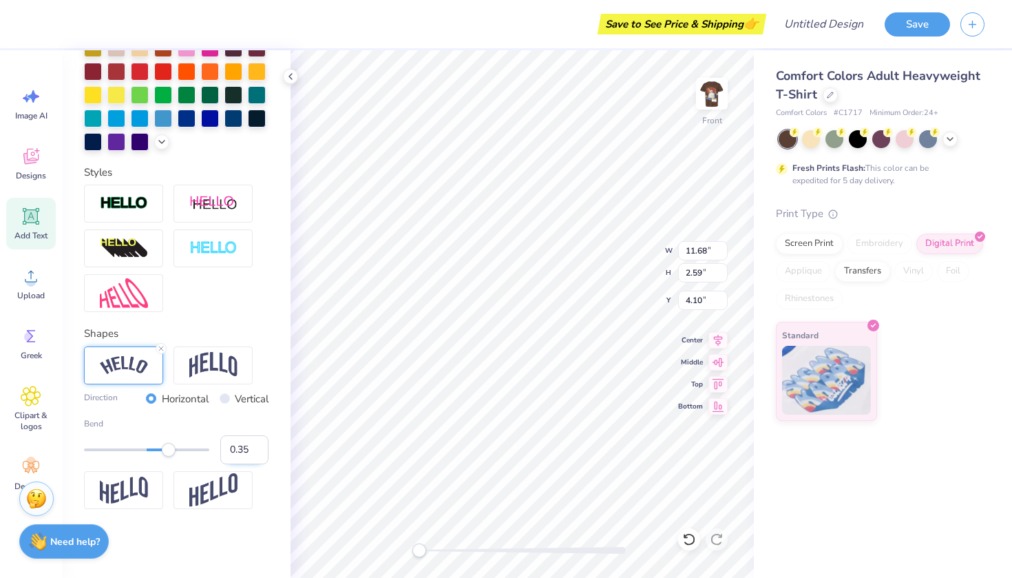
type input "2.33"
type input "15.55"
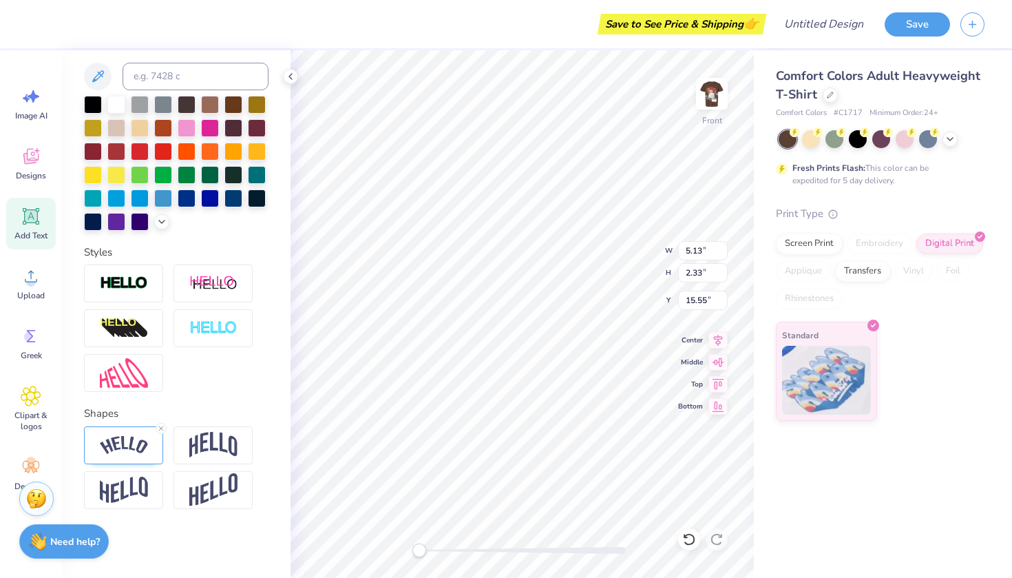
type input "13.06"
type input "15.69"
type input "10.04"
type input "11.68"
type input "2.59"
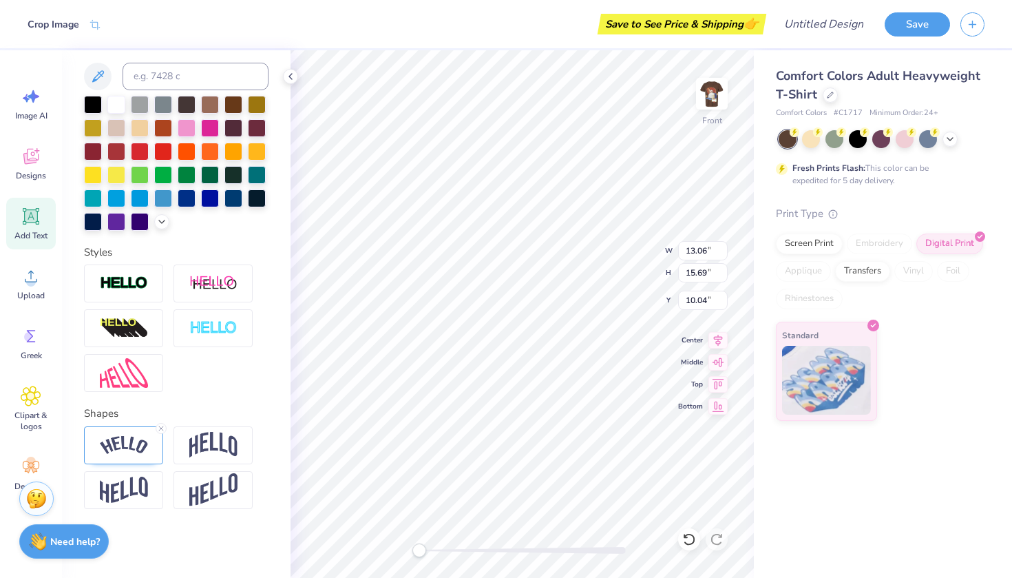
type input "6.93"
click at [195, 438] on img at bounding box center [213, 445] width 48 height 26
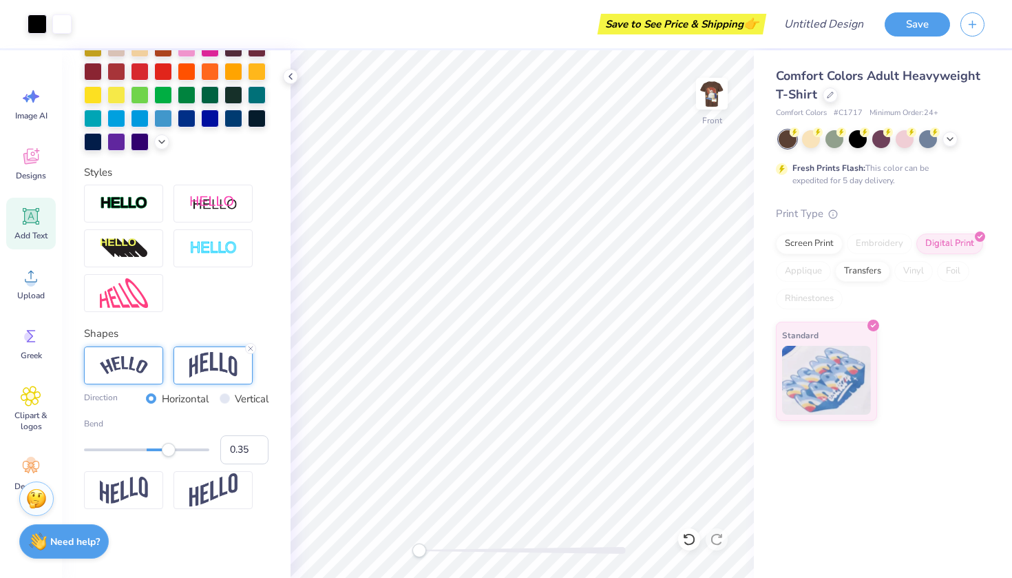
scroll to position [358, 0]
click at [217, 500] on img at bounding box center [213, 490] width 48 height 34
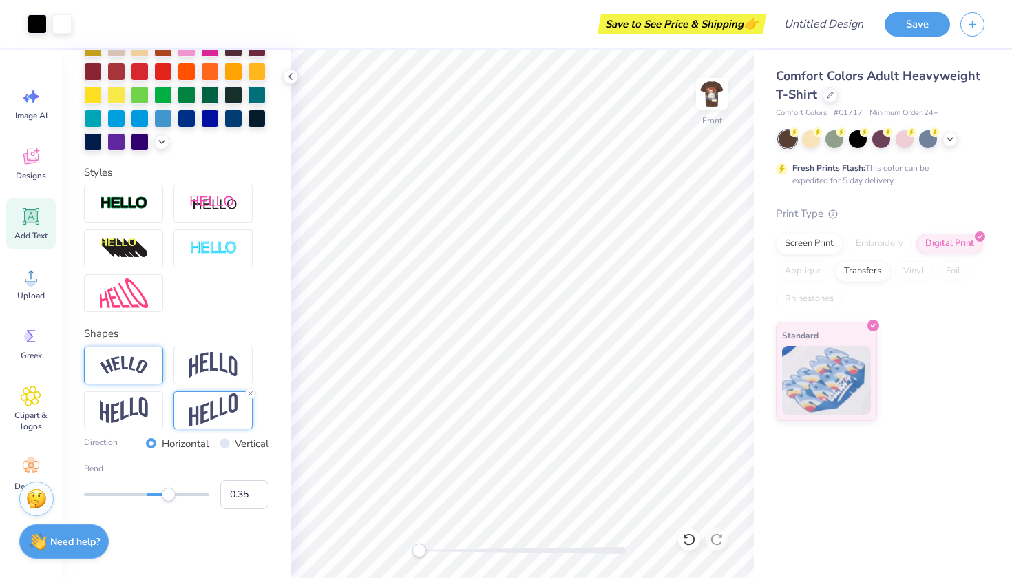
click at [128, 354] on div at bounding box center [123, 365] width 79 height 38
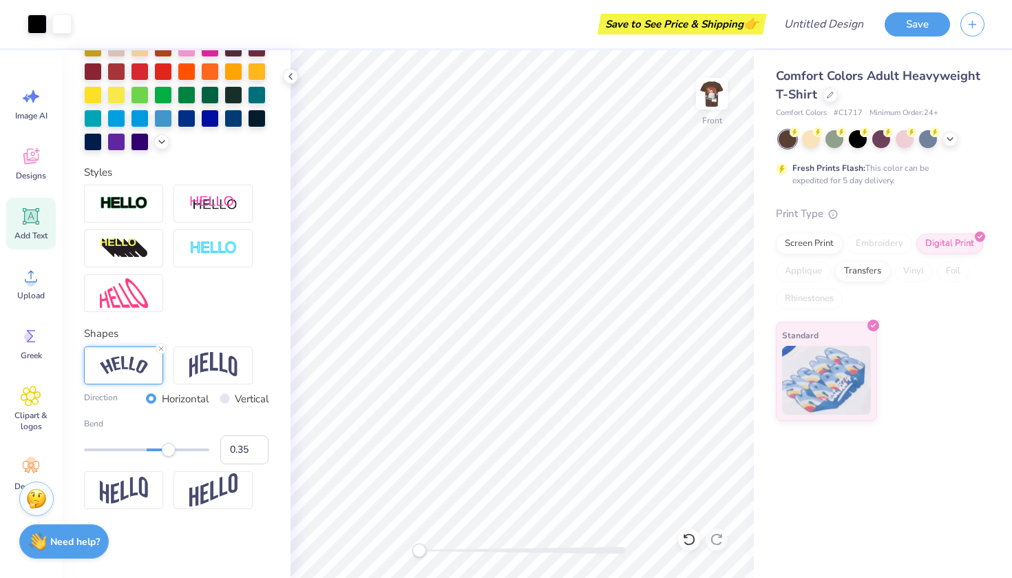
click at [201, 339] on div "Shapes Direction Horizontal Vertical Bend 0.35" at bounding box center [176, 417] width 184 height 183
click at [151, 368] on div at bounding box center [123, 365] width 79 height 38
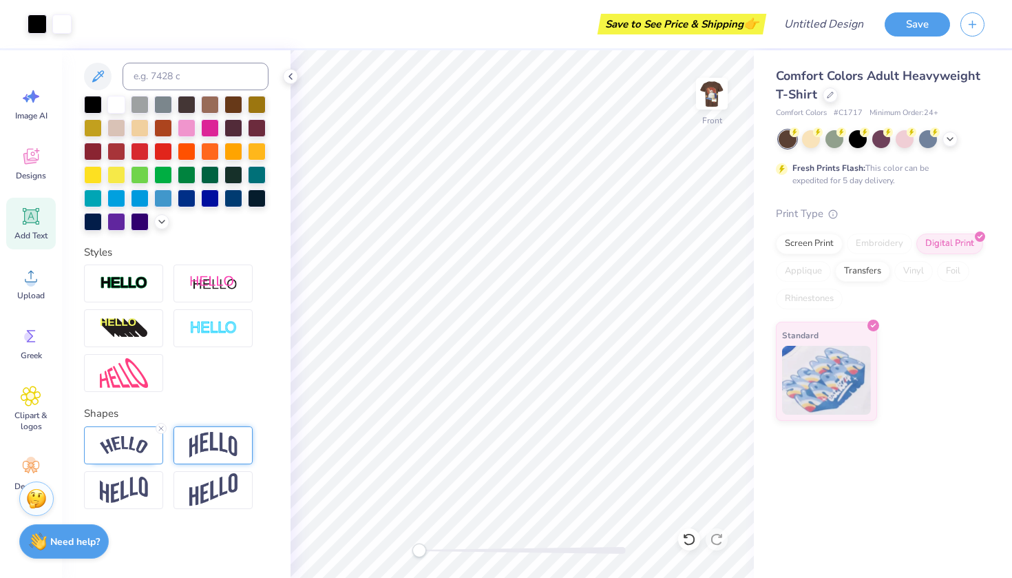
click at [211, 438] on img at bounding box center [213, 445] width 48 height 26
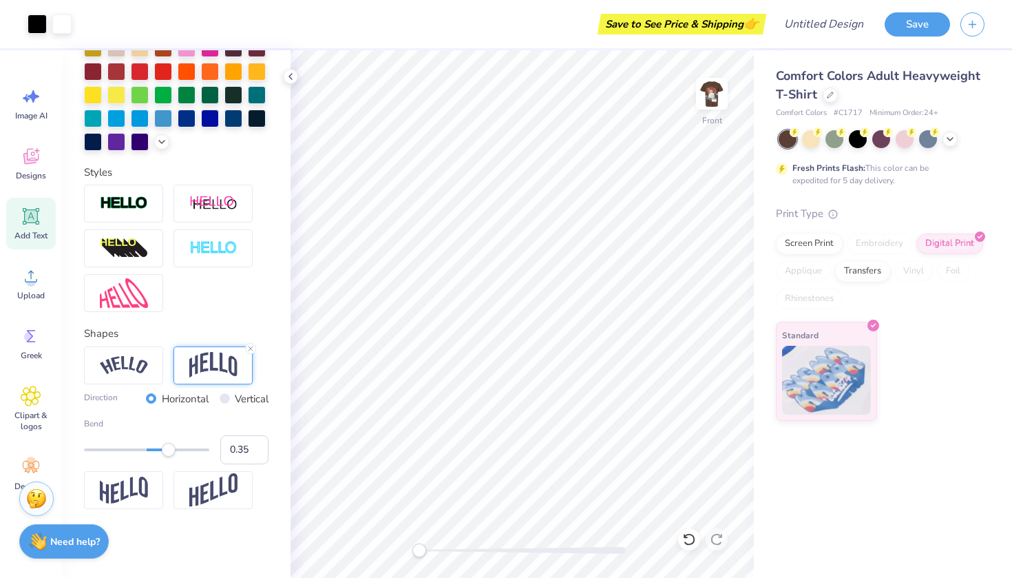
scroll to position [358, 0]
click at [132, 372] on img at bounding box center [124, 365] width 48 height 19
type input "0.13"
drag, startPoint x: 164, startPoint y: 446, endPoint x: 155, endPoint y: 447, distance: 9.1
click at [155, 447] on div "Accessibility label" at bounding box center [156, 450] width 14 height 14
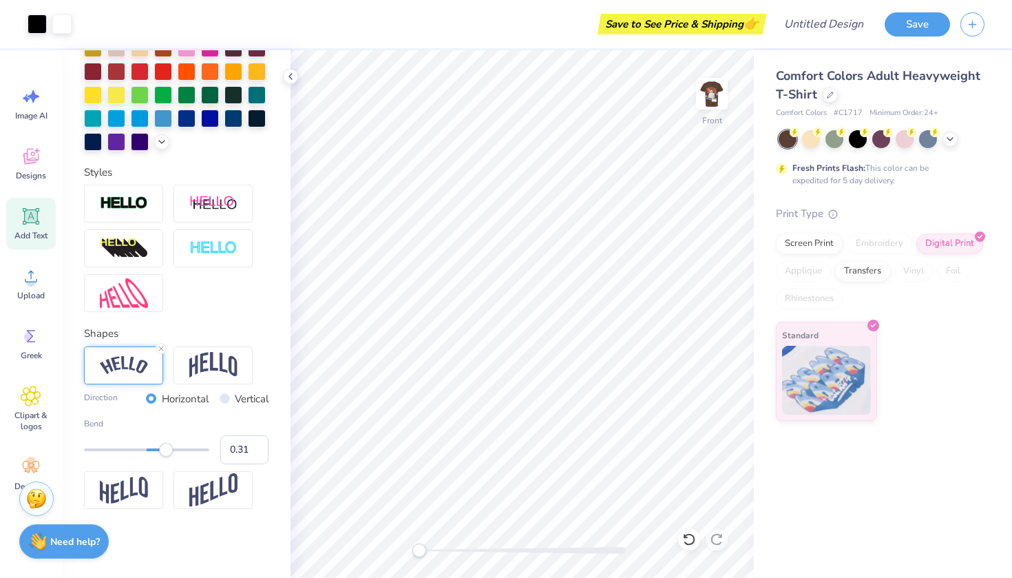
type input "0.32"
drag, startPoint x: 155, startPoint y: 447, endPoint x: 167, endPoint y: 448, distance: 11.7
click at [167, 448] on div "Accessibility label" at bounding box center [166, 450] width 14 height 14
type input "0.44"
drag, startPoint x: 167, startPoint y: 448, endPoint x: 174, endPoint y: 448, distance: 7.6
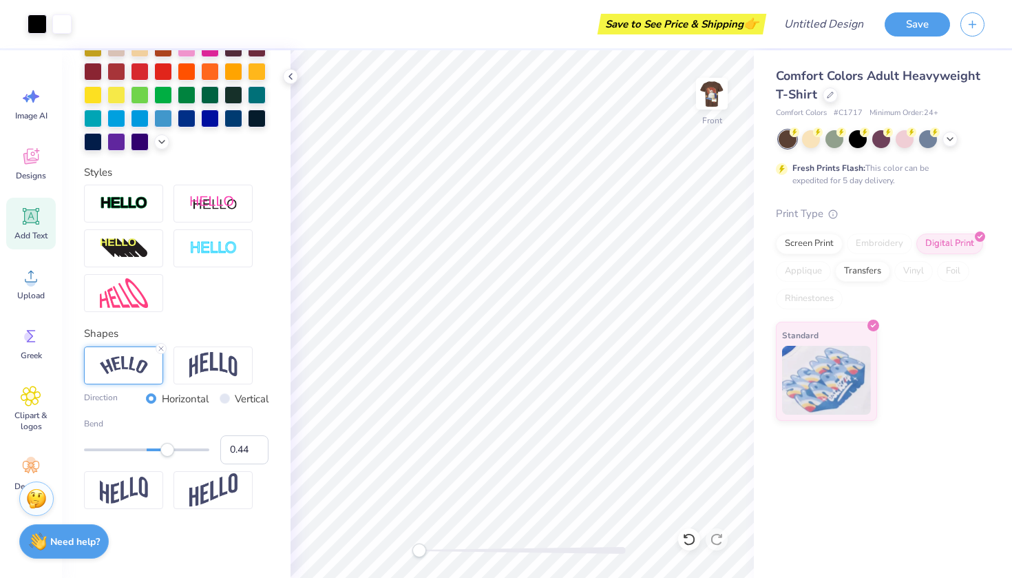
click at [174, 448] on div "Accessibility label" at bounding box center [167, 450] width 14 height 14
click at [291, 77] on icon at bounding box center [290, 76] width 11 height 11
click at [294, 77] on icon at bounding box center [290, 76] width 11 height 11
click at [290, 72] on icon at bounding box center [290, 76] width 11 height 11
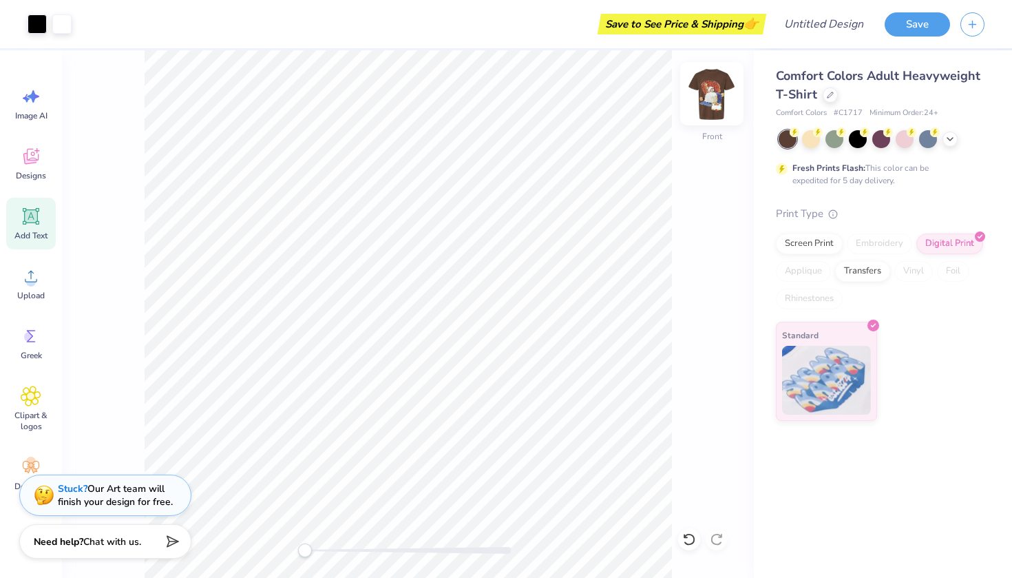
click at [712, 102] on img at bounding box center [711, 93] width 55 height 55
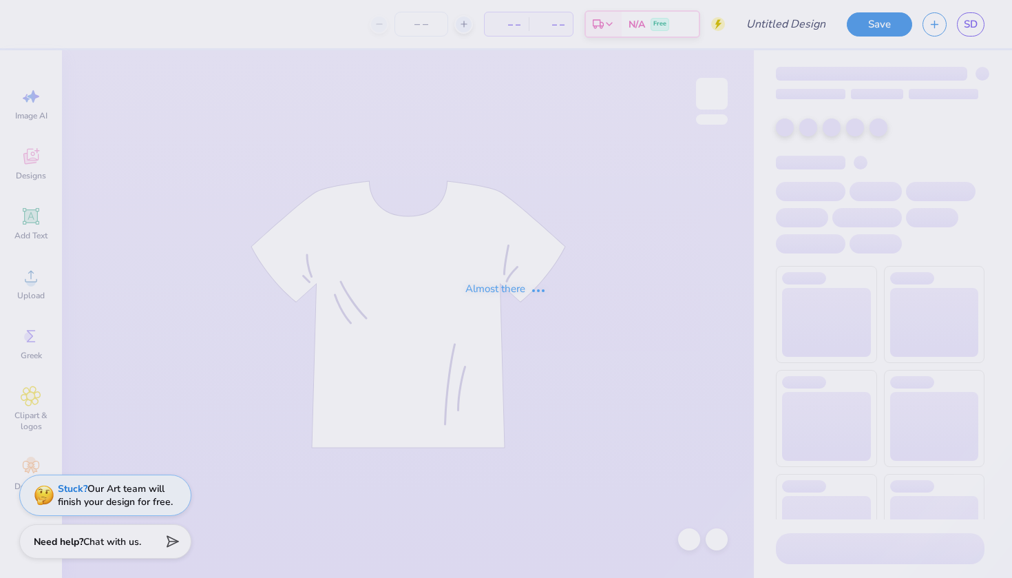
type input "dads 4"
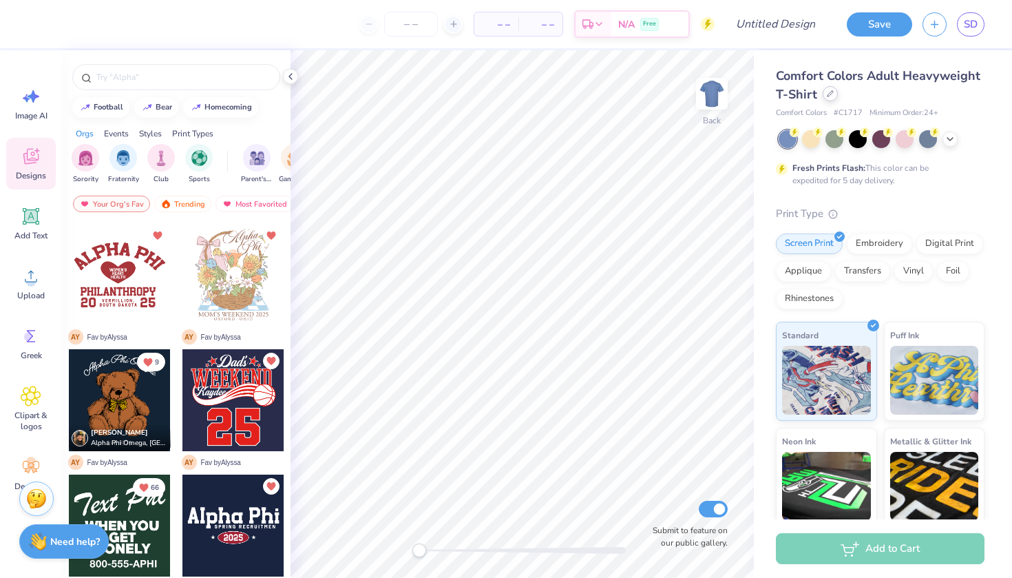
click at [827, 96] on icon at bounding box center [830, 93] width 7 height 7
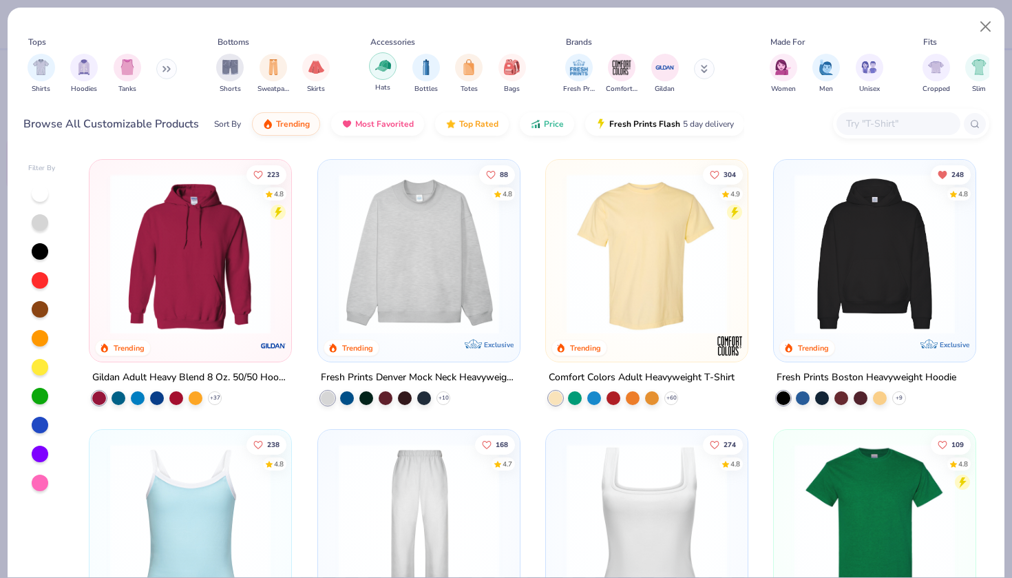
click at [377, 64] on img "filter for Hats" at bounding box center [383, 66] width 16 height 16
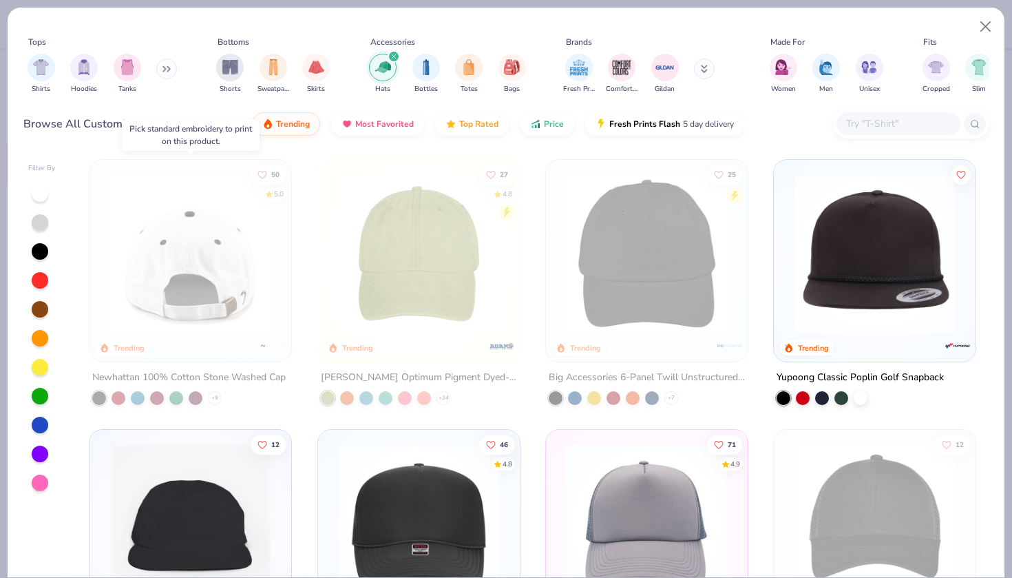
click at [224, 271] on div at bounding box center [190, 253] width 523 height 160
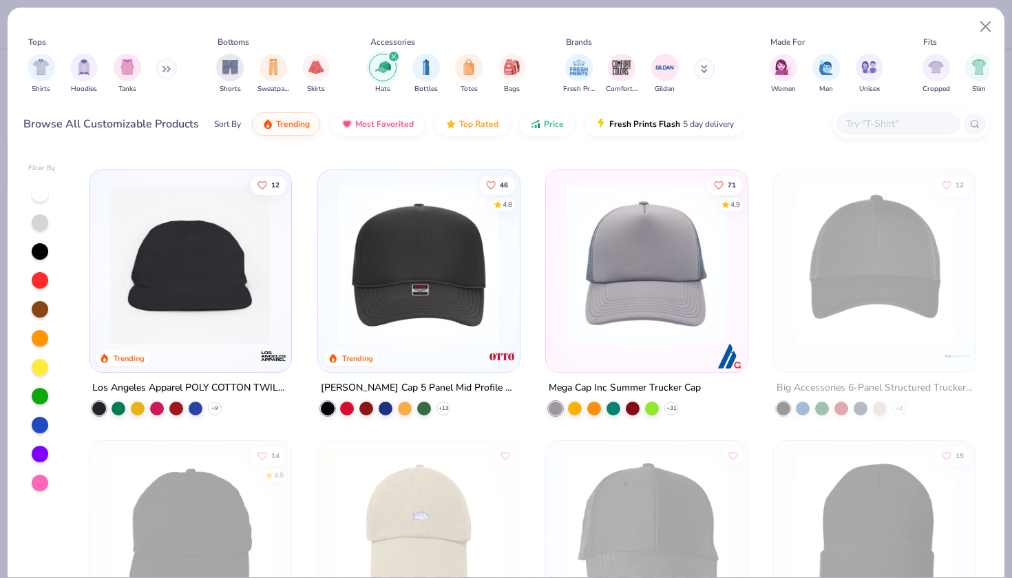
scroll to position [259, 0]
click at [229, 290] on img at bounding box center [190, 264] width 174 height 160
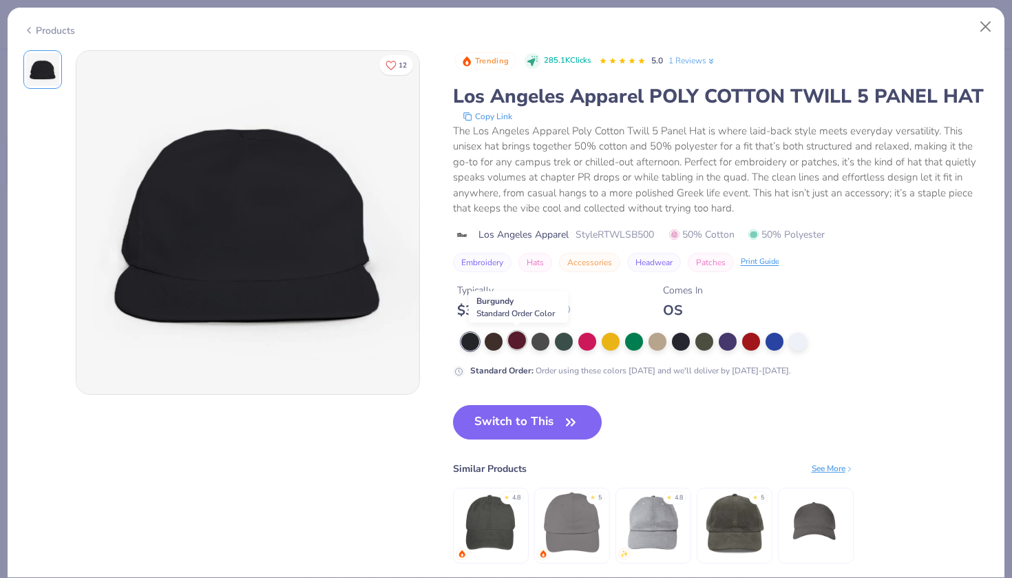
click at [517, 341] on div at bounding box center [517, 340] width 18 height 18
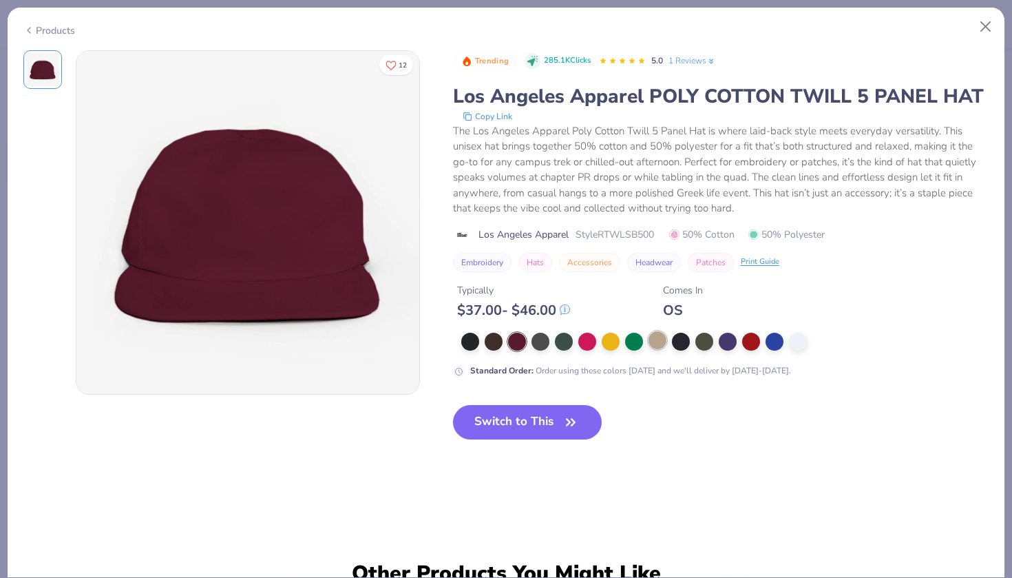
click at [650, 339] on div at bounding box center [657, 340] width 18 height 18
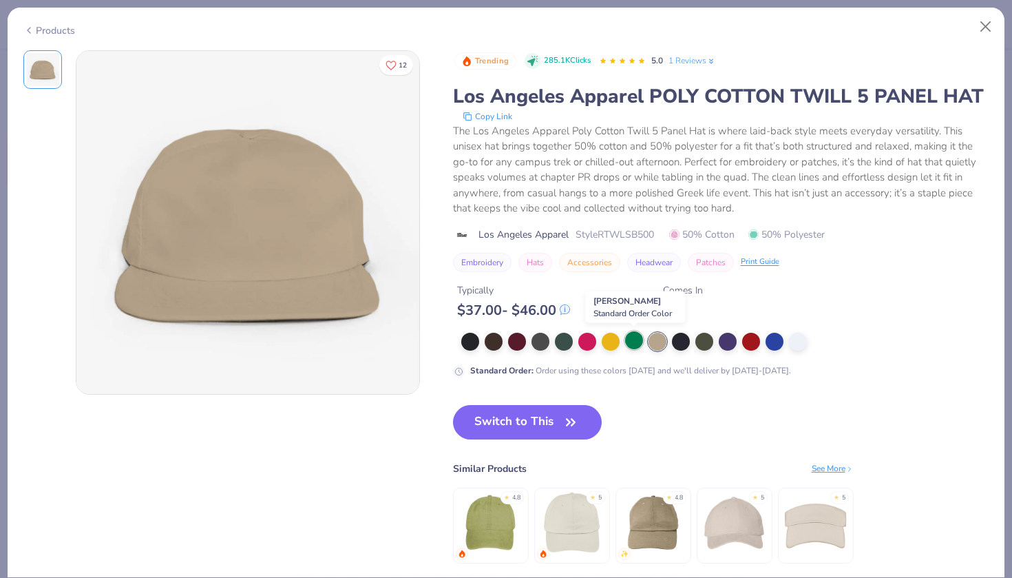
click at [633, 341] on div at bounding box center [634, 340] width 18 height 18
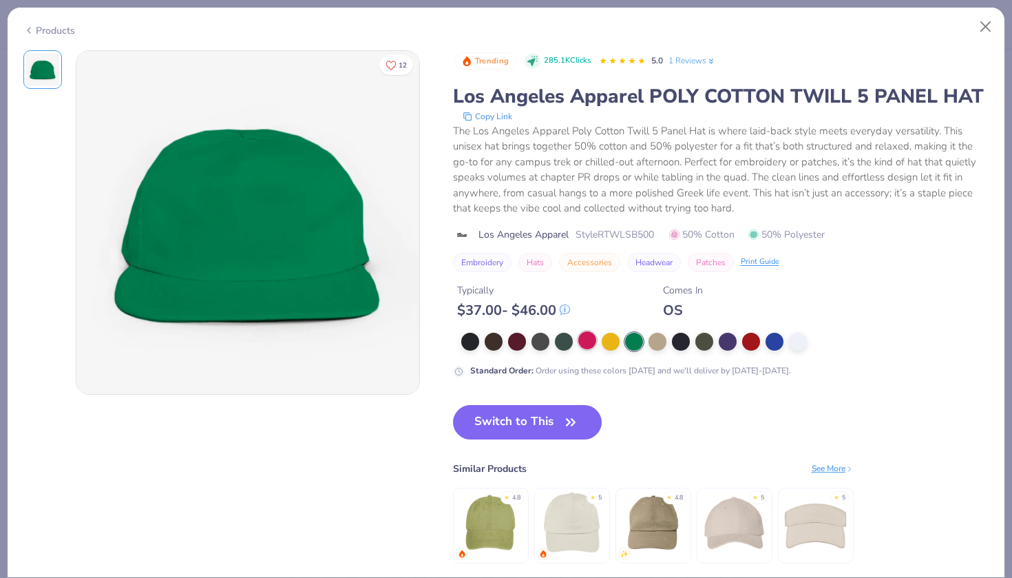
click at [587, 343] on div at bounding box center [587, 340] width 18 height 18
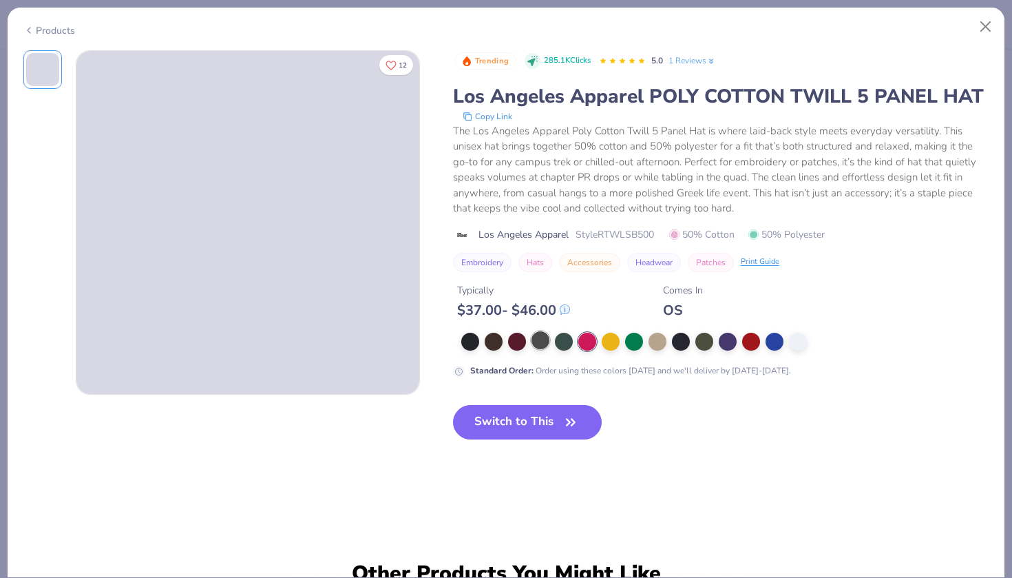
click at [546, 342] on div at bounding box center [540, 340] width 18 height 18
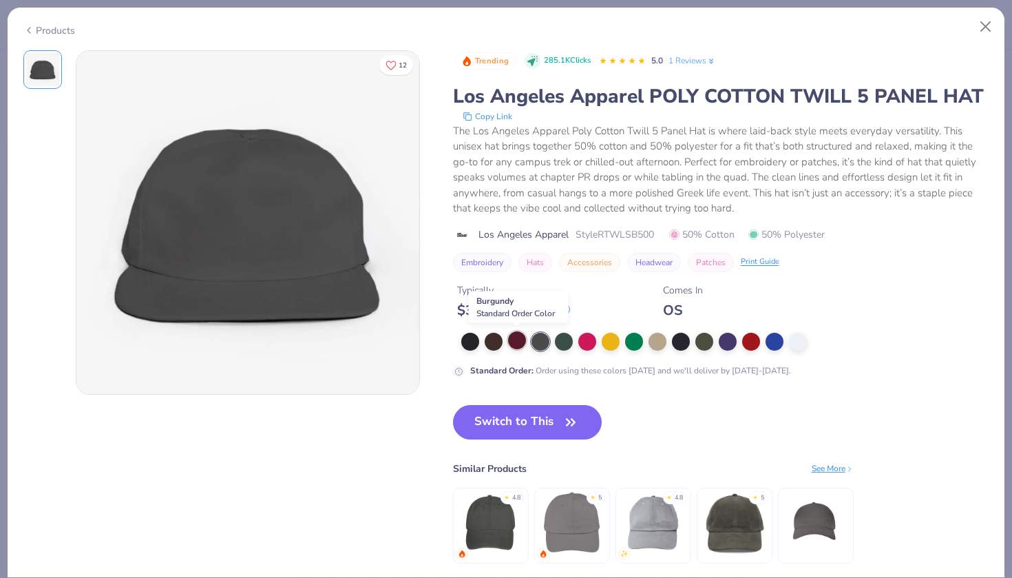
click at [518, 342] on div at bounding box center [517, 340] width 18 height 18
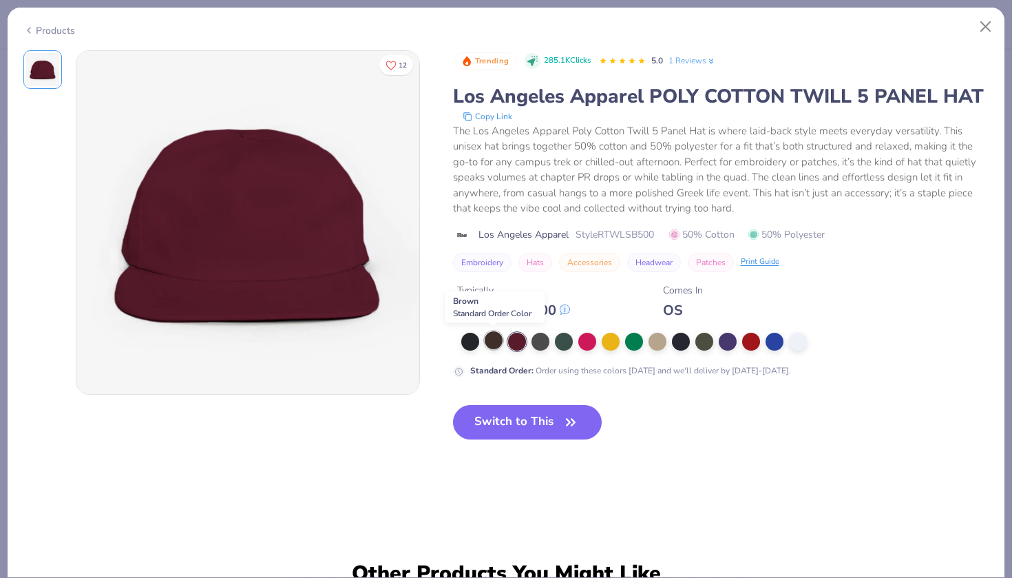
click at [488, 338] on div at bounding box center [494, 340] width 18 height 18
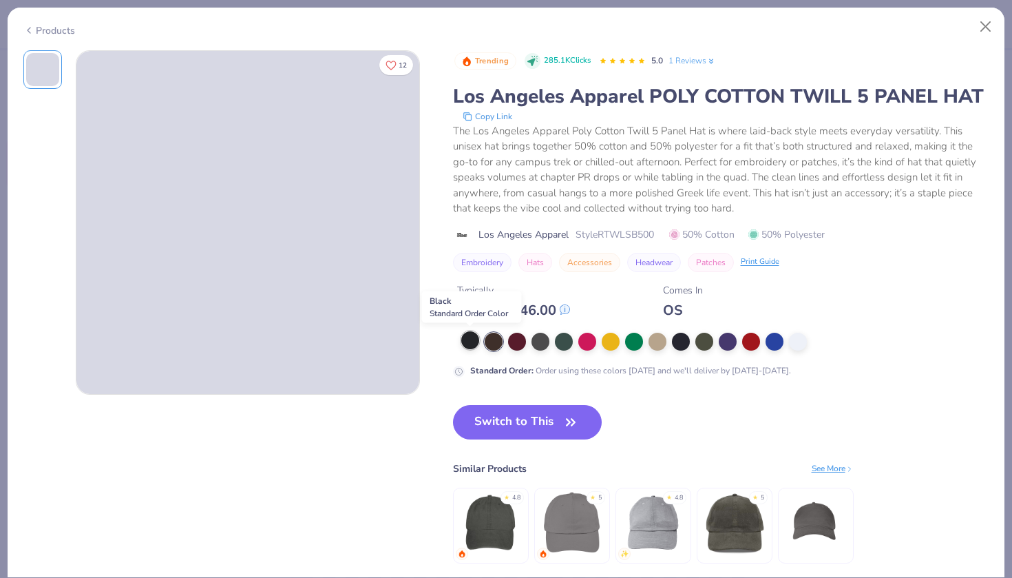
click at [469, 341] on div at bounding box center [470, 340] width 18 height 18
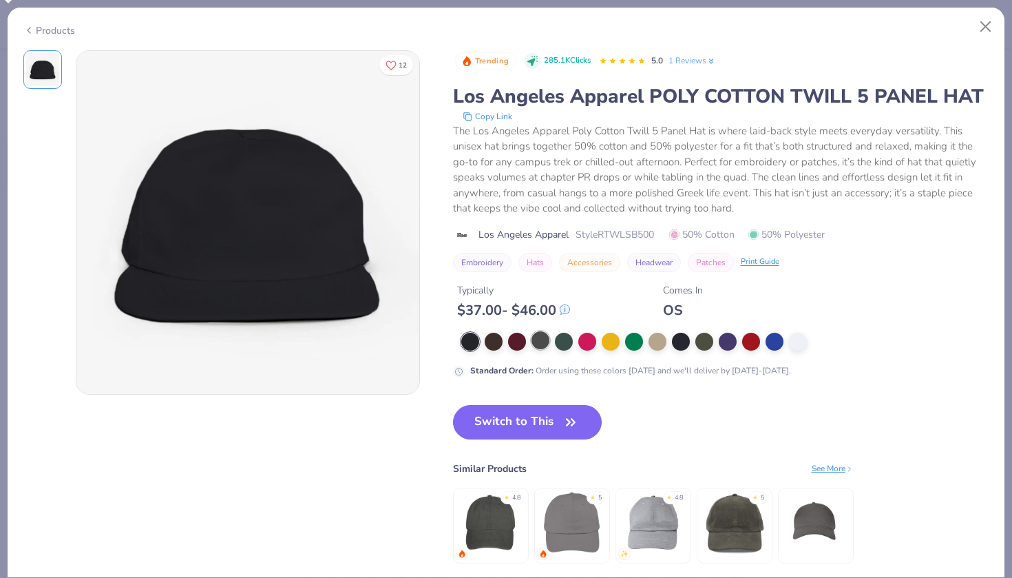
click at [541, 344] on div at bounding box center [540, 340] width 18 height 18
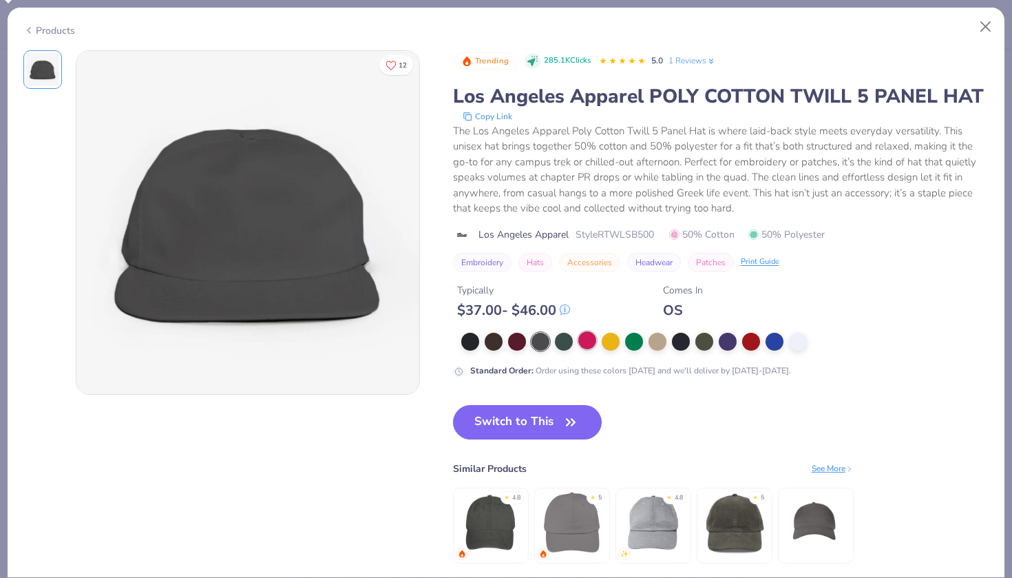
click at [586, 341] on div at bounding box center [587, 340] width 18 height 18
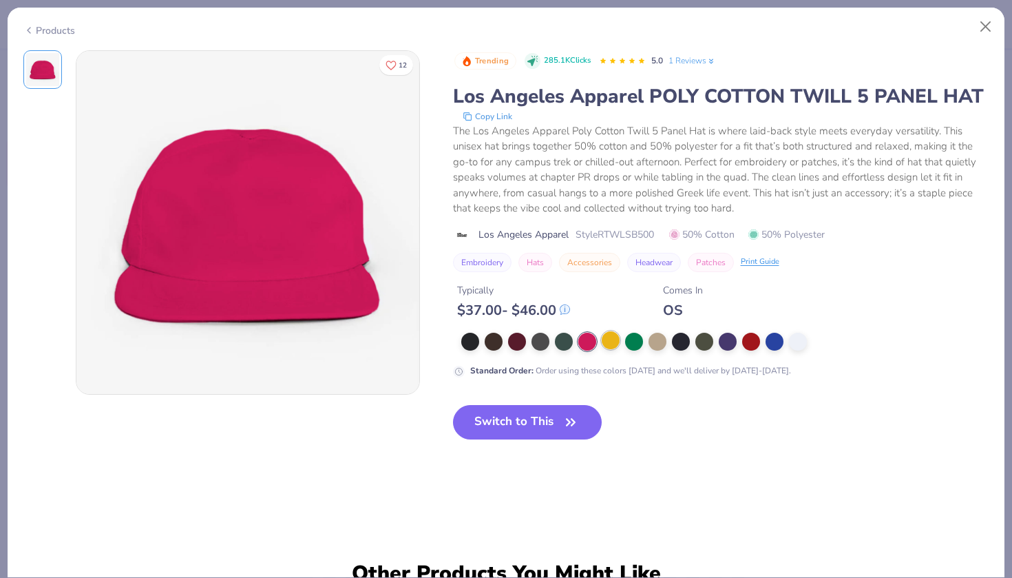
click at [619, 341] on div at bounding box center [611, 340] width 18 height 18
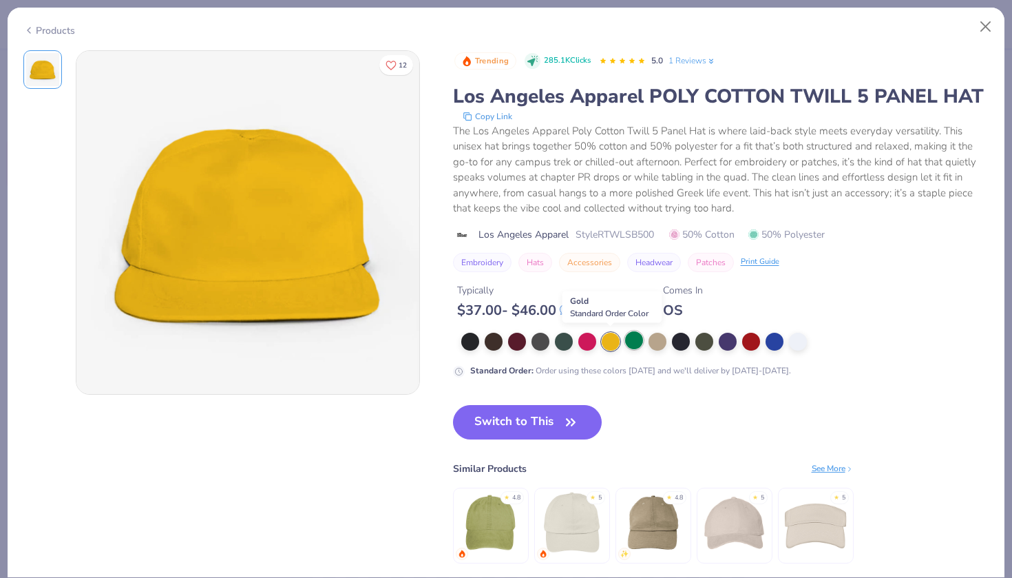
click at [630, 341] on div at bounding box center [634, 340] width 18 height 18
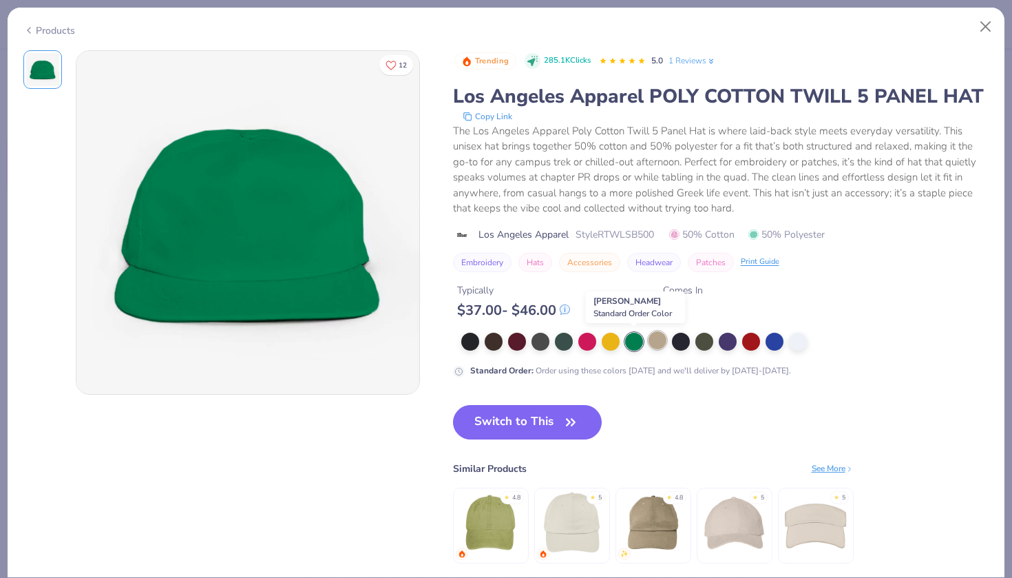
click at [660, 341] on div at bounding box center [657, 340] width 18 height 18
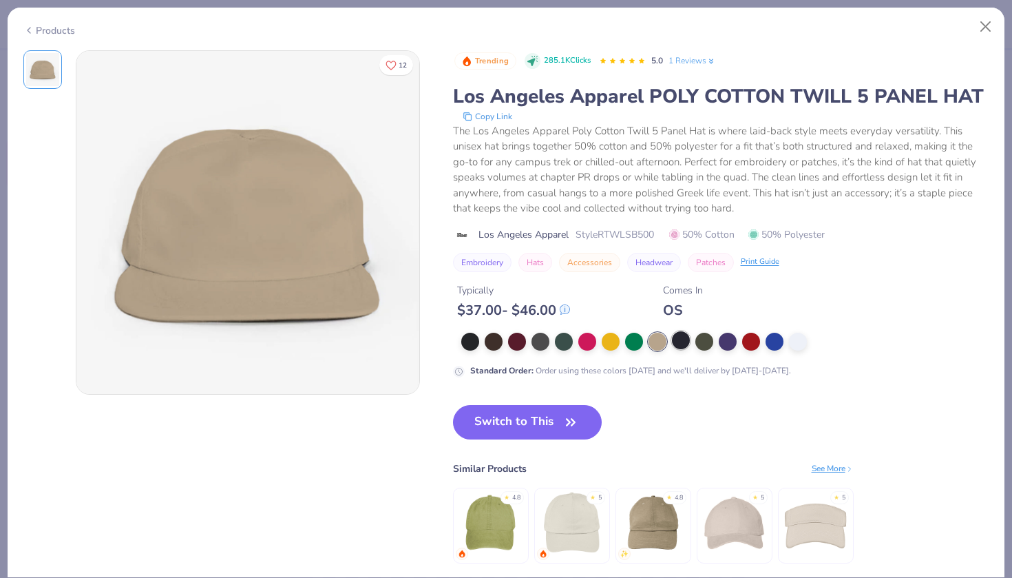
click at [677, 341] on div at bounding box center [681, 340] width 18 height 18
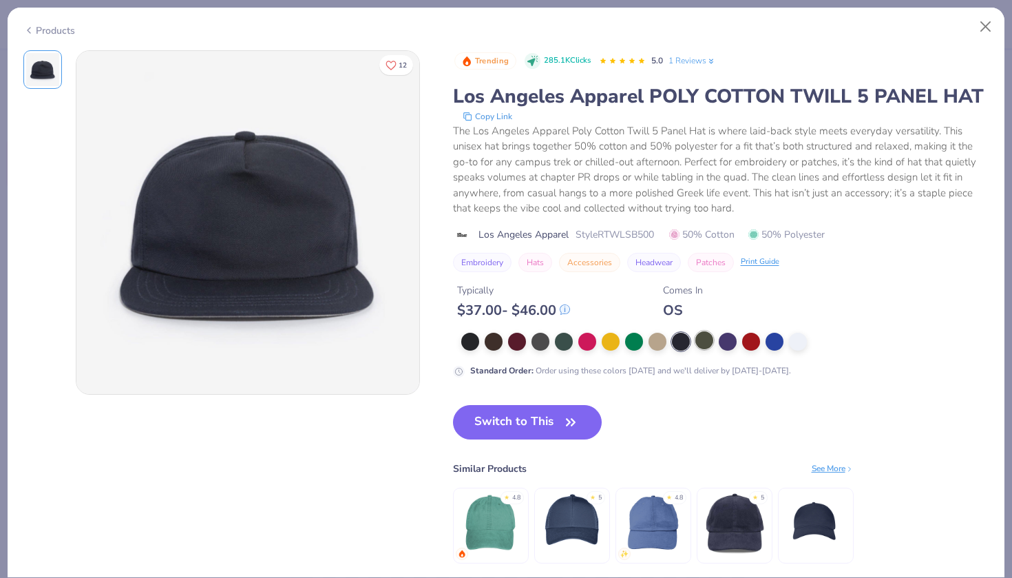
click at [705, 343] on div at bounding box center [704, 340] width 18 height 18
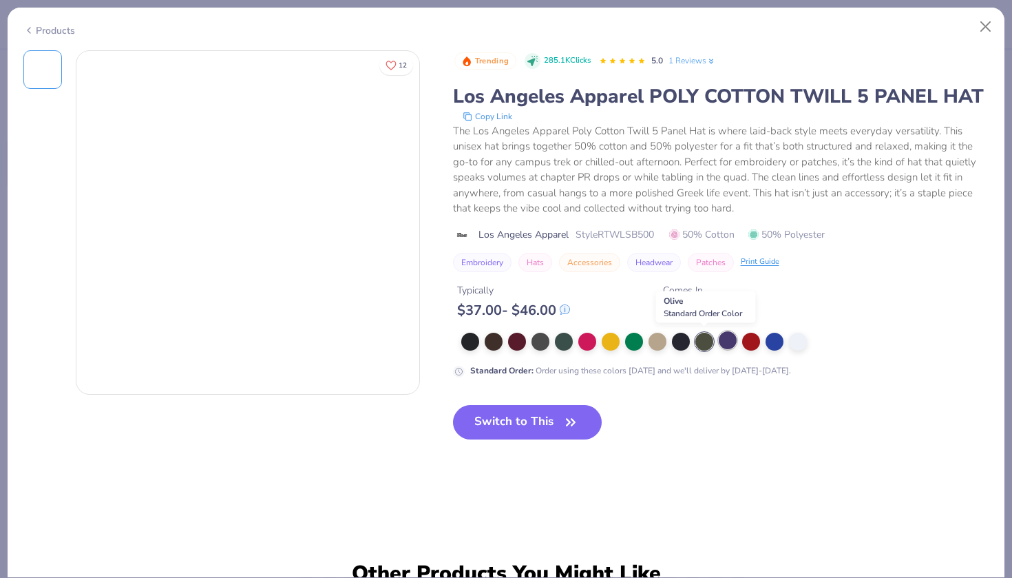
click at [727, 343] on div at bounding box center [728, 340] width 18 height 18
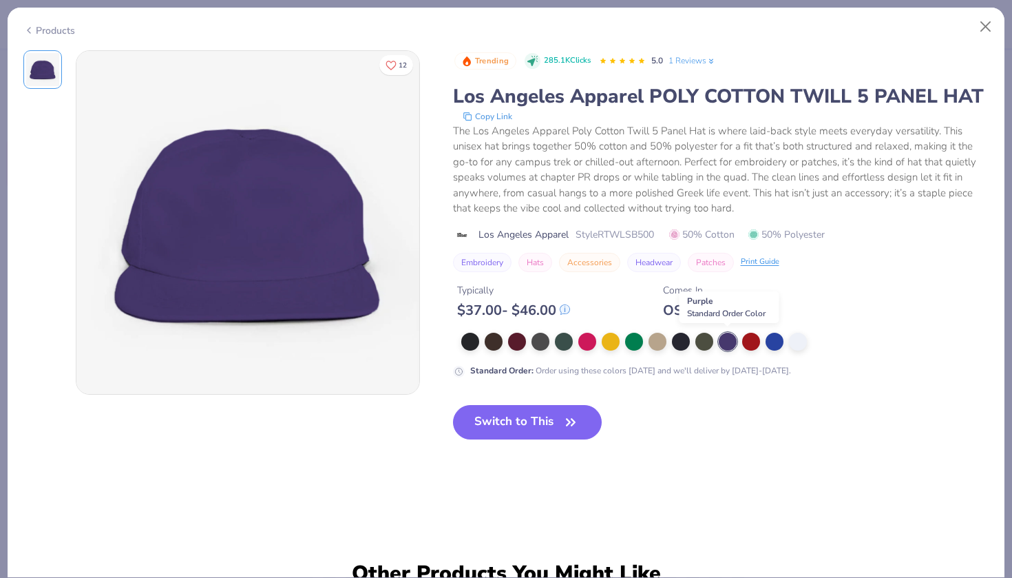
click at [739, 343] on div at bounding box center [725, 341] width 528 height 18
click at [774, 345] on div at bounding box center [774, 340] width 18 height 18
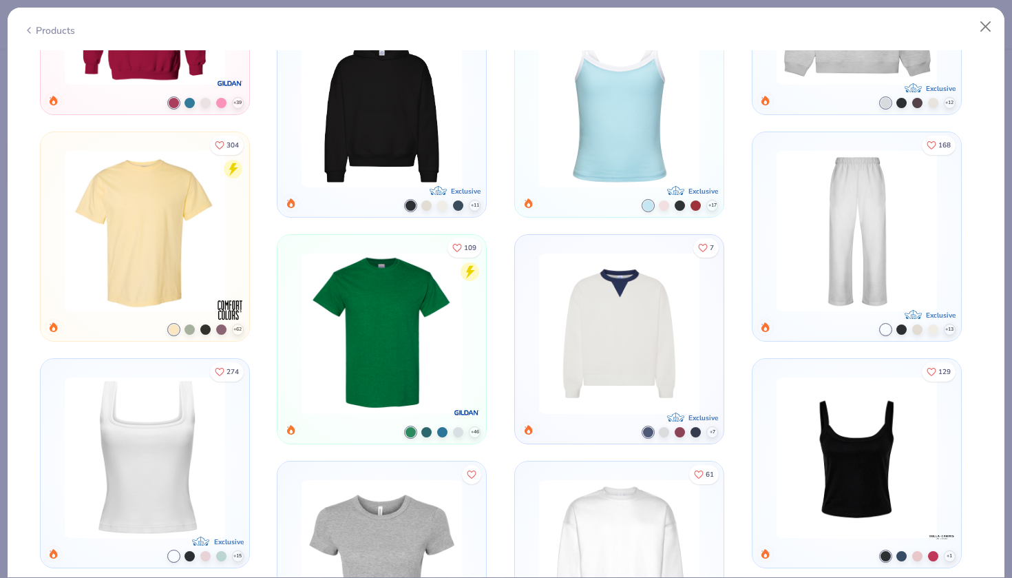
scroll to position [200, 0]
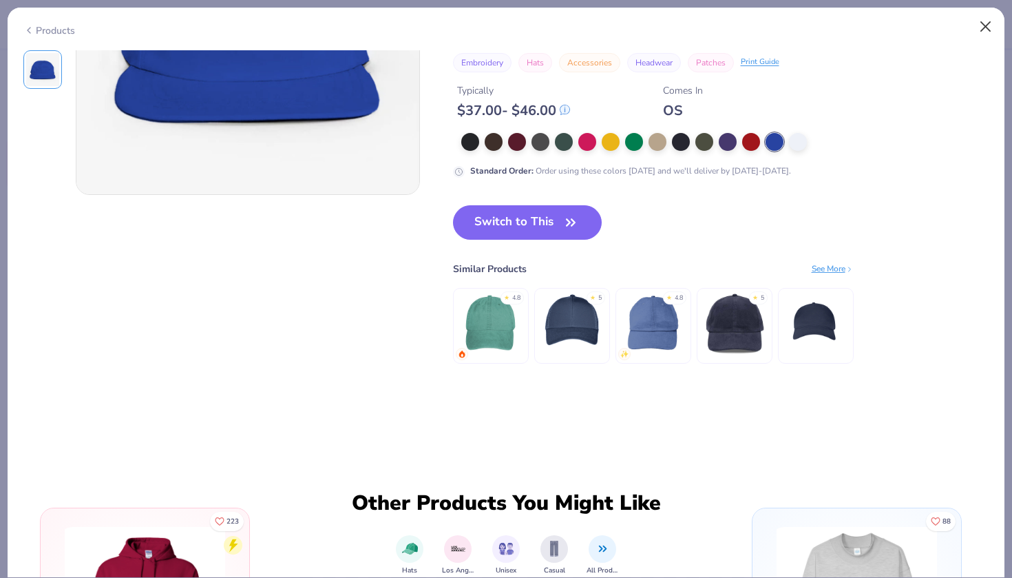
click at [990, 21] on button "Close" at bounding box center [986, 27] width 26 height 26
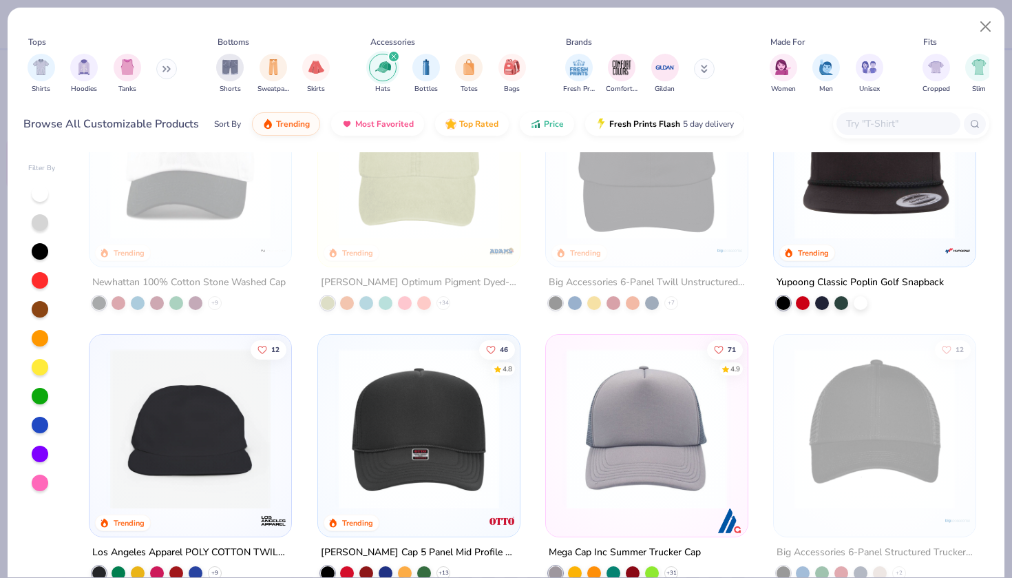
scroll to position [248, 0]
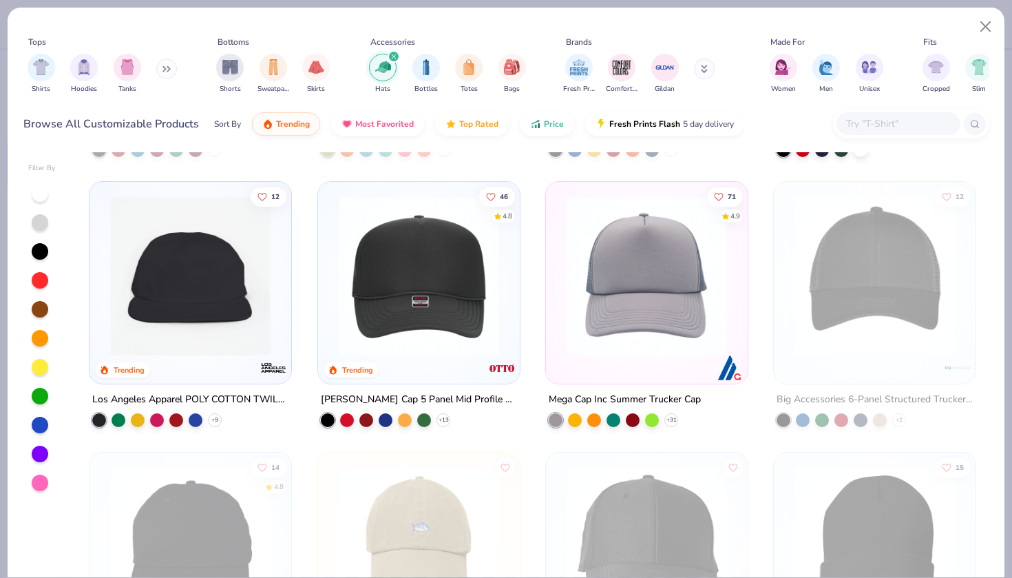
click at [374, 345] on img at bounding box center [419, 275] width 174 height 160
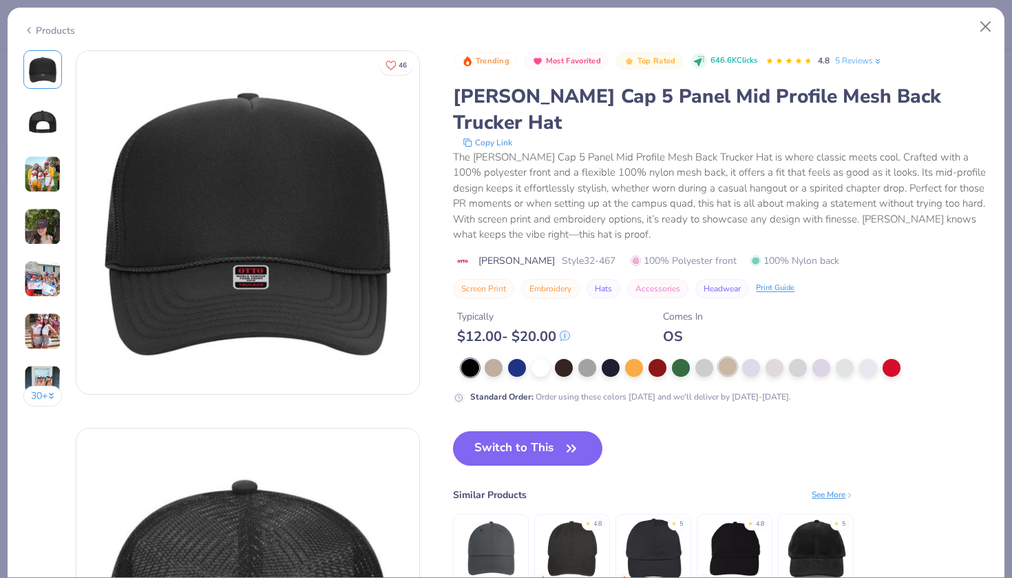
click at [730, 357] on div at bounding box center [728, 366] width 18 height 18
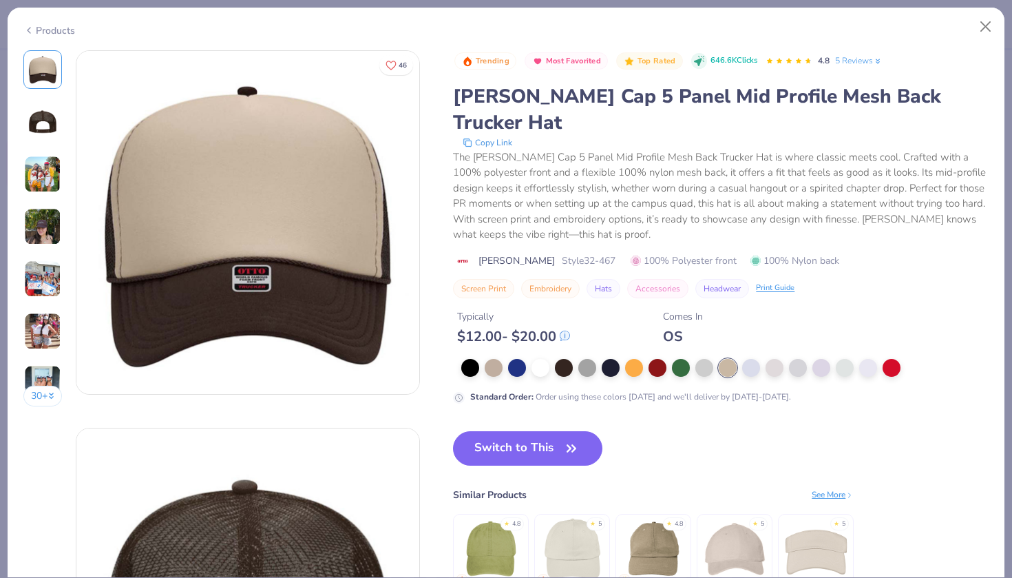
click at [37, 147] on div "30 +" at bounding box center [42, 233] width 39 height 366
click at [40, 178] on img at bounding box center [42, 174] width 37 height 37
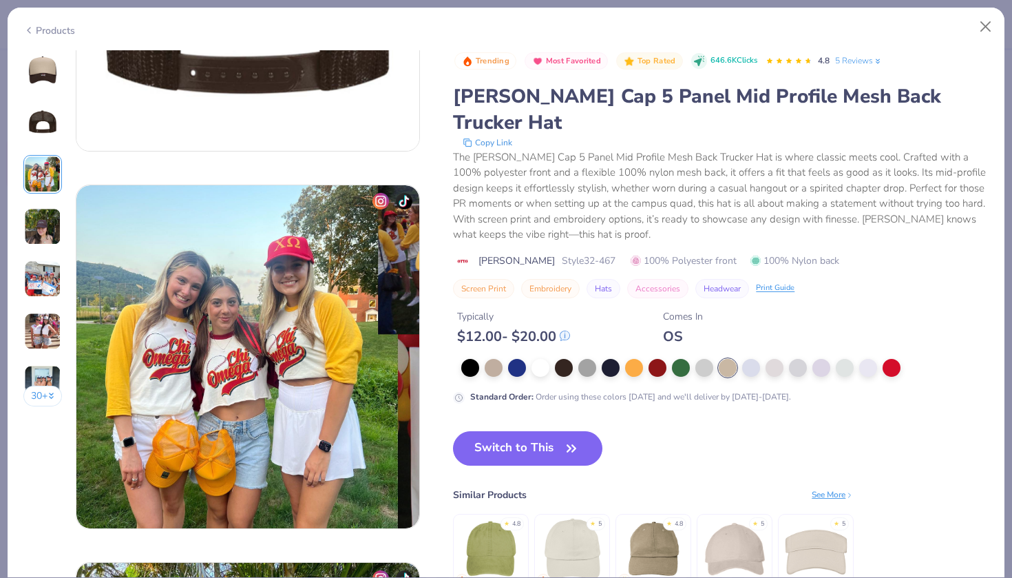
scroll to position [754, 0]
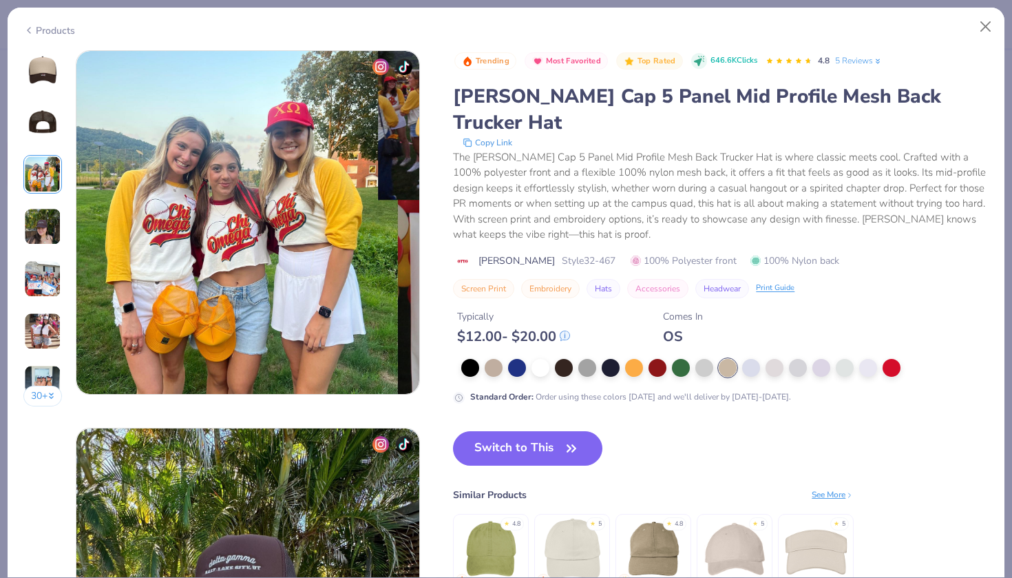
click at [40, 142] on div "30 +" at bounding box center [42, 233] width 39 height 366
click at [39, 215] on img at bounding box center [42, 226] width 37 height 37
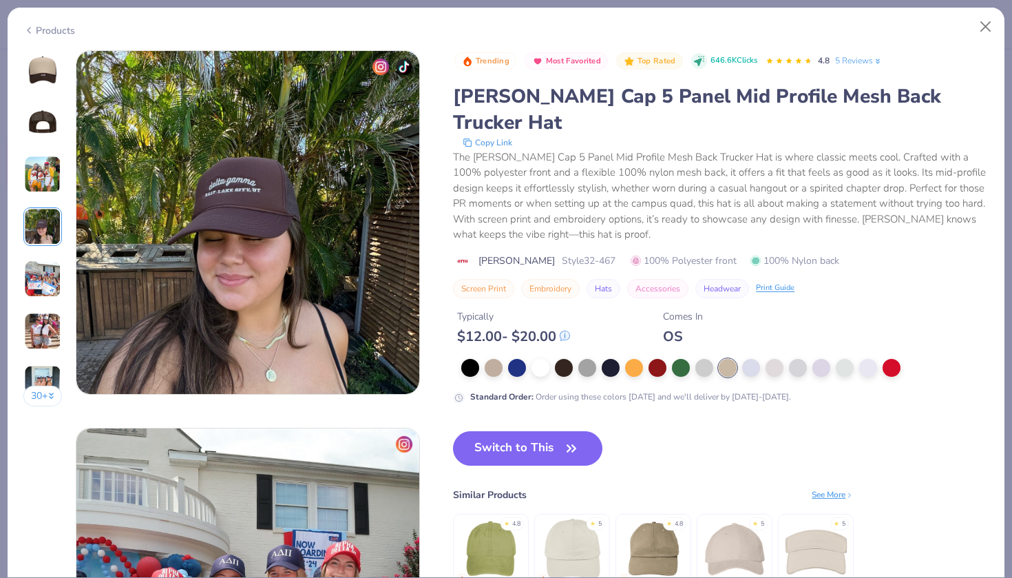
click at [42, 260] on img at bounding box center [42, 278] width 37 height 37
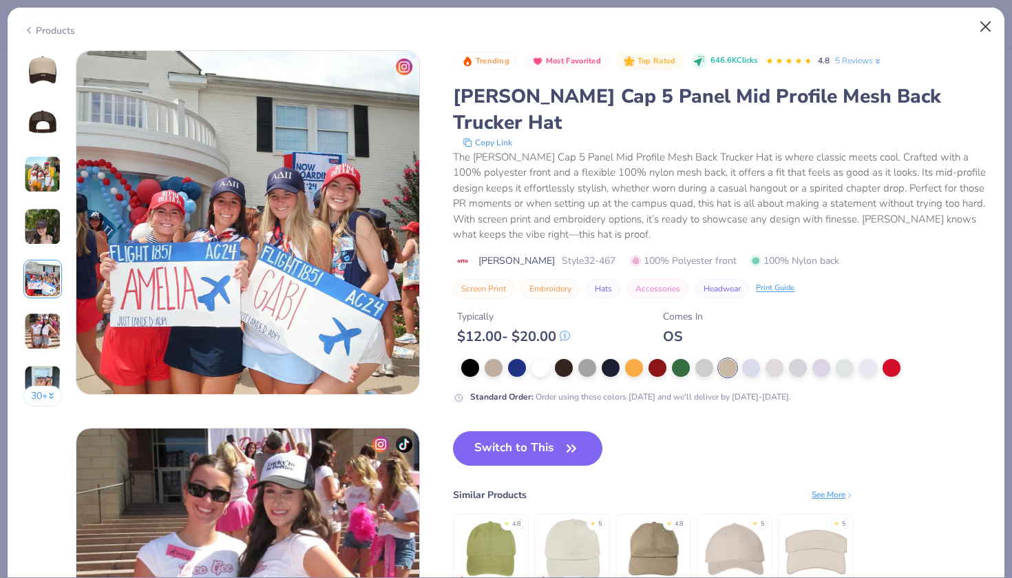
click at [980, 31] on button "Close" at bounding box center [986, 27] width 26 height 26
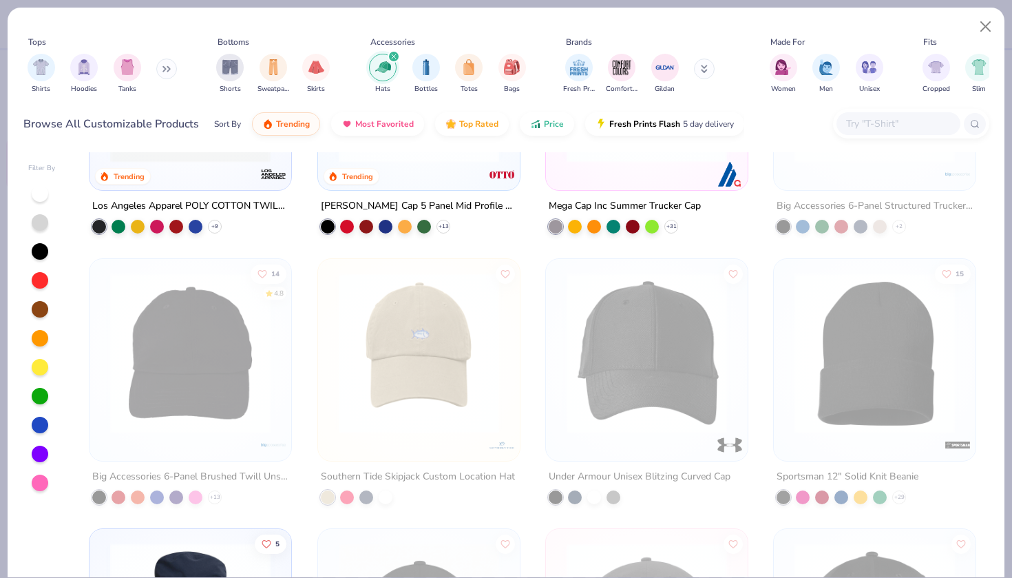
scroll to position [471, 0]
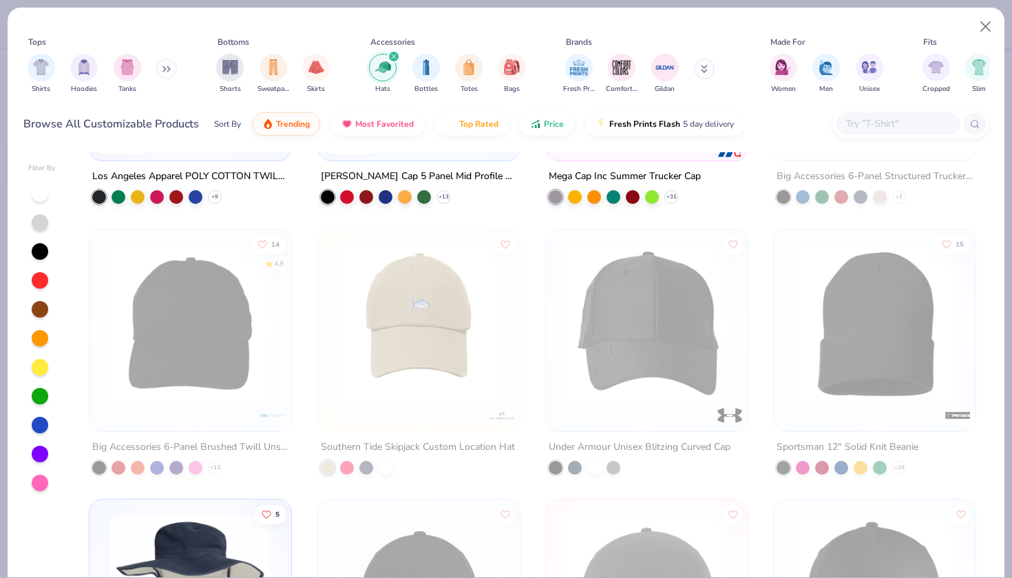
click at [237, 387] on img at bounding box center [190, 322] width 174 height 160
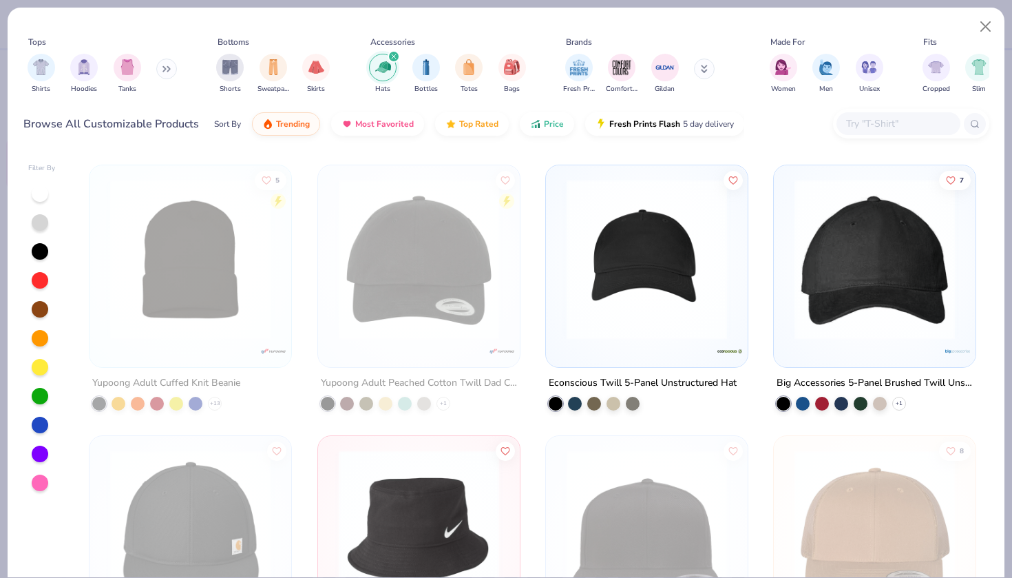
scroll to position [1348, 0]
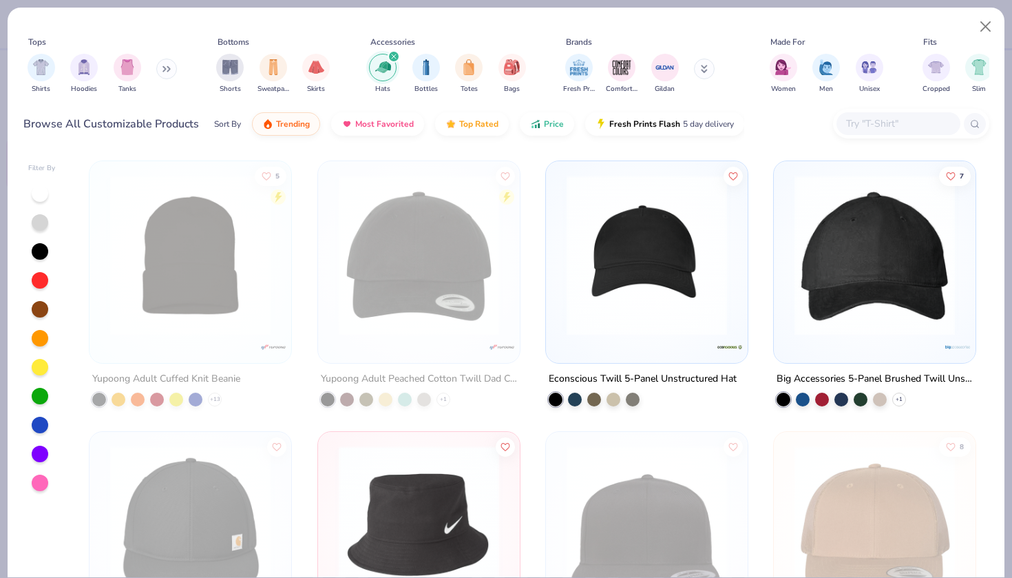
click at [628, 264] on img at bounding box center [647, 255] width 174 height 160
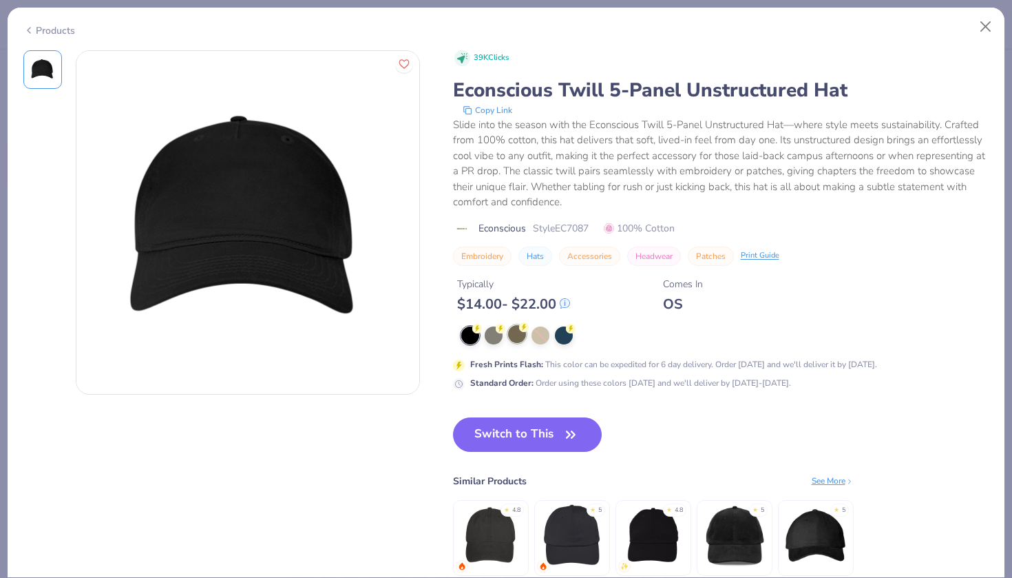
click at [513, 332] on div at bounding box center [517, 334] width 18 height 18
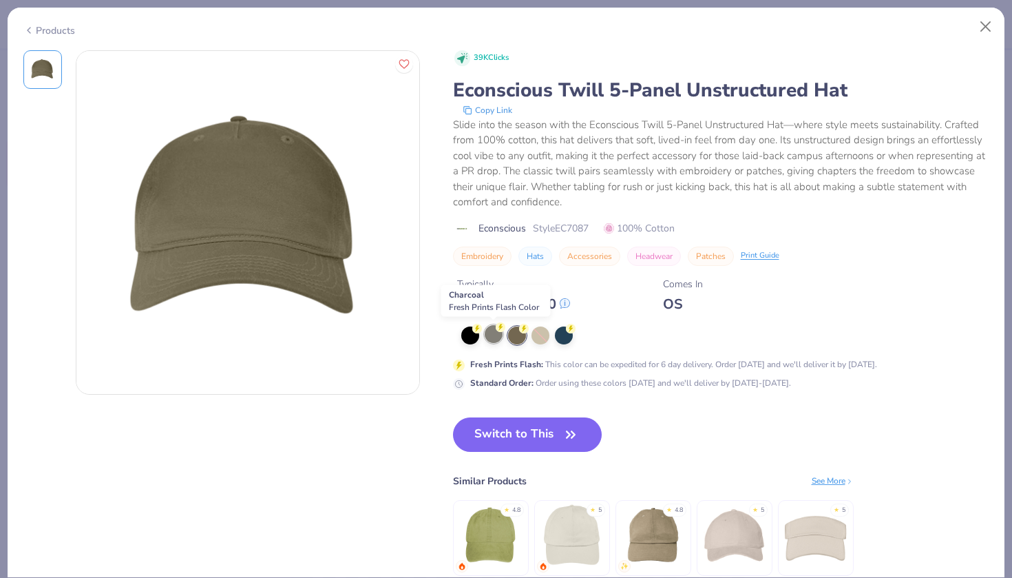
click at [496, 337] on div at bounding box center [494, 334] width 18 height 18
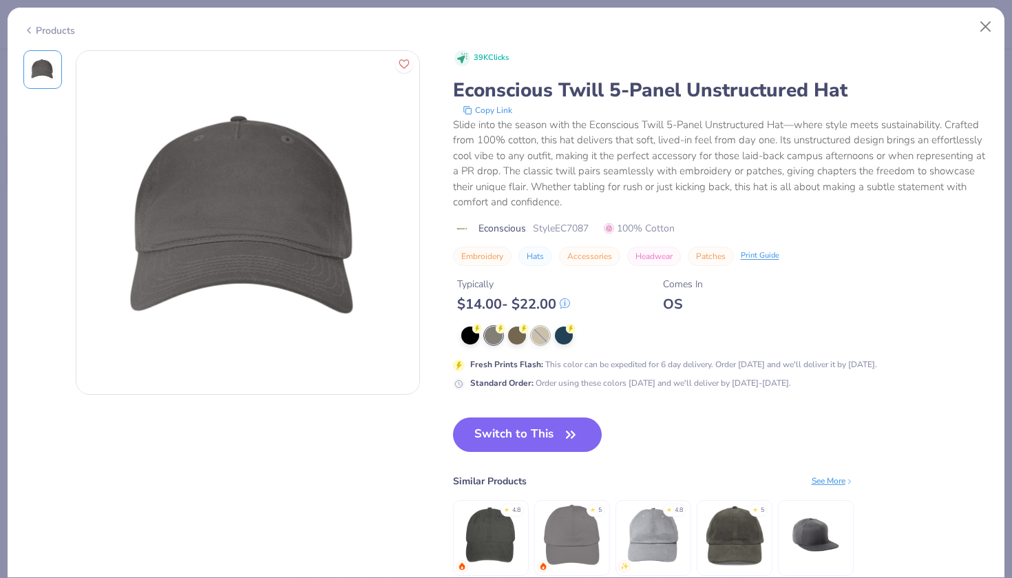
click at [537, 338] on div at bounding box center [540, 335] width 18 height 18
click at [562, 335] on div at bounding box center [564, 334] width 18 height 18
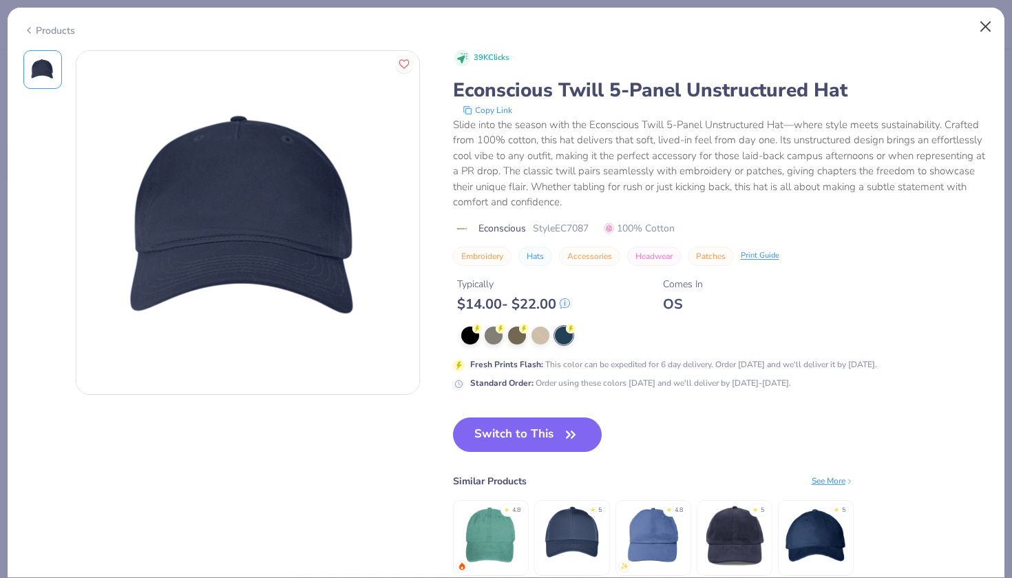
click at [986, 28] on button "Close" at bounding box center [986, 27] width 26 height 26
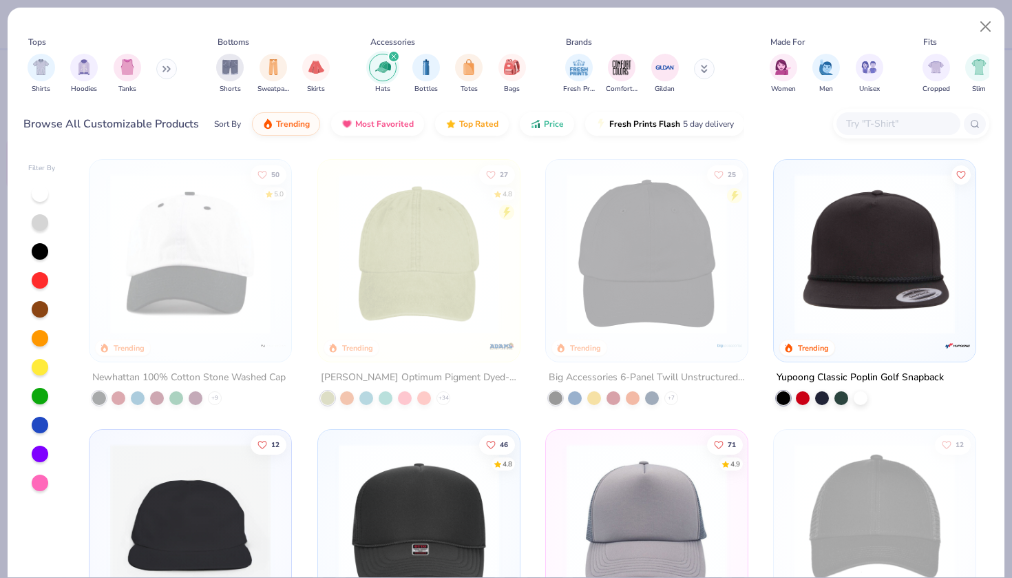
click at [817, 250] on img at bounding box center [874, 253] width 174 height 160
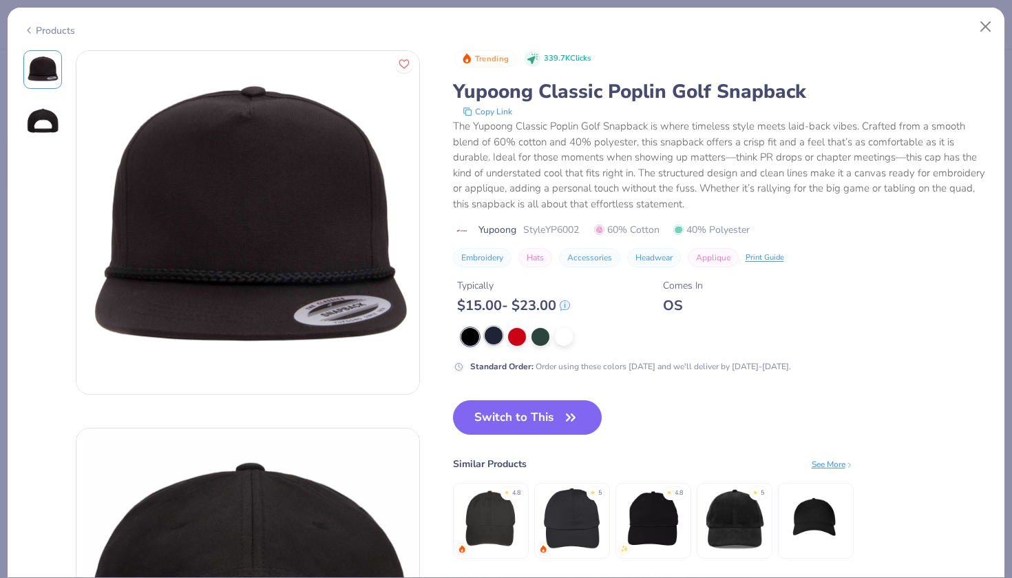
click at [494, 341] on div at bounding box center [494, 335] width 18 height 18
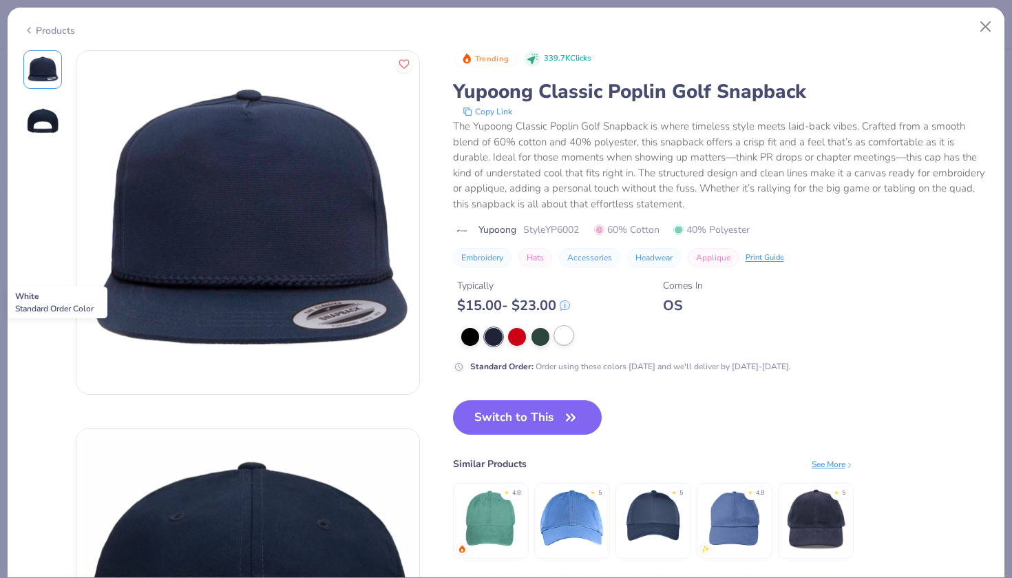
click at [563, 335] on div at bounding box center [564, 335] width 18 height 18
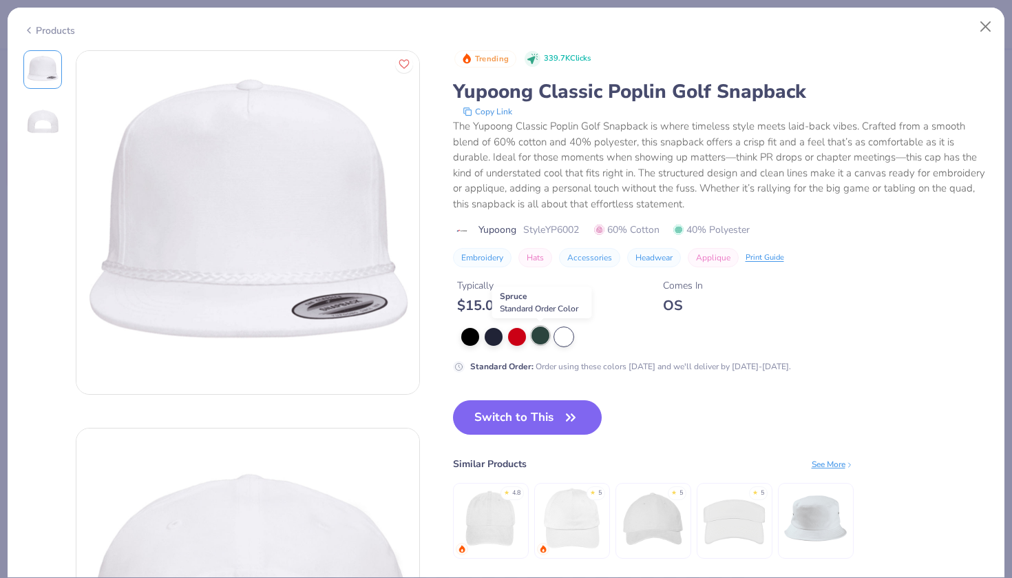
click at [542, 338] on div at bounding box center [540, 335] width 18 height 18
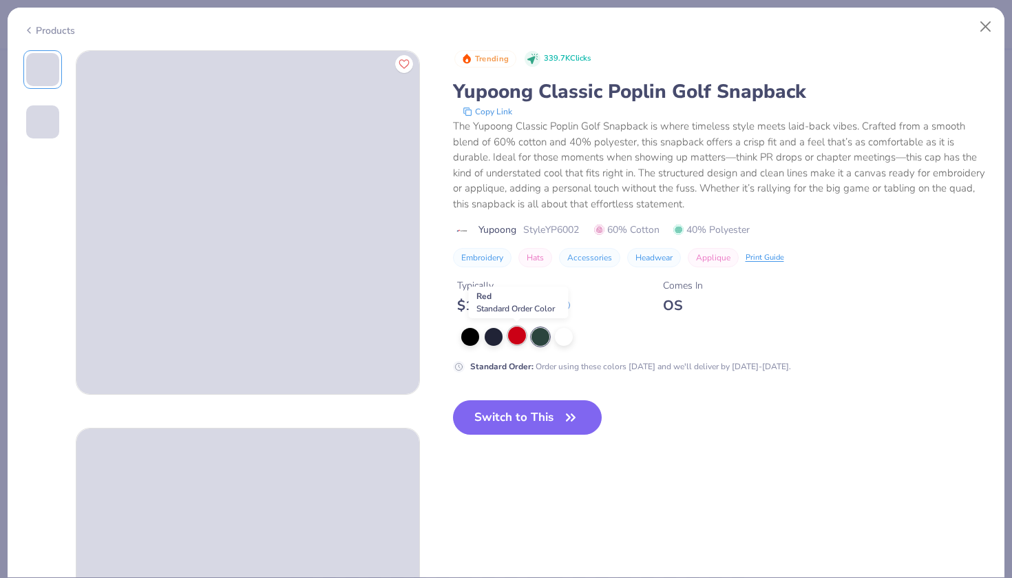
click at [518, 338] on div at bounding box center [517, 335] width 18 height 18
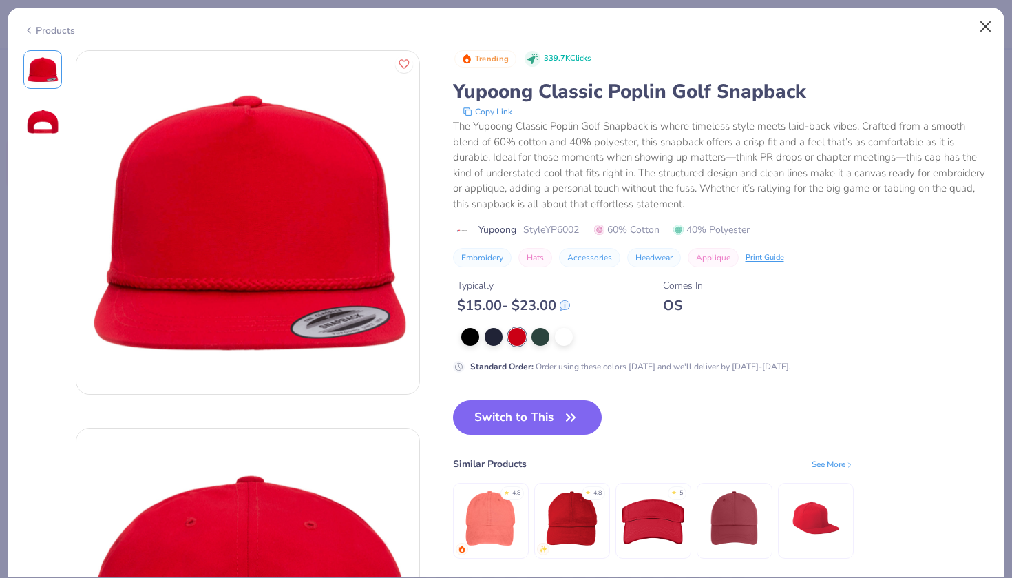
click at [981, 29] on button "Close" at bounding box center [986, 27] width 26 height 26
